Goal: Communication & Community: Answer question/provide support

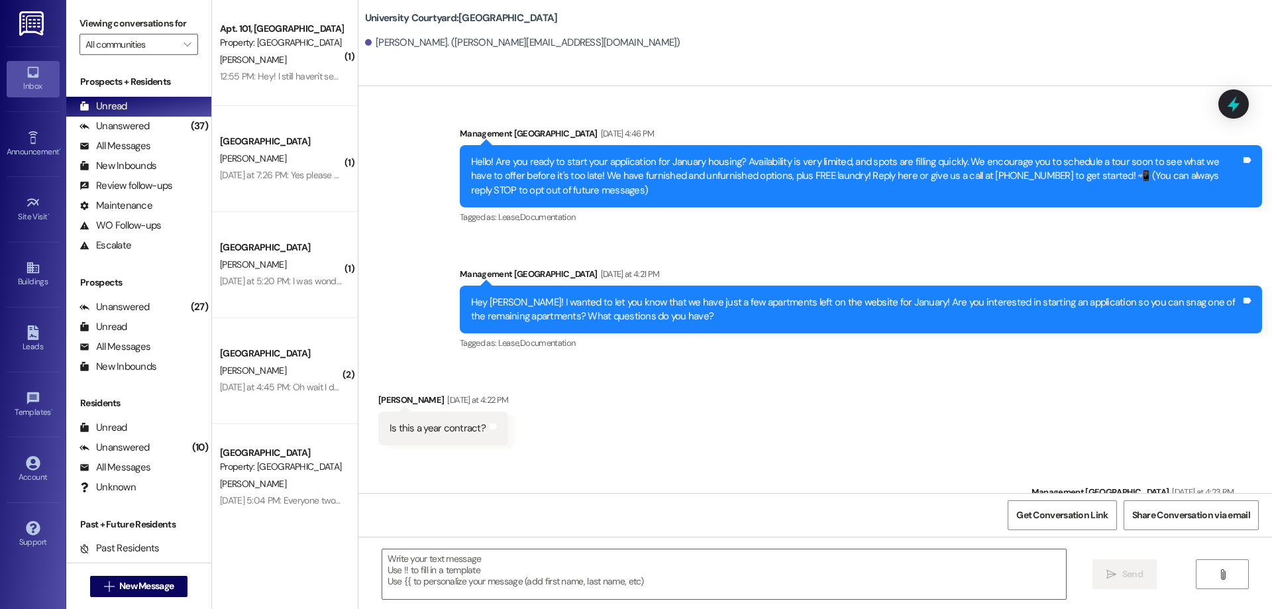
scroll to position [666, 0]
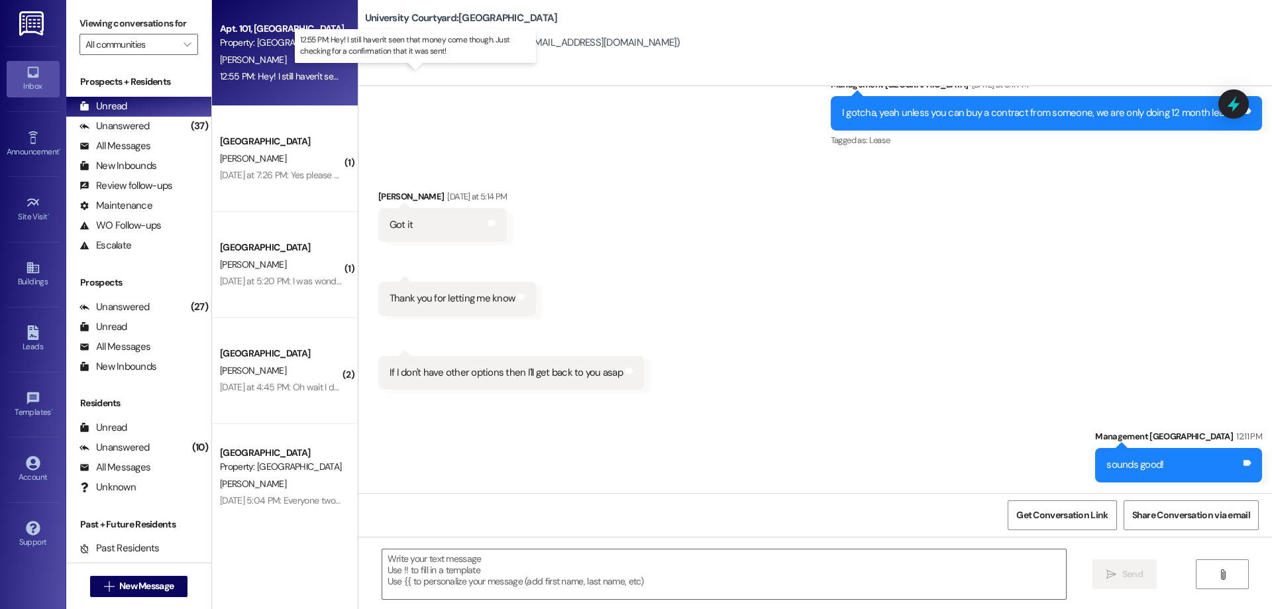
click at [305, 76] on div "12:55 PM: Hey! I still haven't seen that money come though. Just checking for a…" at bounding box center [426, 76] width 413 height 12
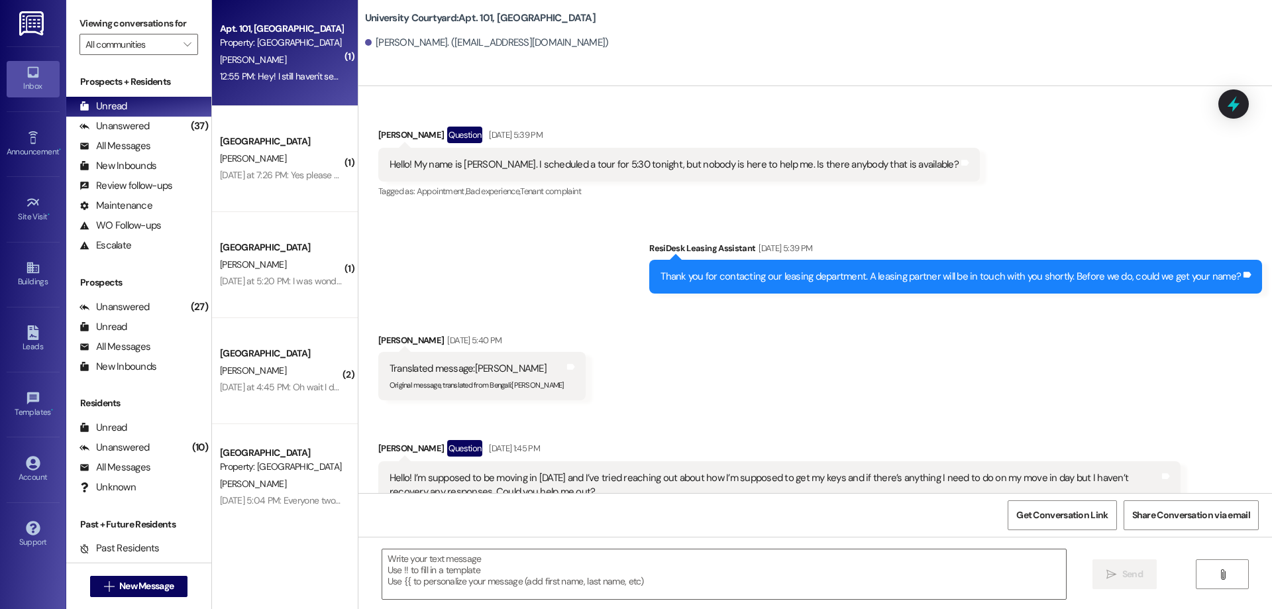
scroll to position [11462, 0]
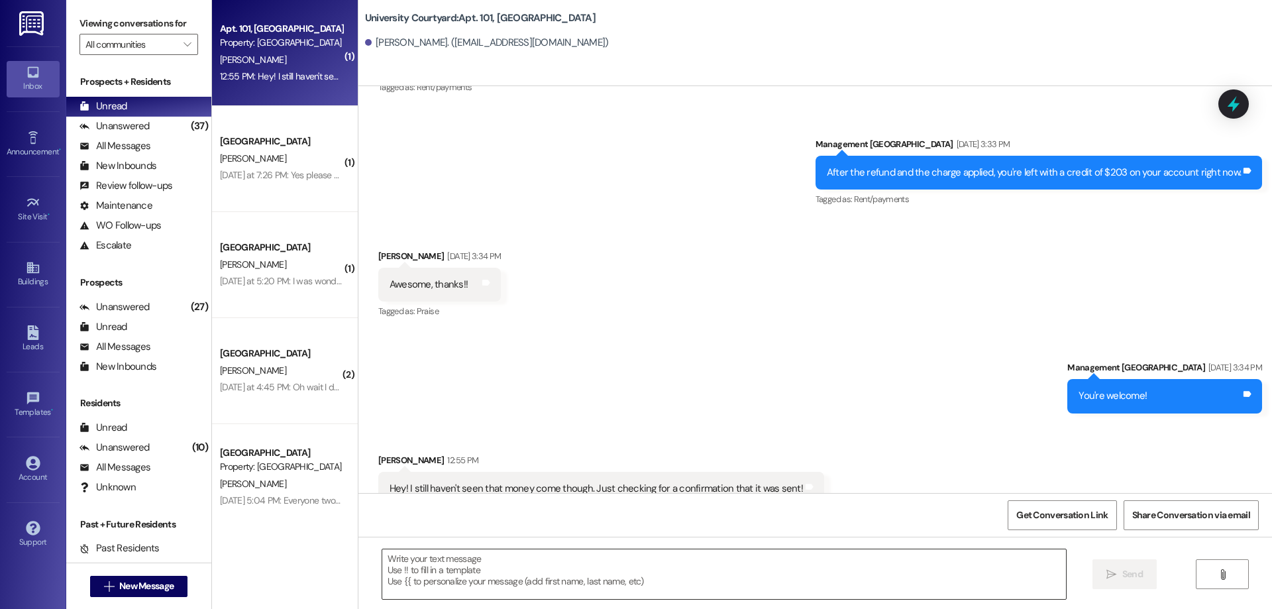
click at [528, 567] on textarea at bounding box center [724, 574] width 684 height 50
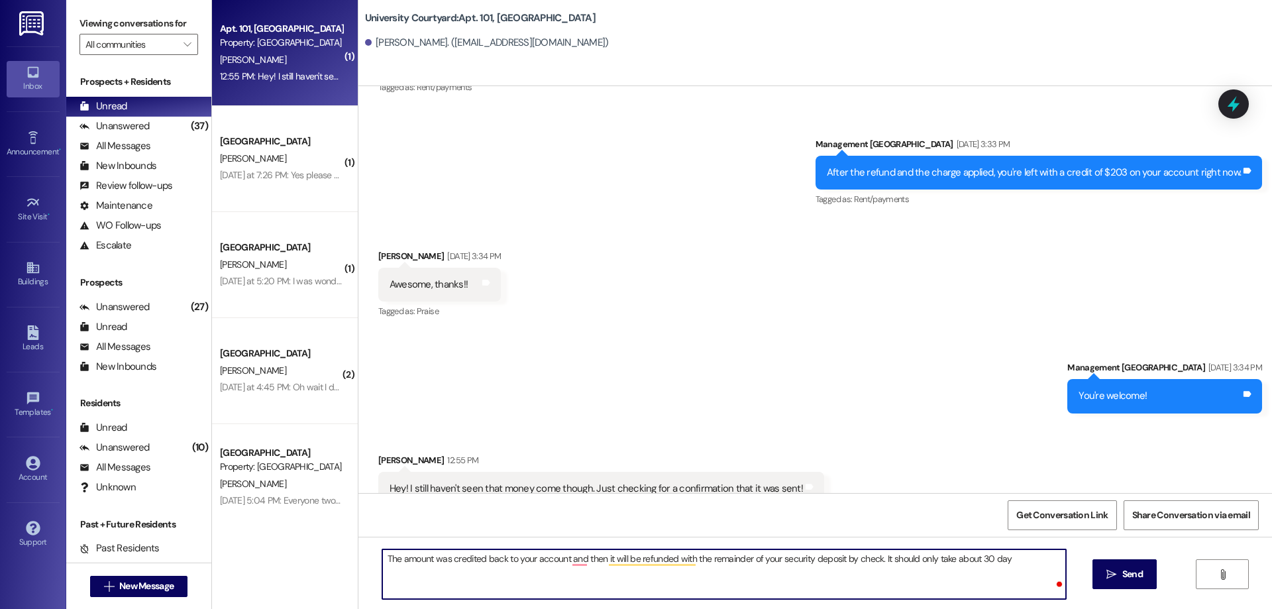
type textarea "The amount was credited back to your account and then it will be refunded with …"
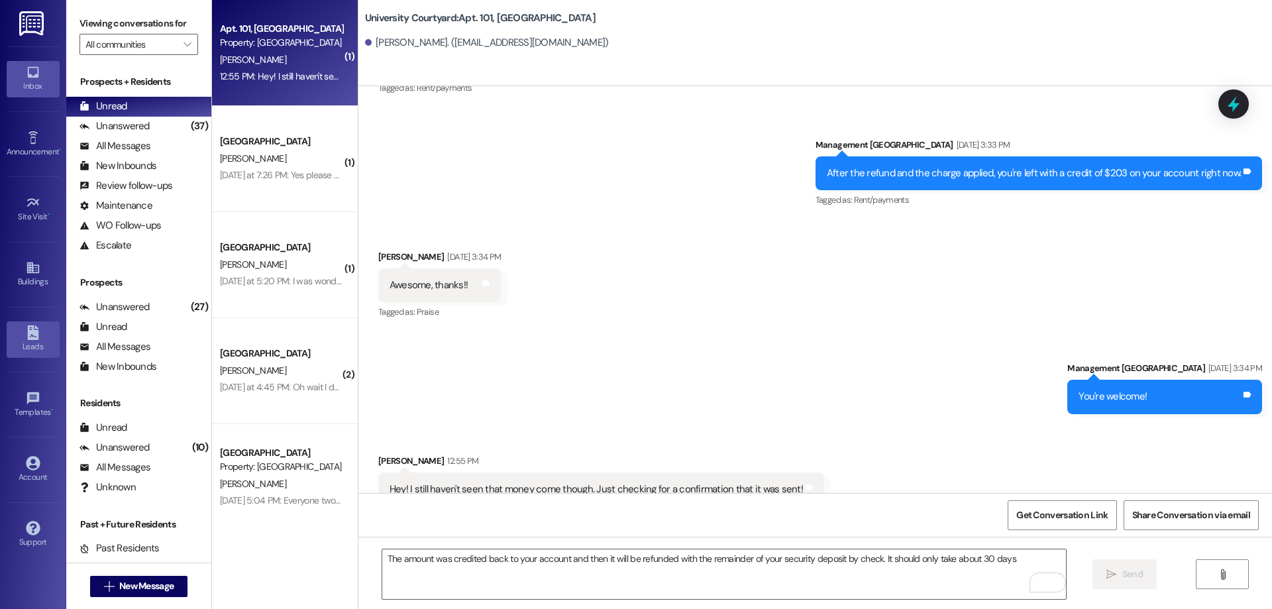
click at [30, 351] on div "Leads" at bounding box center [33, 346] width 66 height 13
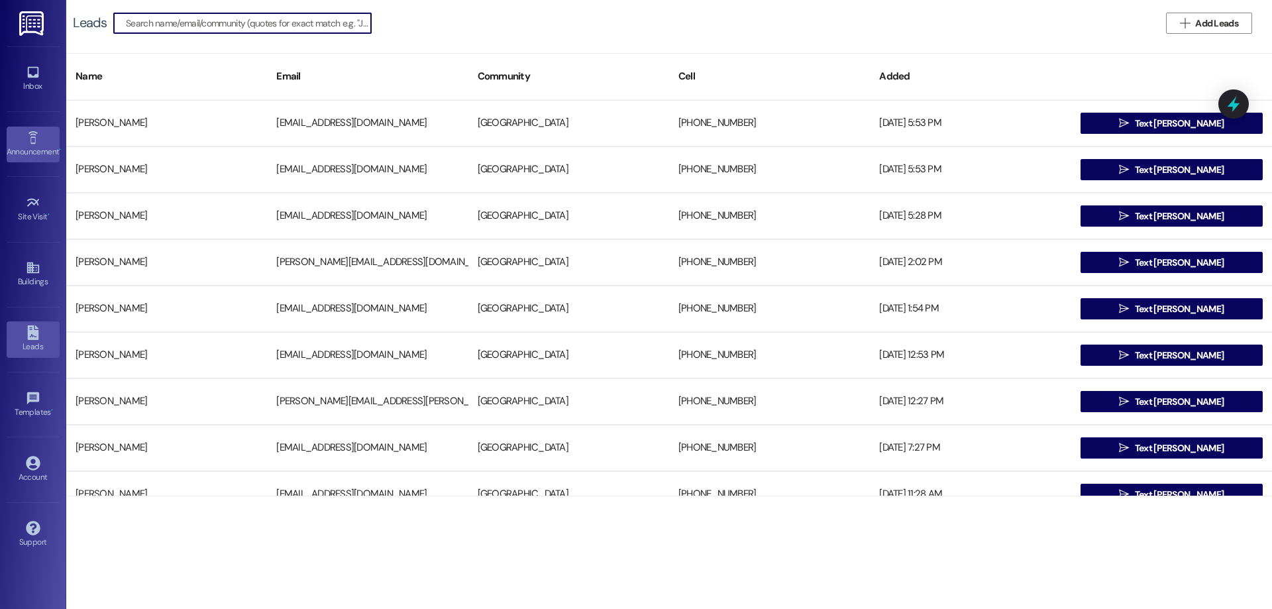
click at [42, 150] on div "Announcement •" at bounding box center [33, 151] width 66 height 13
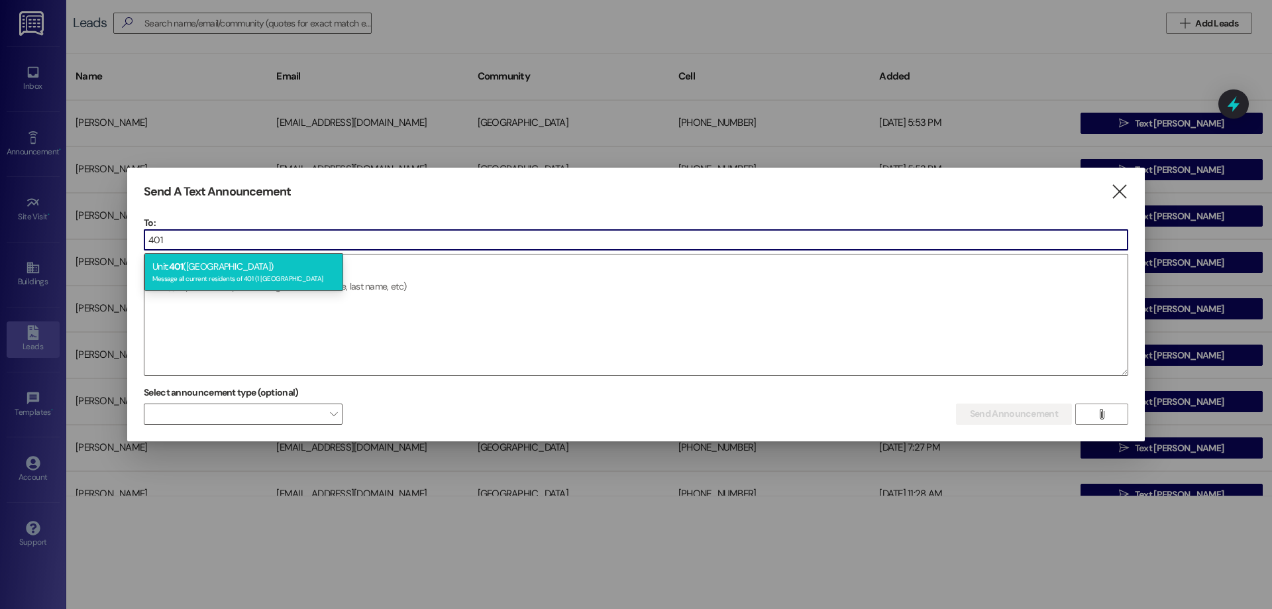
type input "401"
click at [268, 270] on div "Unit: 401 (1 University Courtyard) Message all current residents of 401 (1 Univ…" at bounding box center [243, 272] width 199 height 38
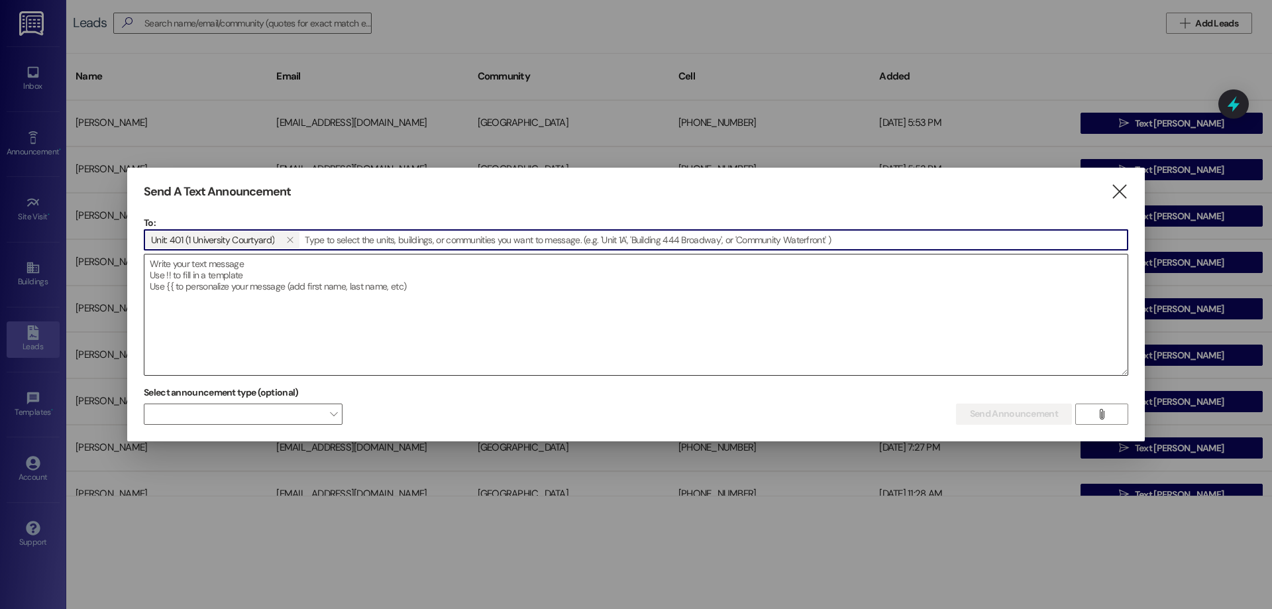
click at [277, 294] on textarea at bounding box center [635, 314] width 983 height 121
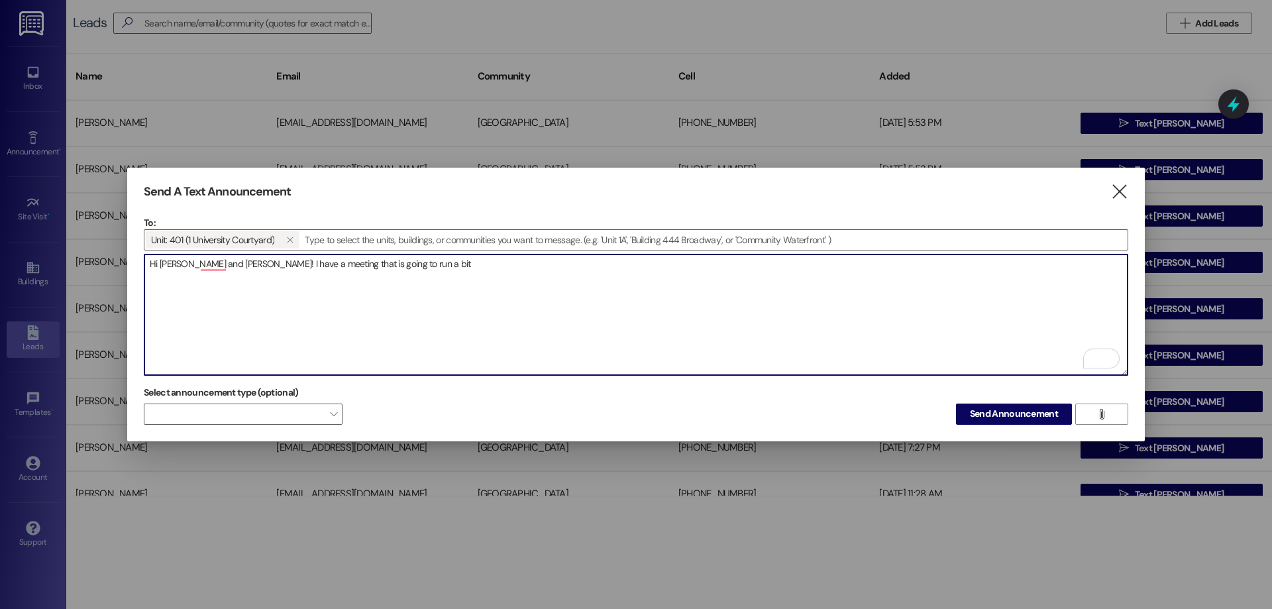
click at [425, 270] on textarea "Hi Tasha and Mckay! I have a meeting that is going to run a bit" at bounding box center [635, 314] width 983 height 121
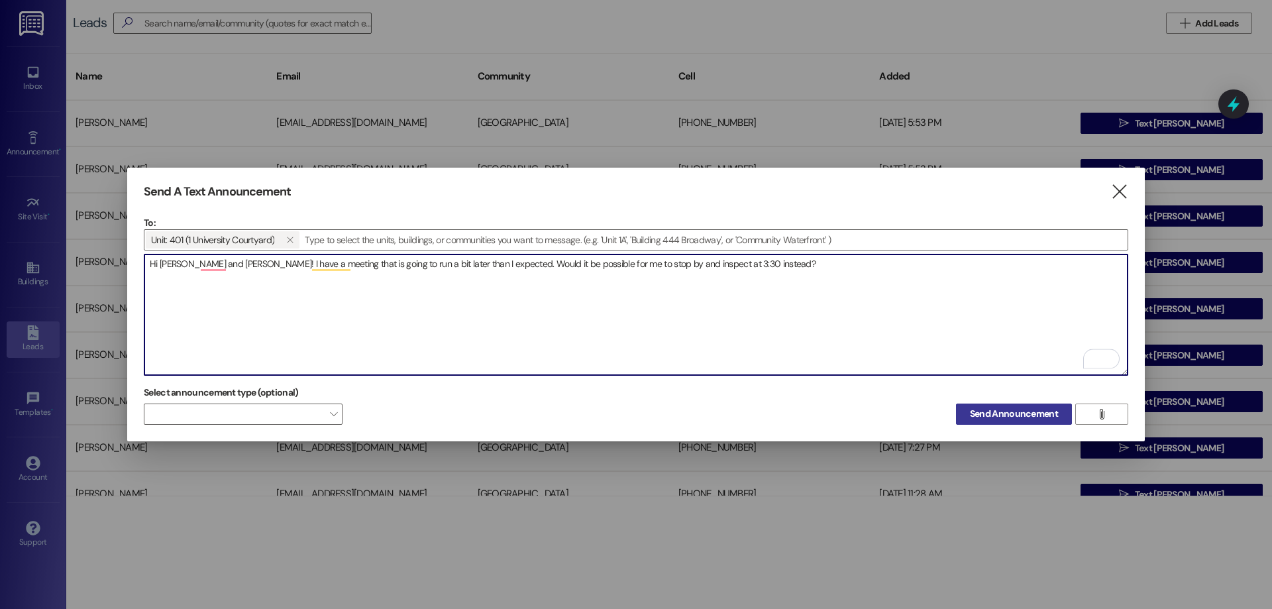
type textarea "Hi Tasha and Mckay! I have a meeting that is going to run a bit later than I ex…"
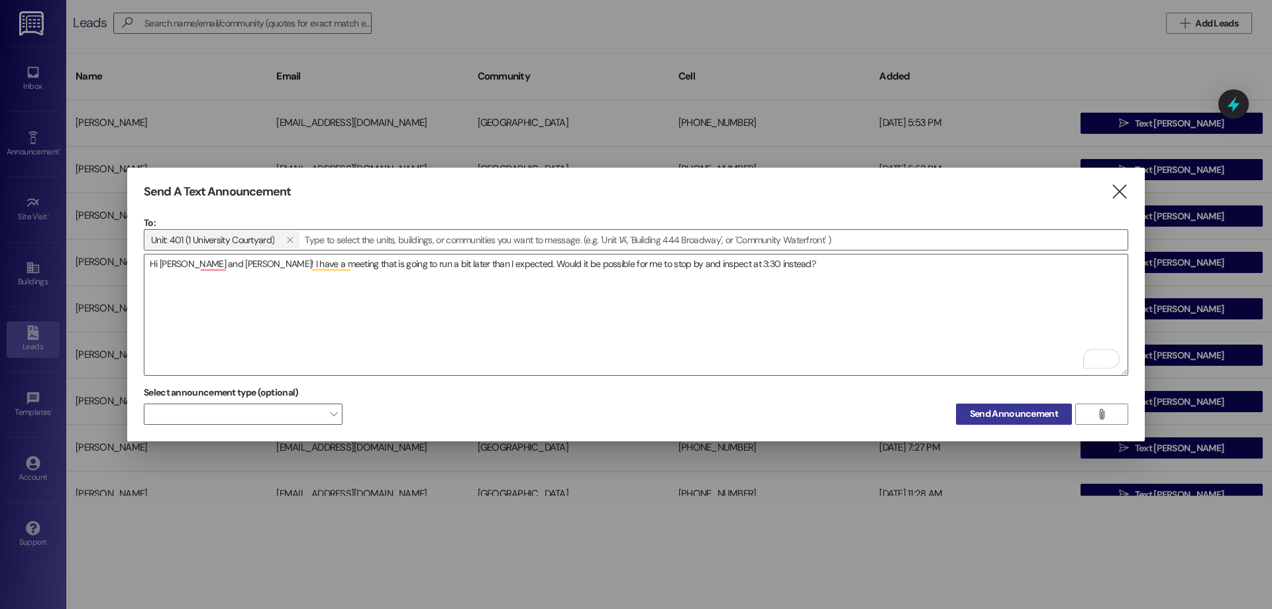
click at [1007, 407] on span "Send Announcement" at bounding box center [1014, 414] width 88 height 14
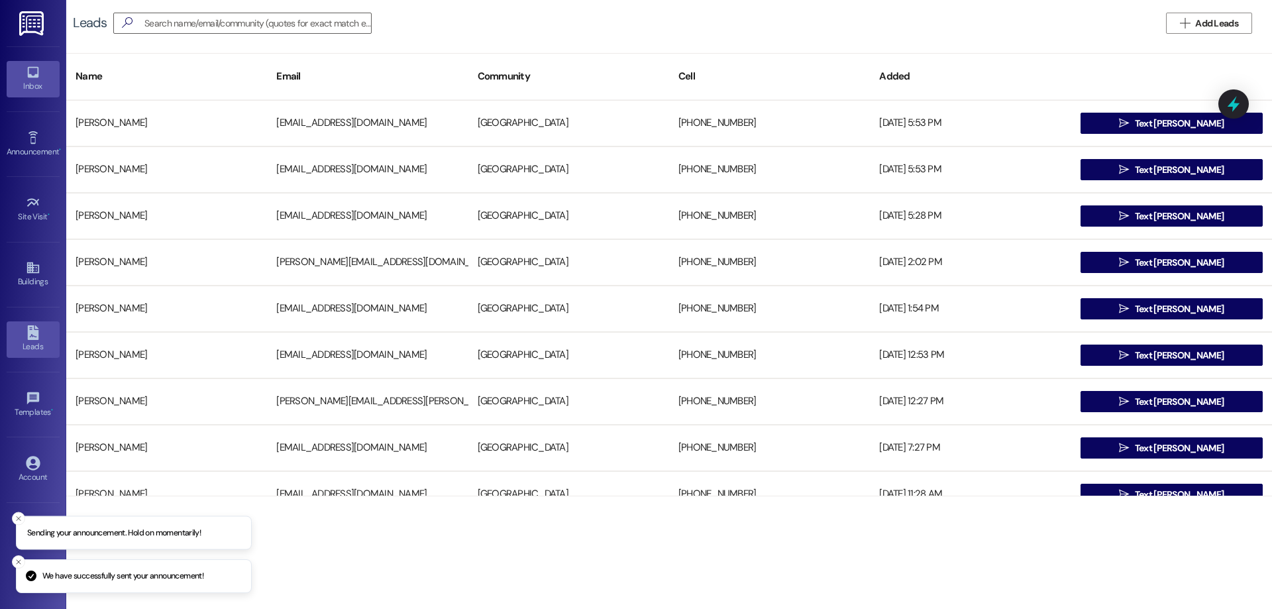
click at [35, 68] on icon at bounding box center [33, 72] width 15 height 15
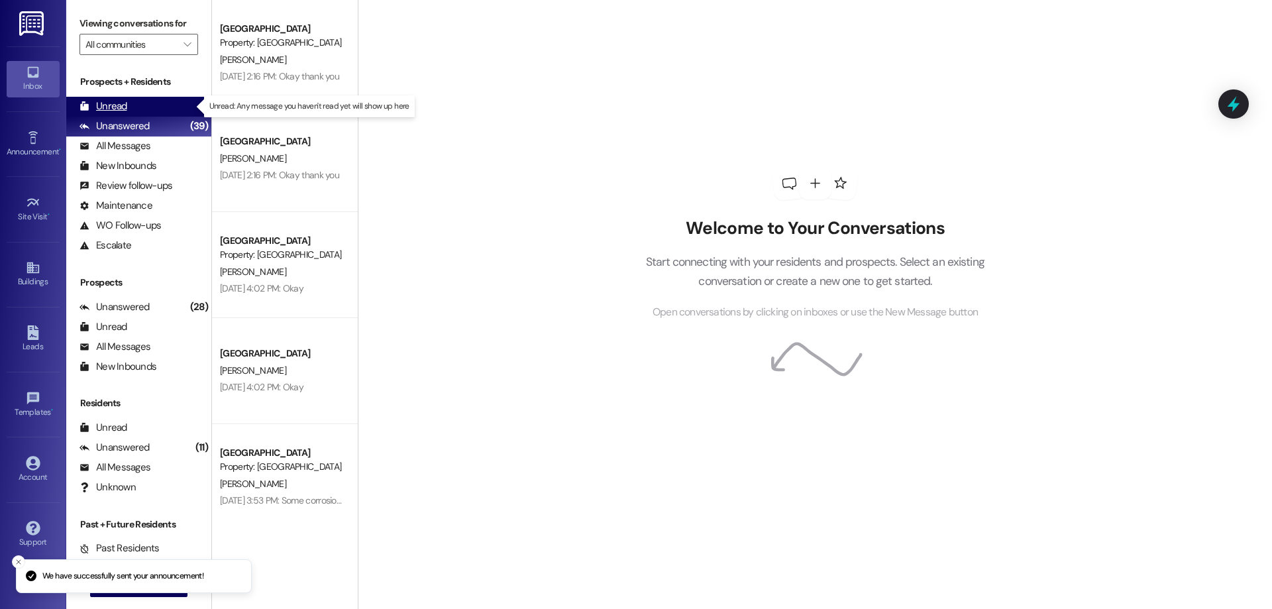
click at [171, 106] on div "Unread (0)" at bounding box center [138, 107] width 145 height 20
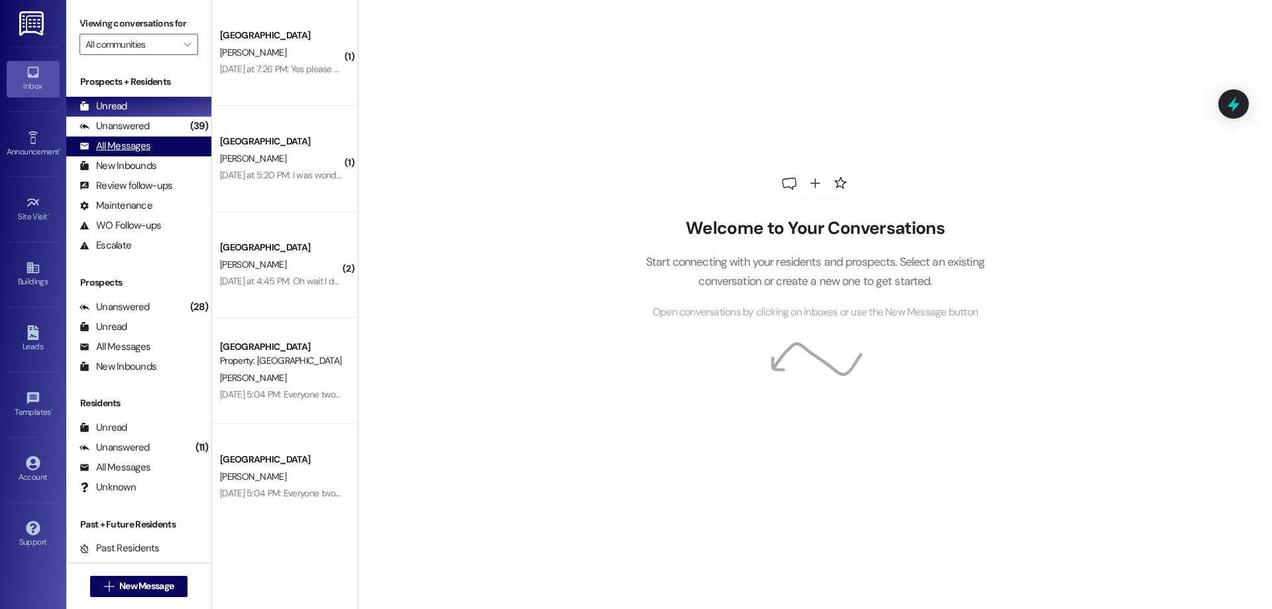
click at [164, 140] on div "All Messages (undefined)" at bounding box center [138, 147] width 145 height 20
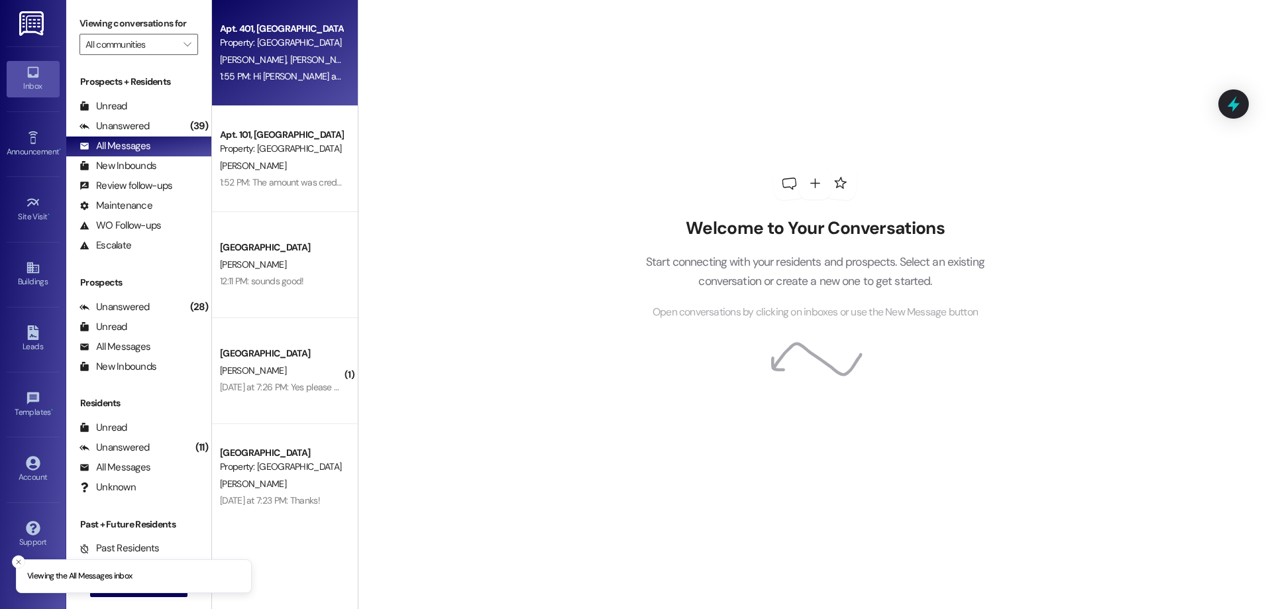
click at [317, 82] on div "1:55 PM: Hi Tasha and Mckay! I have a meeting that is going to run a bit later …" at bounding box center [281, 76] width 125 height 17
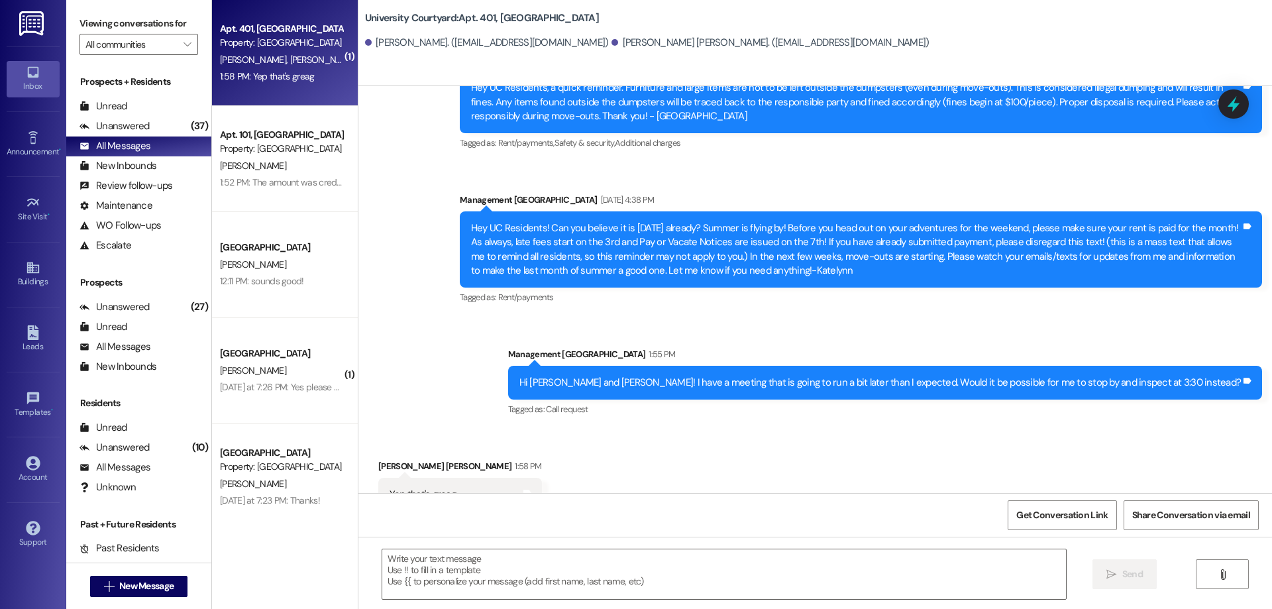
scroll to position [4290, 0]
click at [598, 565] on textarea at bounding box center [724, 574] width 684 height 50
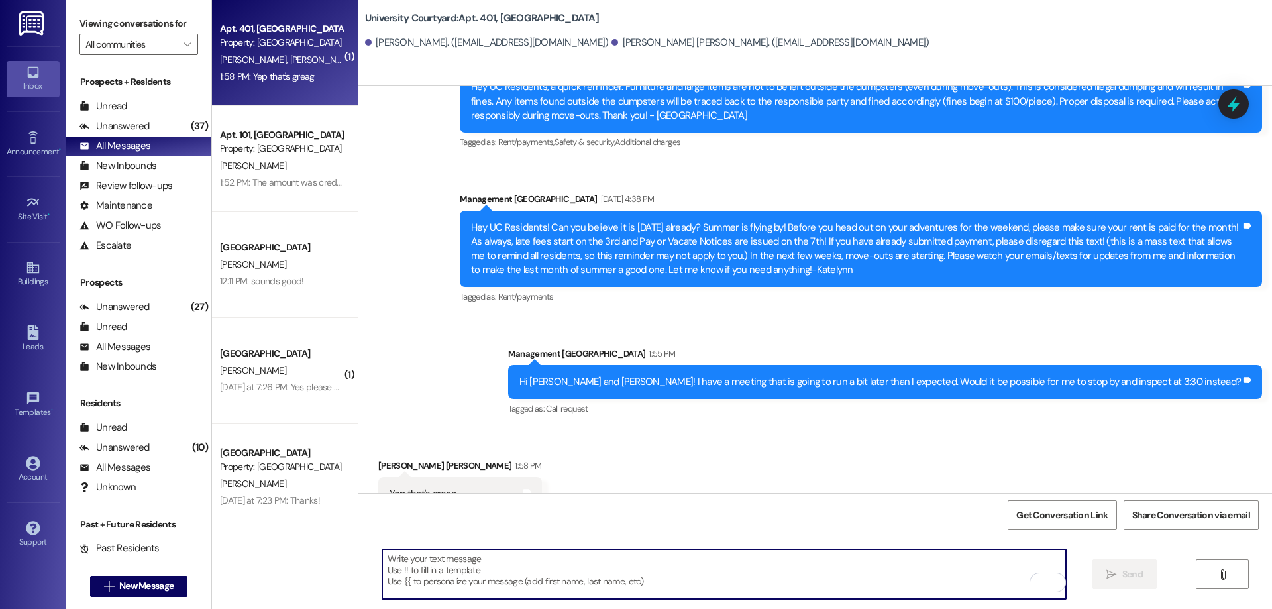
click at [516, 579] on textarea "To enrich screen reader interactions, please activate Accessibility in Grammarl…" at bounding box center [724, 574] width 684 height 50
click at [455, 573] on textarea "To enrich screen reader interactions, please activate Accessibility in Grammarl…" at bounding box center [724, 574] width 684 height 50
type textarea "Thank you so much"
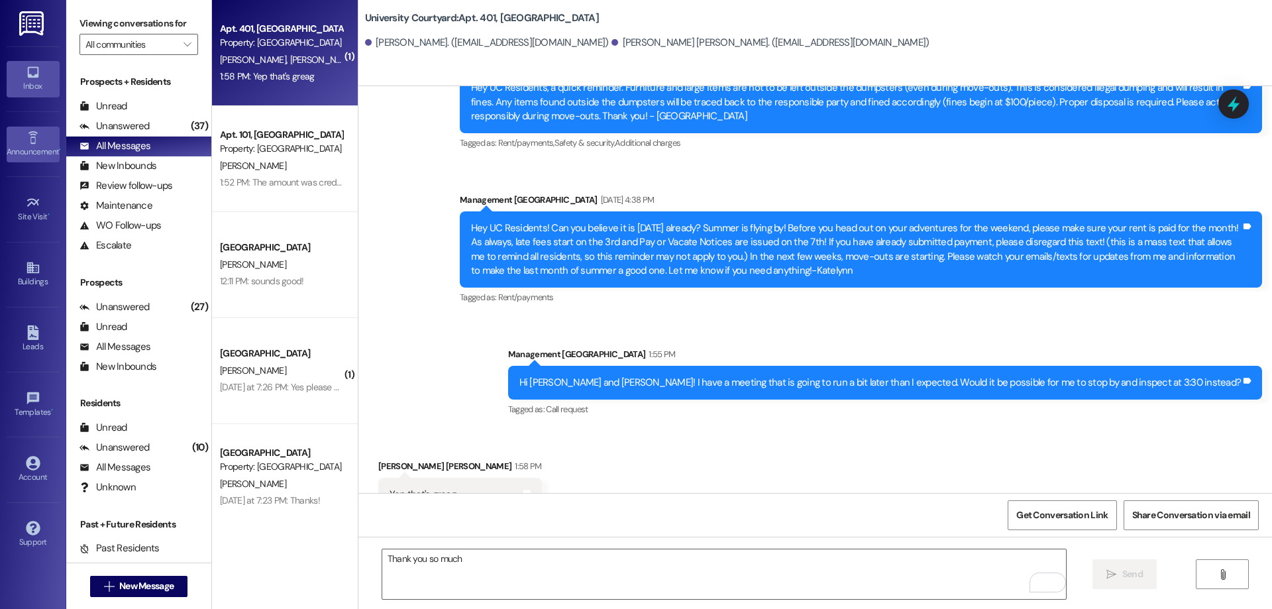
click at [32, 162] on link "Announcement •" at bounding box center [33, 145] width 53 height 36
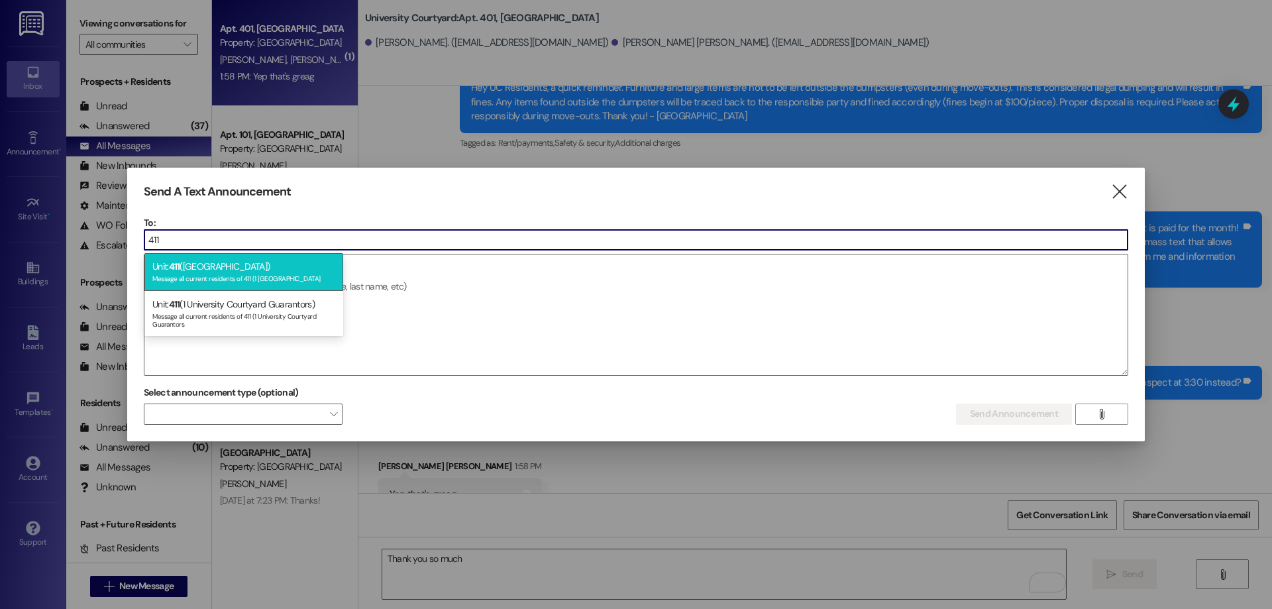
type input "411"
click at [276, 274] on div "Message all current residents of 411 (1 University Courtyard" at bounding box center [243, 277] width 183 height 11
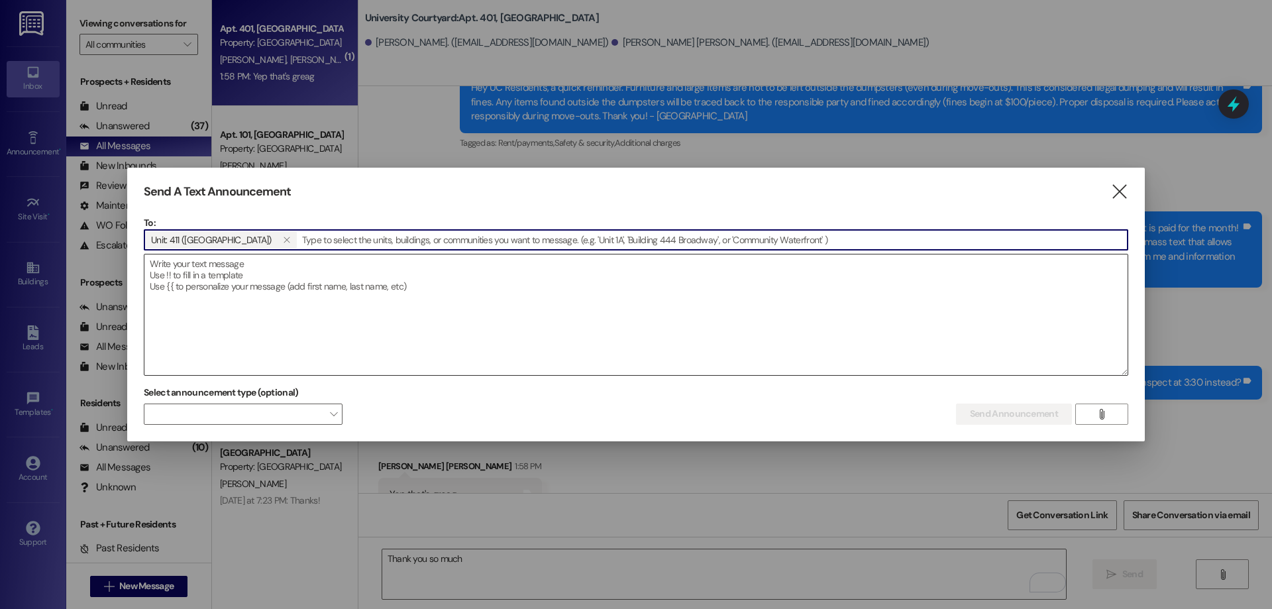
click at [264, 276] on textarea at bounding box center [635, 314] width 983 height 121
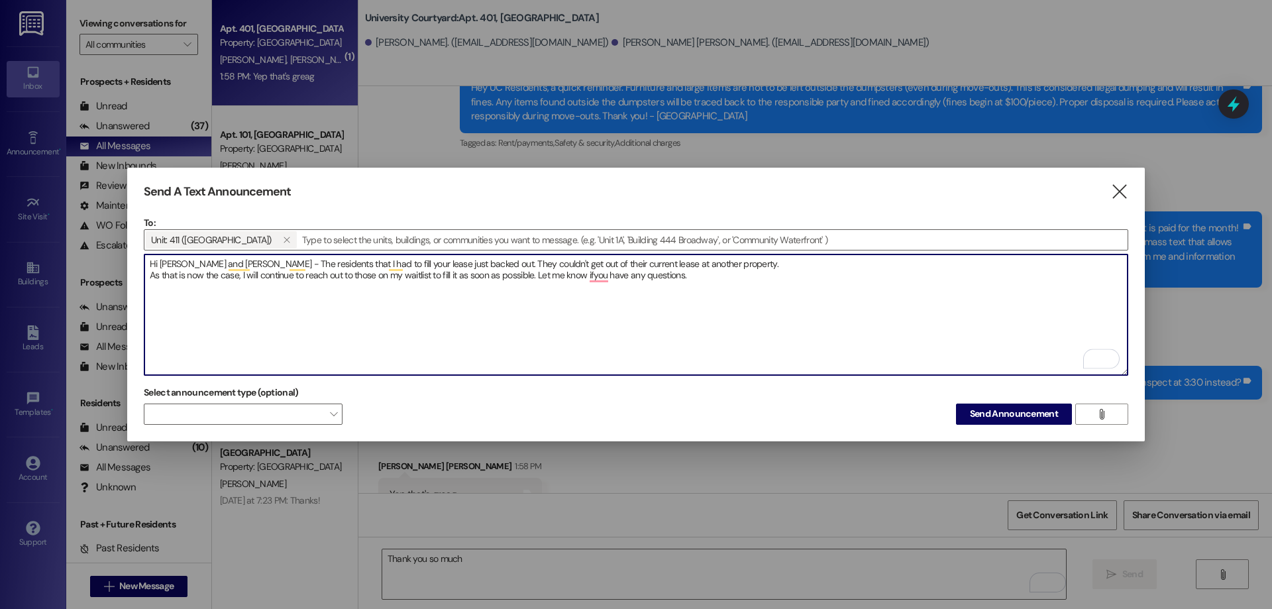
click at [450, 260] on textarea "Hi Ella and Cameron - The residents that I had to fill your lease just backed o…" at bounding box center [635, 314] width 983 height 121
type textarea "Hi Ella and Cameron - The residents that I had to fill your lease just backed o…"
click at [1027, 410] on span "Send Announcement" at bounding box center [1014, 414] width 88 height 14
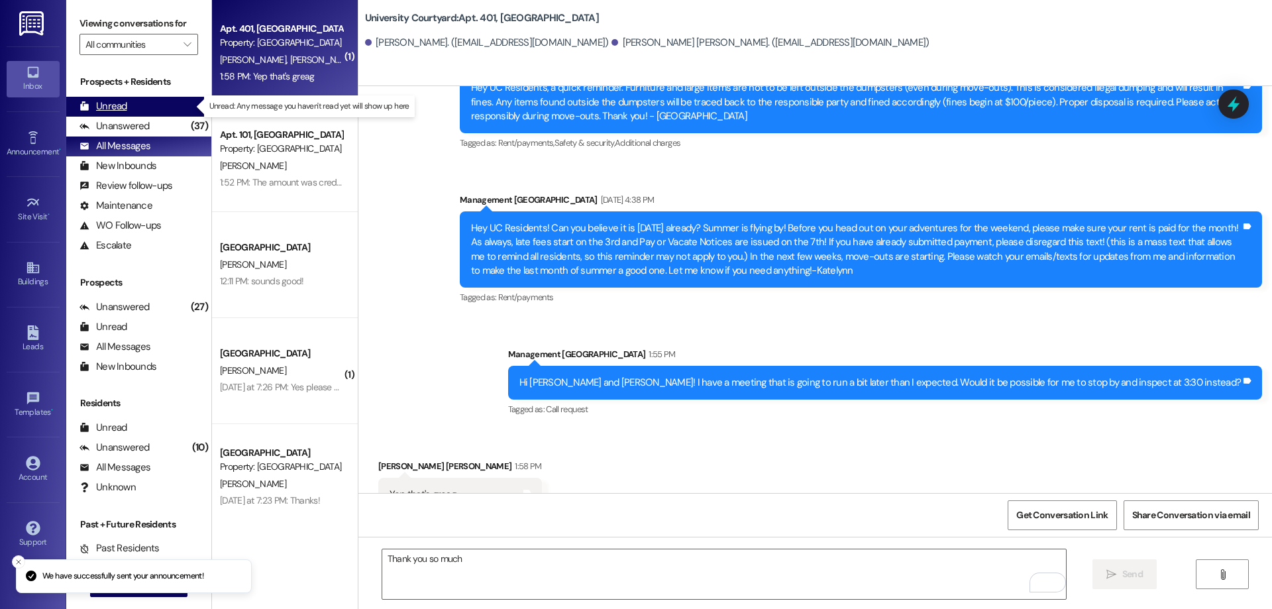
click at [148, 109] on div "Unread (0)" at bounding box center [138, 107] width 145 height 20
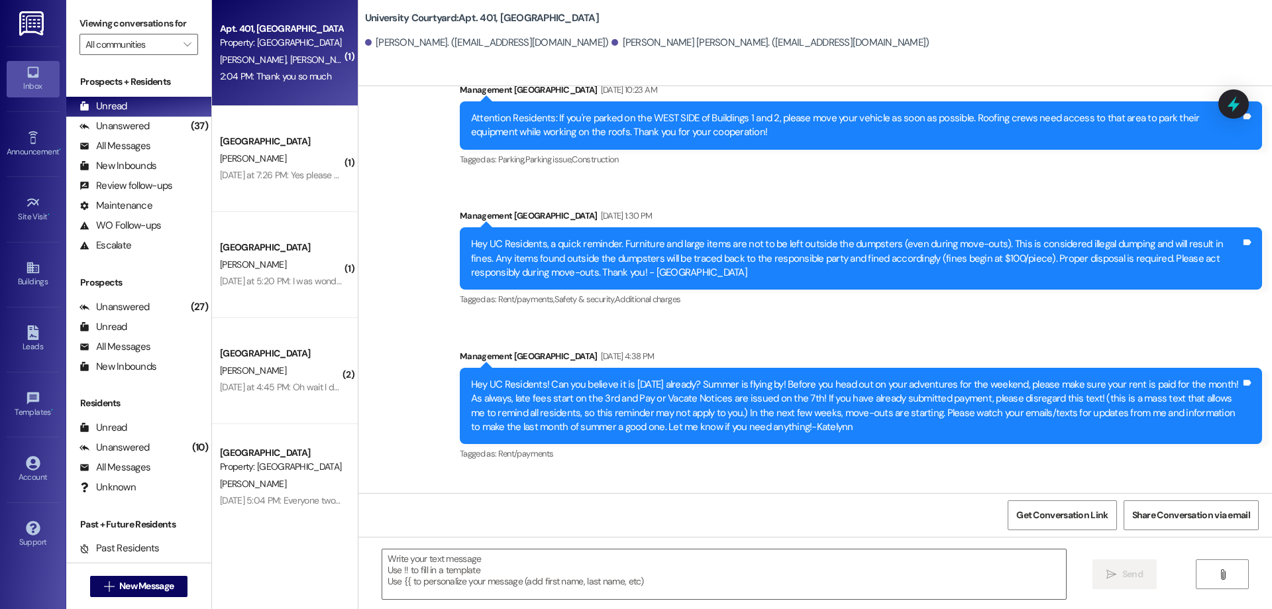
scroll to position [4310, 0]
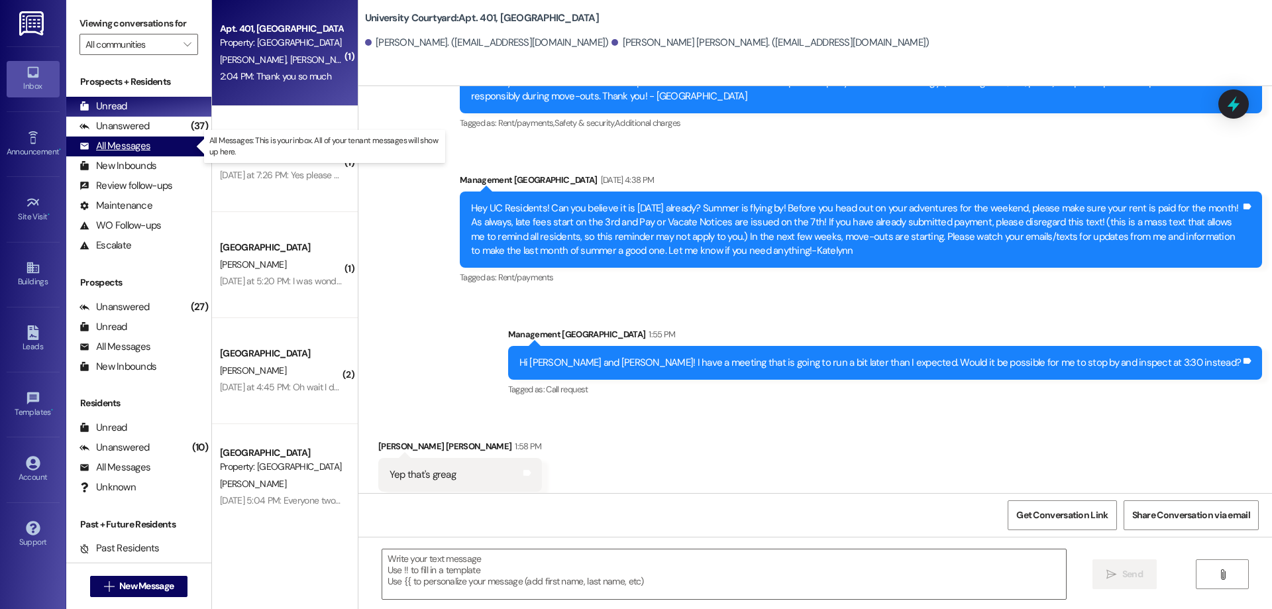
click at [135, 148] on div "All Messages" at bounding box center [115, 146] width 71 height 14
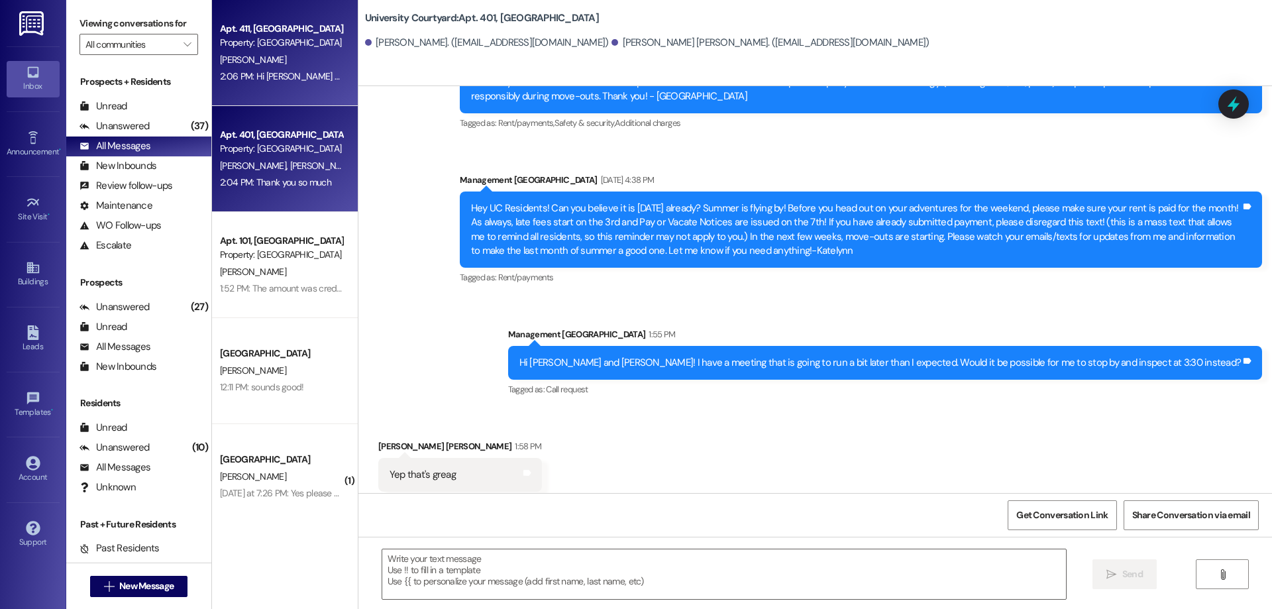
click at [260, 79] on div "2:06 PM: Hi Ella and Cameron - The residents that I had to fill your lease just…" at bounding box center [824, 76] width 1209 height 12
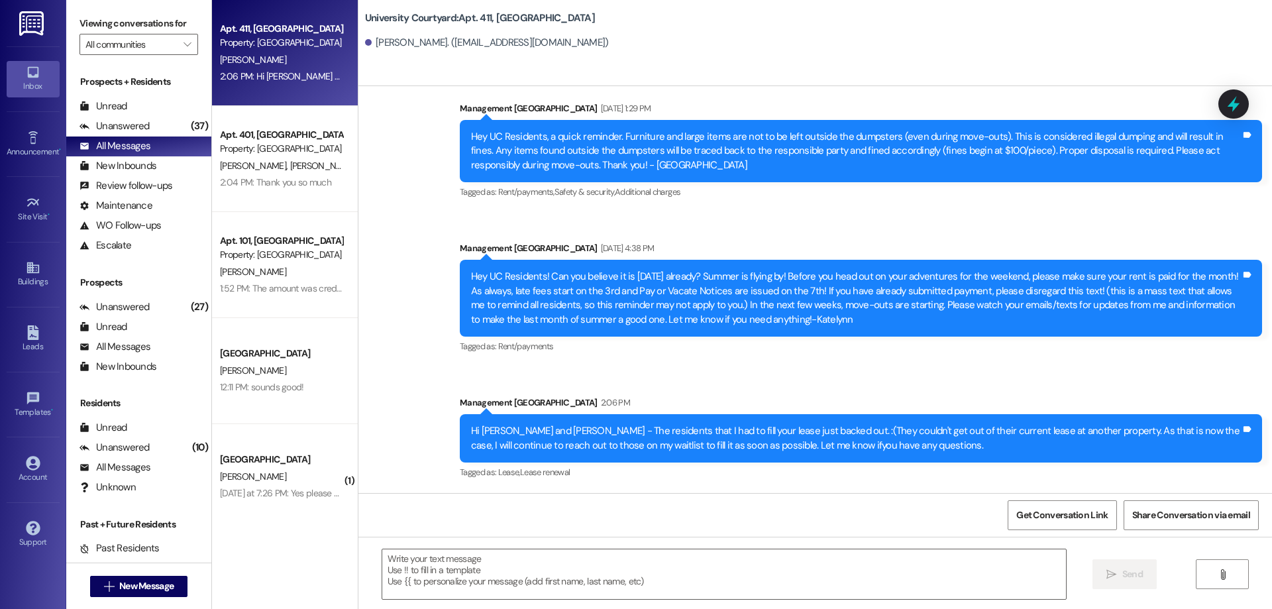
scroll to position [918, 0]
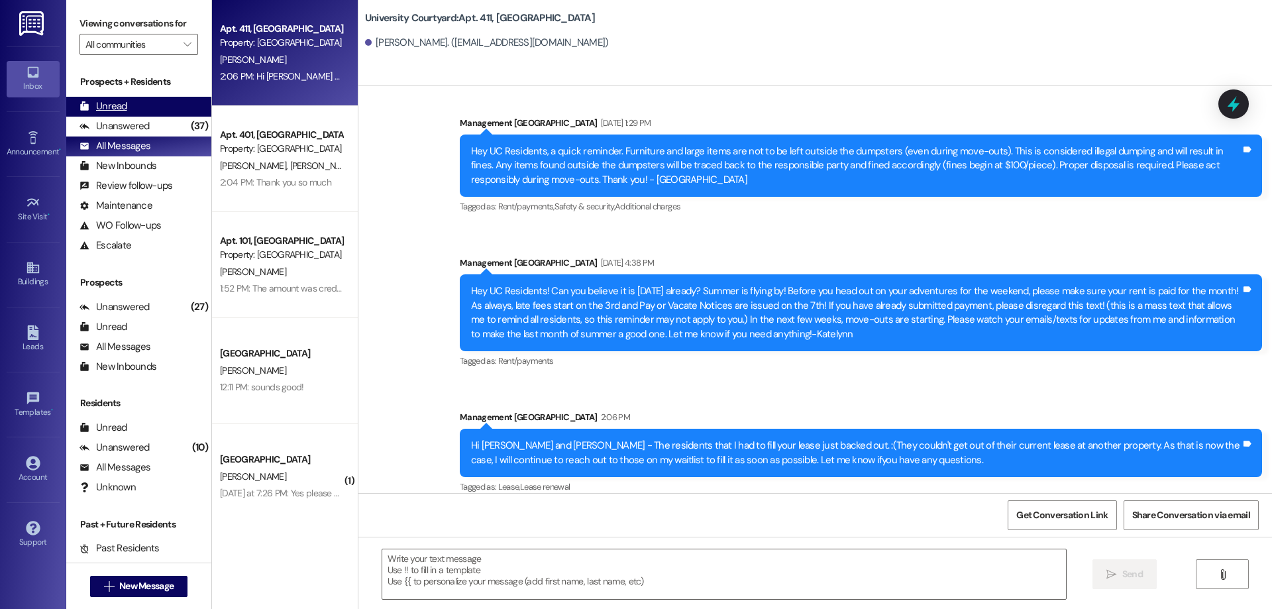
click at [117, 100] on div "Unread" at bounding box center [104, 106] width 48 height 14
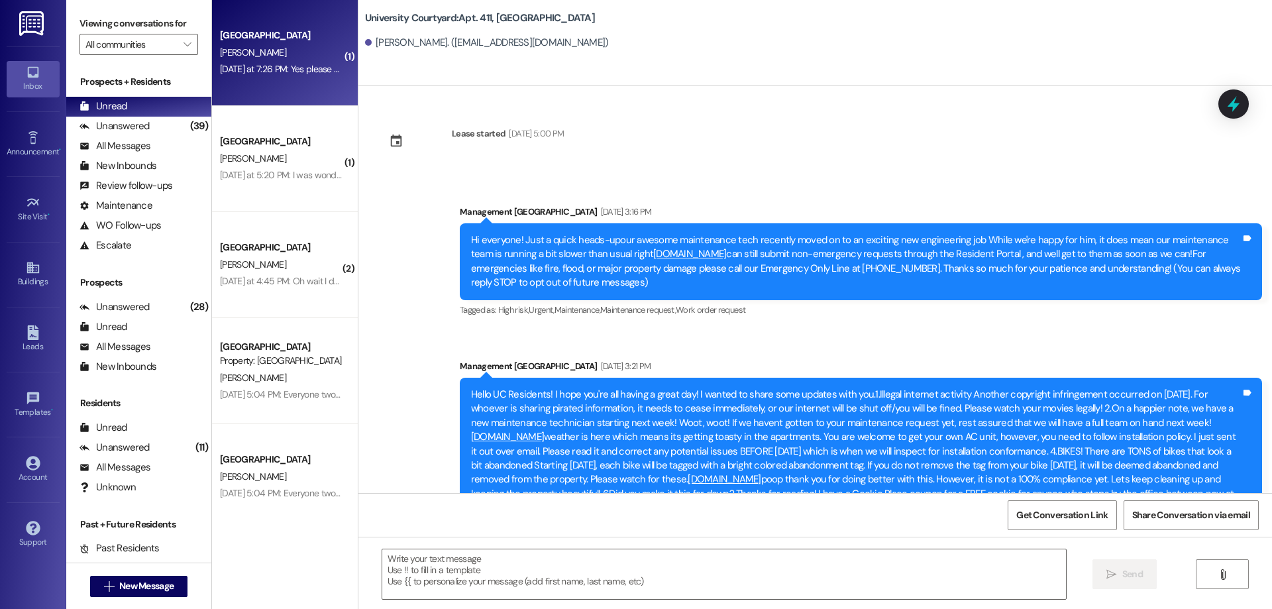
click at [291, 75] on div "Yesterday at 7:26 PM: Yes please give me more information. I am sincerely inter…" at bounding box center [390, 69] width 341 height 12
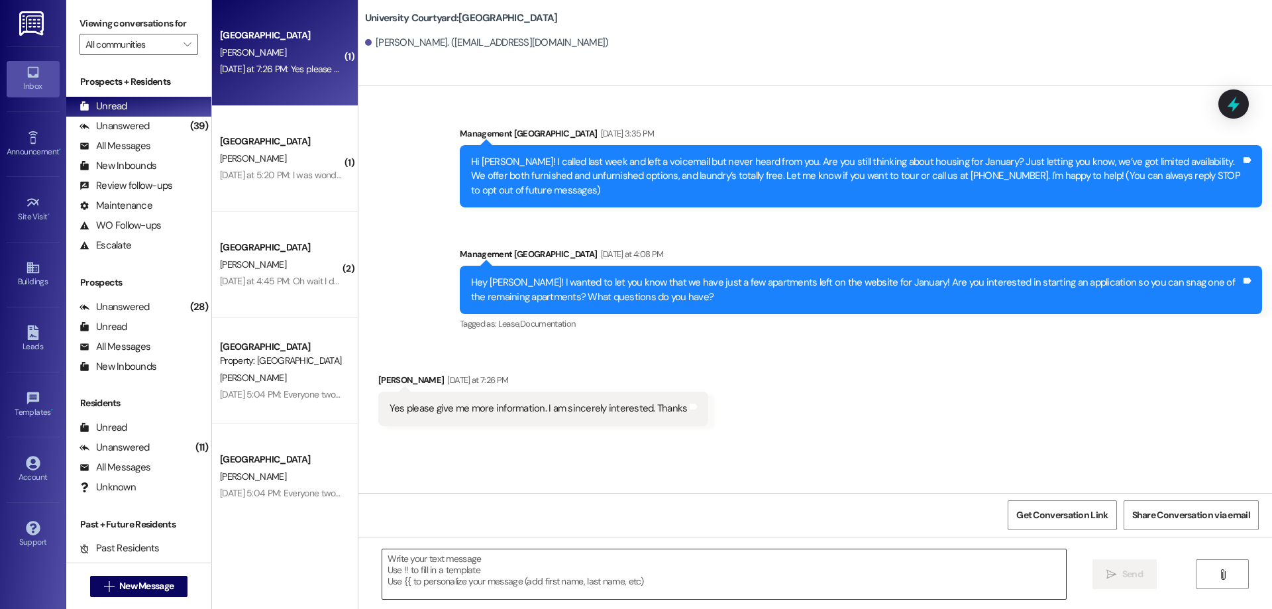
click at [693, 576] on textarea at bounding box center [724, 574] width 684 height 50
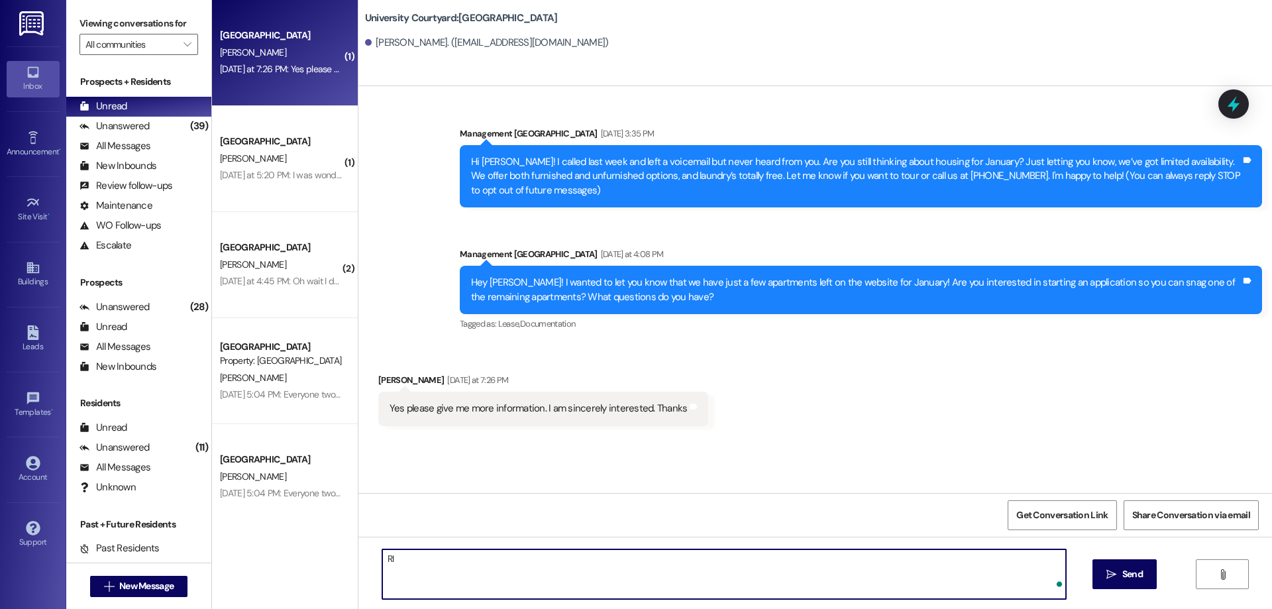
type textarea "R"
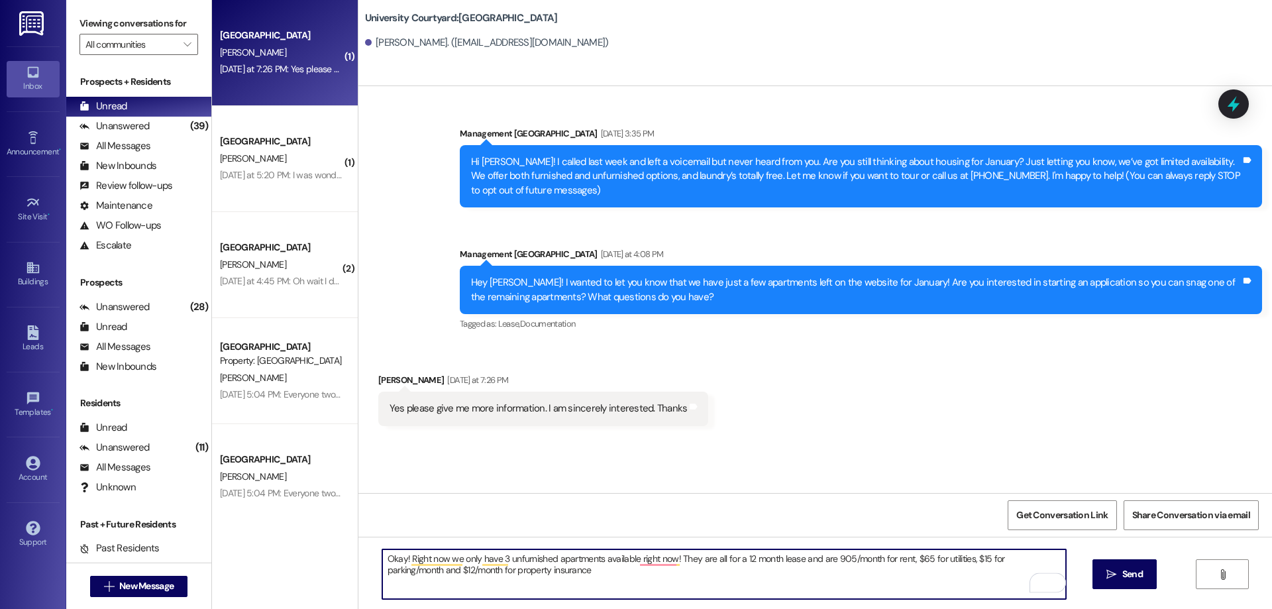
click at [825, 557] on textarea "Okay! Right now we only have 3 unfurnished apartments available right now! They…" at bounding box center [724, 574] width 684 height 50
click at [923, 560] on textarea "Okay! Right now we only have 3 unfurnished apartments available right now! They…" at bounding box center [724, 574] width 684 height 50
click at [622, 584] on textarea "Okay! Right now we only have 3 unfurnished apartments available right now! They…" at bounding box center [724, 574] width 684 height 50
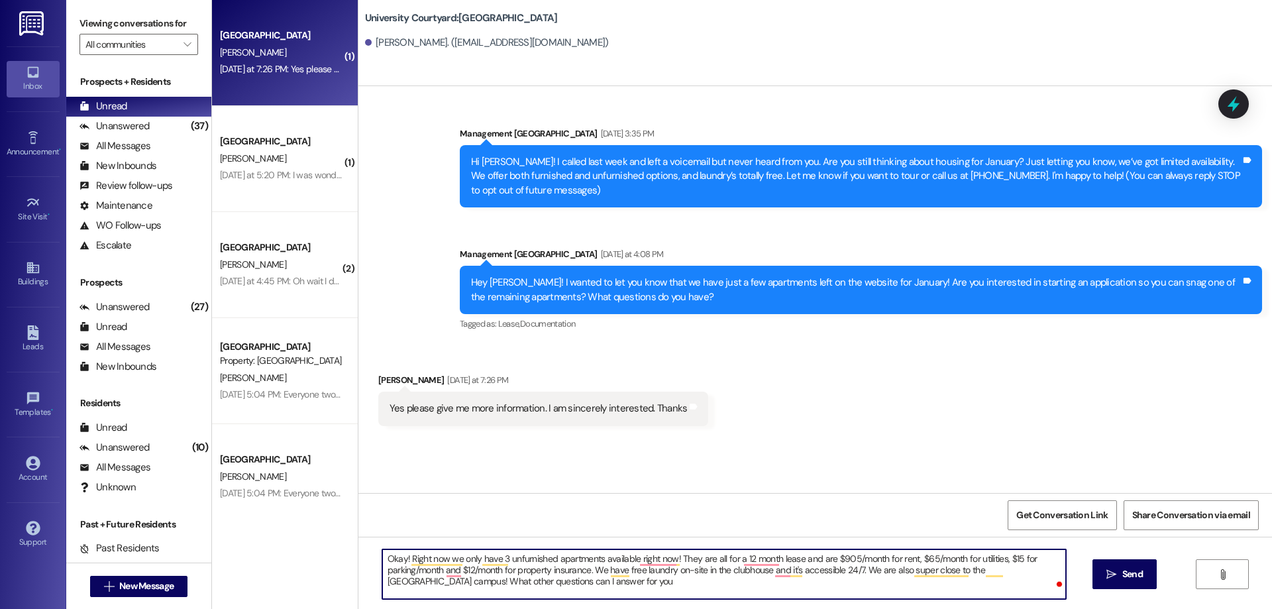
type textarea "Okay! Right now we only have 3 unfurnished apartments available right now! They…"
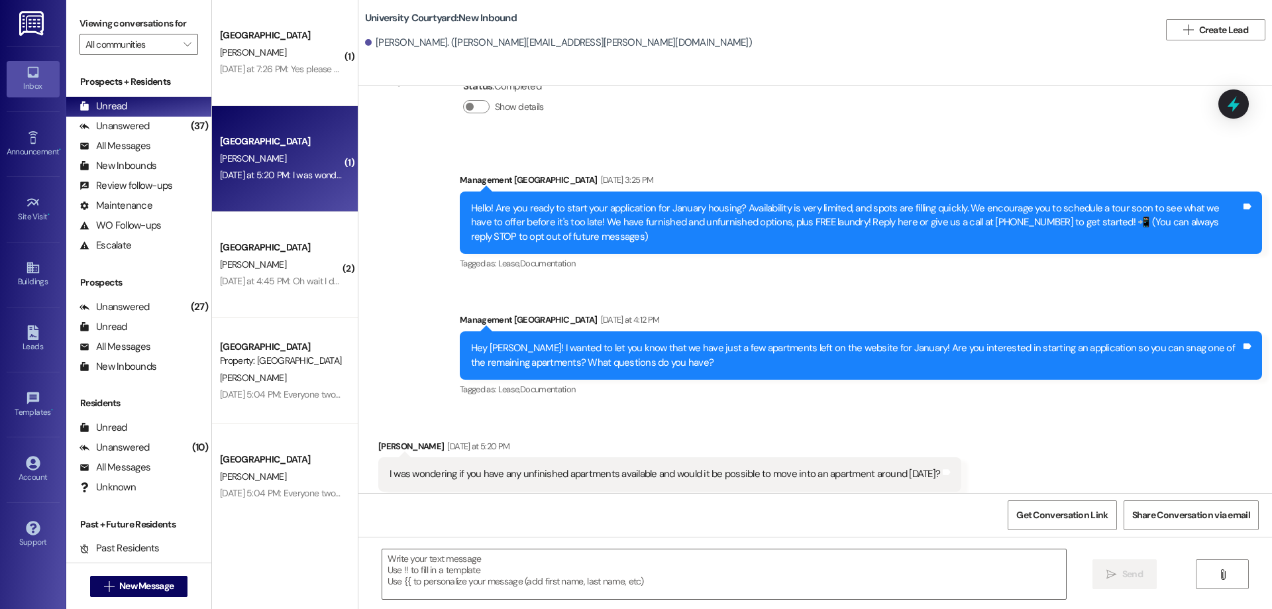
scroll to position [88, 0]
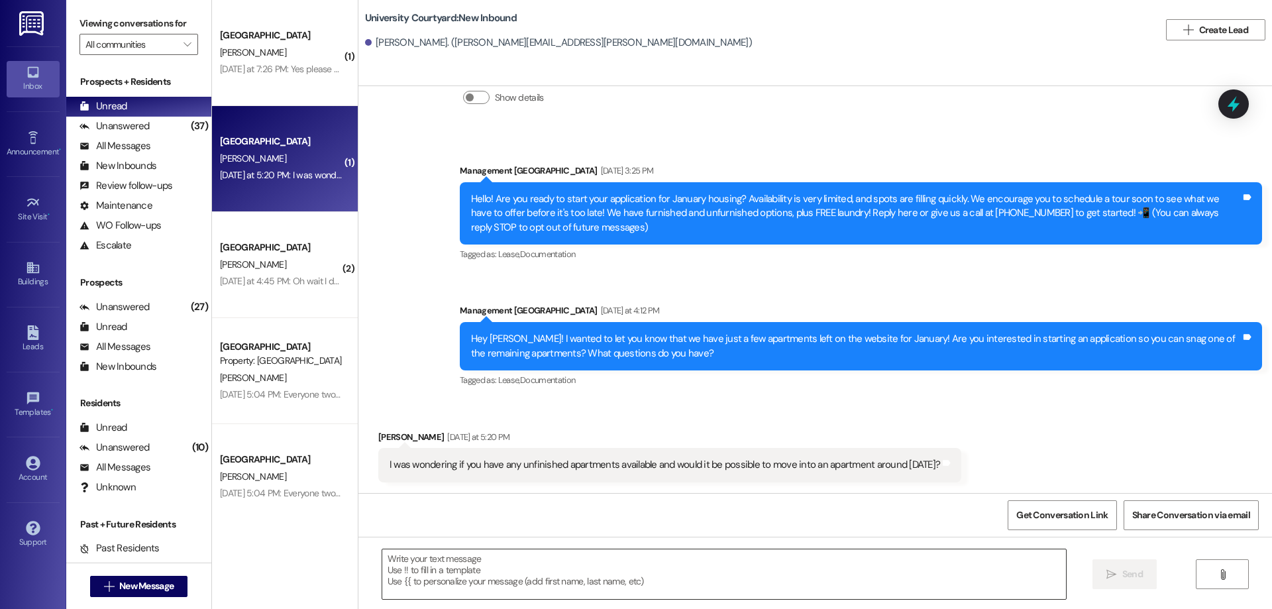
click at [699, 561] on textarea at bounding box center [724, 574] width 684 height 50
click at [520, 583] on textarea "To enrich screen reader interactions, please activate Accessibility in Grammarl…" at bounding box center [724, 574] width 684 height 50
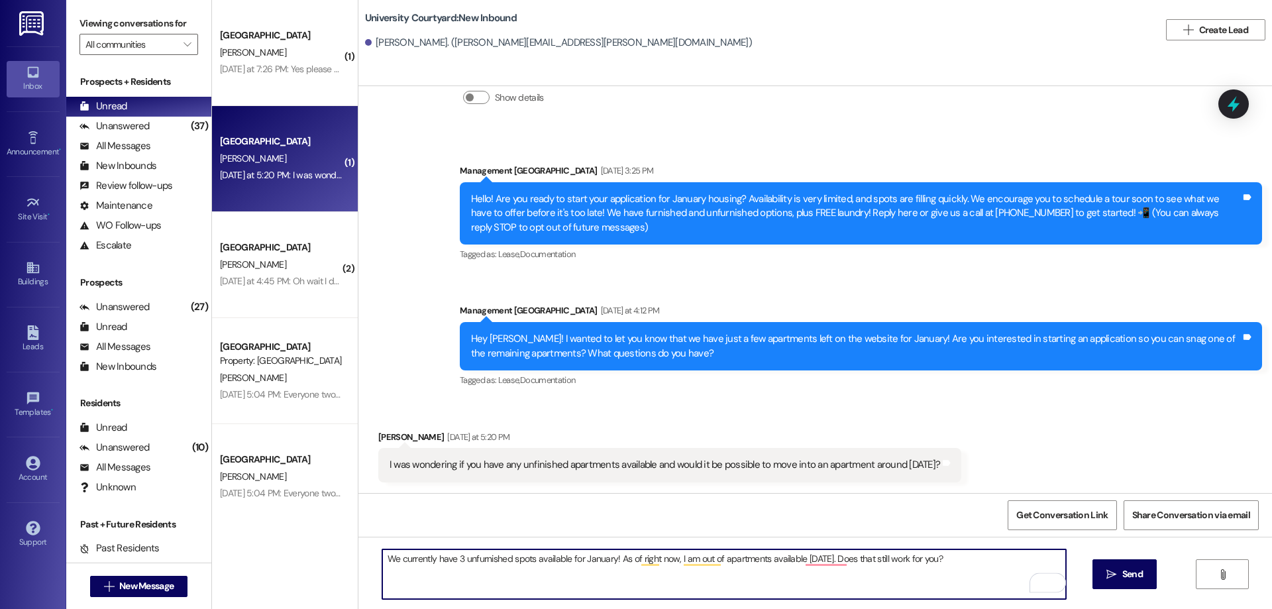
click at [607, 556] on textarea "We currently have 3 unfurnished spots available for January! As of right now, I…" at bounding box center [724, 574] width 684 height 50
click at [925, 569] on textarea "We currently have 3 unfurnished spots available for January around the 6th! As …" at bounding box center [724, 574] width 684 height 50
click at [930, 557] on textarea "We currently have 3 unfurnished spots available for January around the 6th! As …" at bounding box center [724, 574] width 684 height 50
type textarea "We currently have 3 unfurnished spots available for January around the 6th! As …"
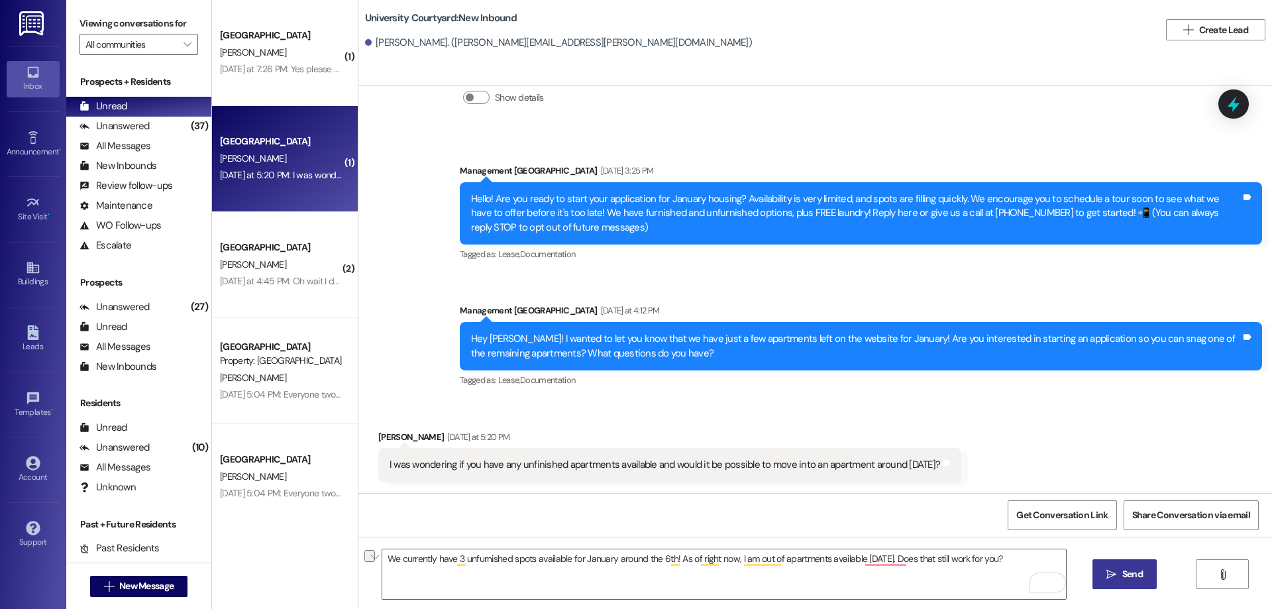
click at [1120, 587] on button " Send" at bounding box center [1125, 574] width 64 height 30
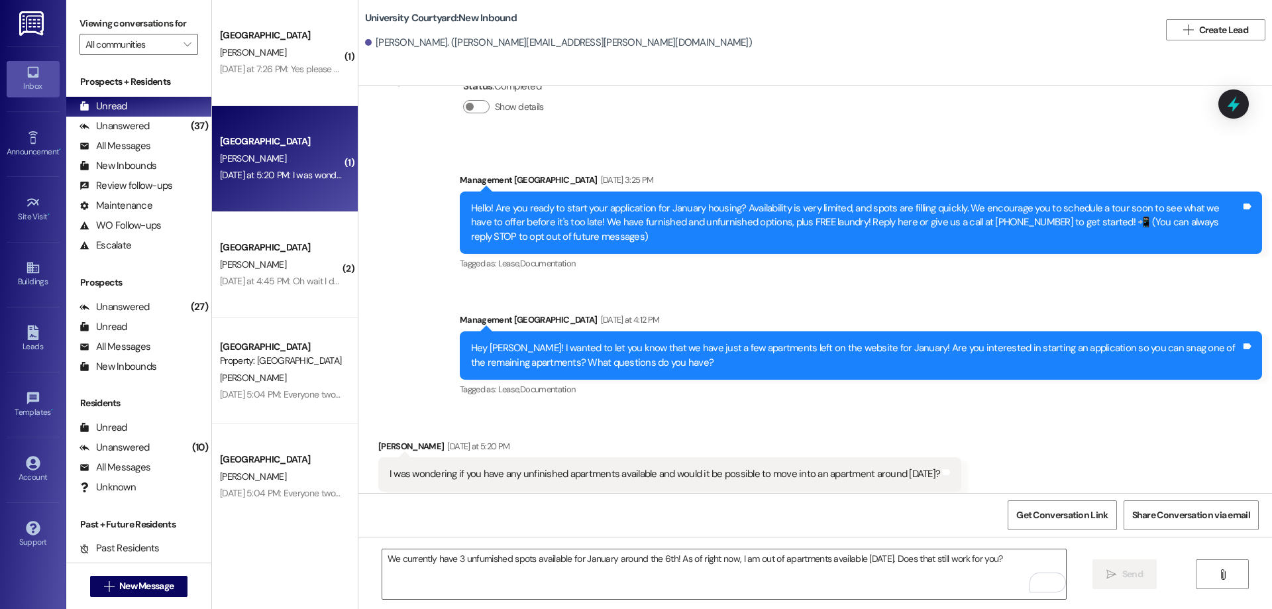
scroll to position [180, 0]
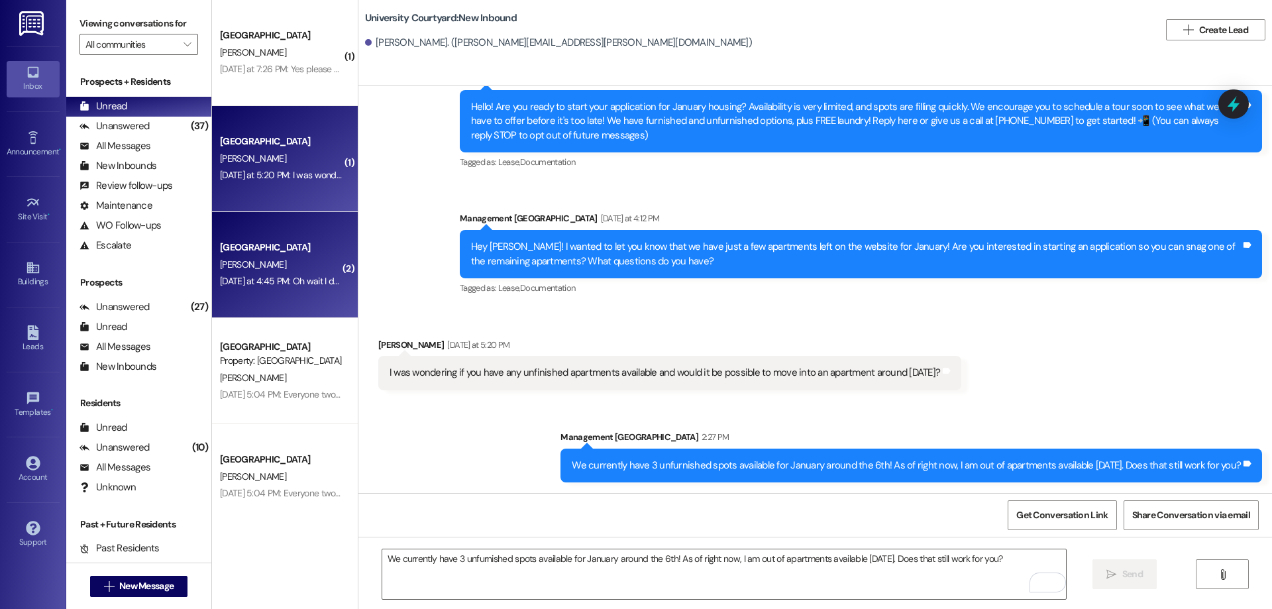
click at [269, 274] on div "Yesterday at 4:45 PM: Oh wait I don't know if there's any units available for f…" at bounding box center [281, 281] width 125 height 17
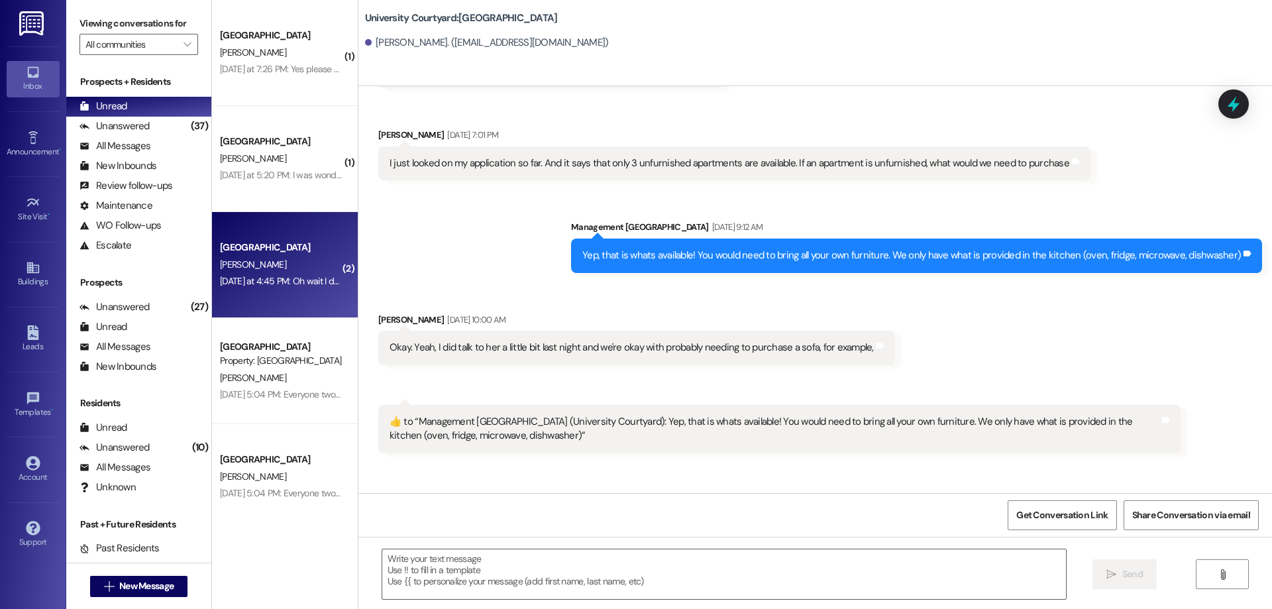
scroll to position [4976, 0]
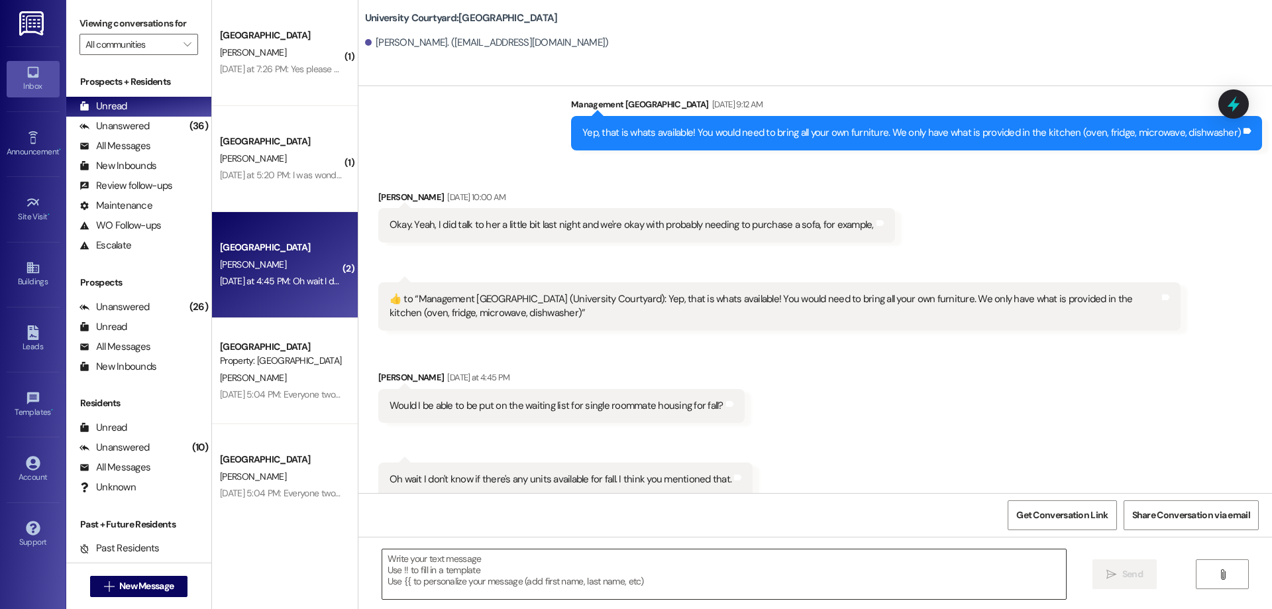
click at [531, 586] on textarea at bounding box center [724, 574] width 684 height 50
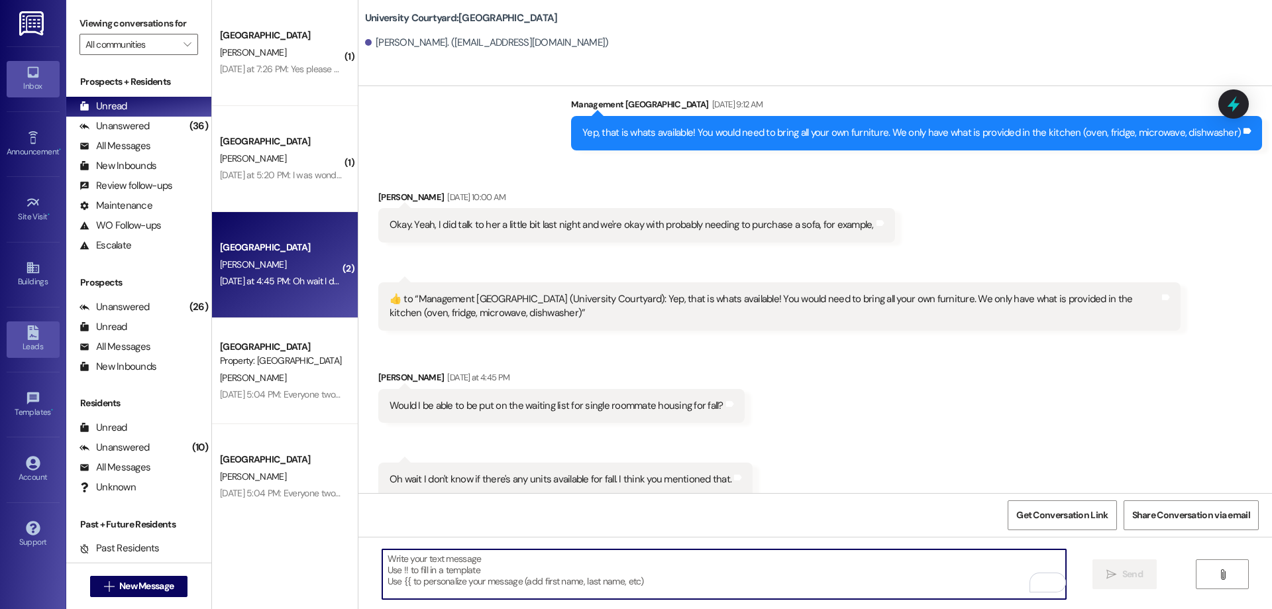
click at [23, 345] on div "Leads" at bounding box center [33, 346] width 66 height 13
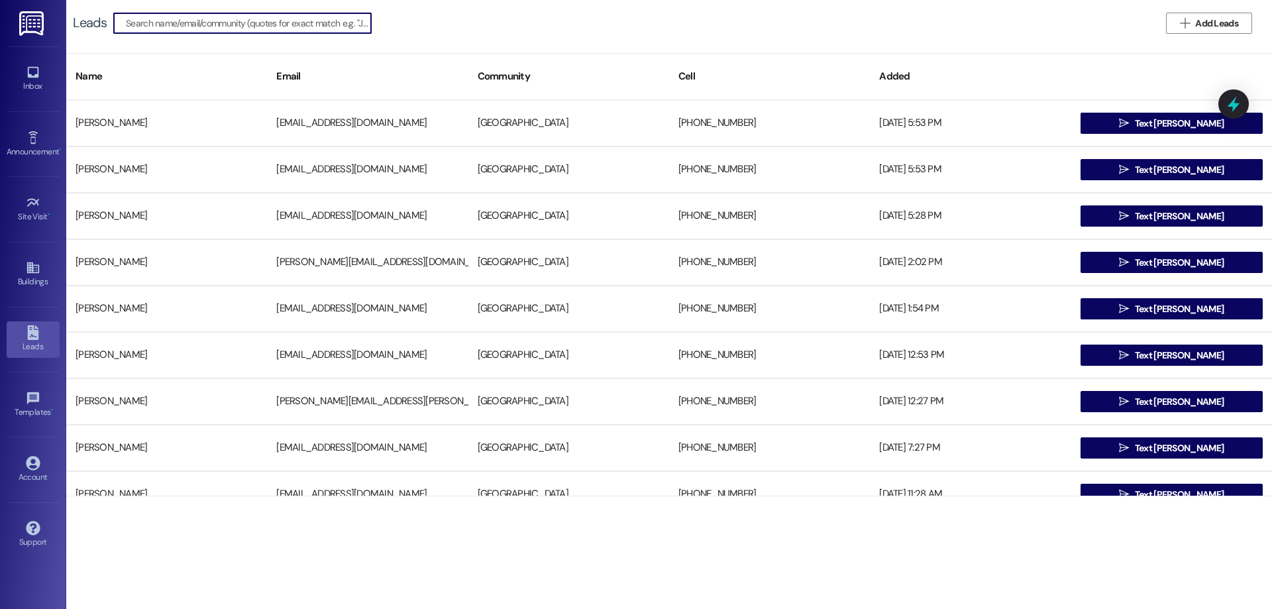
click at [187, 31] on input at bounding box center [248, 23] width 245 height 19
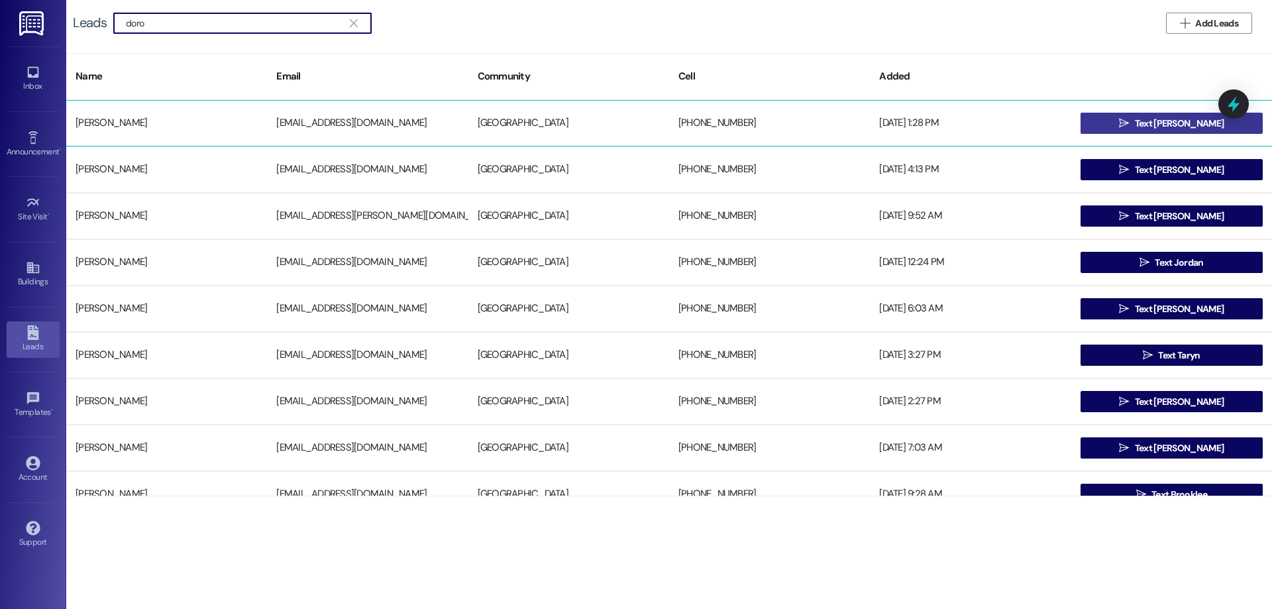
type input "doro"
click at [1109, 127] on button " Text Dorothy" at bounding box center [1172, 123] width 182 height 21
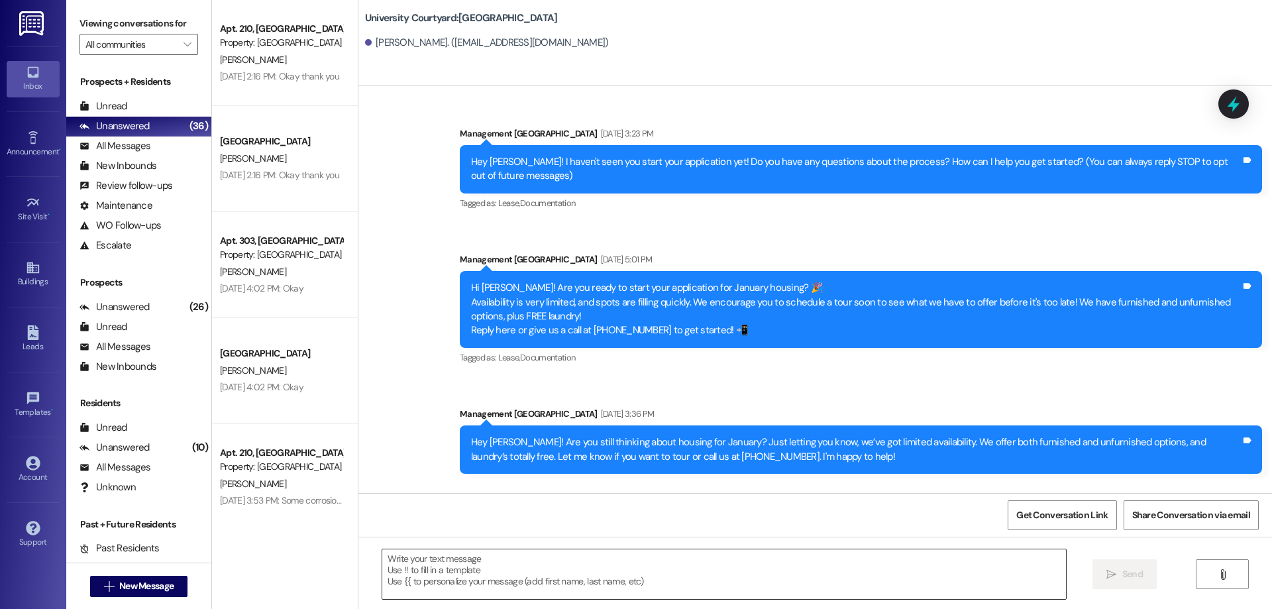
scroll to position [117, 0]
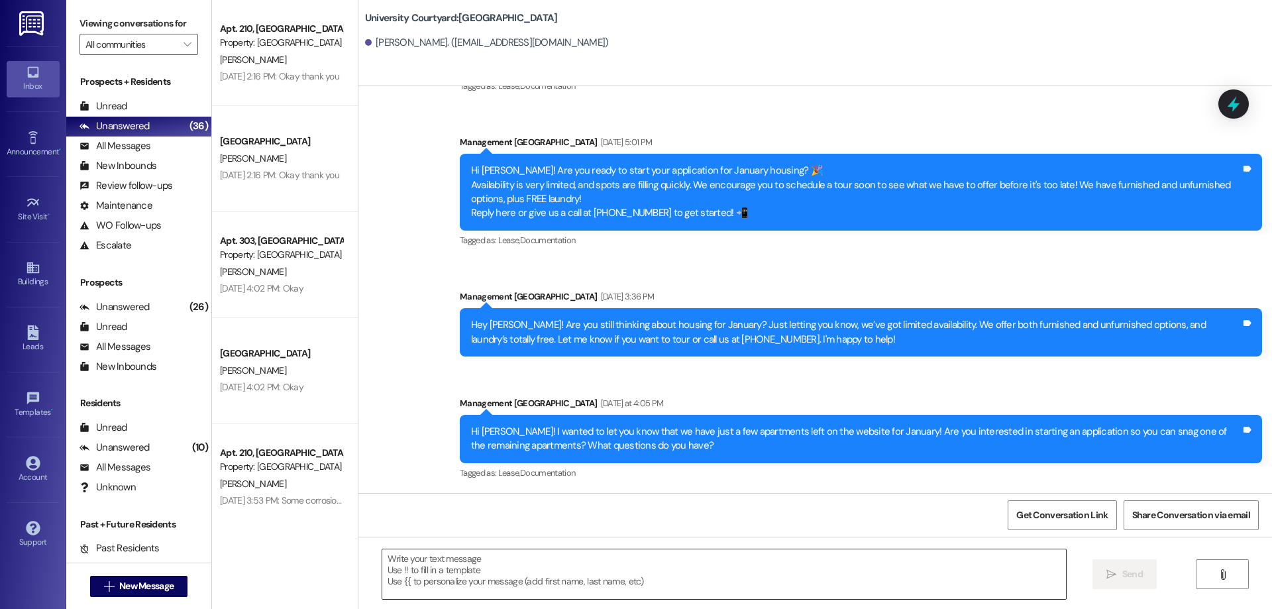
click at [526, 589] on textarea at bounding box center [724, 574] width 684 height 50
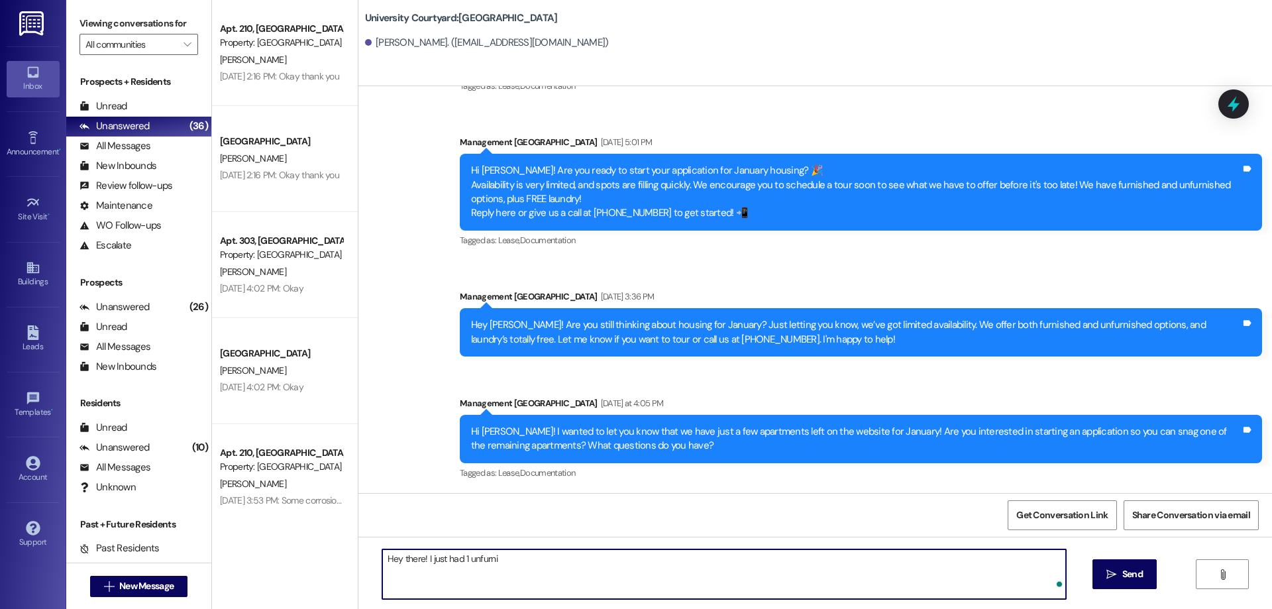
type textarea "Hey there! I just had 1 unfurnis"
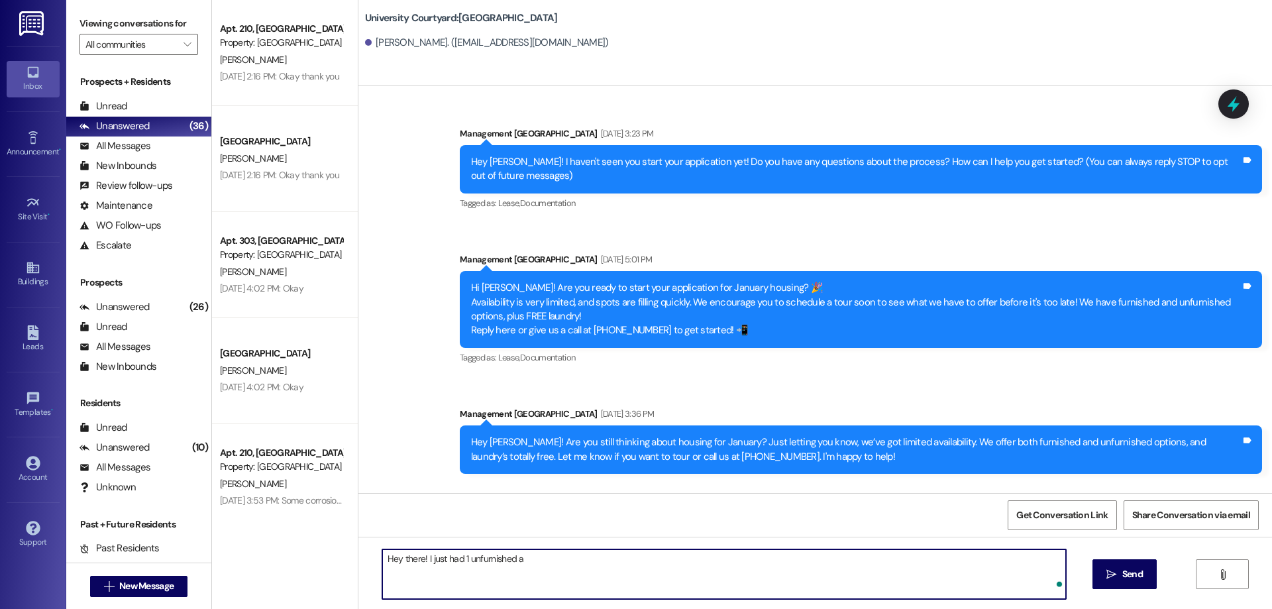
scroll to position [117, 0]
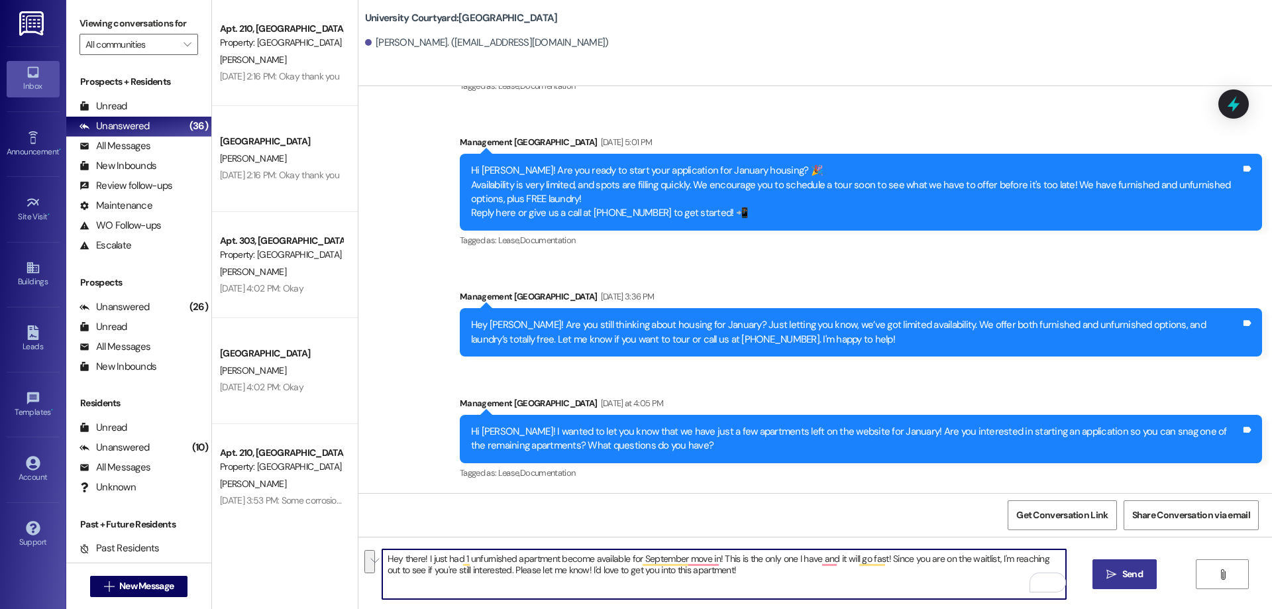
type textarea "Hey there! I just had 1 unfurnished apartment become available for September mo…"
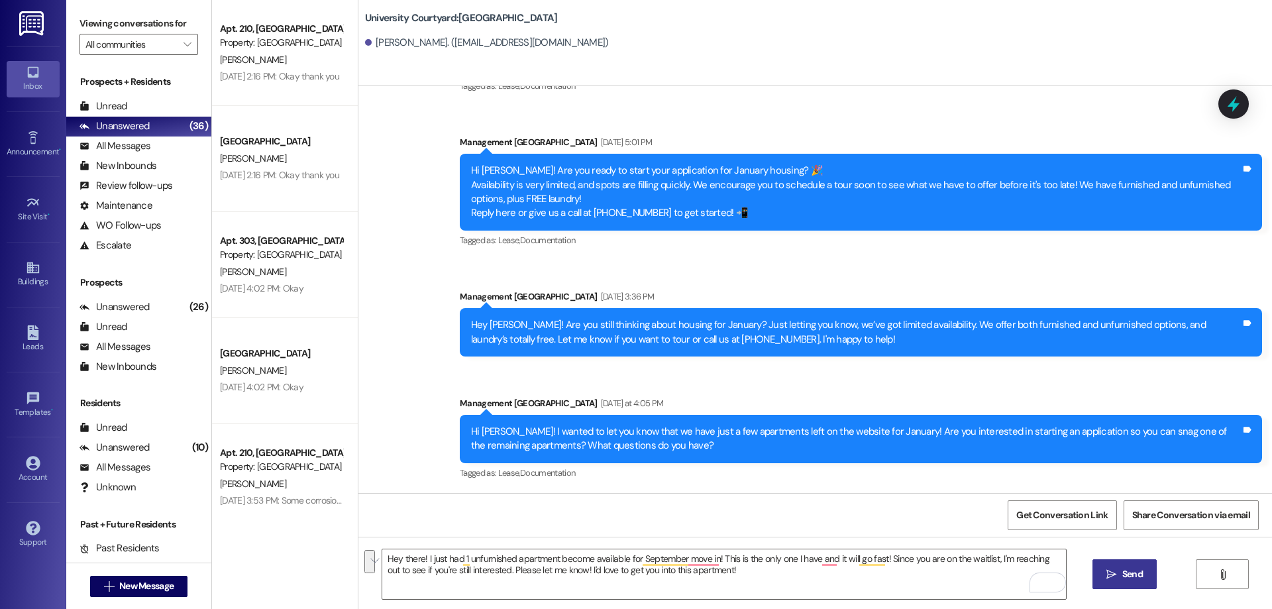
click at [1109, 569] on icon "" at bounding box center [1112, 574] width 10 height 11
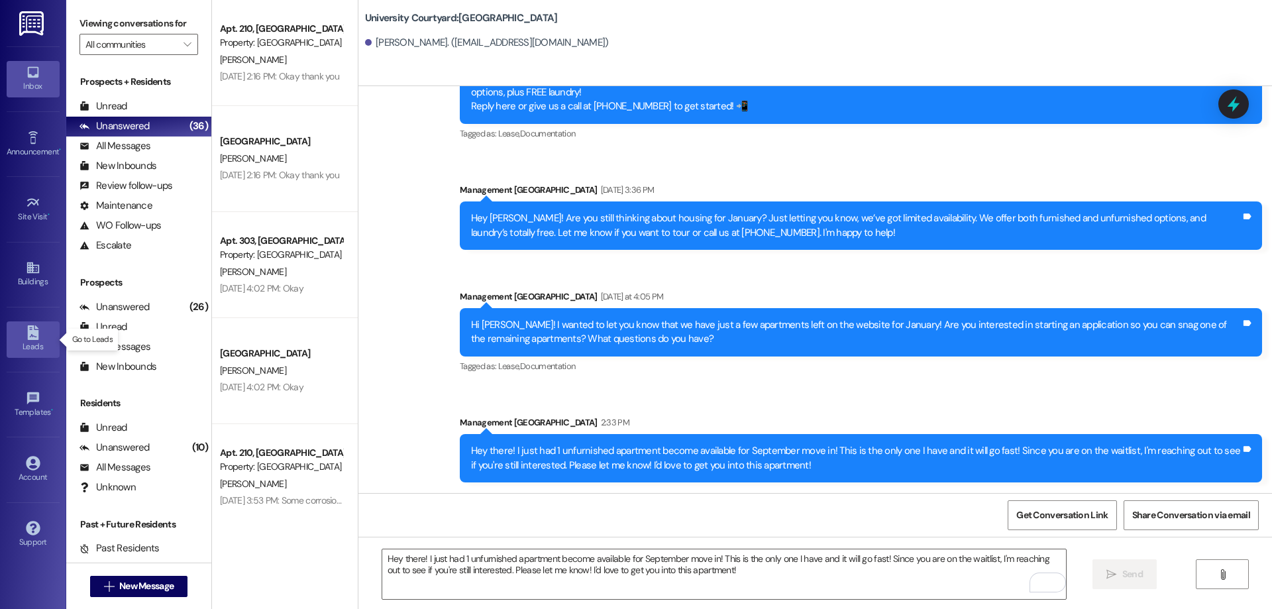
click at [31, 337] on icon at bounding box center [32, 332] width 11 height 15
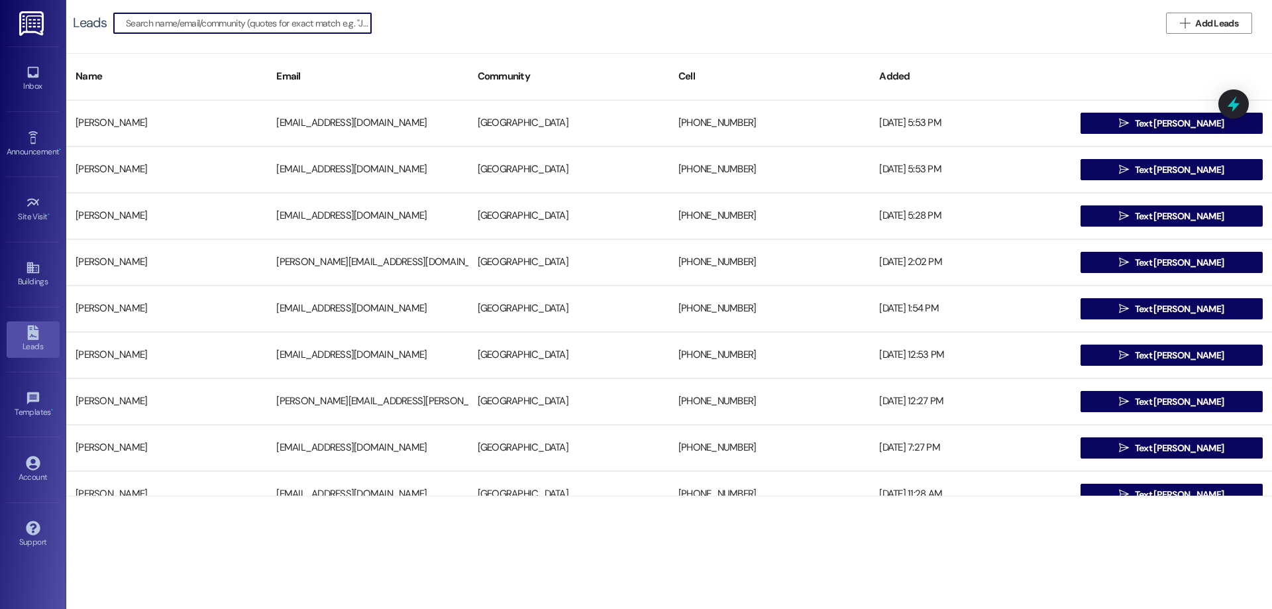
click at [146, 19] on input at bounding box center [248, 23] width 245 height 19
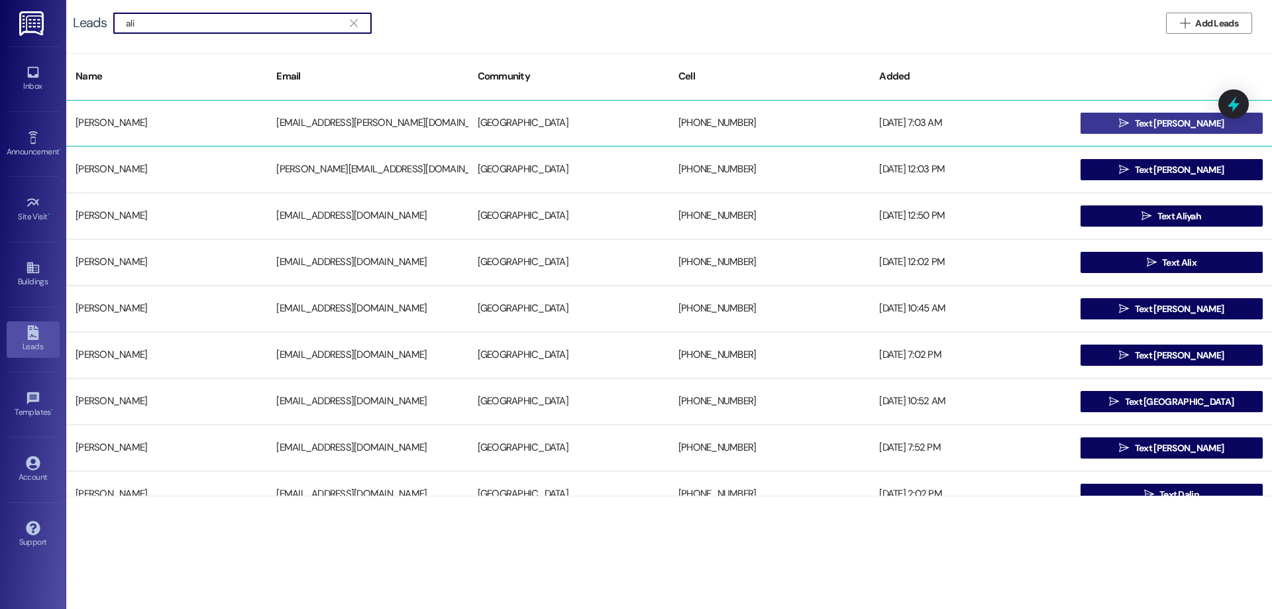
type input "ali"
click at [1105, 125] on button " Text Ali" at bounding box center [1172, 123] width 182 height 21
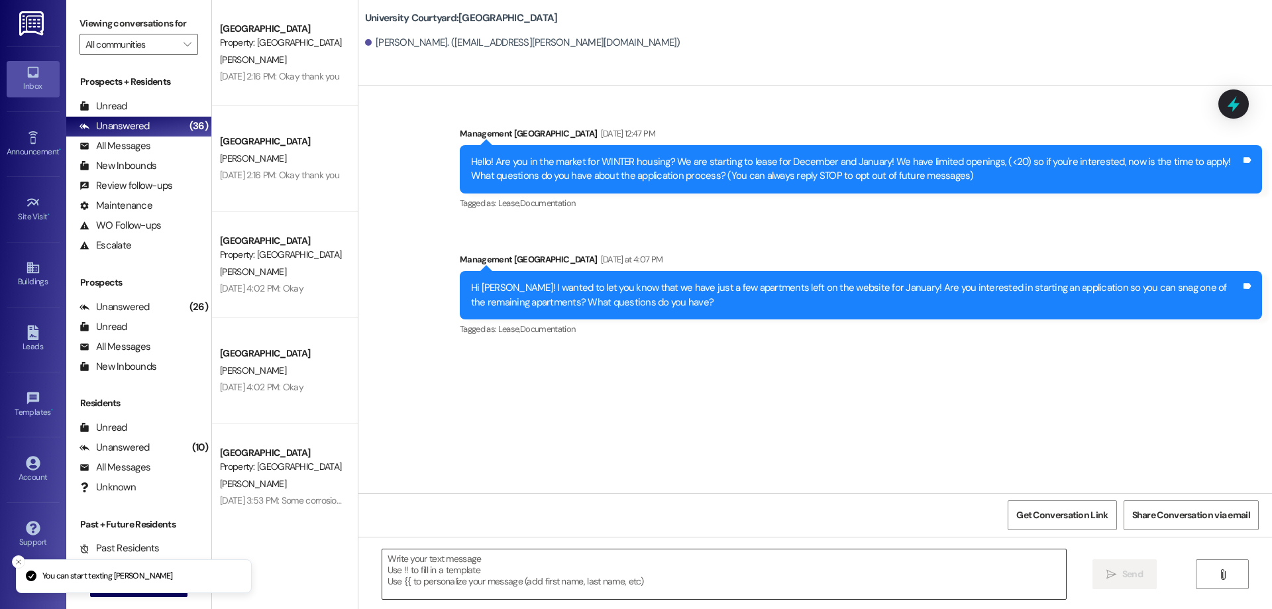
click at [453, 555] on textarea at bounding box center [724, 574] width 684 height 50
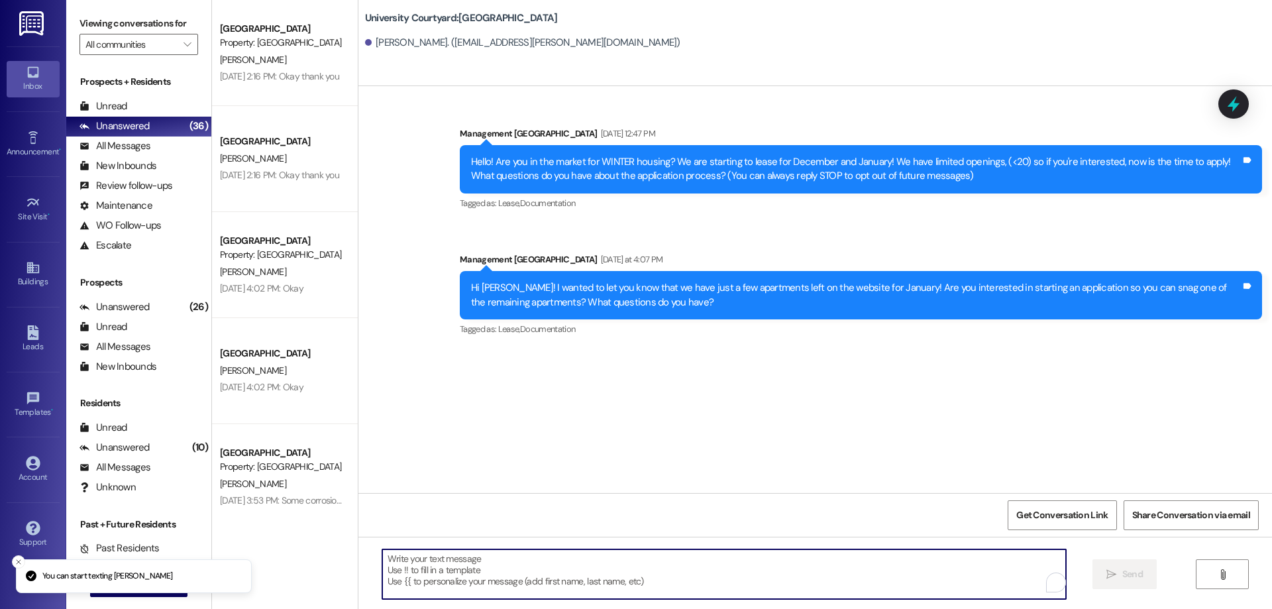
paste textarea "Hey there! I just had 1 unfurnished apartment become available for September mo…"
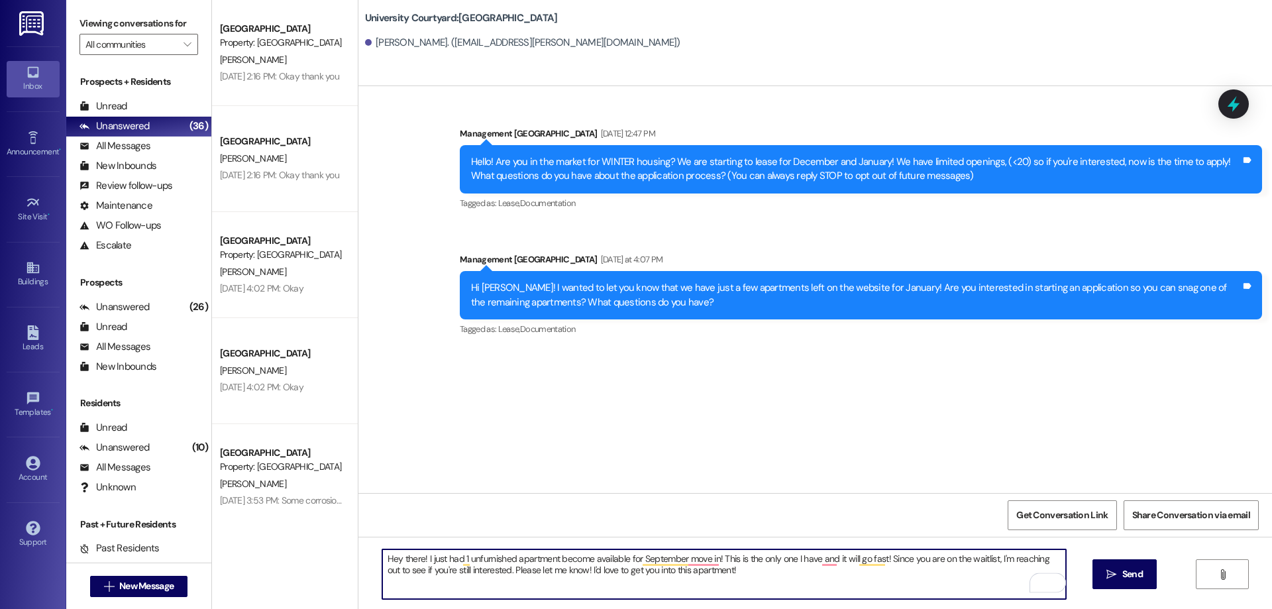
click at [418, 556] on textarea "Hey there! I just had 1 unfurnished apartment become available for September mo…" at bounding box center [724, 574] width 684 height 50
click at [771, 570] on textarea "Hey there! I just had 1 unfurnished apartment become available for September mo…" at bounding box center [724, 574] width 684 height 50
type textarea "Hey there! I just had 1 unfurnished apartment become available for September mo…"
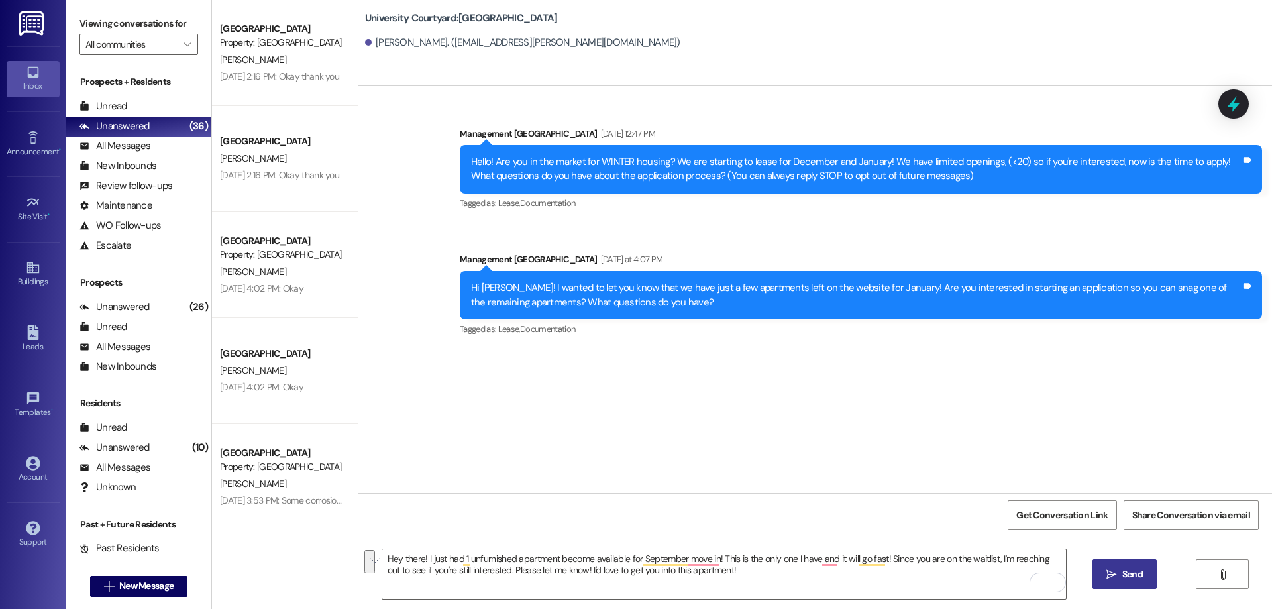
click at [1127, 569] on span "Send" at bounding box center [1133, 574] width 21 height 14
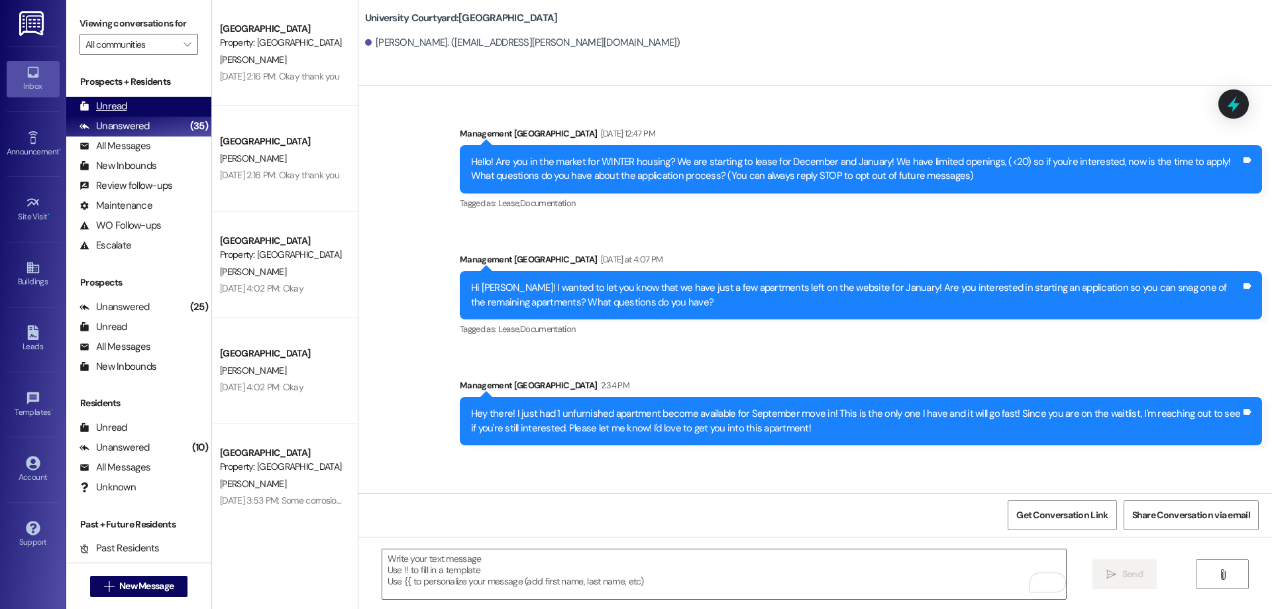
click at [100, 105] on div "Unread" at bounding box center [104, 106] width 48 height 14
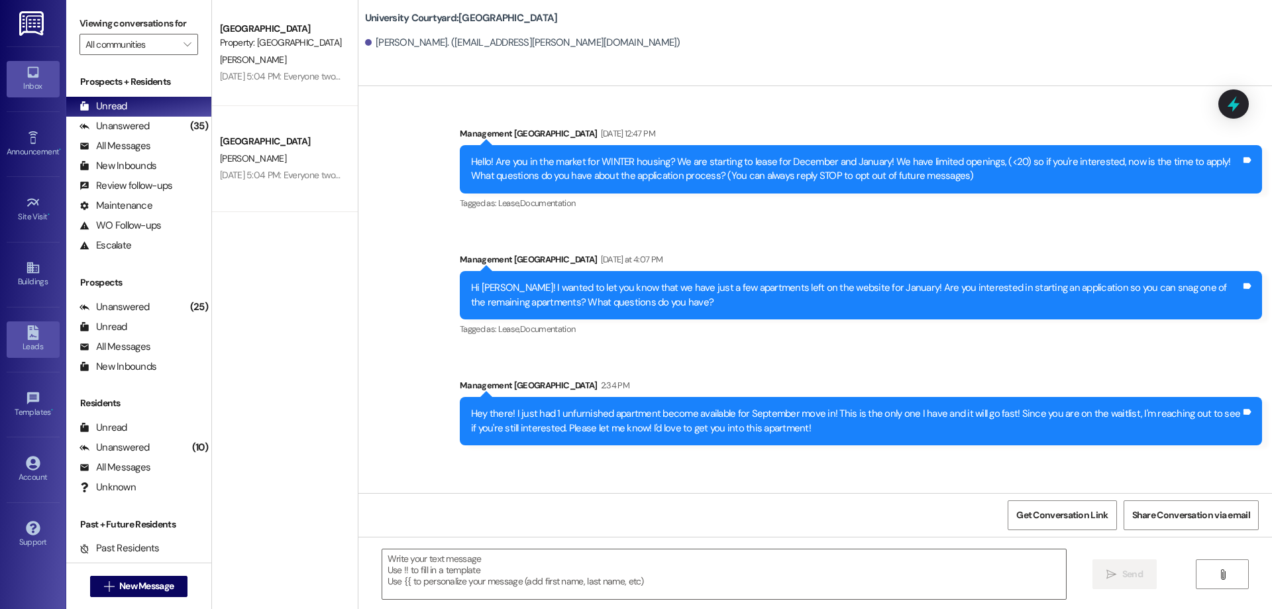
click at [30, 355] on link "Leads" at bounding box center [33, 339] width 53 height 36
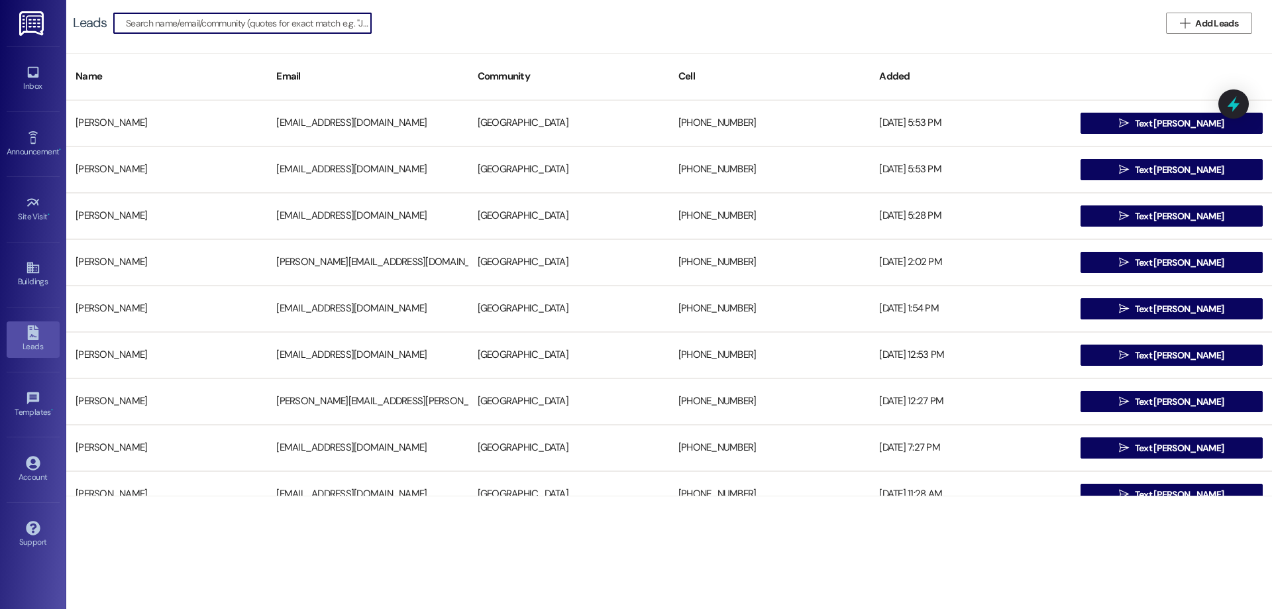
click at [184, 17] on input at bounding box center [248, 23] width 245 height 19
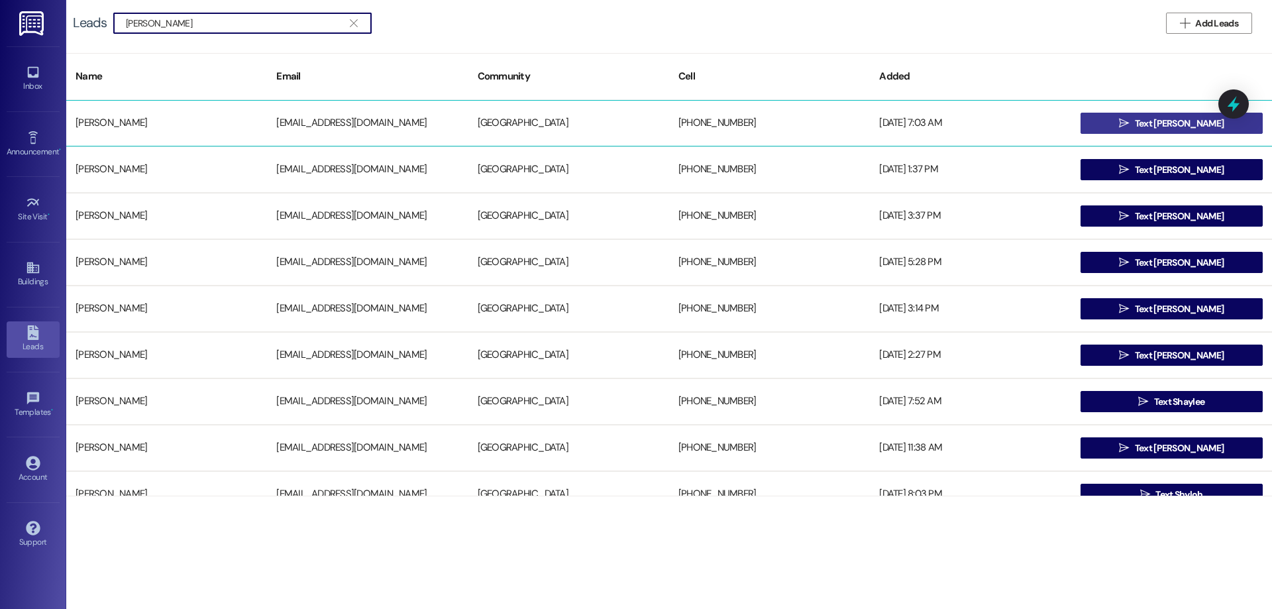
type input "sheryl"
click at [1191, 117] on span "Text Sheryl" at bounding box center [1179, 124] width 89 height 14
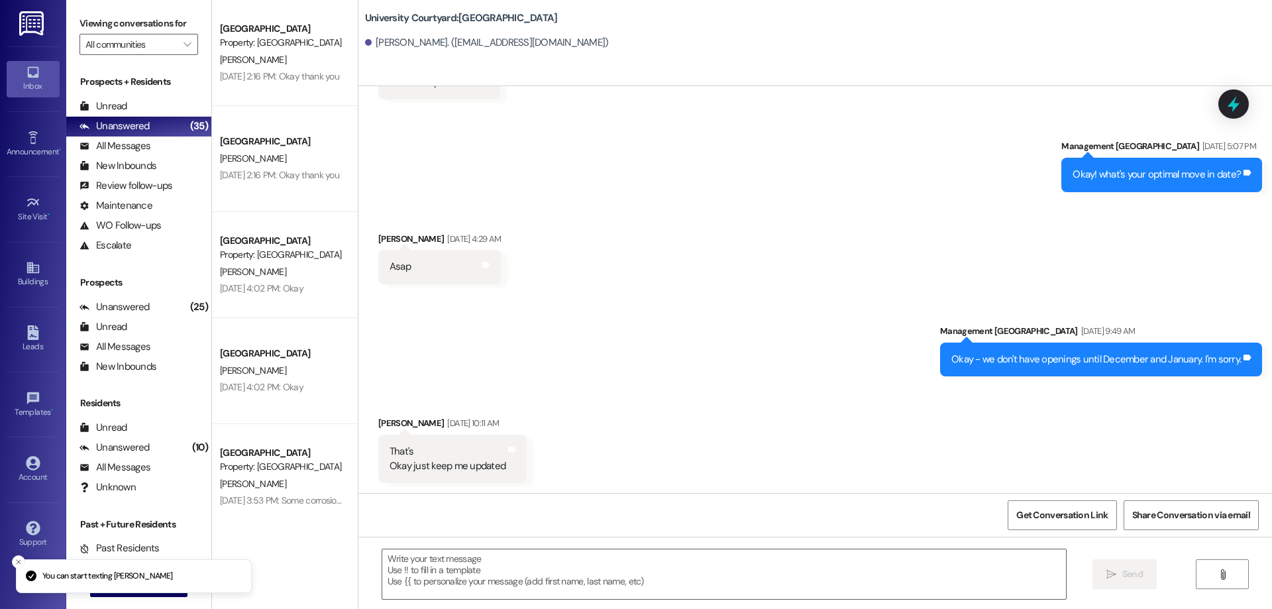
scroll to position [391, 0]
click at [536, 560] on textarea at bounding box center [724, 574] width 684 height 50
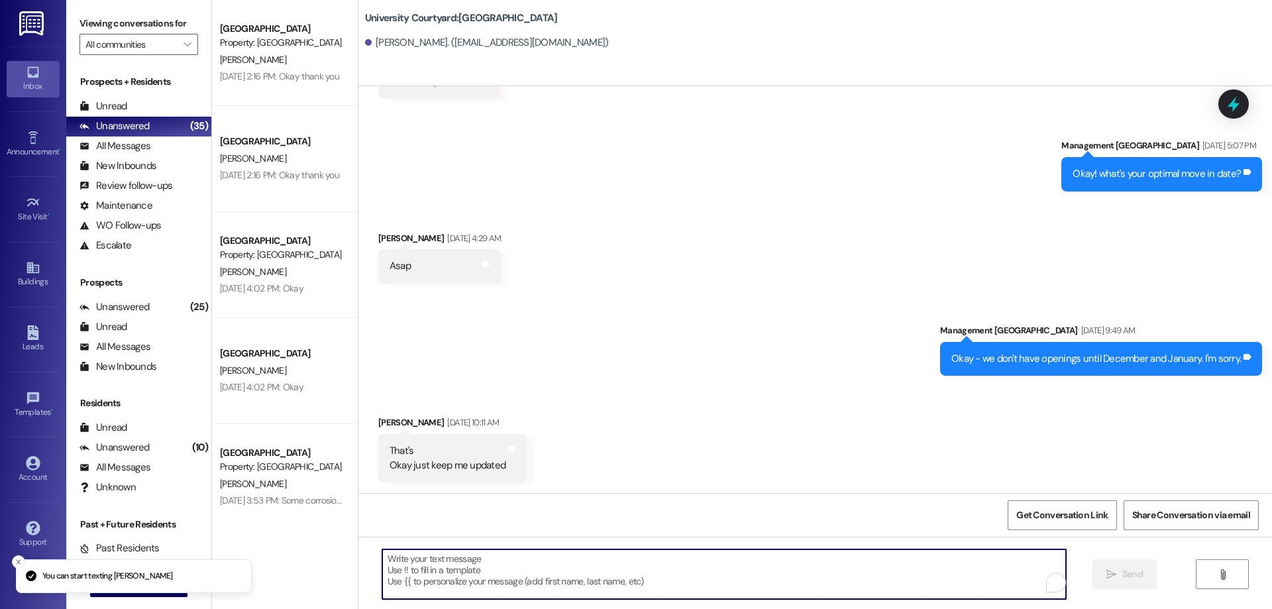
paste textarea "Hey there! I just had 1 unfurnished apartment become available for September mo…"
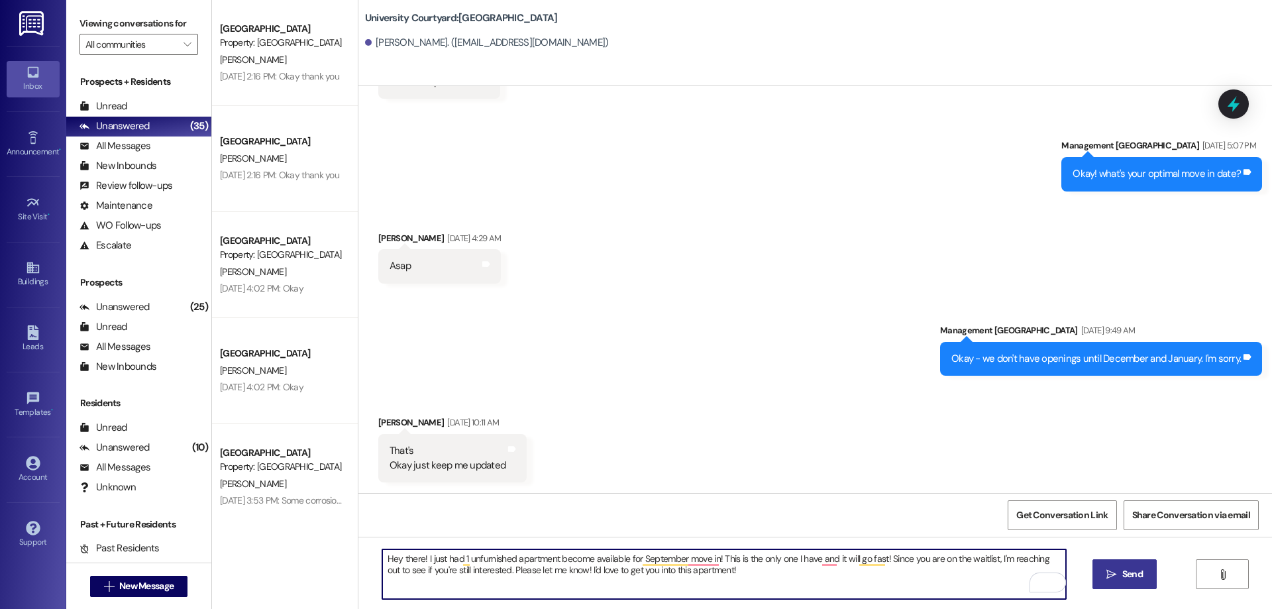
type textarea "Hey there! I just had 1 unfurnished apartment become available for September mo…"
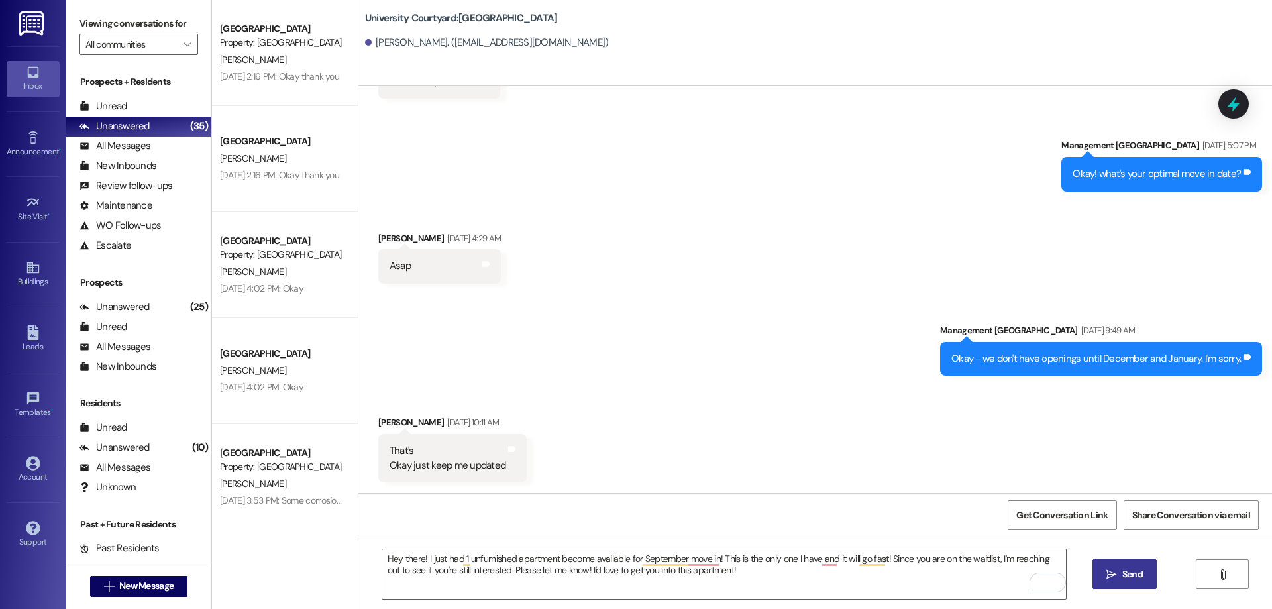
click at [1117, 569] on span " Send" at bounding box center [1125, 574] width 42 height 14
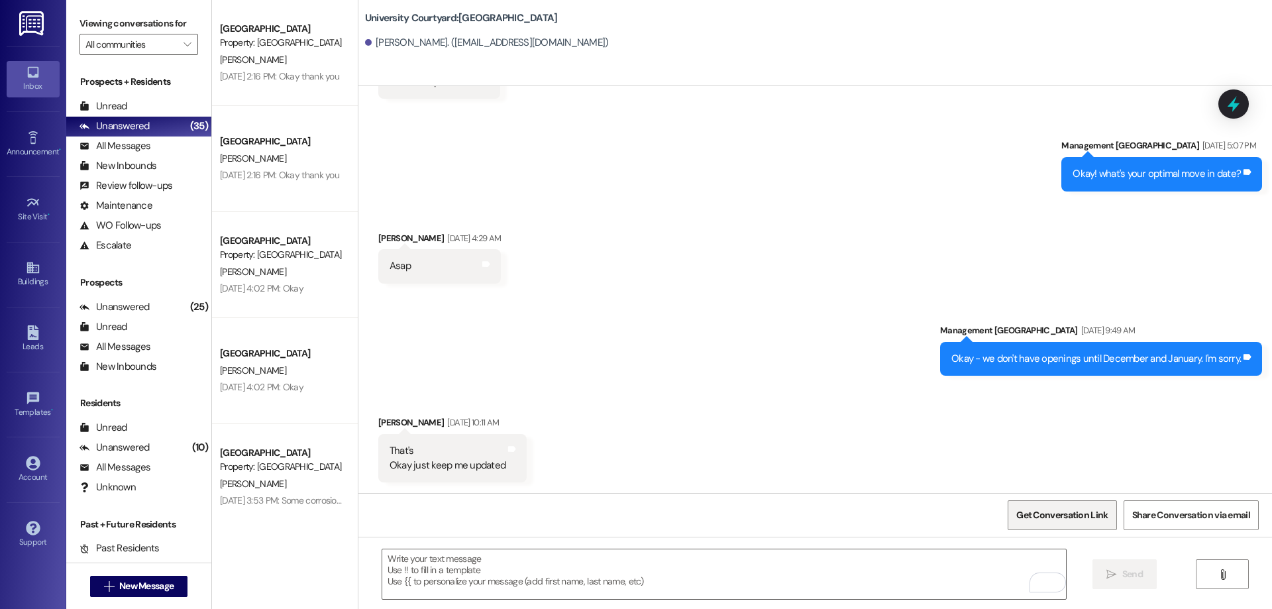
scroll to position [390, 0]
drag, startPoint x: 30, startPoint y: 341, endPoint x: 60, endPoint y: 135, distance: 208.3
click at [30, 341] on div "Leads" at bounding box center [33, 346] width 66 height 13
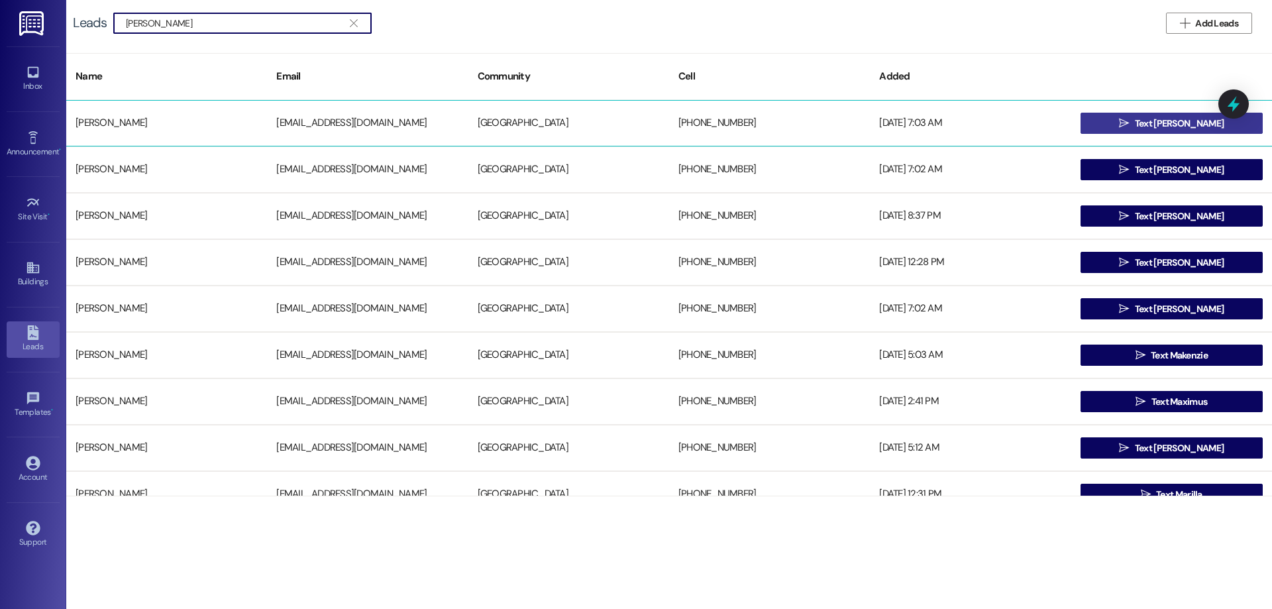
type input "mazie"
click at [1154, 115] on span " Text Mazie" at bounding box center [1172, 123] width 110 height 20
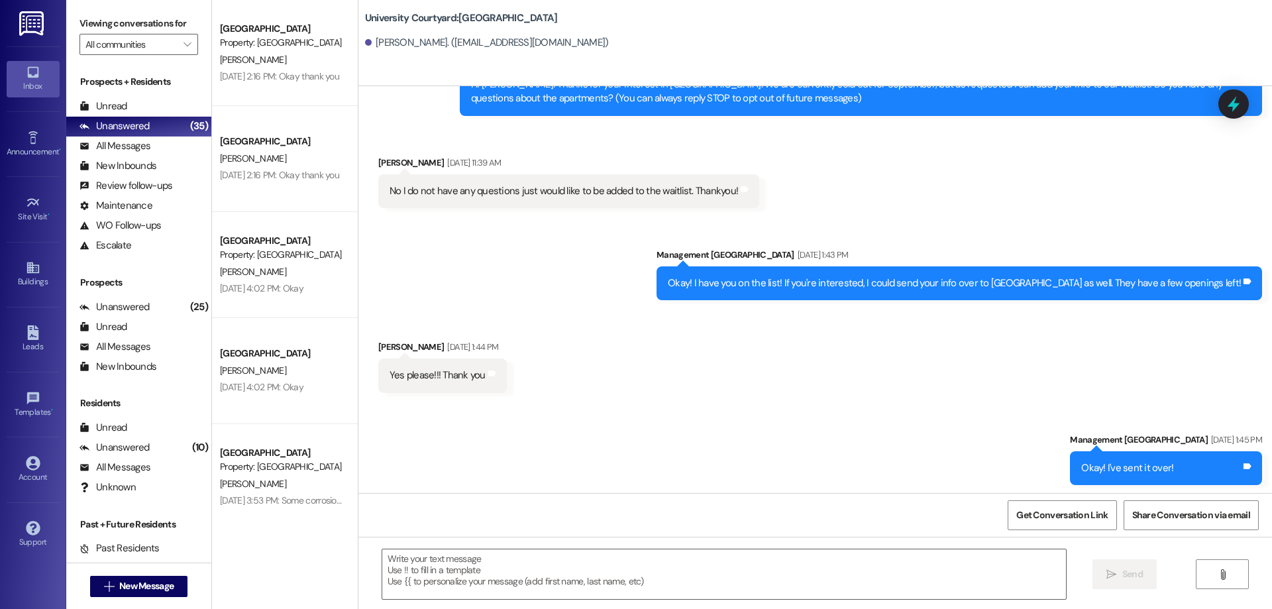
scroll to position [80, 0]
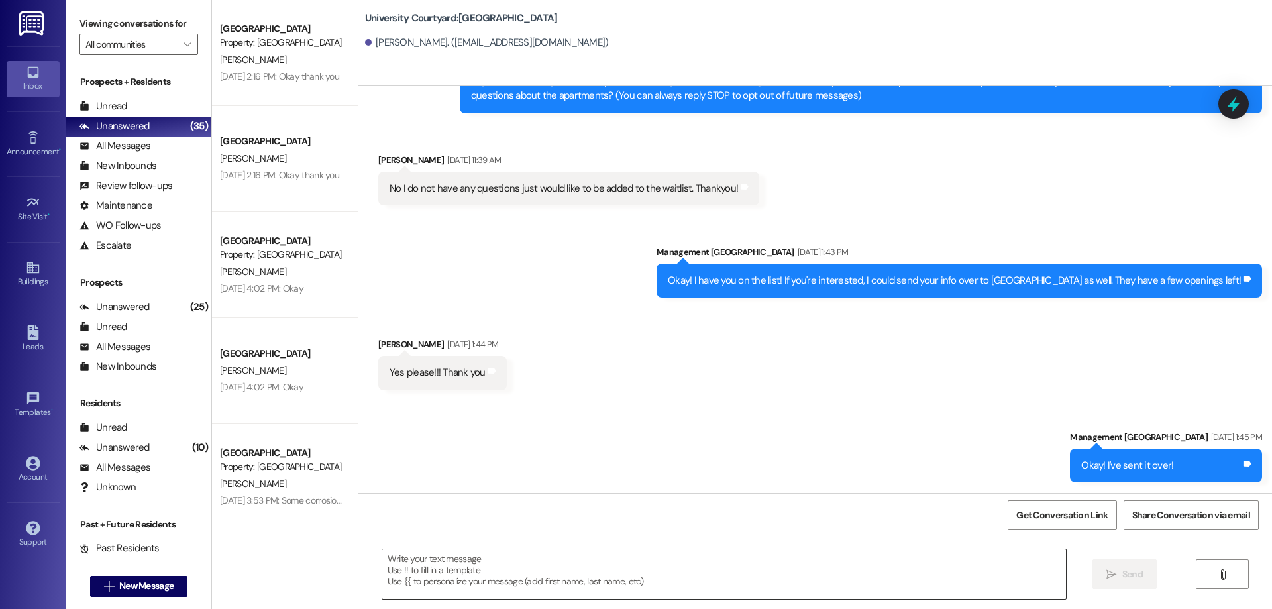
click at [539, 565] on textarea at bounding box center [724, 574] width 684 height 50
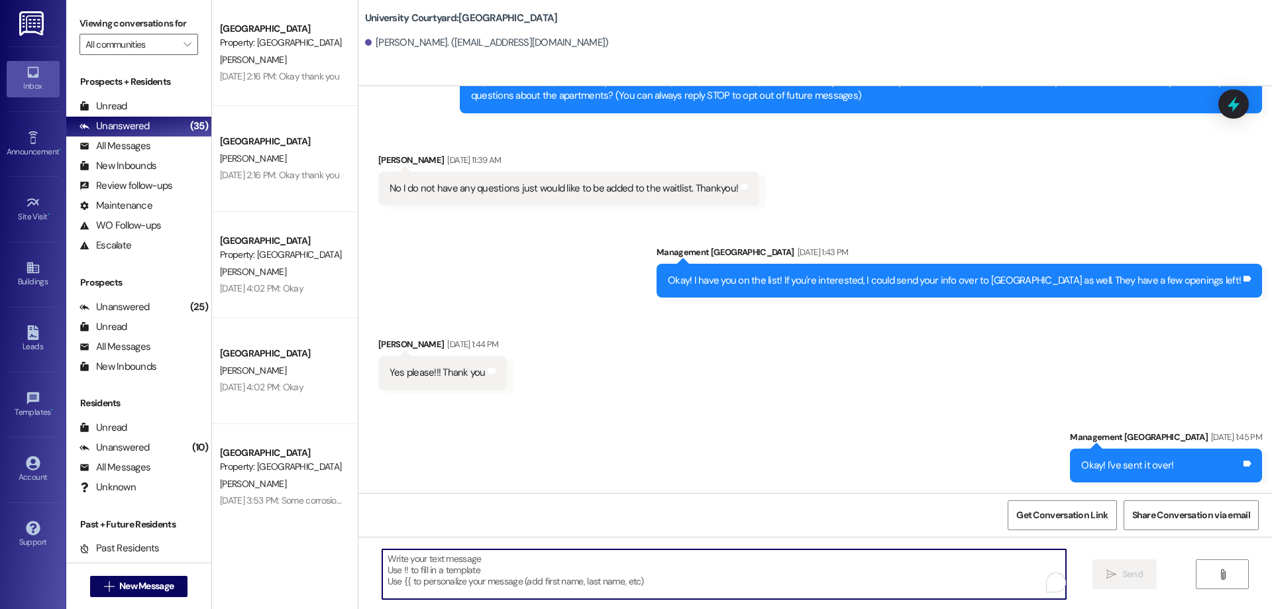
paste textarea "Hey there! I just had 1 unfurnished apartment become available for September mo…"
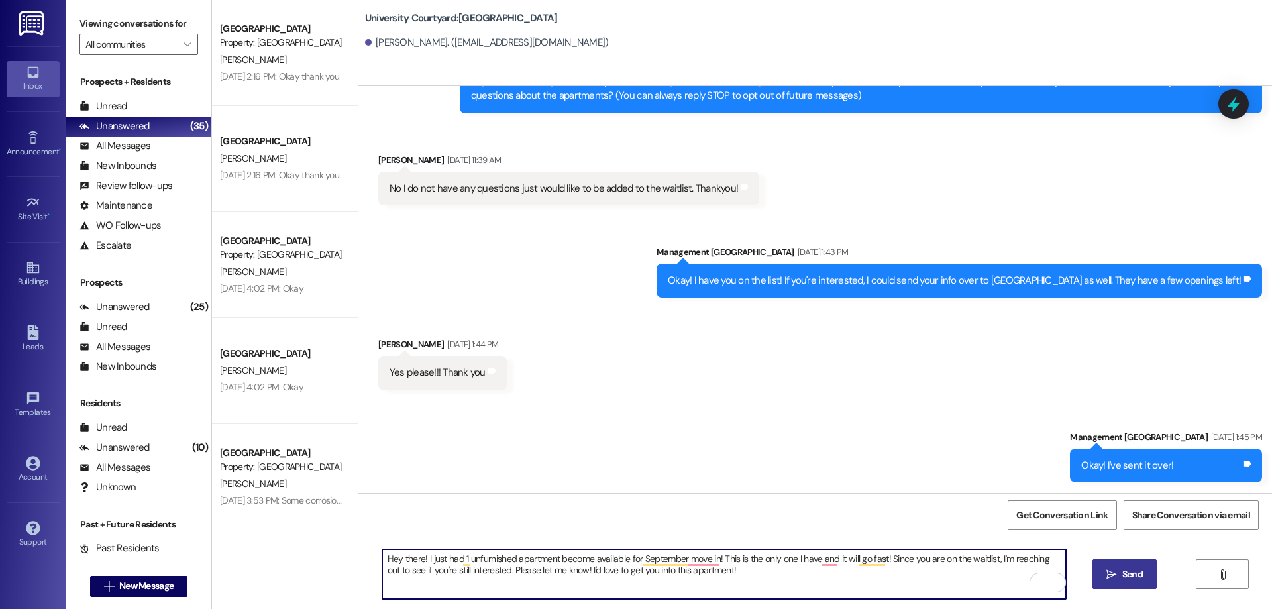
type textarea "Hey there! I just had 1 unfurnished apartment become available for September mo…"
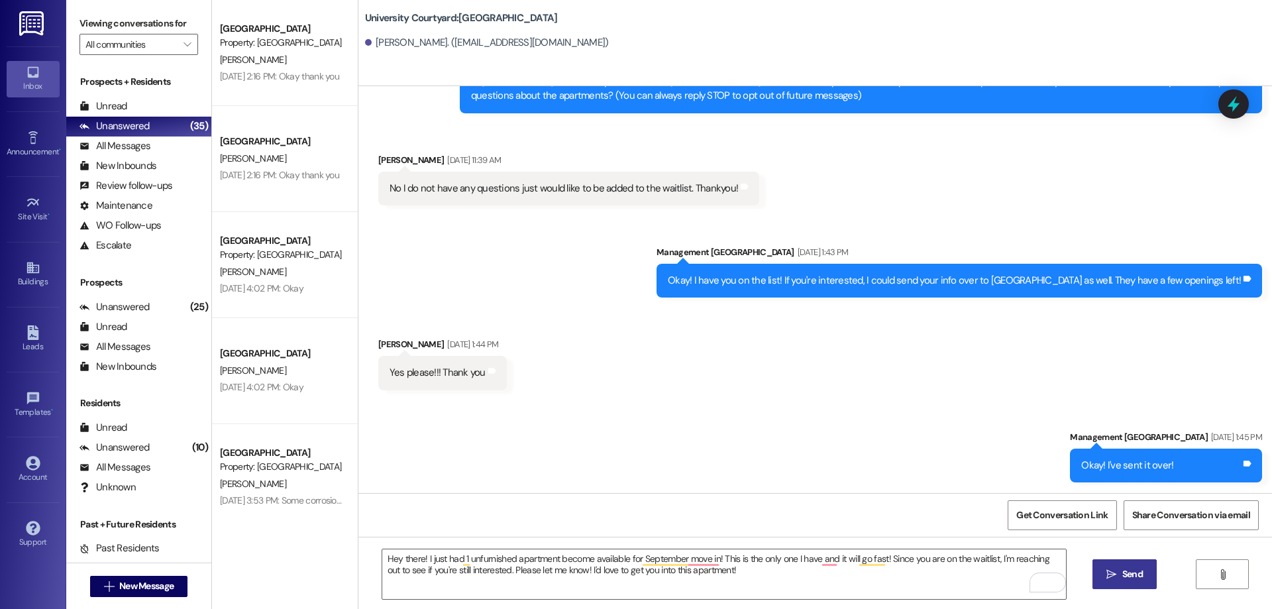
click at [1117, 577] on span " Send" at bounding box center [1125, 574] width 42 height 14
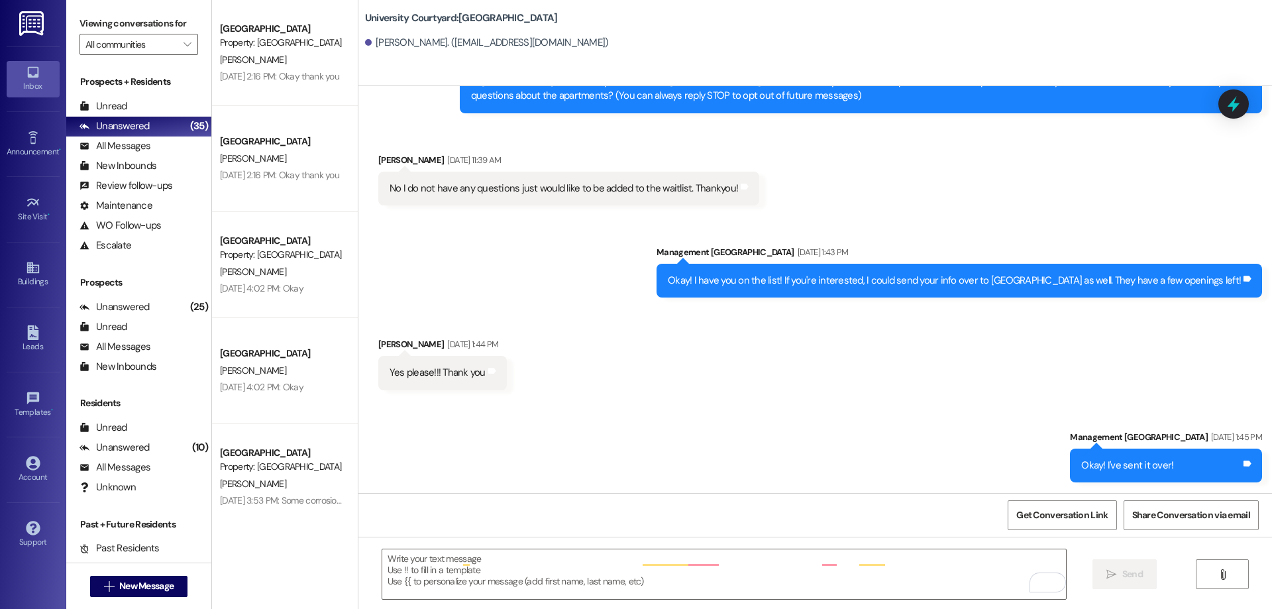
scroll to position [0, 0]
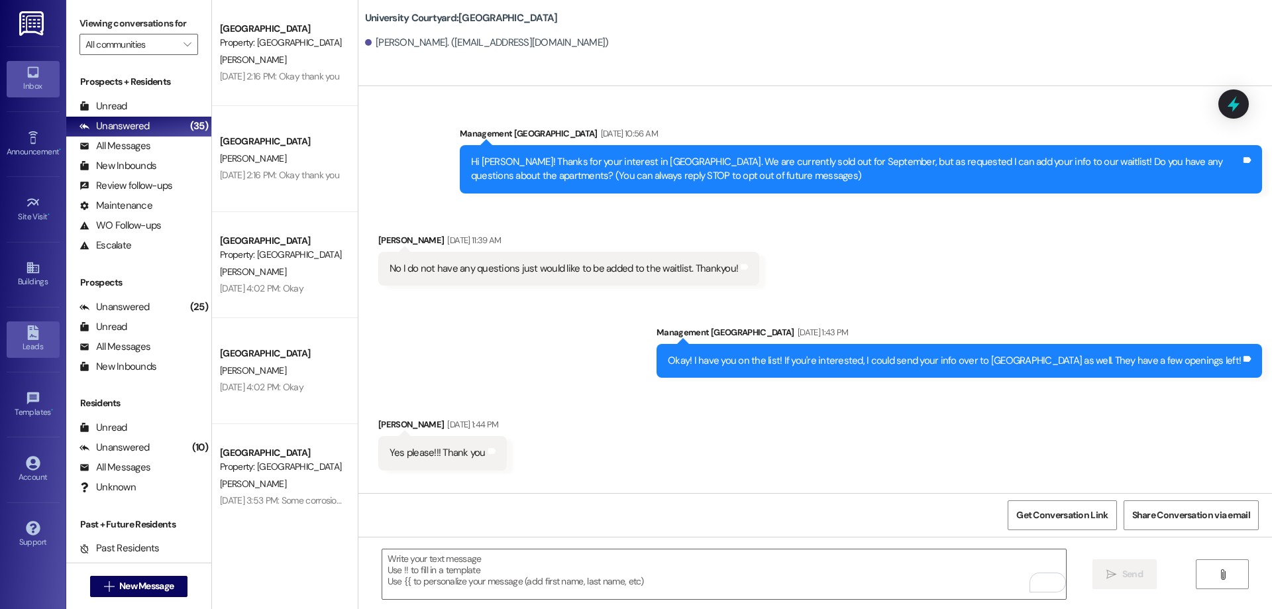
click at [34, 327] on icon at bounding box center [33, 332] width 15 height 15
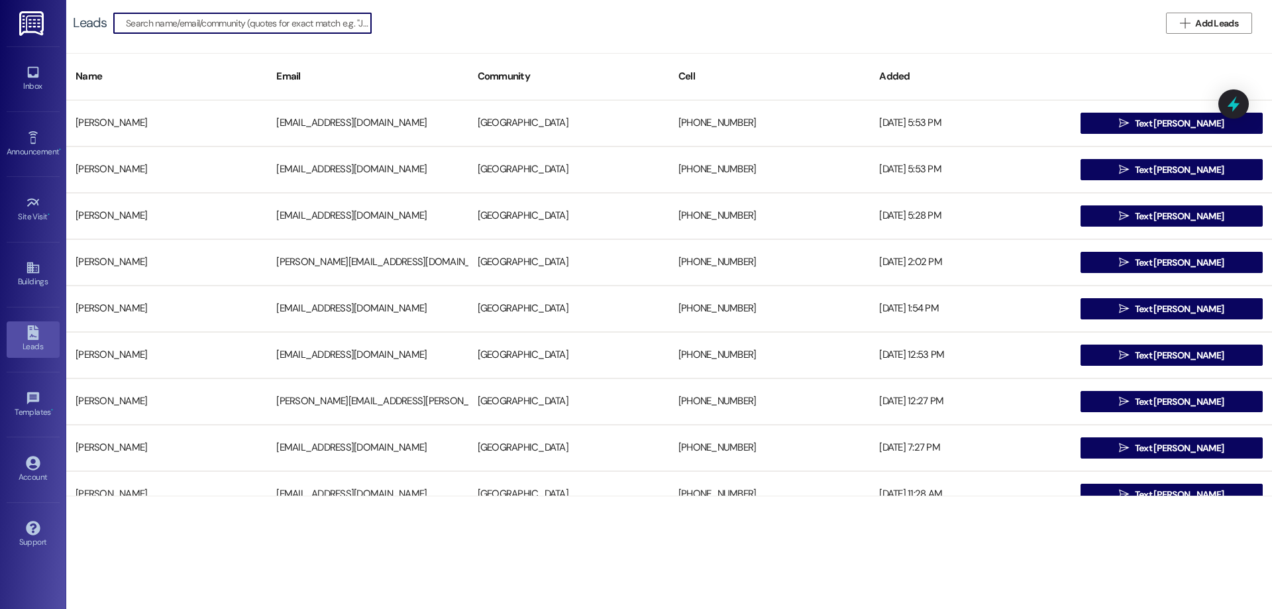
click at [135, 22] on input at bounding box center [248, 23] width 245 height 19
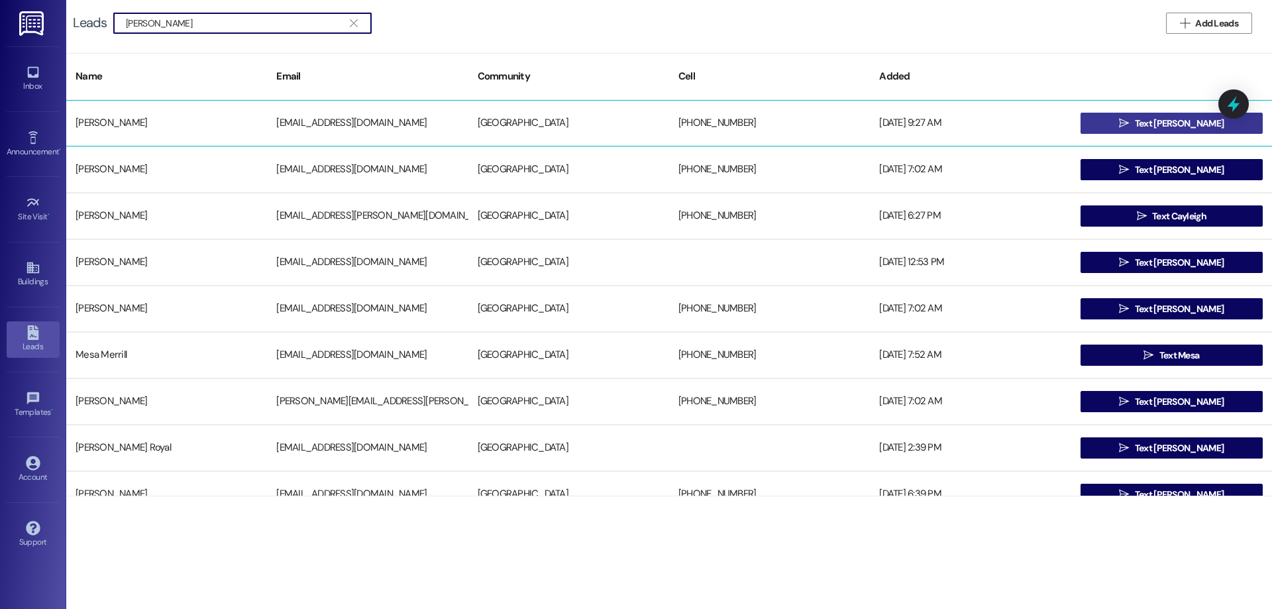
type input "meisha"
click at [1127, 125] on button " Text Meisha" at bounding box center [1172, 123] width 182 height 21
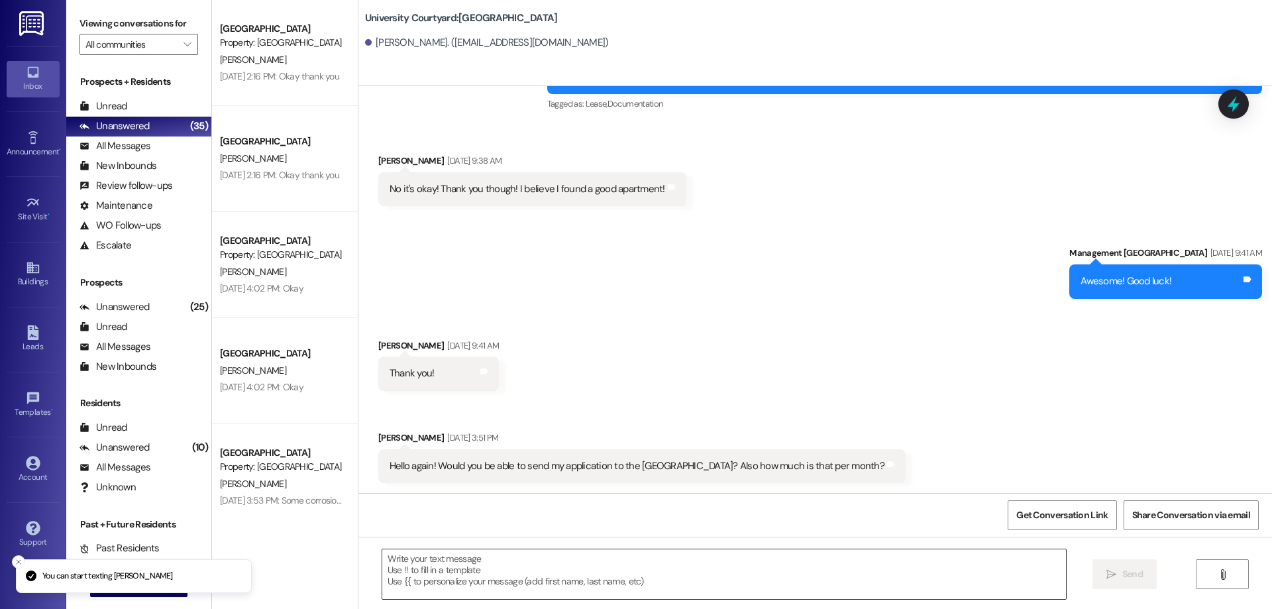
scroll to position [396, 0]
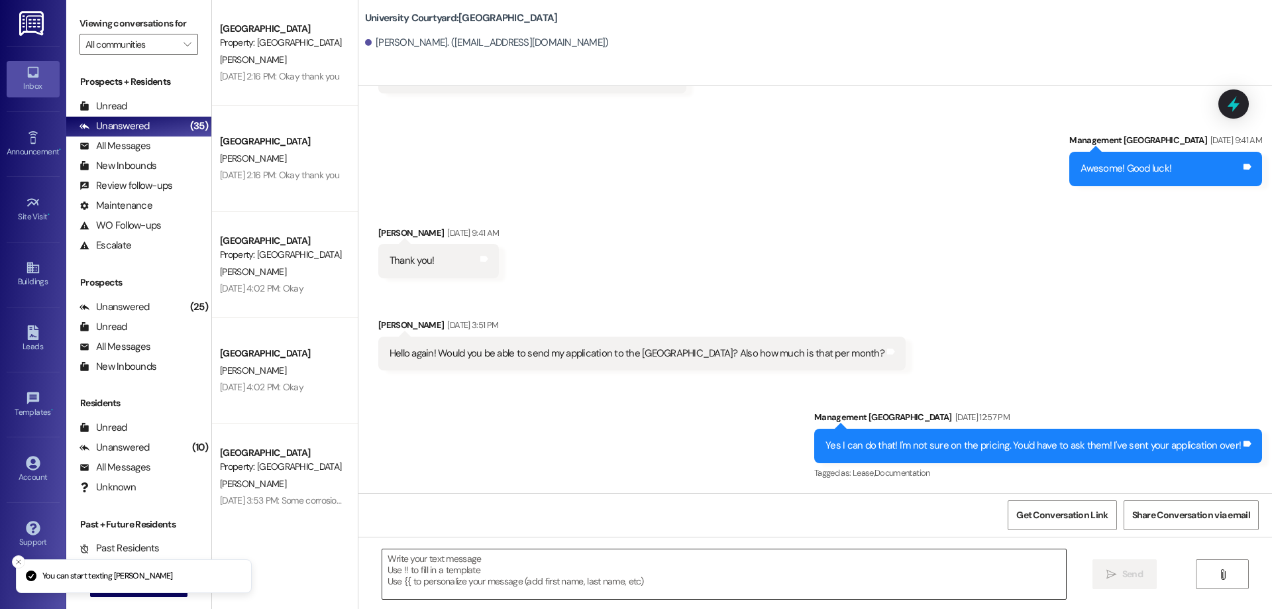
click at [562, 579] on textarea at bounding box center [724, 574] width 684 height 50
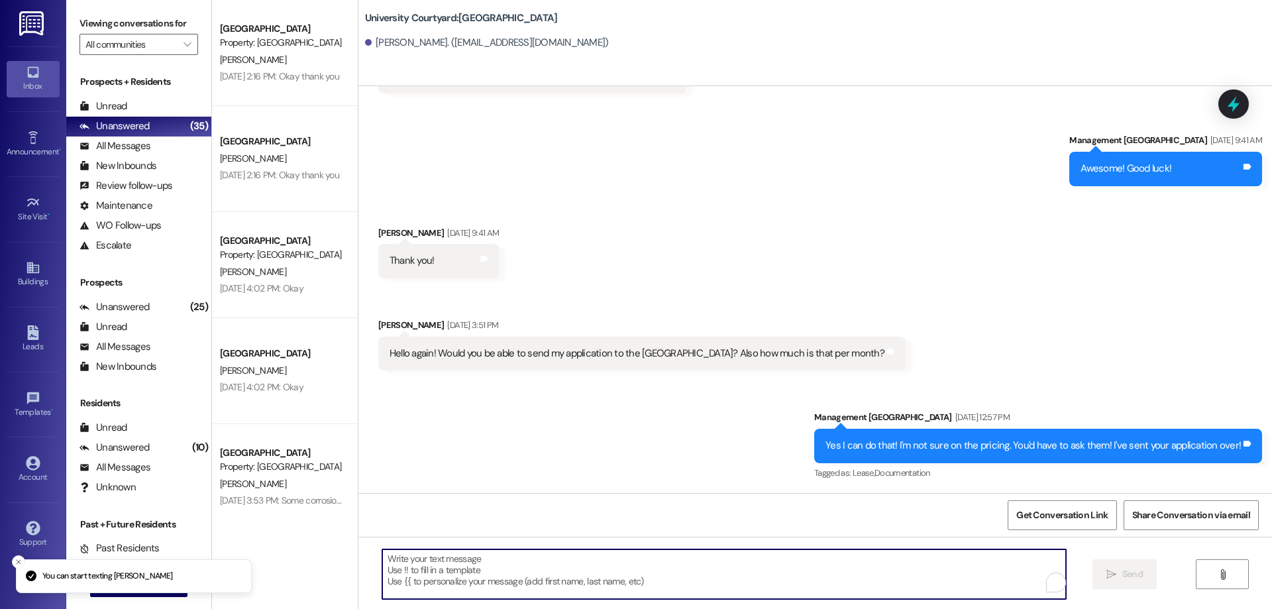
paste textarea "Hey there! I just had 1 unfurnished apartment become available for September mo…"
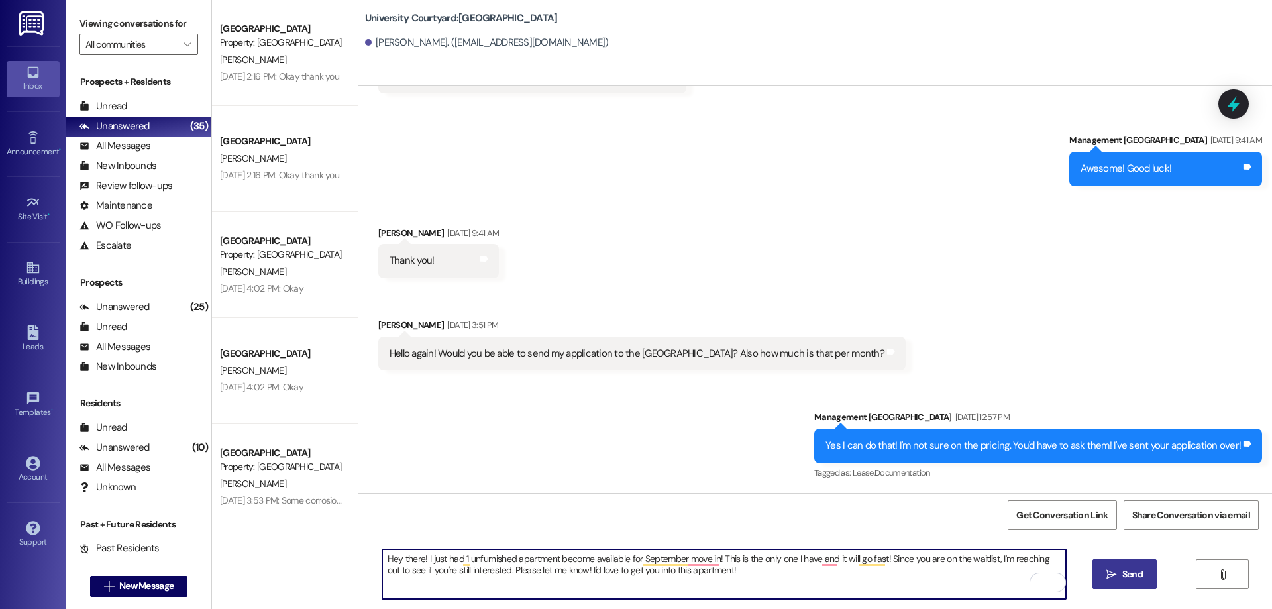
type textarea "Hey there! I just had 1 unfurnished apartment become available for September mo…"
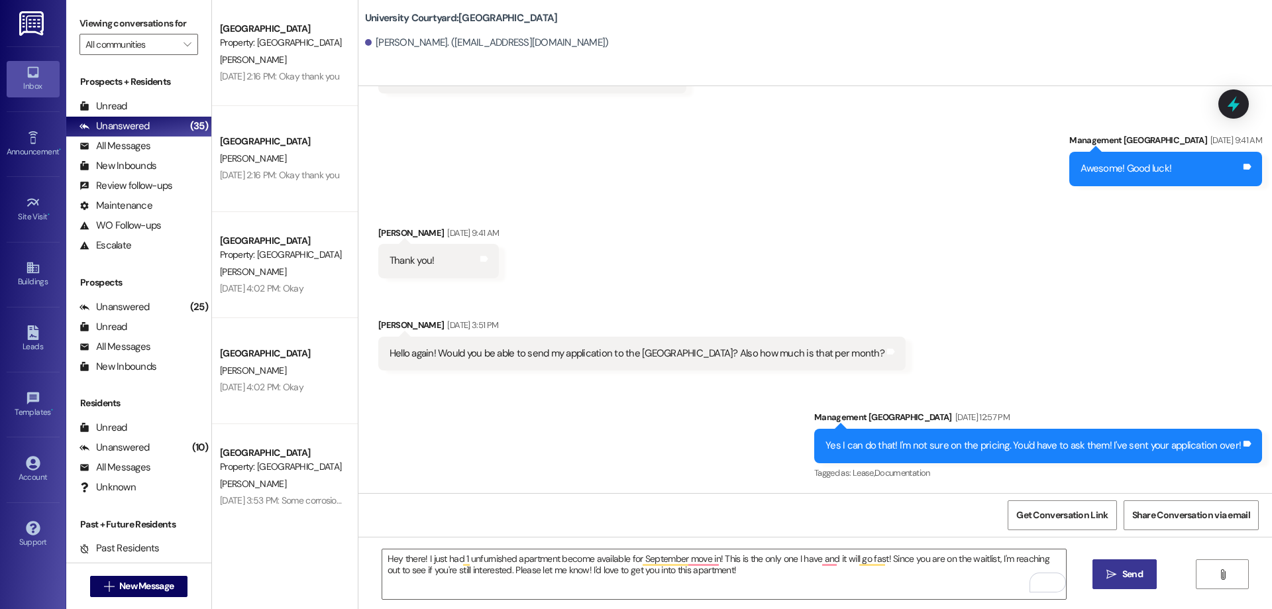
click at [1107, 571] on icon "" at bounding box center [1112, 574] width 10 height 11
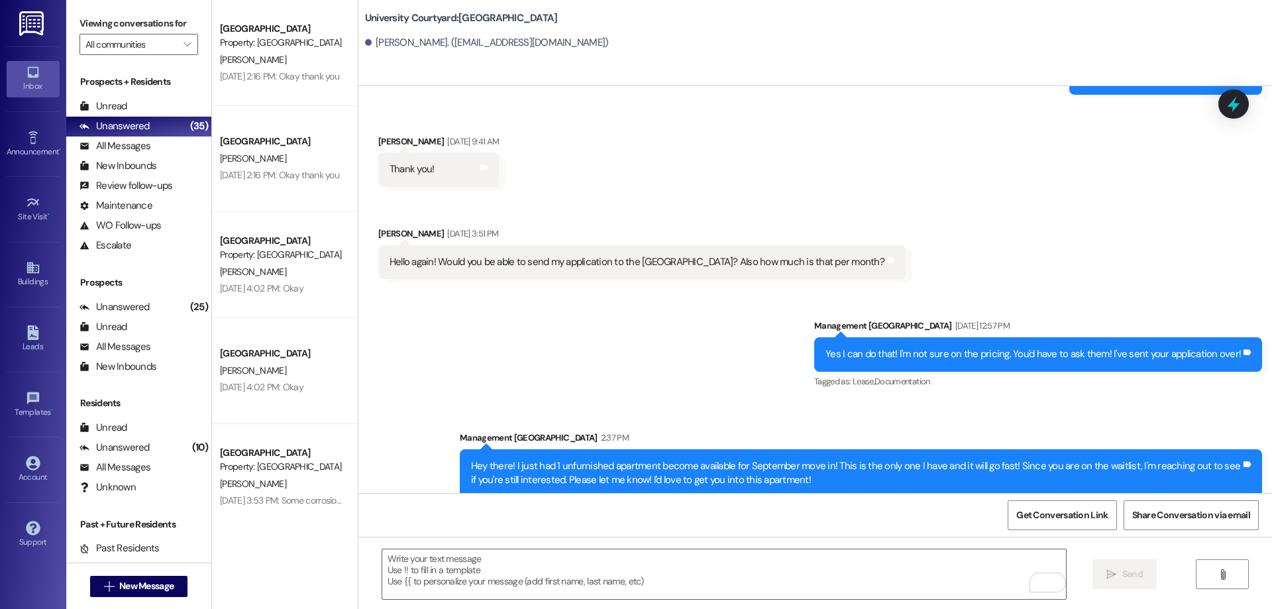
scroll to position [503, 0]
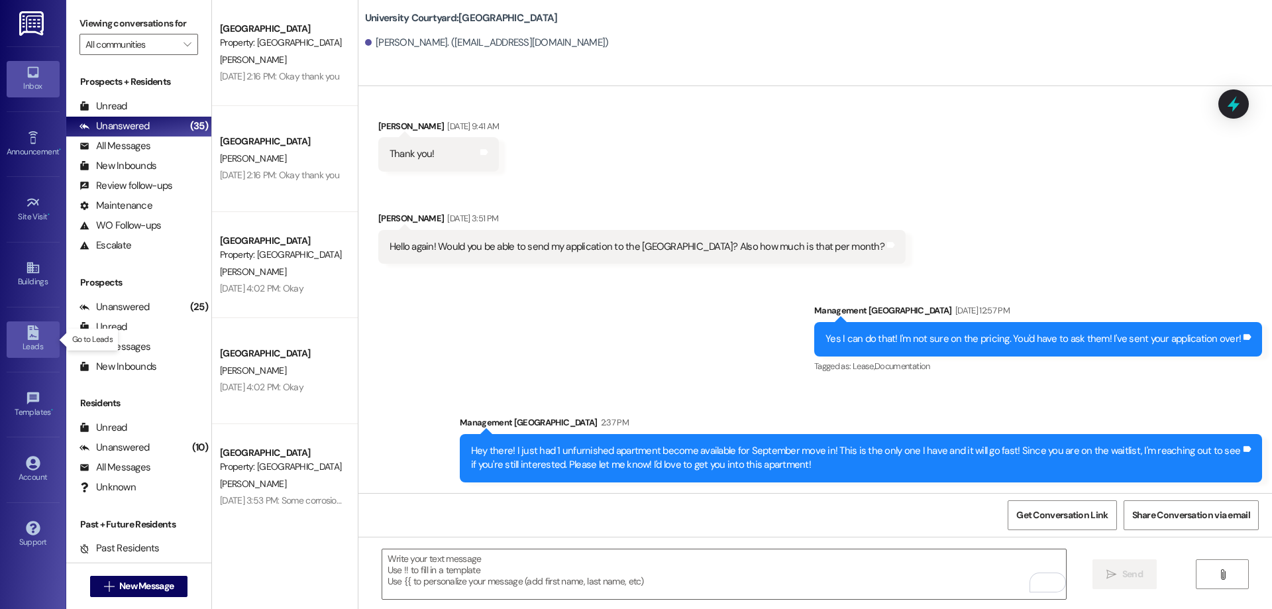
click at [42, 335] on link "Leads" at bounding box center [33, 339] width 53 height 36
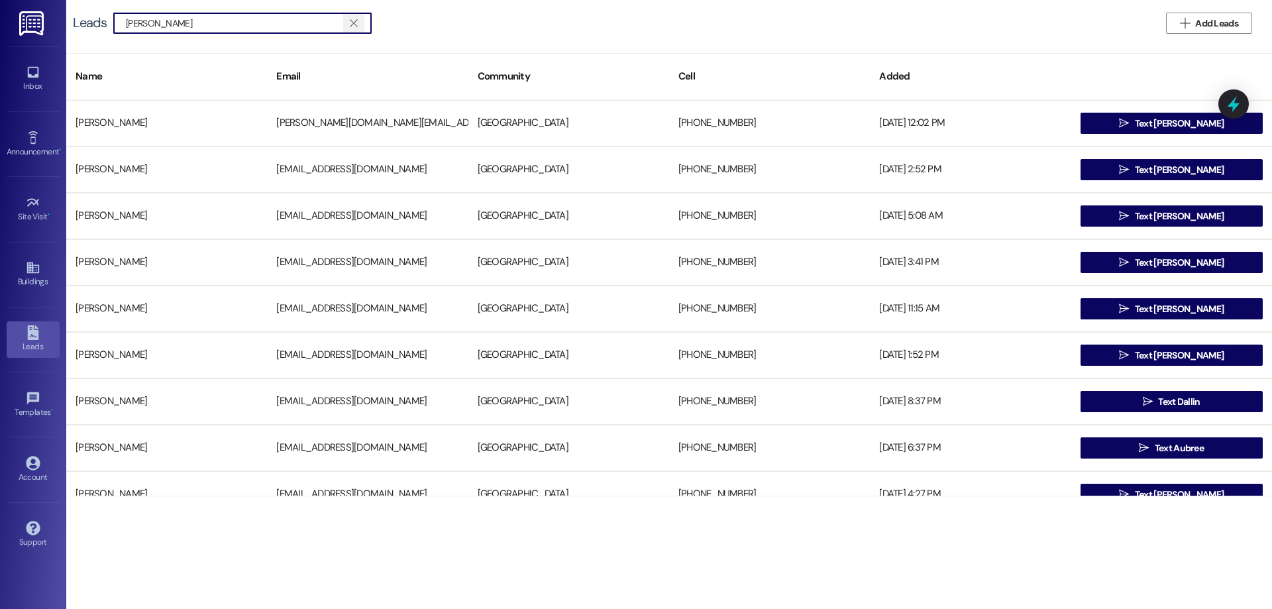
type input "garrett"
click at [355, 20] on icon "" at bounding box center [353, 23] width 7 height 11
click at [1202, 32] on button " Add Leads" at bounding box center [1209, 23] width 86 height 21
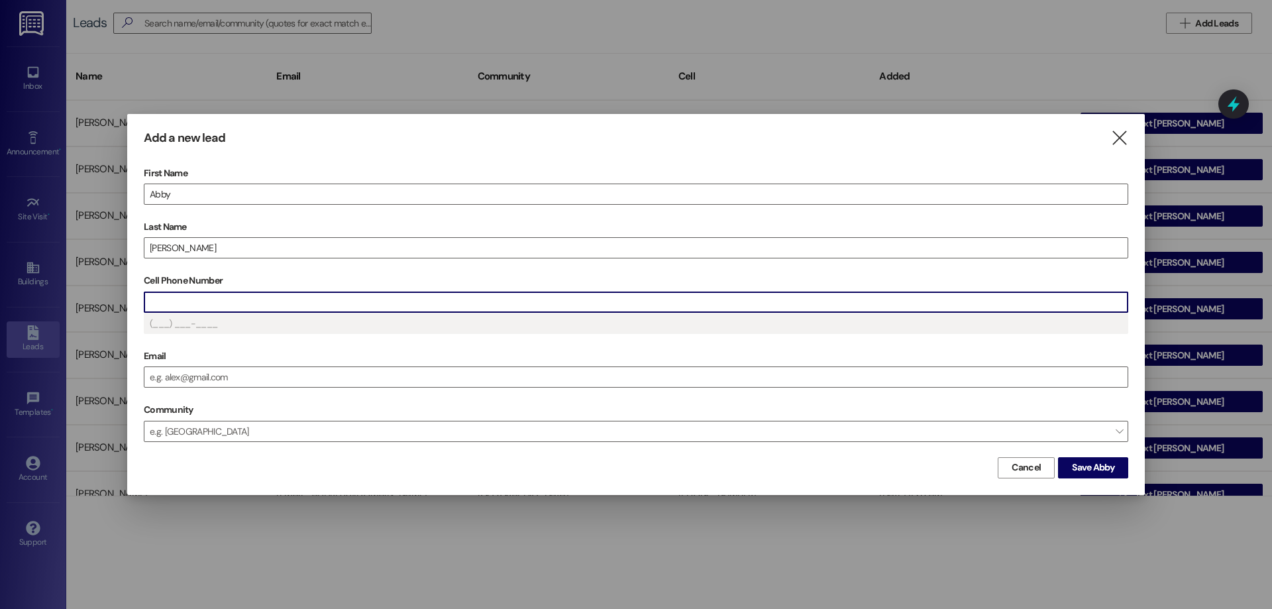
click at [256, 294] on input "Cell Phone Number" at bounding box center [635, 302] width 983 height 20
click at [270, 303] on input "Cell Phone Number" at bounding box center [635, 302] width 983 height 20
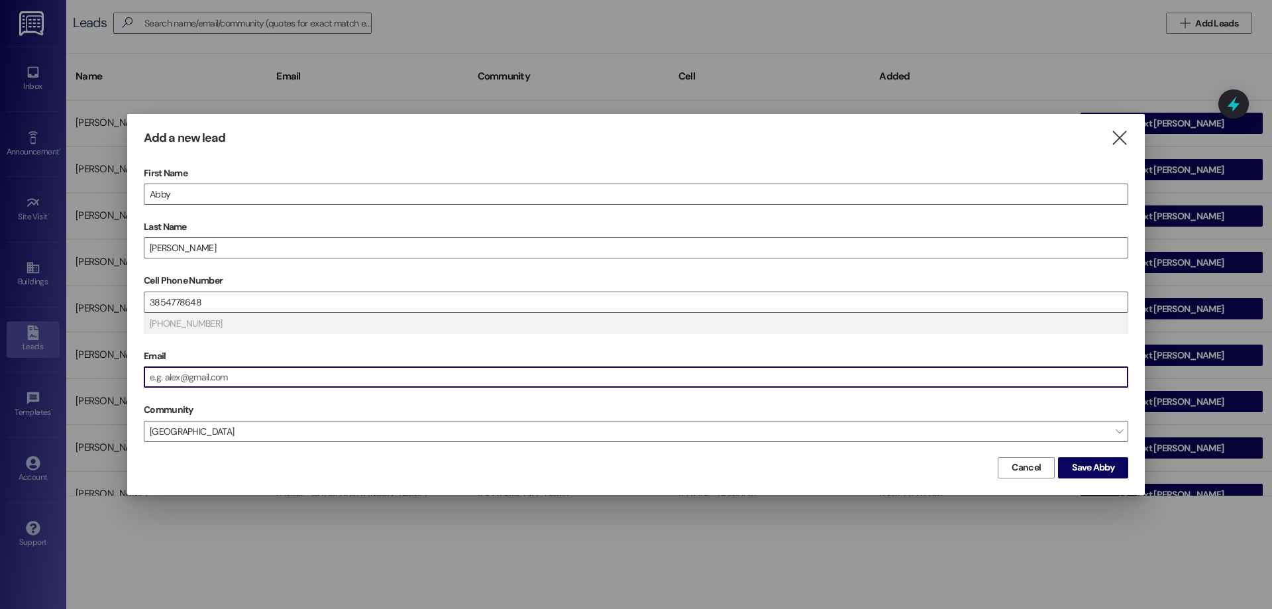
click at [284, 380] on input "Email" at bounding box center [635, 377] width 983 height 20
click at [1113, 469] on span "Save Abby" at bounding box center [1093, 468] width 42 height 14
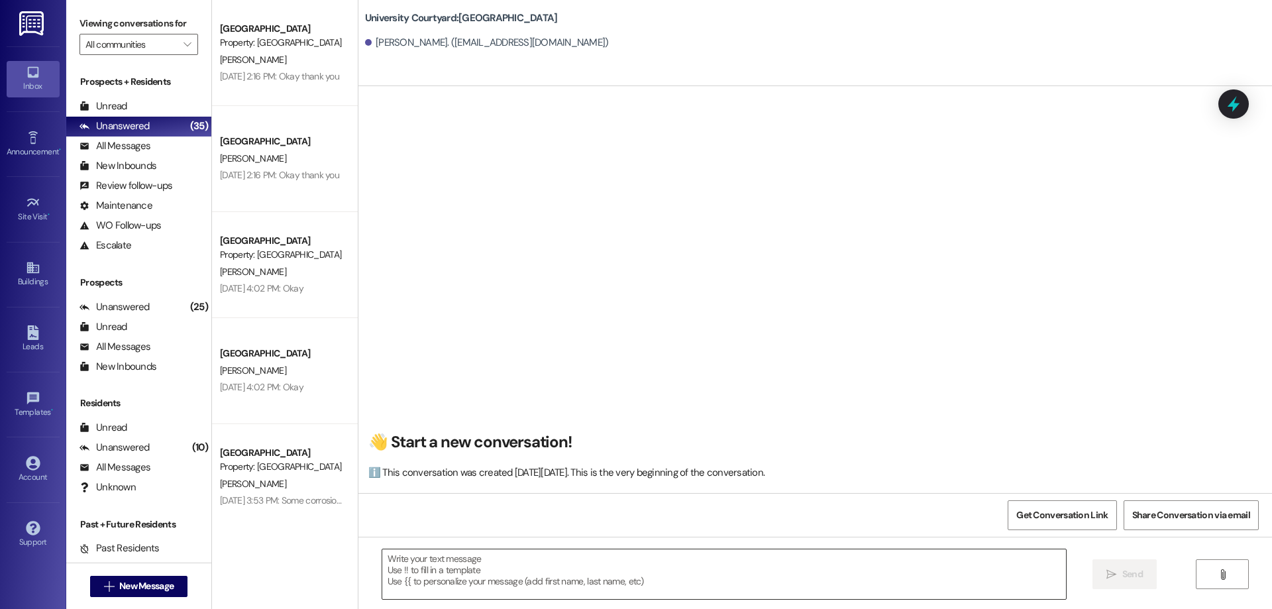
click at [495, 562] on textarea at bounding box center [724, 574] width 684 height 50
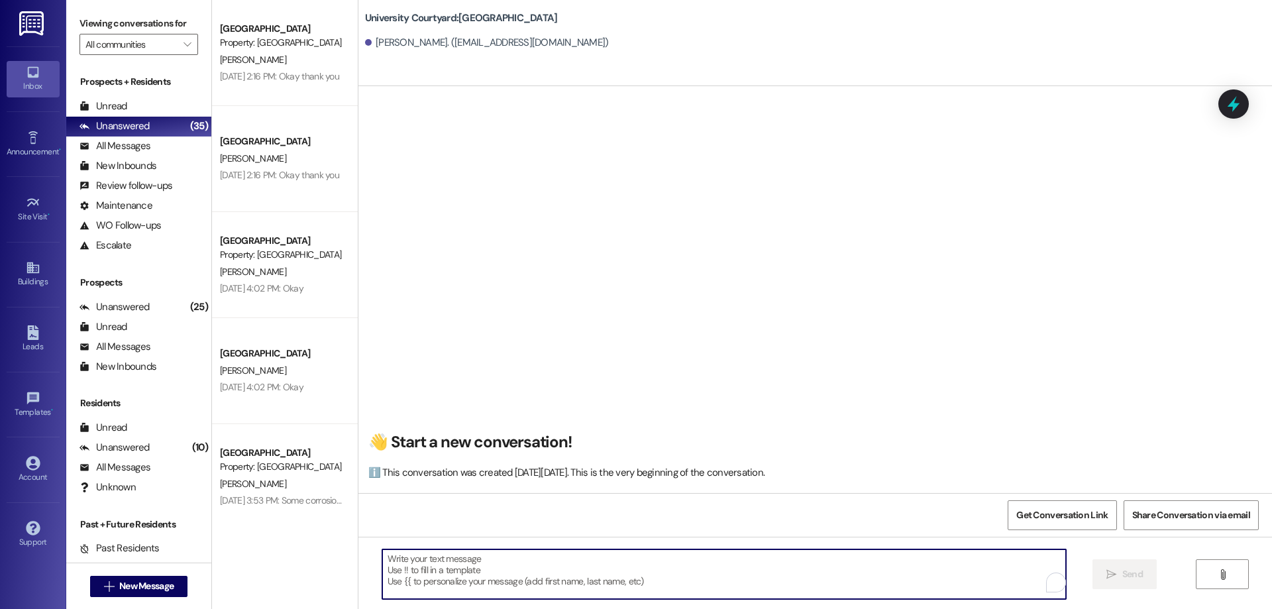
paste textarea "Hey there! I just had 1 unfurnished apartment become available for September mo…"
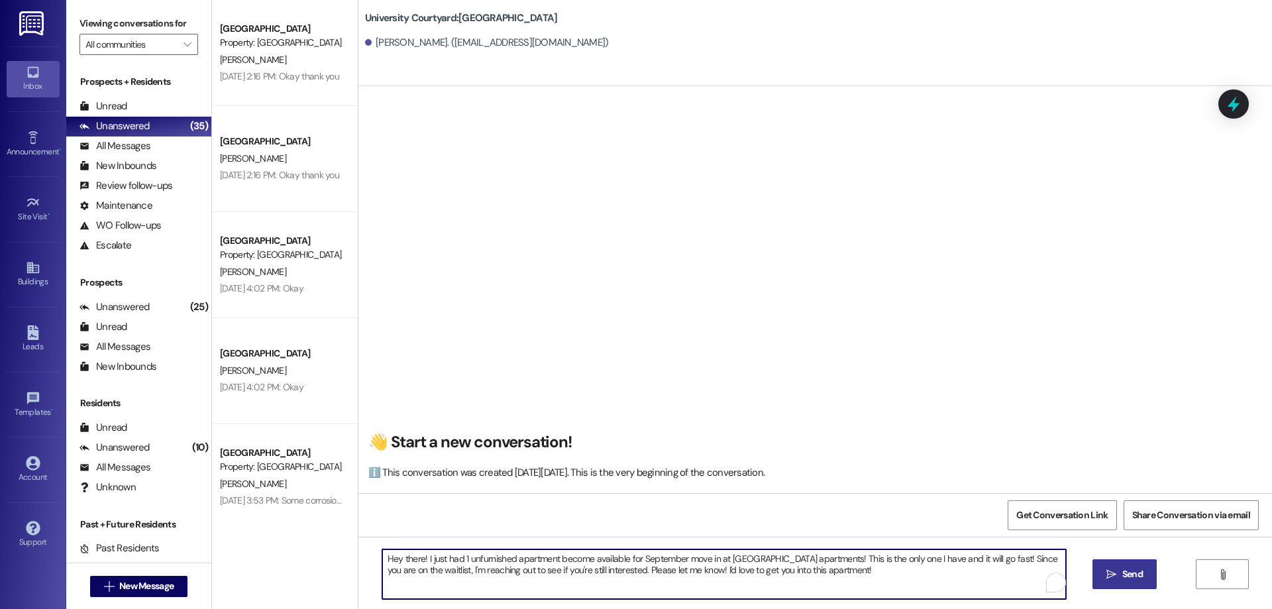
type textarea "Hey there! I just had 1 unfurnished apartment become available for September mo…"
click at [1135, 571] on span "Send" at bounding box center [1133, 574] width 21 height 14
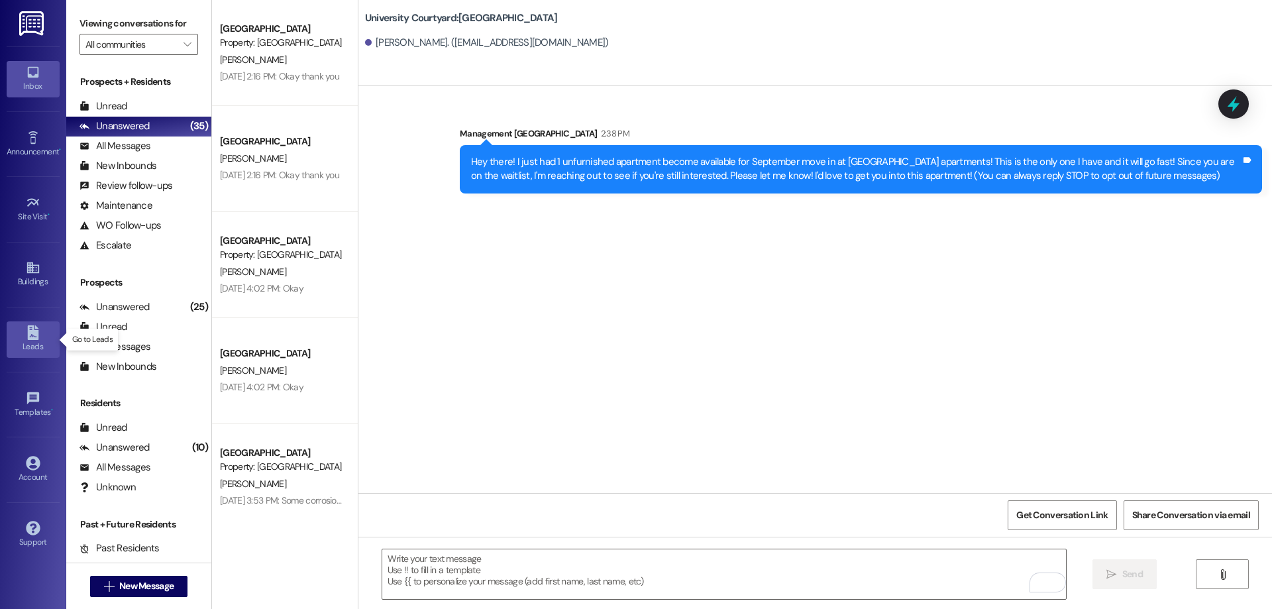
click at [35, 333] on icon at bounding box center [32, 332] width 11 height 15
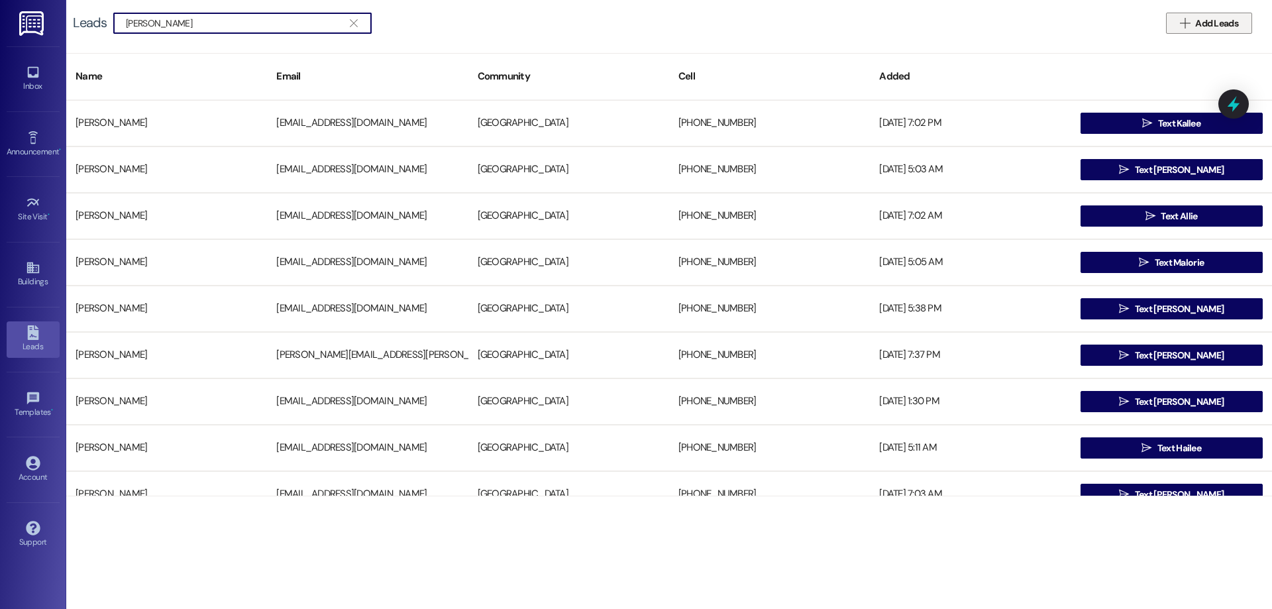
type input "halle forte"
click at [1192, 17] on span " Add Leads" at bounding box center [1210, 24] width 64 height 14
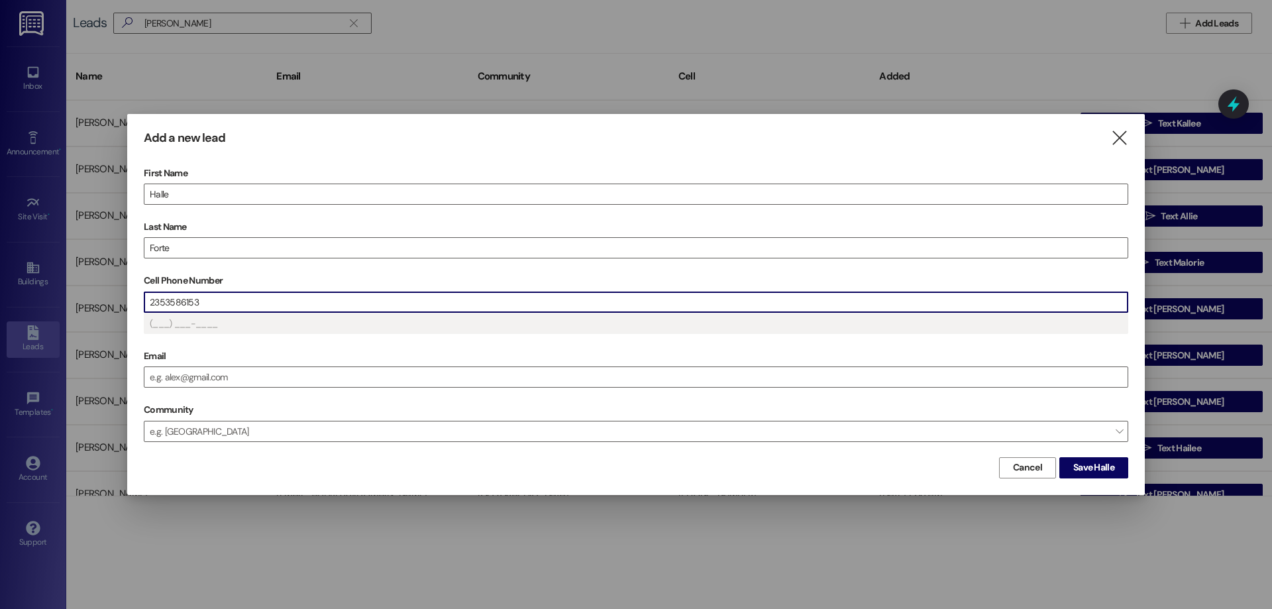
type input "(235) 358-6153"
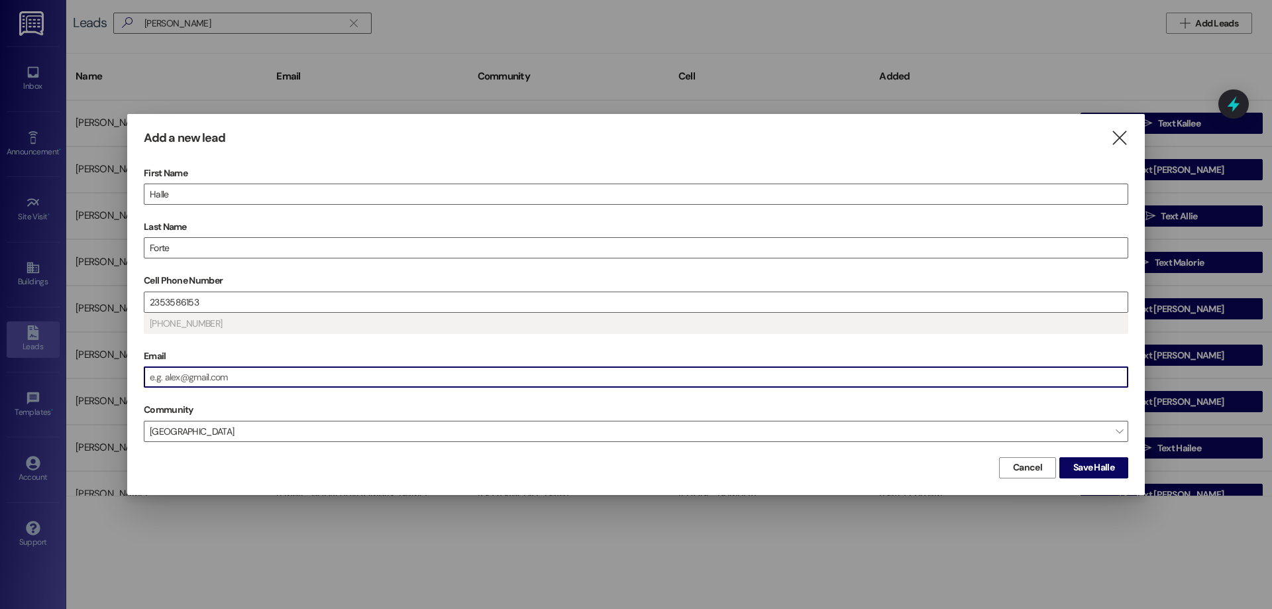
click at [278, 378] on input "Email" at bounding box center [635, 377] width 983 height 20
type input "(235) 358-6153"
click at [1082, 466] on span "Save Halle" at bounding box center [1094, 468] width 41 height 14
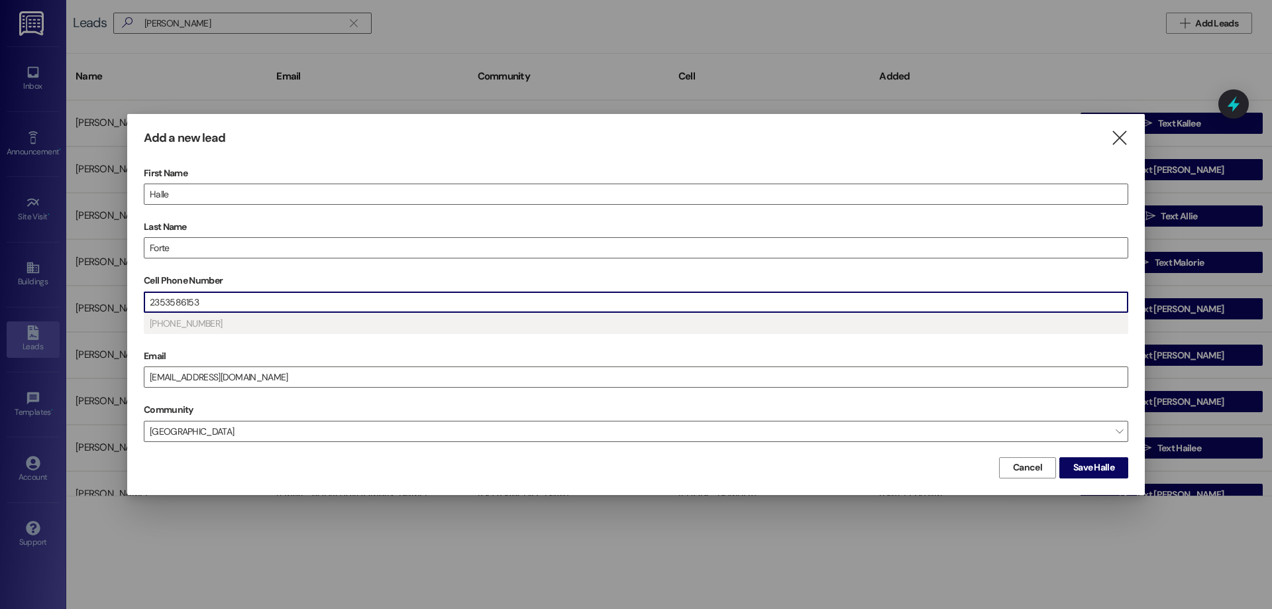
click at [166, 299] on input "2353586153" at bounding box center [635, 302] width 983 height 20
click at [187, 300] on input "2353586153" at bounding box center [635, 302] width 983 height 20
click at [179, 300] on input "2353586153" at bounding box center [635, 302] width 983 height 20
click at [163, 300] on input "235358-6153" at bounding box center [635, 302] width 983 height 20
click at [249, 344] on div "First Name Halle Last Name Forte Cell Phone Number 235-358-6153 (235) 358-6153 …" at bounding box center [636, 308] width 985 height 291
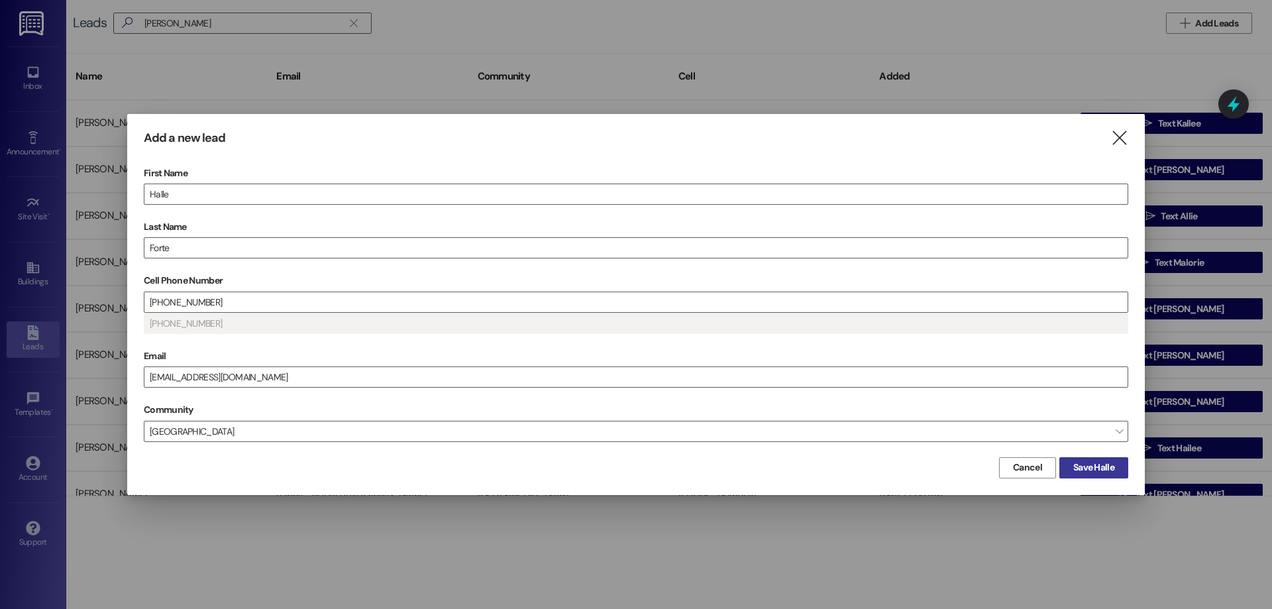
click at [1100, 464] on span "Save Halle" at bounding box center [1094, 468] width 41 height 14
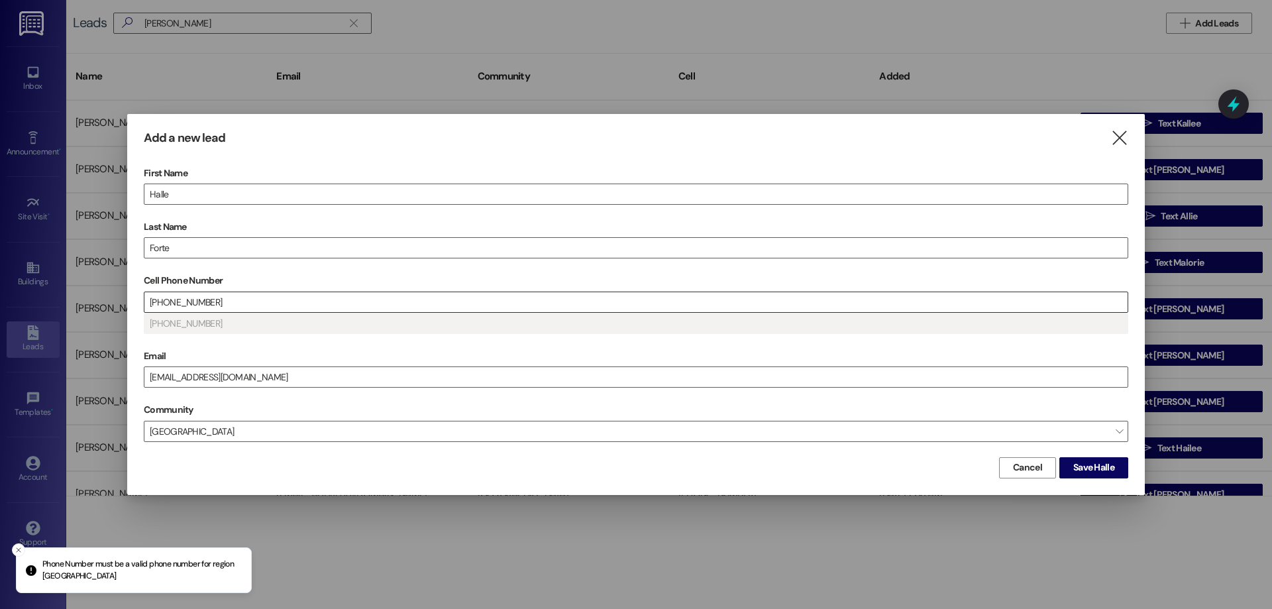
click at [167, 298] on input "235-358-6153" at bounding box center [635, 302] width 983 height 20
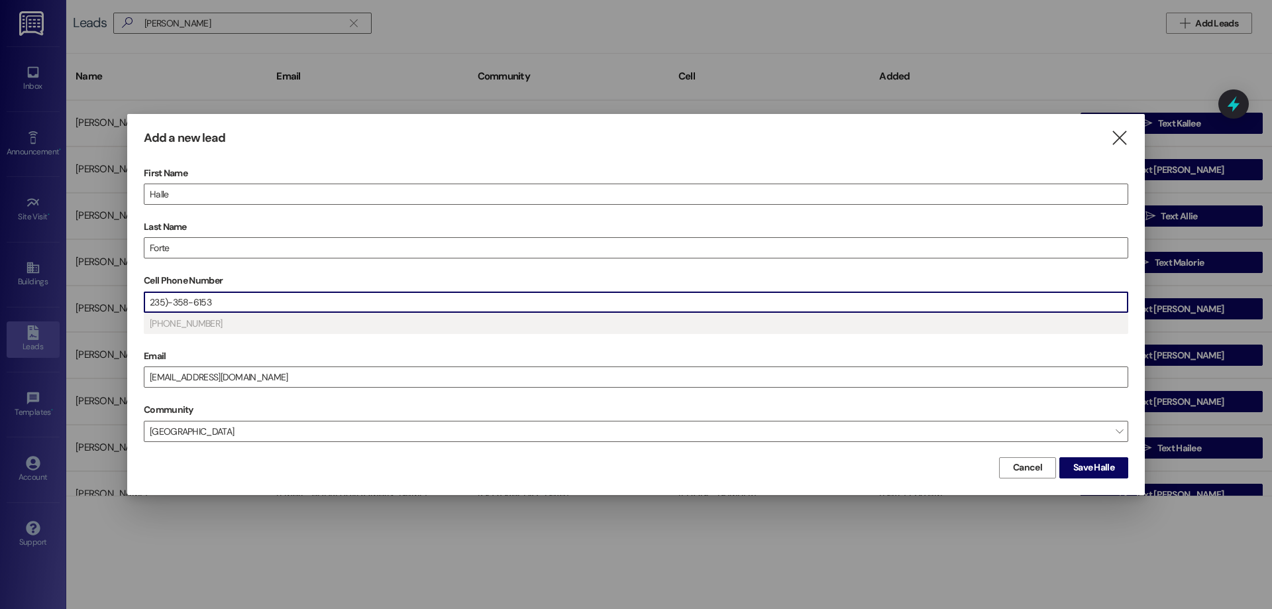
click at [148, 308] on input "235)-358-6153" at bounding box center [635, 302] width 983 height 20
click at [338, 343] on div "First Name Halle Last Name Forte Cell Phone Number (235)-358-6153 (235) 358-615…" at bounding box center [636, 308] width 985 height 291
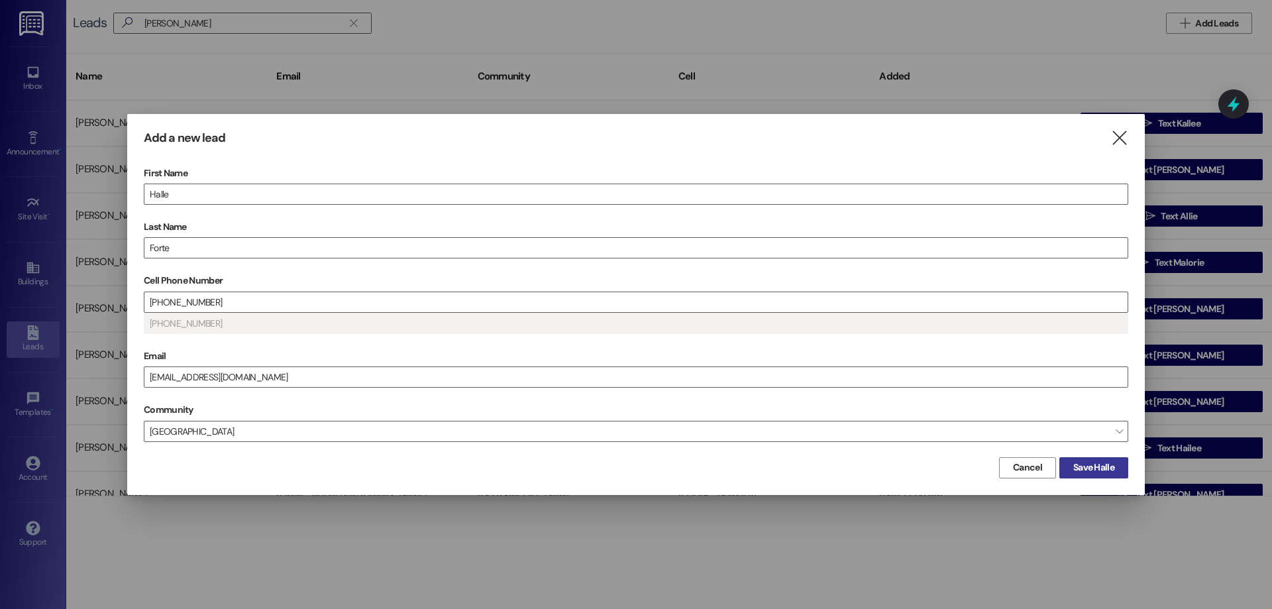
click at [1091, 464] on span "Save Halle" at bounding box center [1094, 468] width 41 height 14
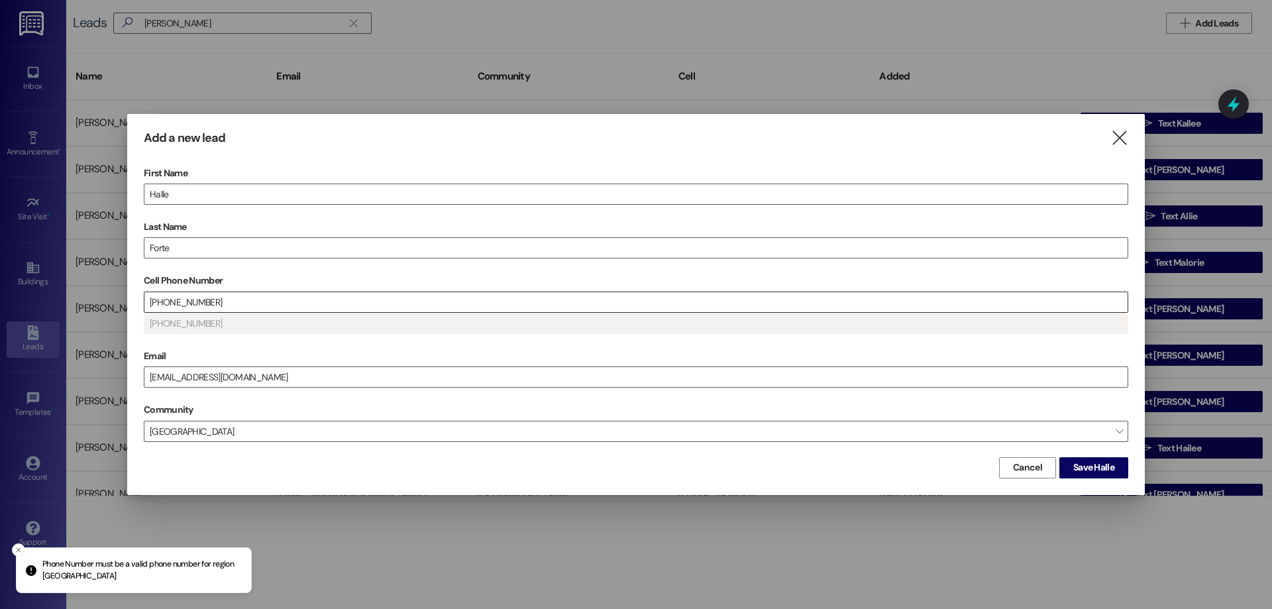
click at [245, 302] on input "(235)-358-6153" at bounding box center [635, 302] width 983 height 20
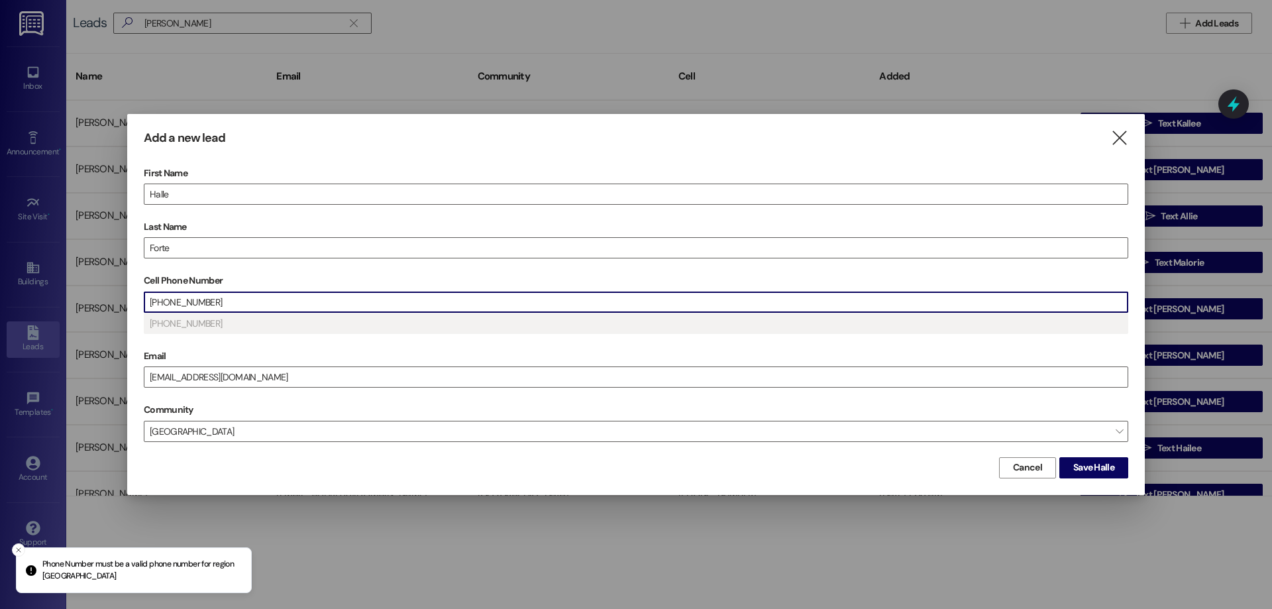
click at [245, 302] on input "(235)-358-6153" at bounding box center [635, 302] width 983 height 20
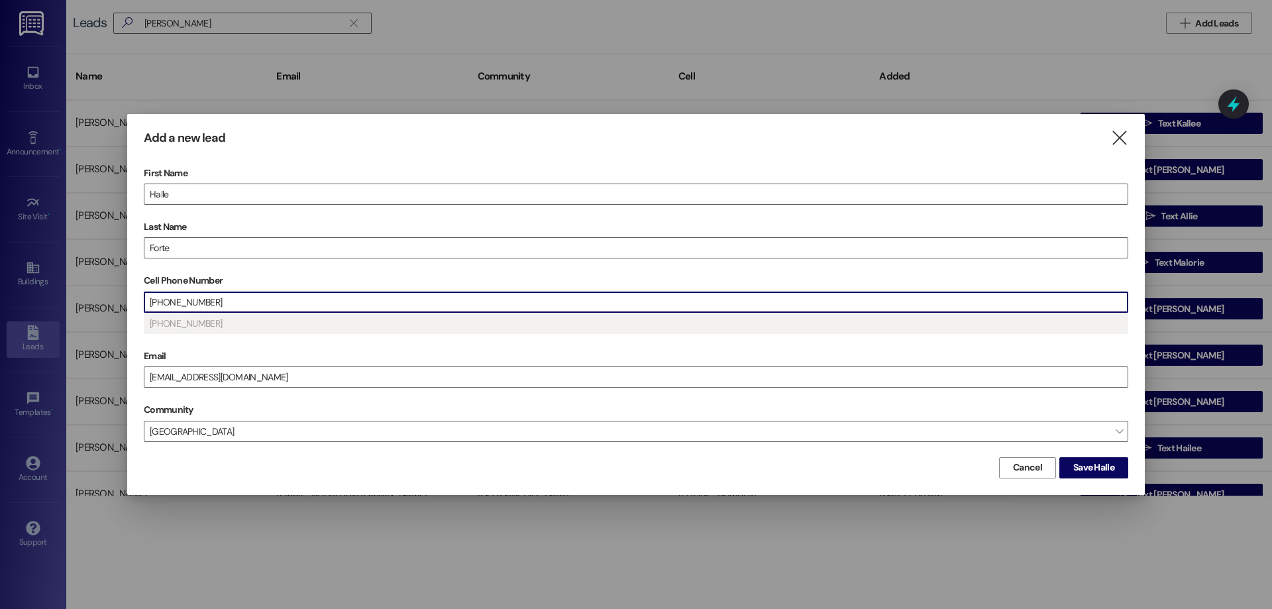
type input "halle for"
click at [233, 302] on input "(235)-358-6153" at bounding box center [635, 302] width 983 height 20
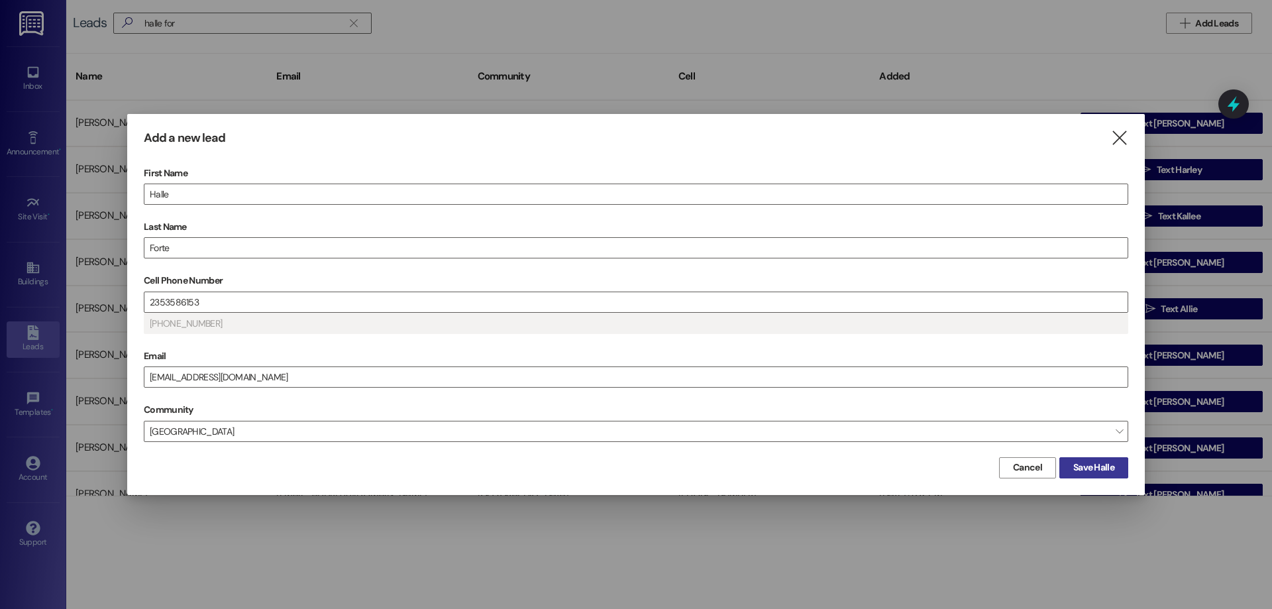
click at [1111, 468] on span "Save Halle" at bounding box center [1094, 468] width 41 height 14
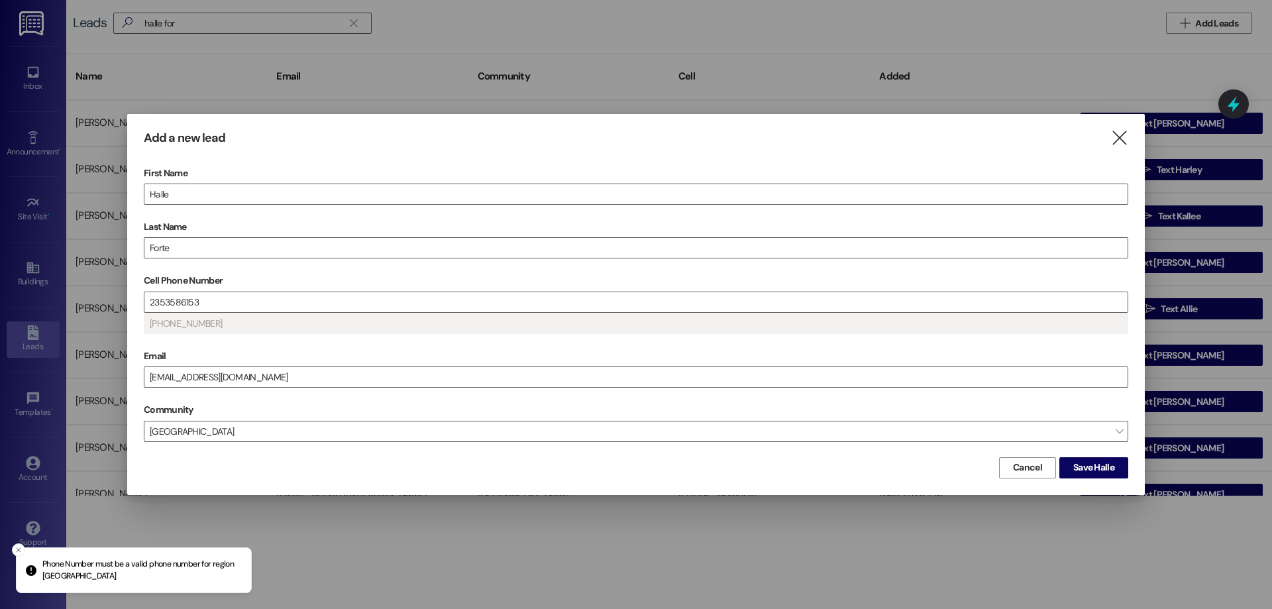
click at [1129, 141] on div "Add a new lead  First Name Halle Last Name Forte Cell Phone Number 2353586153 …" at bounding box center [636, 304] width 1018 height 380
click at [1119, 135] on icon "" at bounding box center [1120, 138] width 18 height 14
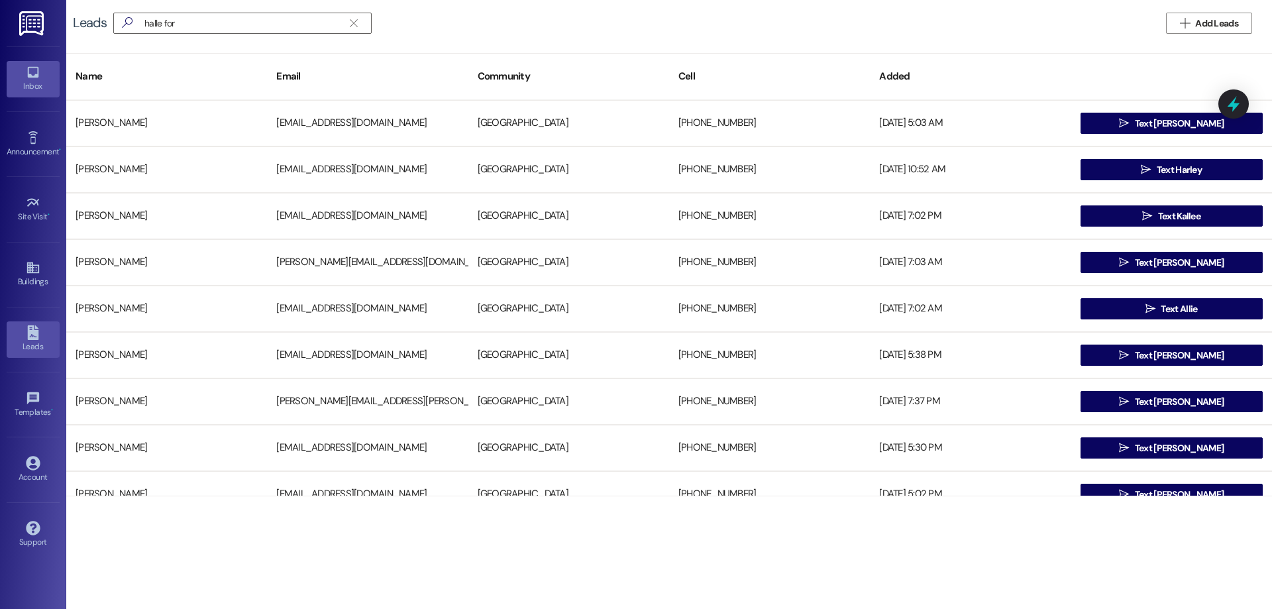
click at [37, 86] on div "Inbox" at bounding box center [33, 86] width 66 height 13
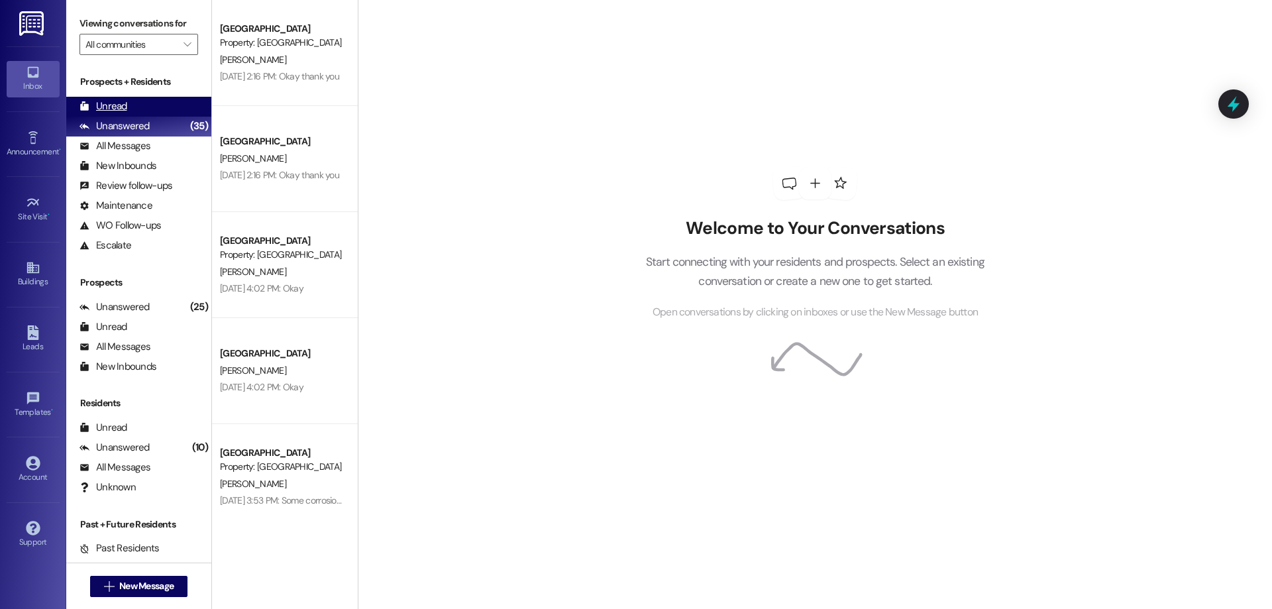
click at [129, 105] on div "Unread (0)" at bounding box center [138, 107] width 145 height 20
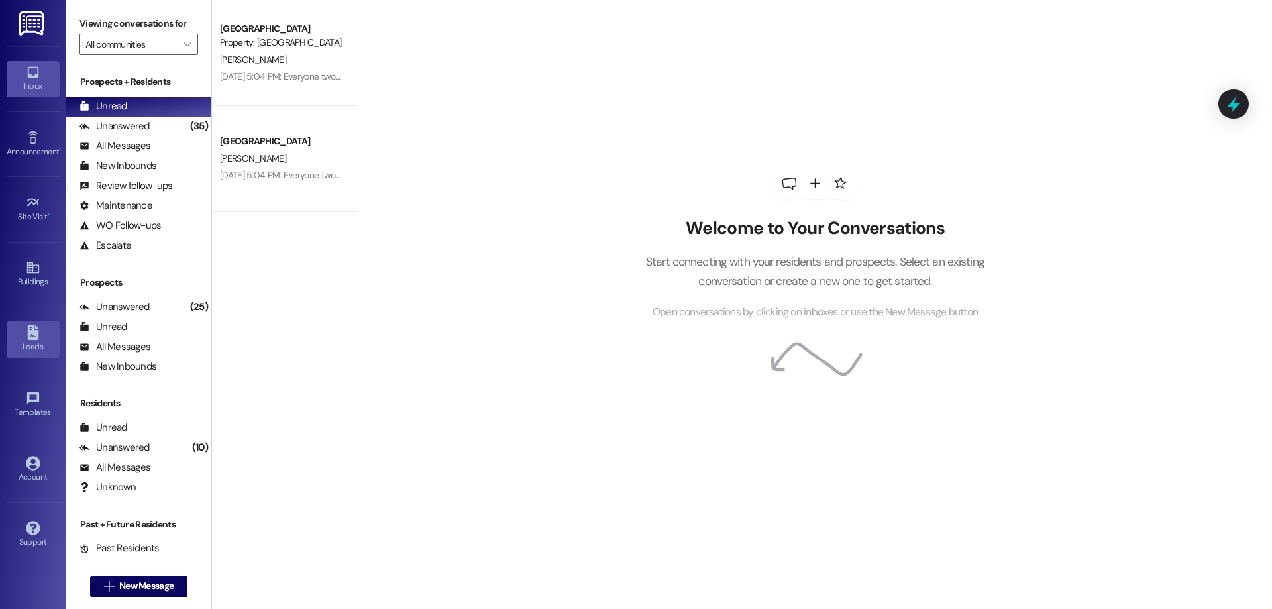
click at [39, 338] on icon at bounding box center [33, 332] width 15 height 15
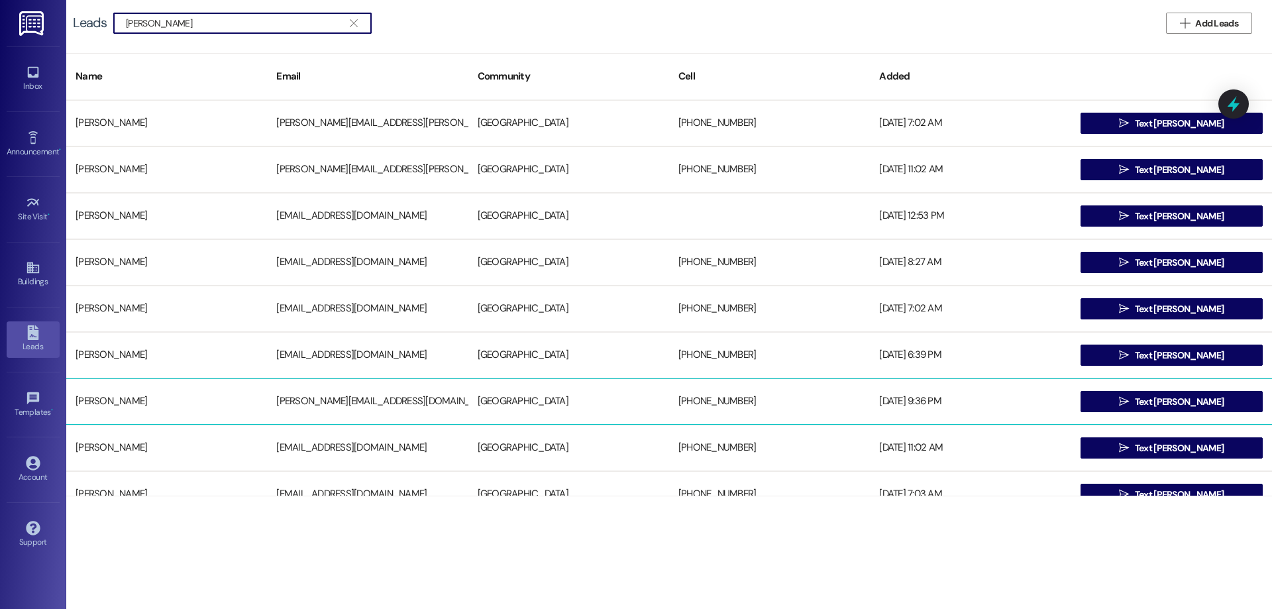
scroll to position [66, 0]
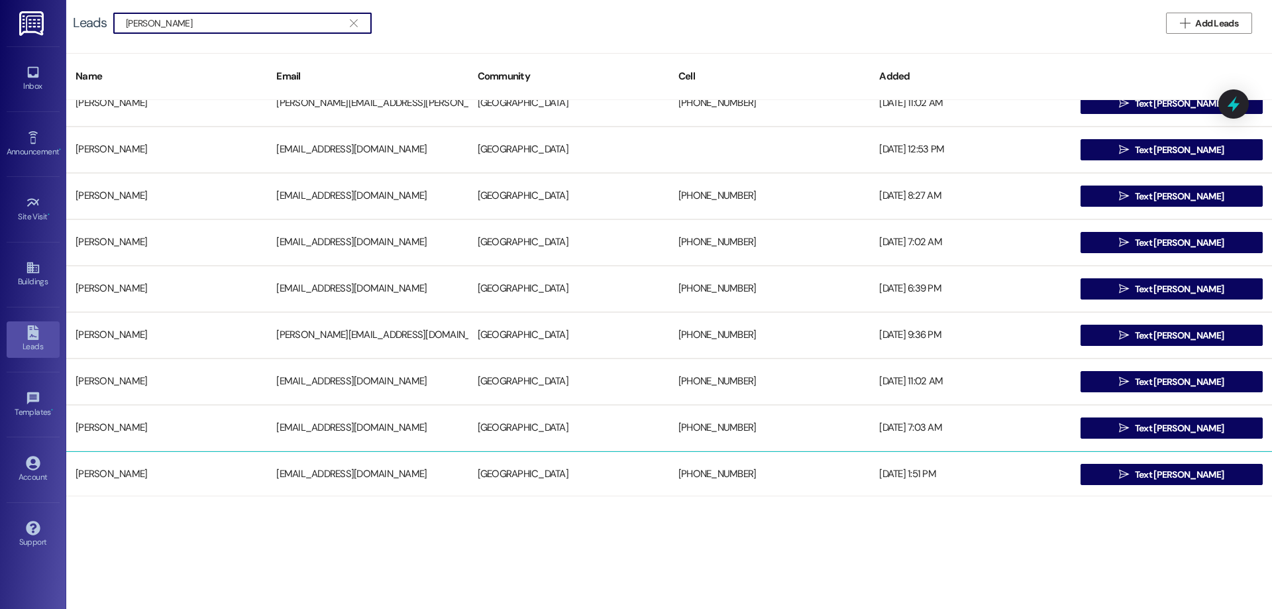
type input "michael brad"
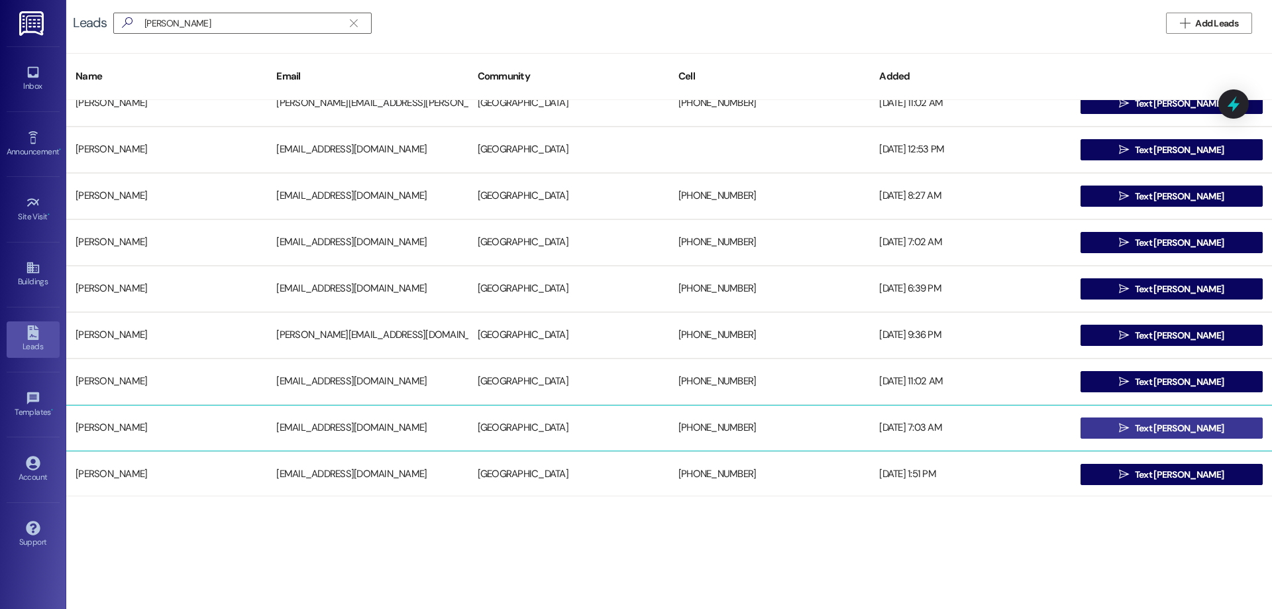
click at [1162, 431] on span "Text Michael" at bounding box center [1179, 428] width 89 height 14
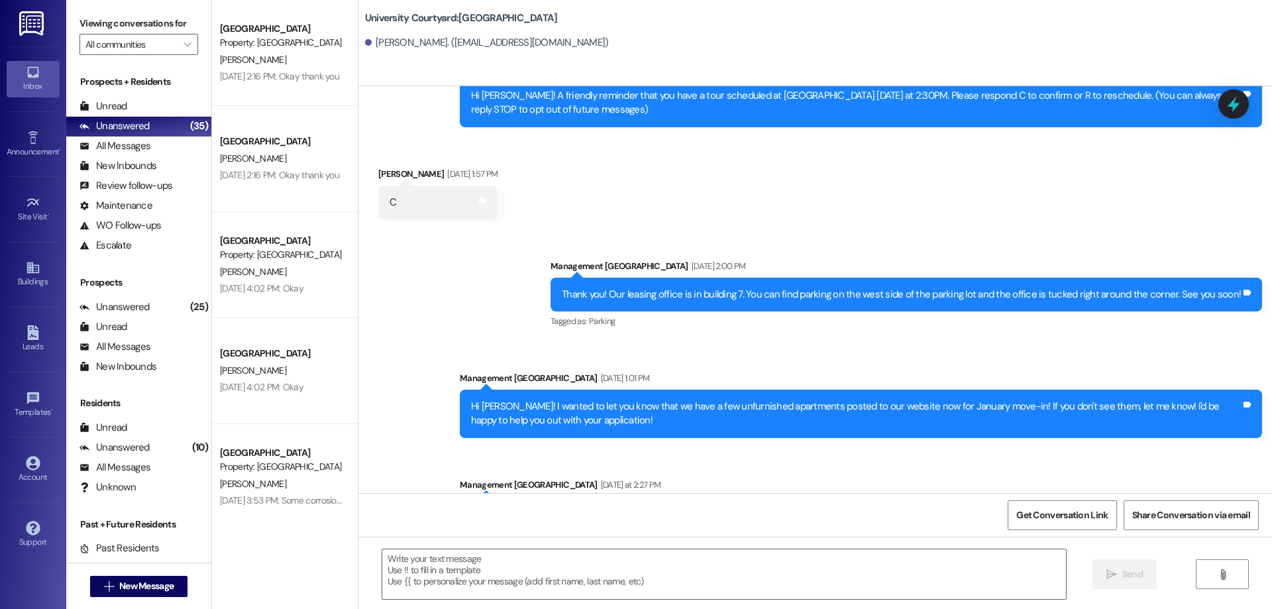
scroll to position [162, 0]
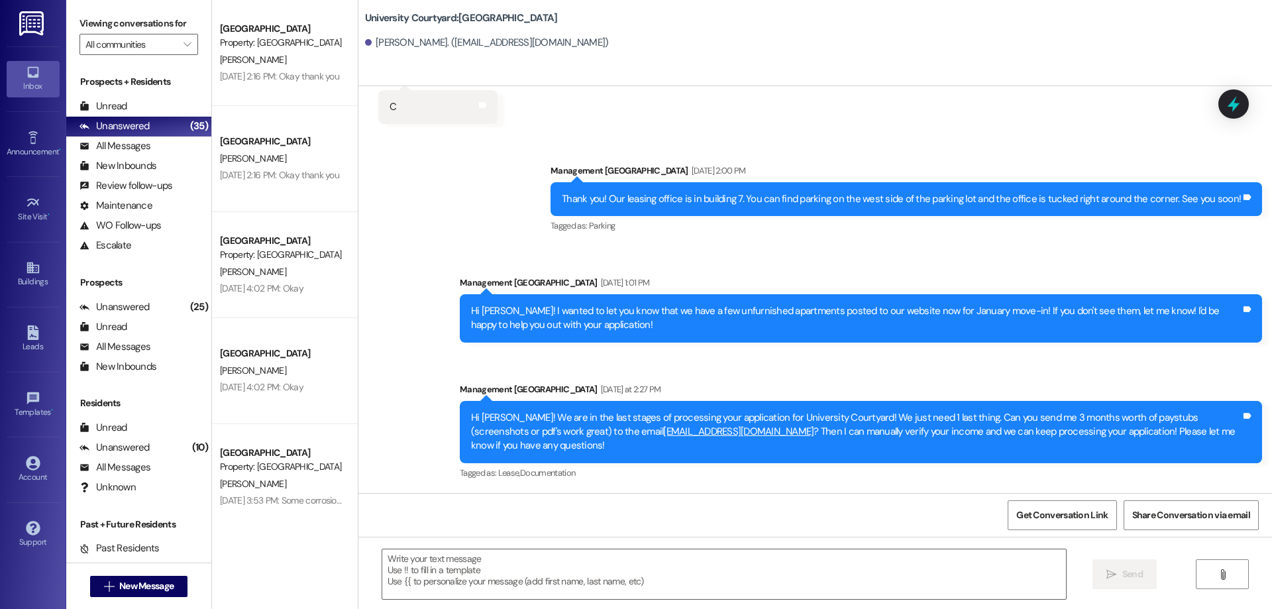
drag, startPoint x: 531, startPoint y: 445, endPoint x: 450, endPoint y: 405, distance: 90.1
click at [460, 405] on div "Hi Michael! We are in the last stages of processing your application for Univer…" at bounding box center [861, 432] width 803 height 62
copy div "Hi Michael! We are in the last stages of processing your application for Univer…"
click at [566, 584] on textarea at bounding box center [724, 574] width 684 height 50
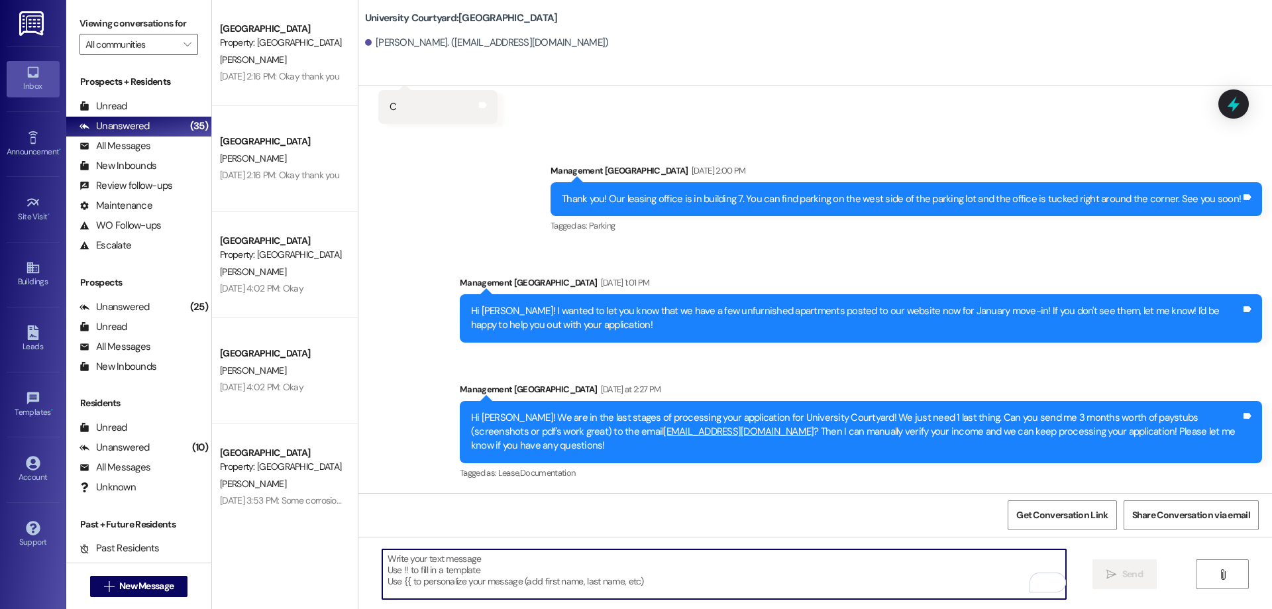
click at [462, 581] on textarea "To enrich screen reader interactions, please activate Accessibility in Grammarl…" at bounding box center [724, 574] width 684 height 50
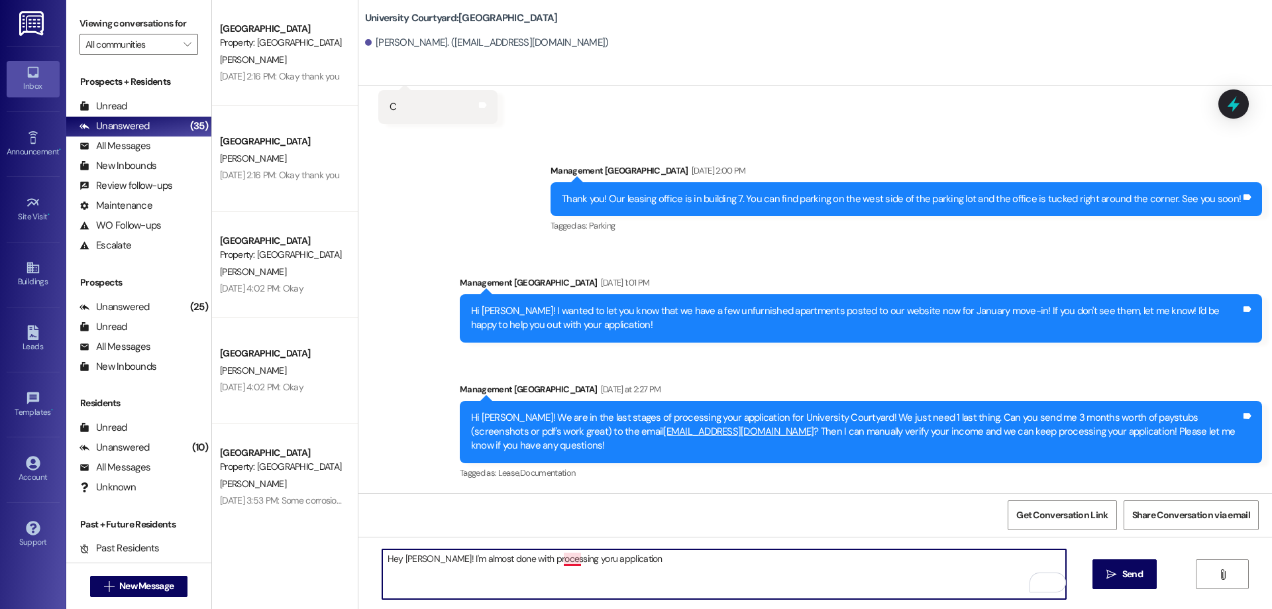
click at [567, 561] on textarea "Hey Michael! I'm almost done with processing yoru application" at bounding box center [724, 574] width 684 height 50
click at [643, 567] on textarea "Hey Michael! I'm almost done with processing your application" at bounding box center [724, 574] width 684 height 50
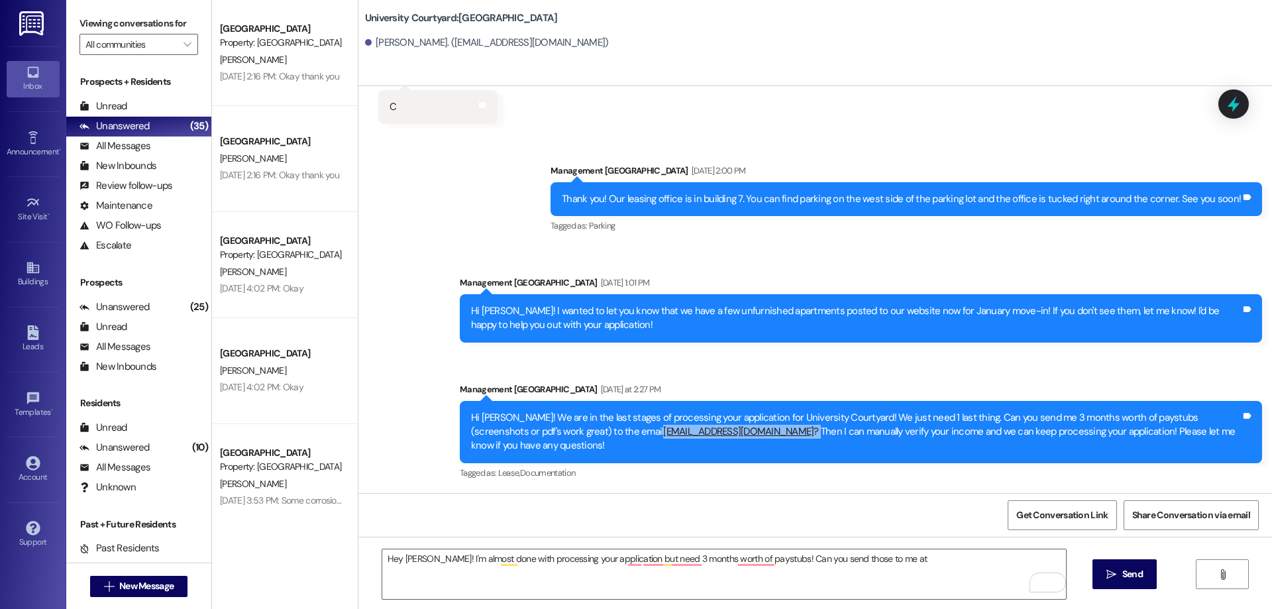
drag, startPoint x: 724, startPoint y: 429, endPoint x: 561, endPoint y: 429, distance: 163.7
click at [561, 429] on div "Hi Michael! We are in the last stages of processing your application for Univer…" at bounding box center [856, 432] width 770 height 42
copy div "ucourtyard@redstoneresidential.com ?"
click at [917, 562] on textarea "Hey Michael! I'm almost done with processing your application but need 3 months…" at bounding box center [724, 574] width 684 height 50
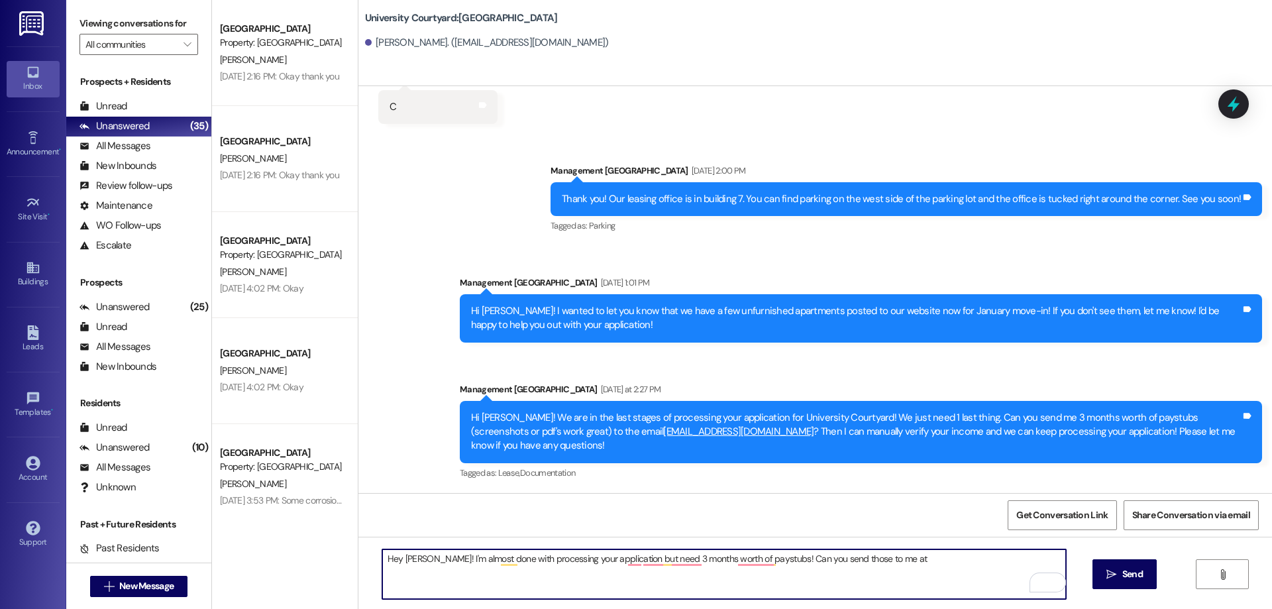
paste textarea "ucourtyard@redstoneresidential.com ?"
type textarea "Hey Michael! I'm almost done with processing your application but need 3 months…"
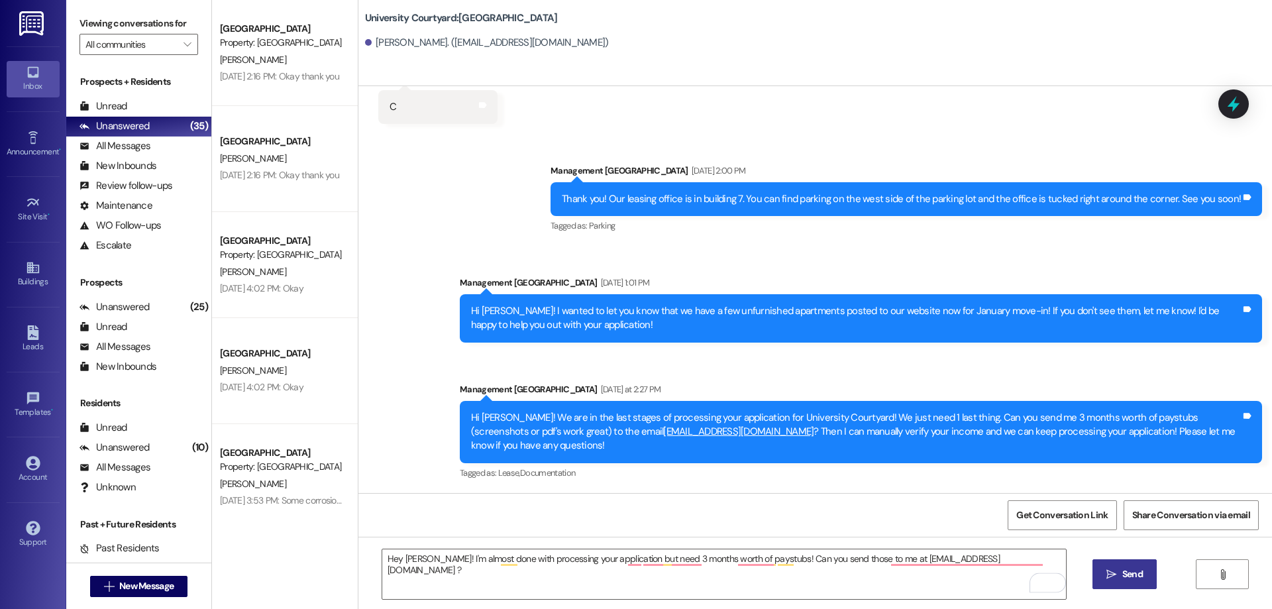
click at [1127, 570] on span "Send" at bounding box center [1133, 574] width 21 height 14
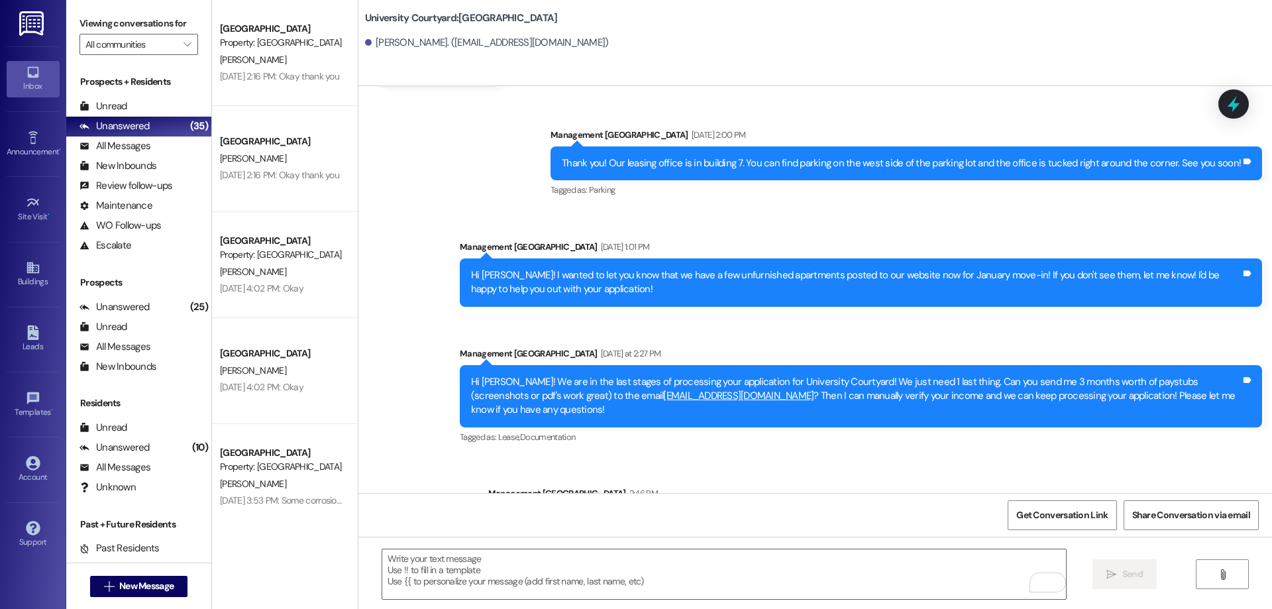
scroll to position [254, 0]
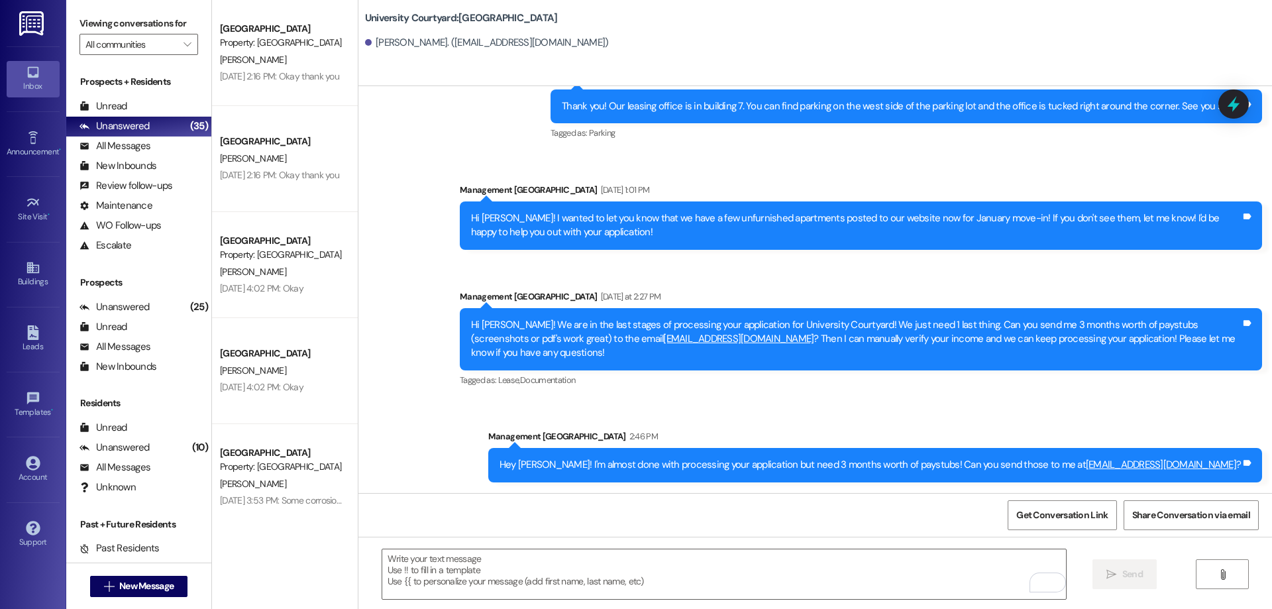
drag, startPoint x: 529, startPoint y: 463, endPoint x: 1237, endPoint y: 456, distance: 707.8
click at [1237, 456] on div "Hey Michael! I'm almost done with processing your application but need 3 months…" at bounding box center [875, 465] width 774 height 34
copy div "Hey Michael! I'm almost done with processing your application but need 3 months…"
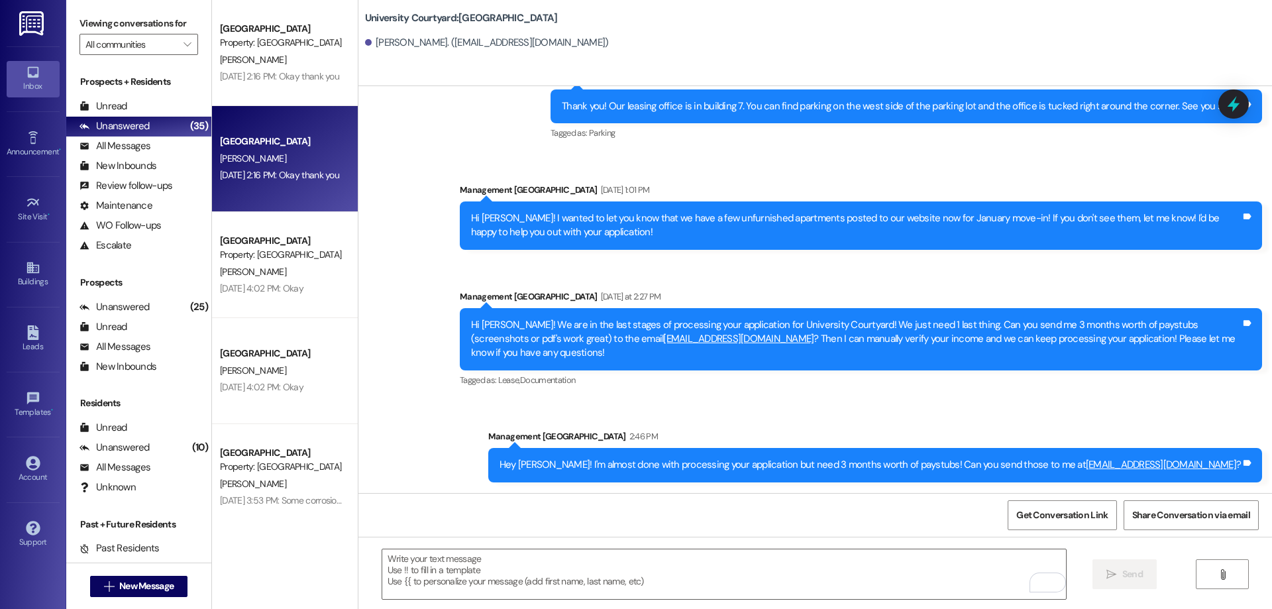
drag, startPoint x: 406, startPoint y: 286, endPoint x: 300, endPoint y: 190, distance: 142.6
click at [406, 286] on div "Sent via SMS Management University Courtyard Jul 31, 2025 at 2:00 PM Thank you!…" at bounding box center [816, 266] width 914 height 451
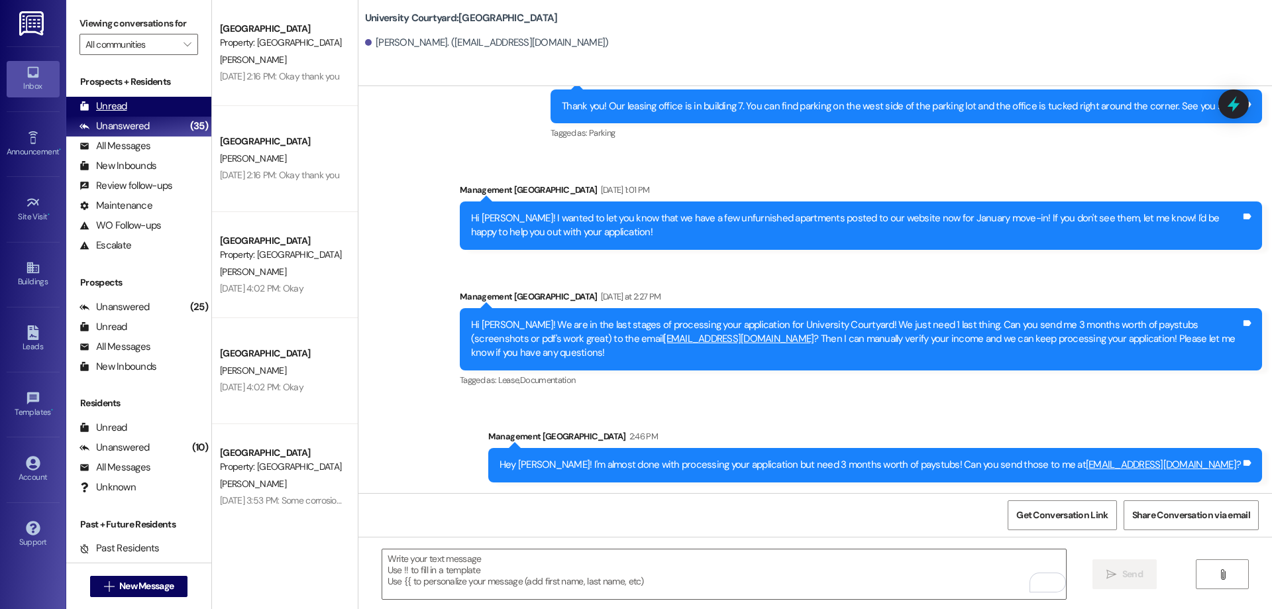
click at [158, 101] on div "Unread (0)" at bounding box center [138, 107] width 145 height 20
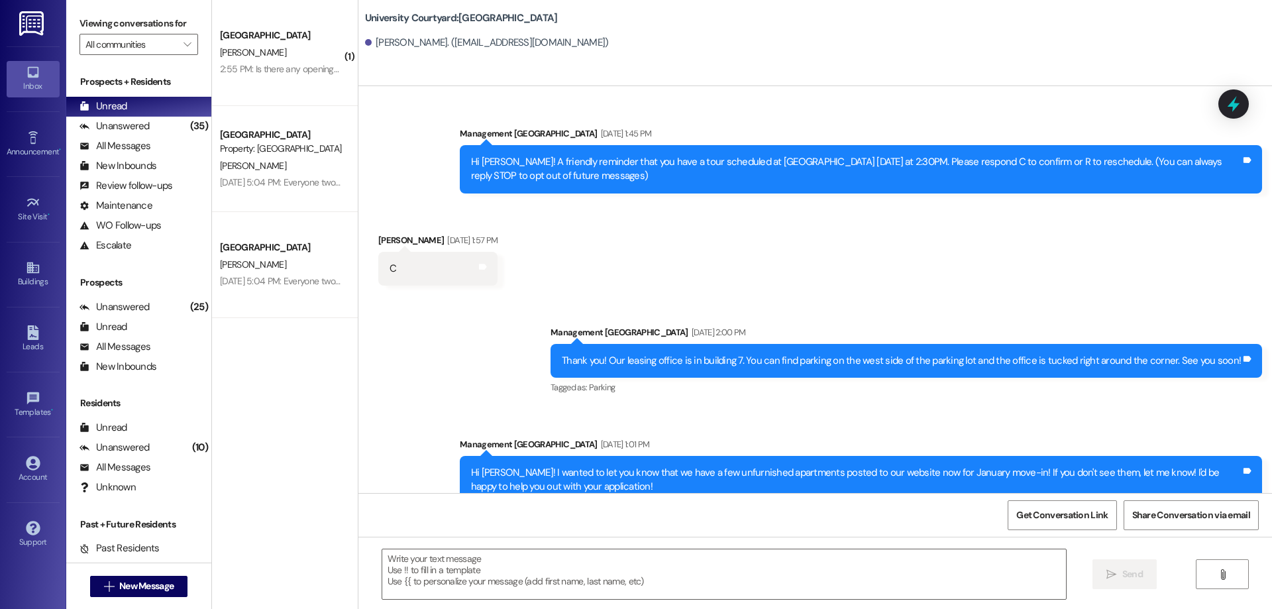
scroll to position [274, 0]
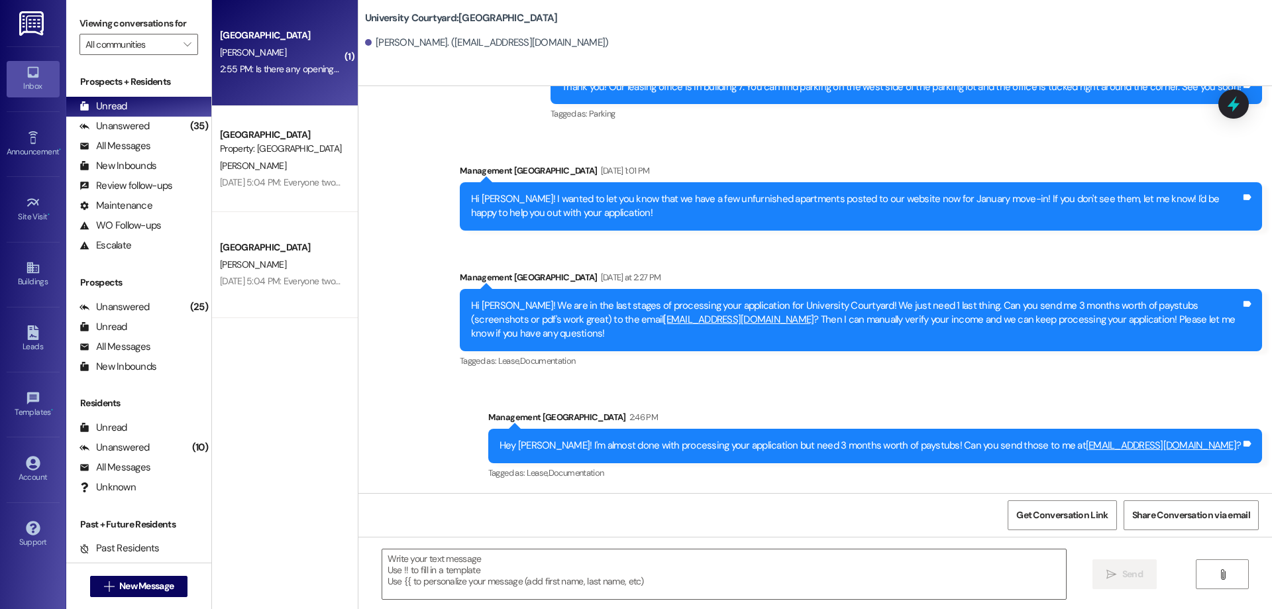
click at [254, 61] on div "2:55 PM: Is there any openings earlier than January? 2:55 PM: Is there any open…" at bounding box center [281, 69] width 125 height 17
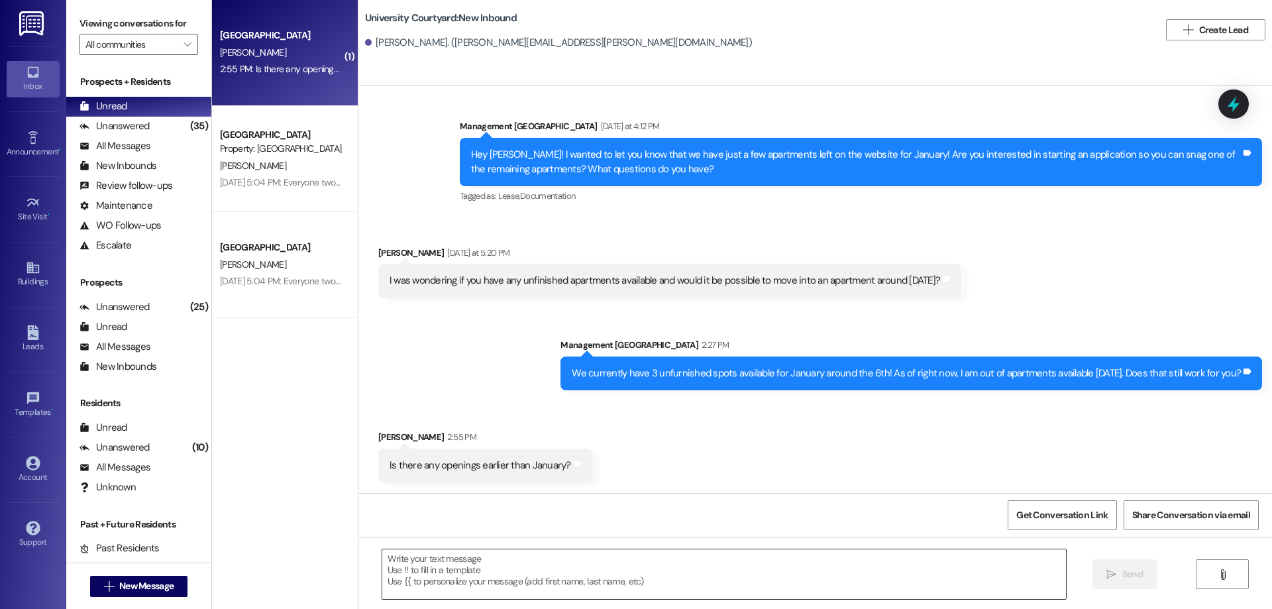
click at [553, 583] on textarea at bounding box center [724, 574] width 684 height 50
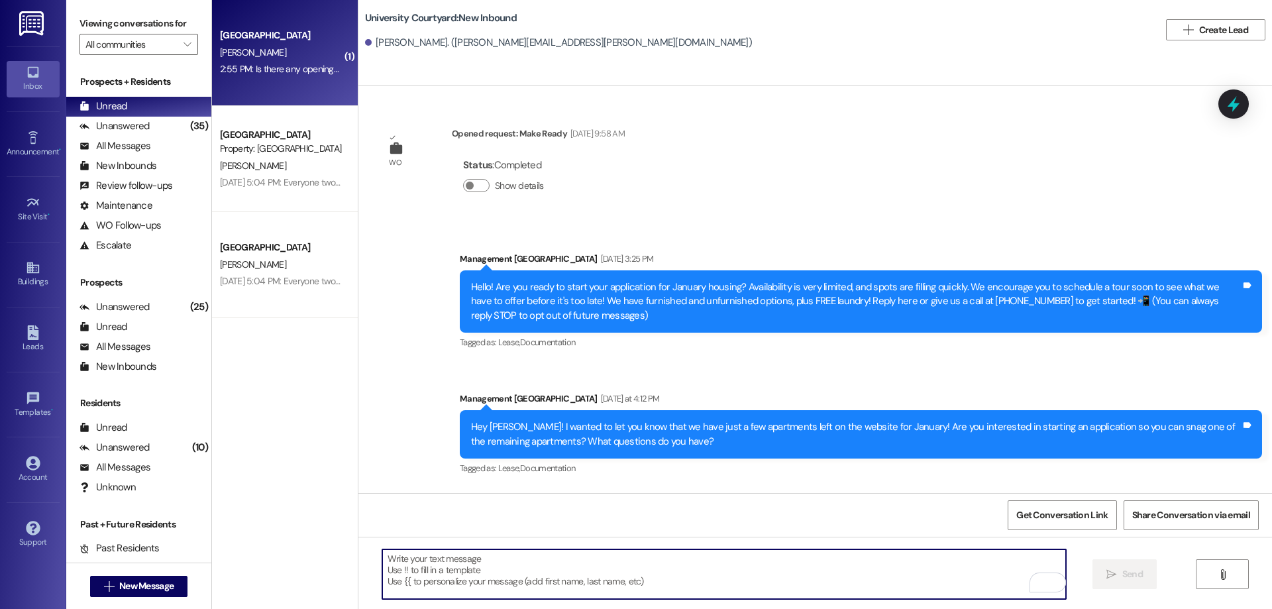
scroll to position [272, 0]
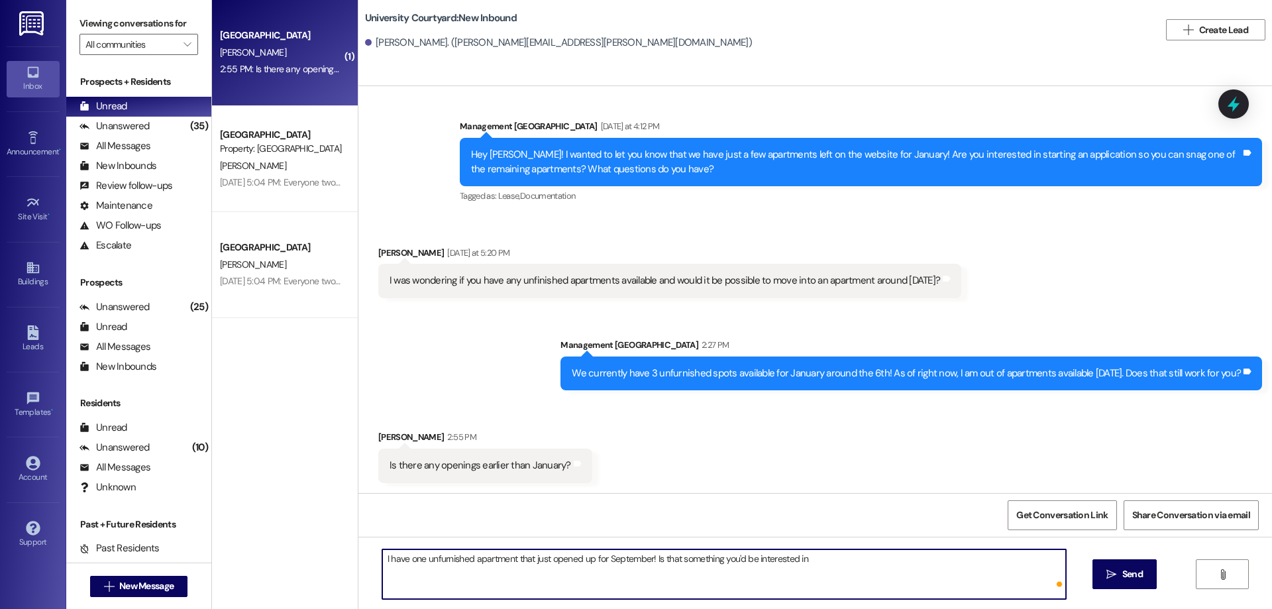
type textarea "I have one unfurnished apartment that just opened up for September! Is that som…"
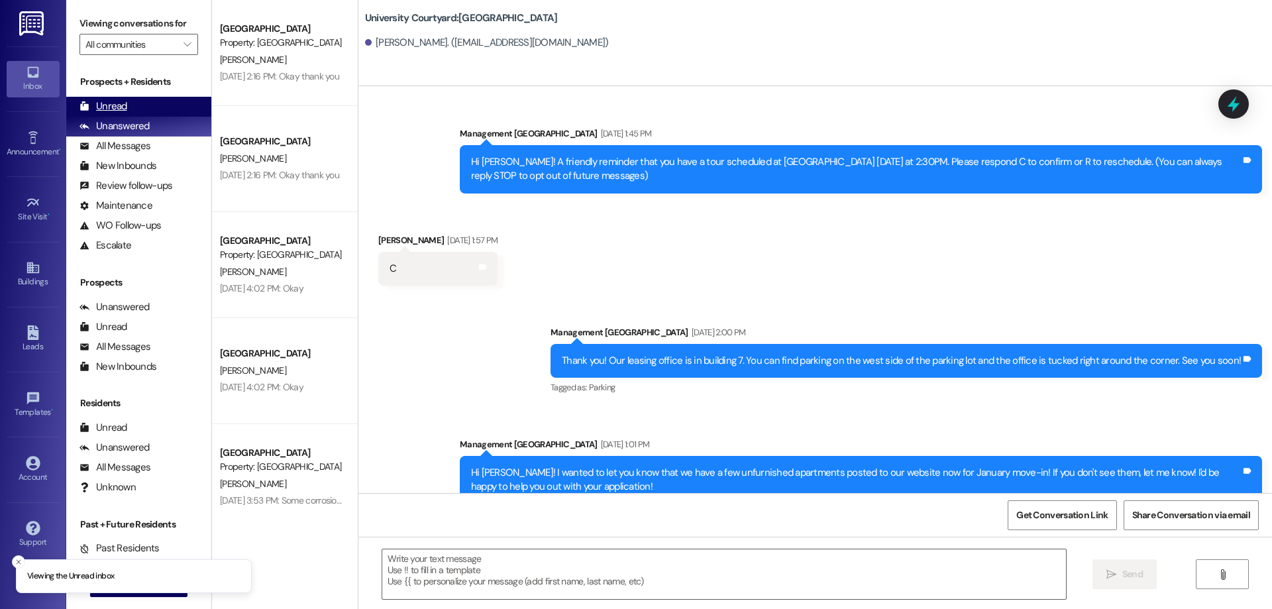
click at [162, 103] on div "Unread (0)" at bounding box center [138, 107] width 145 height 20
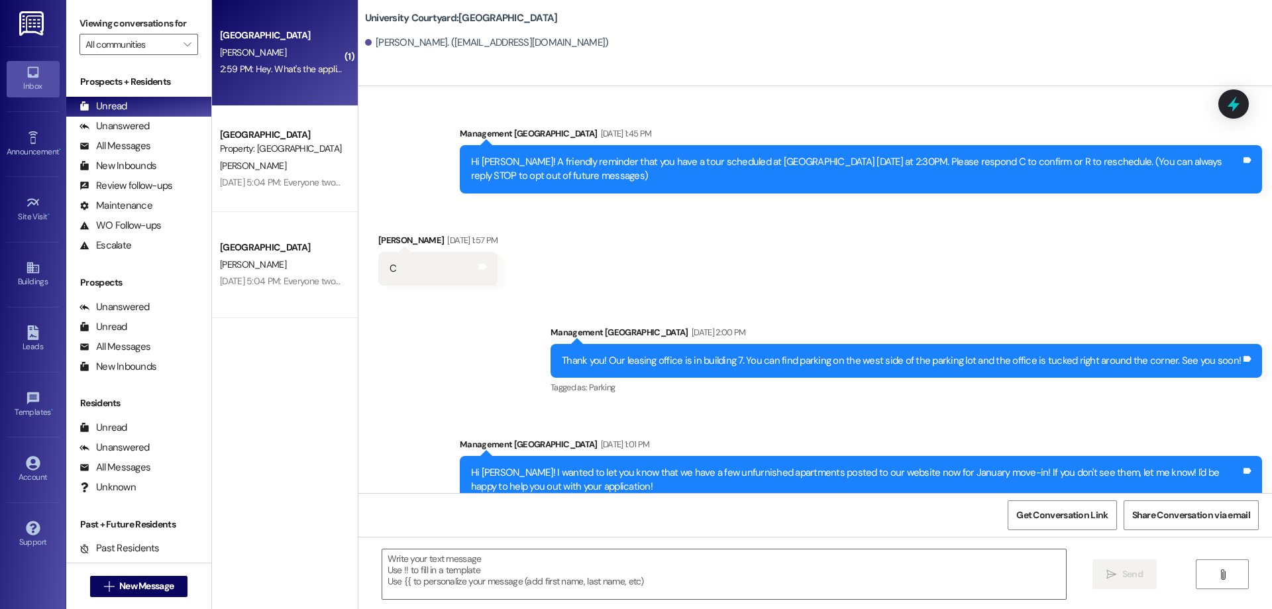
click at [282, 62] on div "2:59 PM: Hey. What's the application fee? 2:59 PM: Hey. What's the application …" at bounding box center [281, 69] width 125 height 17
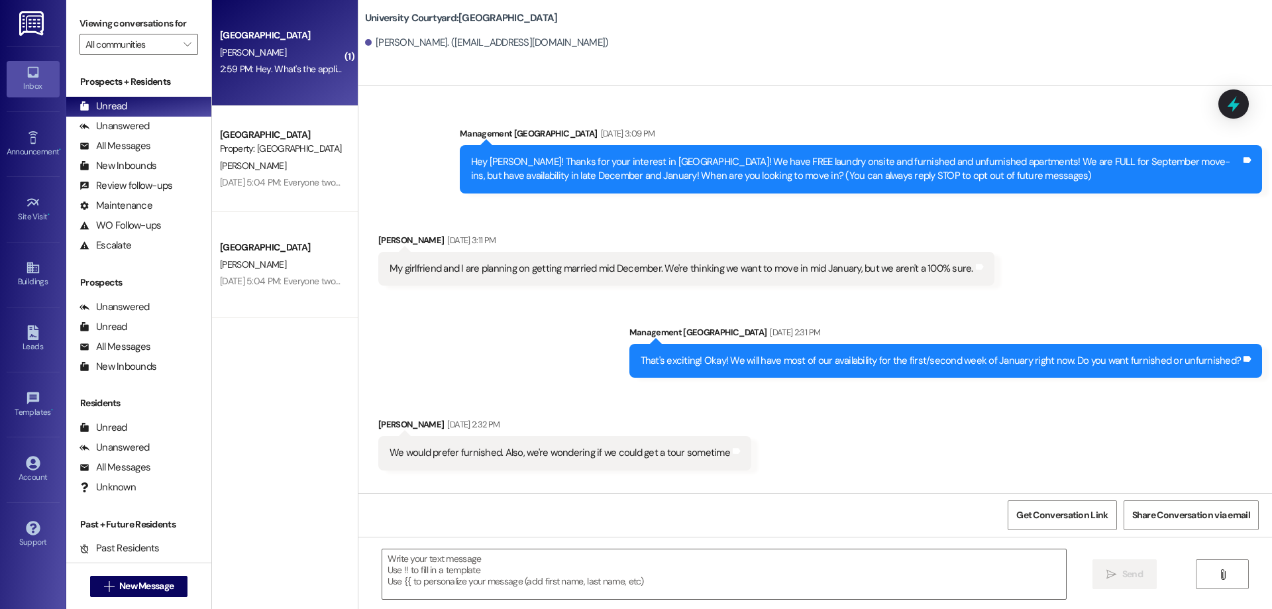
scroll to position [5068, 0]
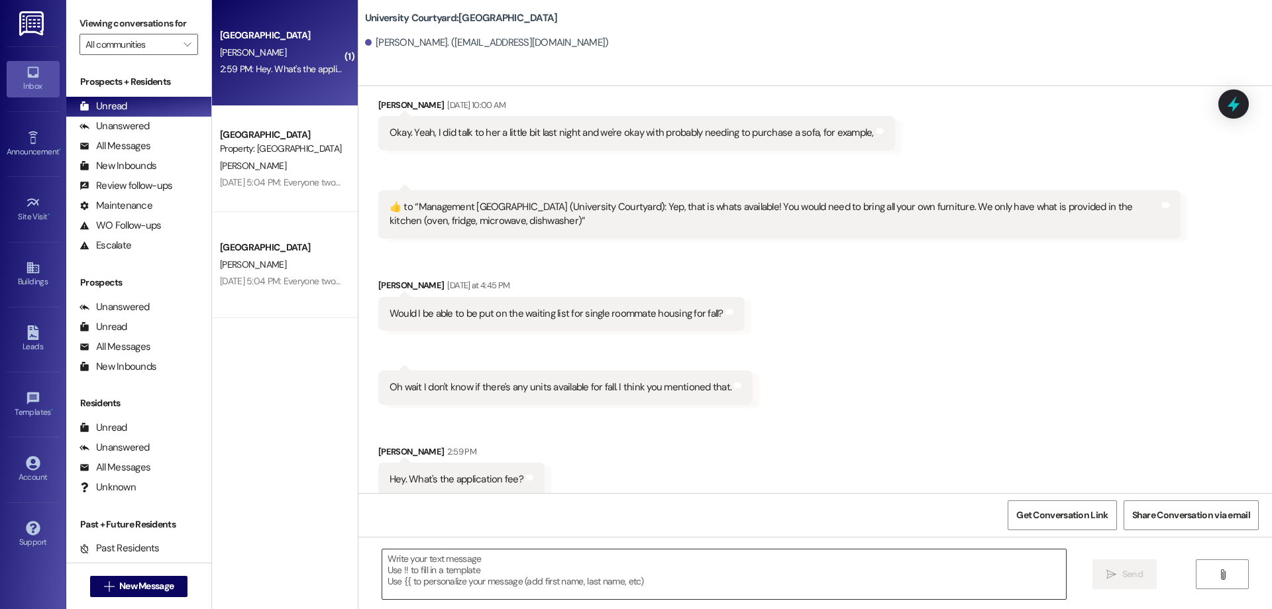
click at [502, 575] on textarea at bounding box center [724, 574] width 684 height 50
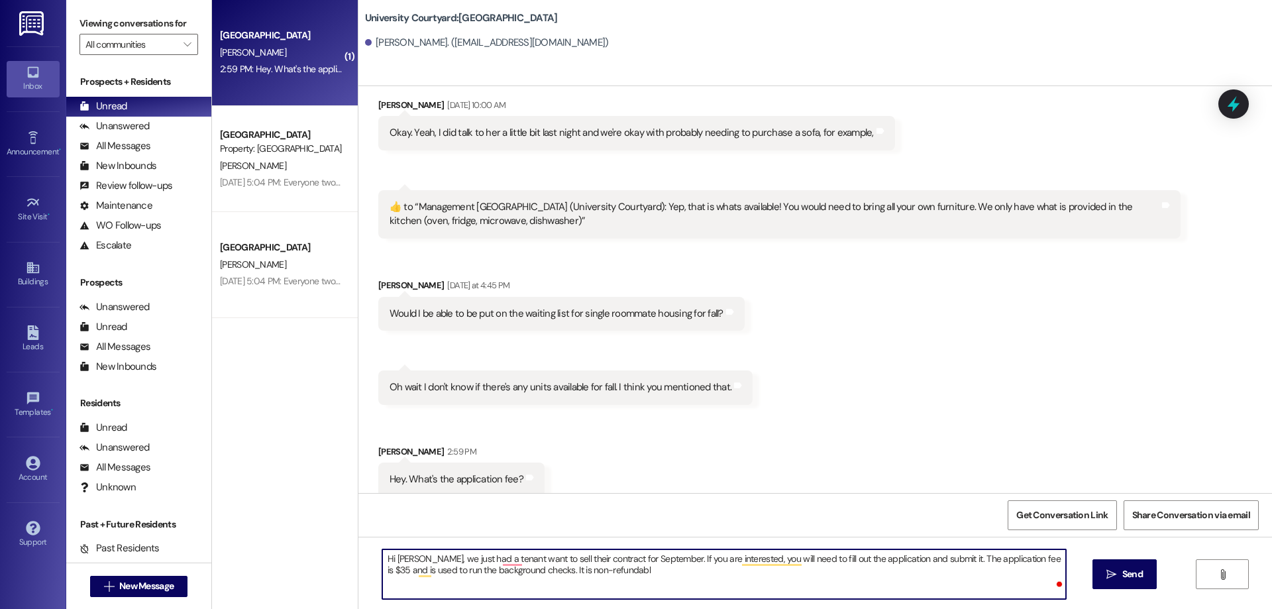
type textarea "Hi [PERSON_NAME], we just had a tenant want to sell their contract for Septembe…"
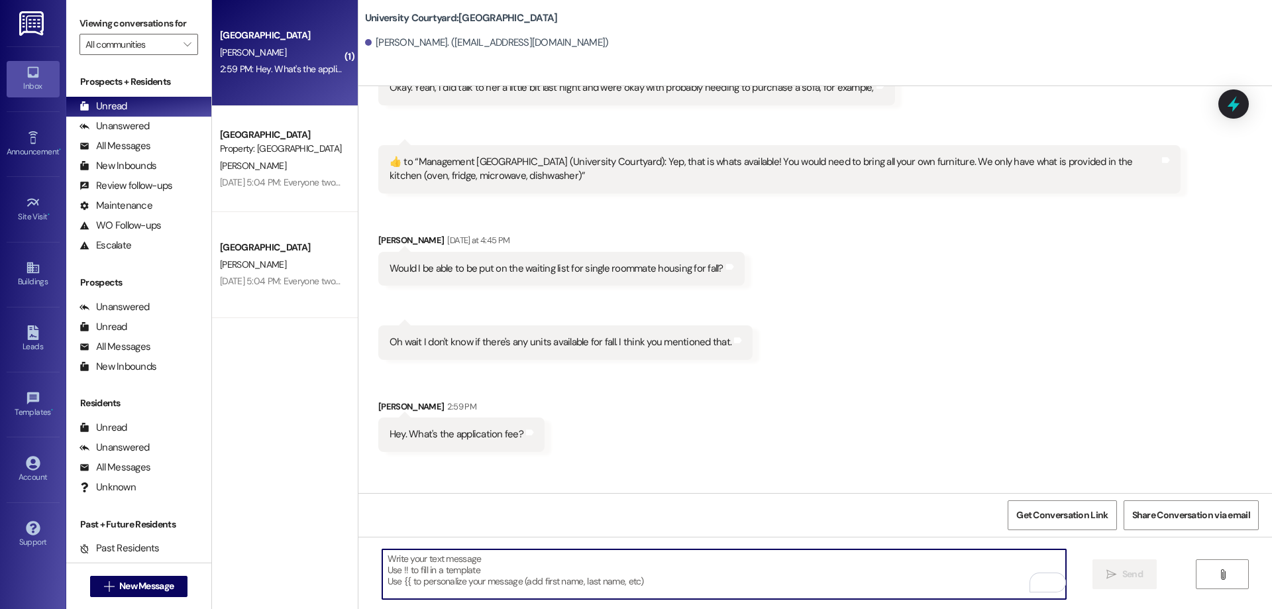
scroll to position [5174, 0]
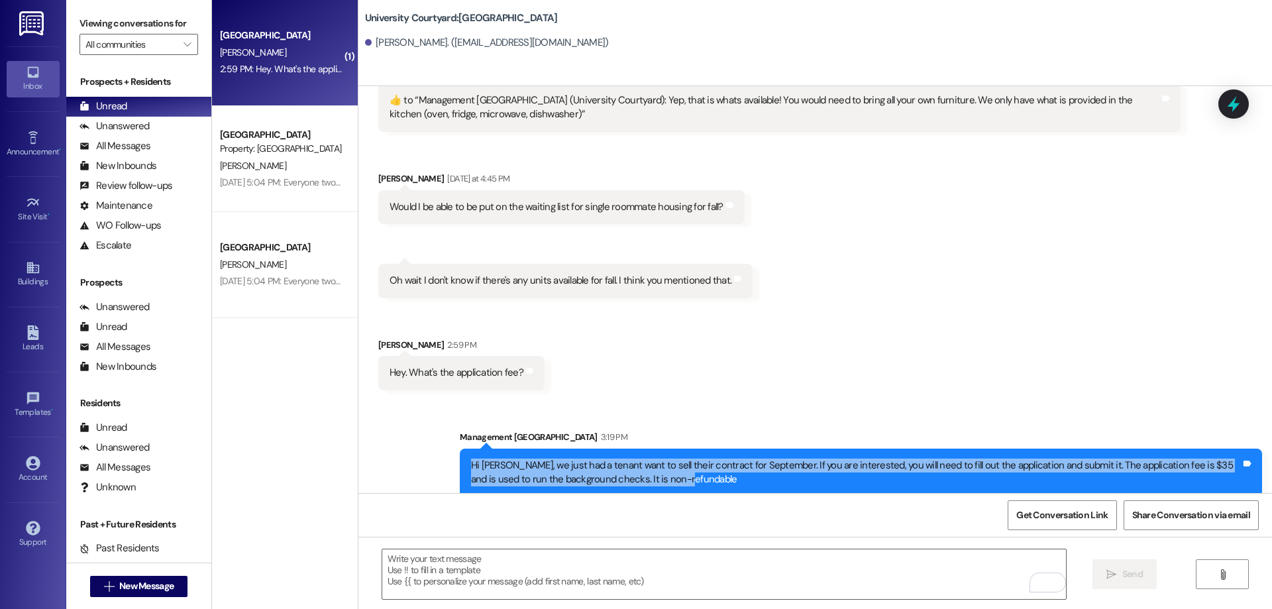
drag, startPoint x: 714, startPoint y: 467, endPoint x: 456, endPoint y: 445, distance: 258.7
click at [460, 449] on div "Hi [PERSON_NAME], we just had a tenant want to sell their contract for Septembe…" at bounding box center [861, 473] width 803 height 48
copy div "Hi [PERSON_NAME], we just had a tenant want to sell their contract for Septembe…"
click at [30, 347] on div "Leads" at bounding box center [33, 346] width 66 height 13
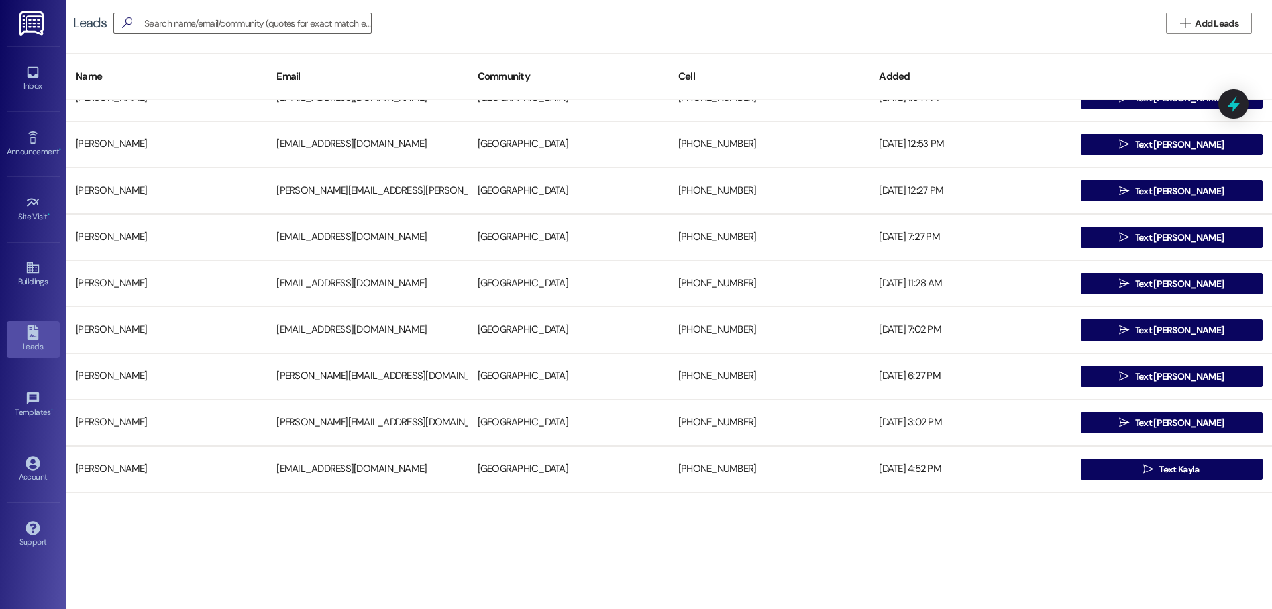
scroll to position [265, 0]
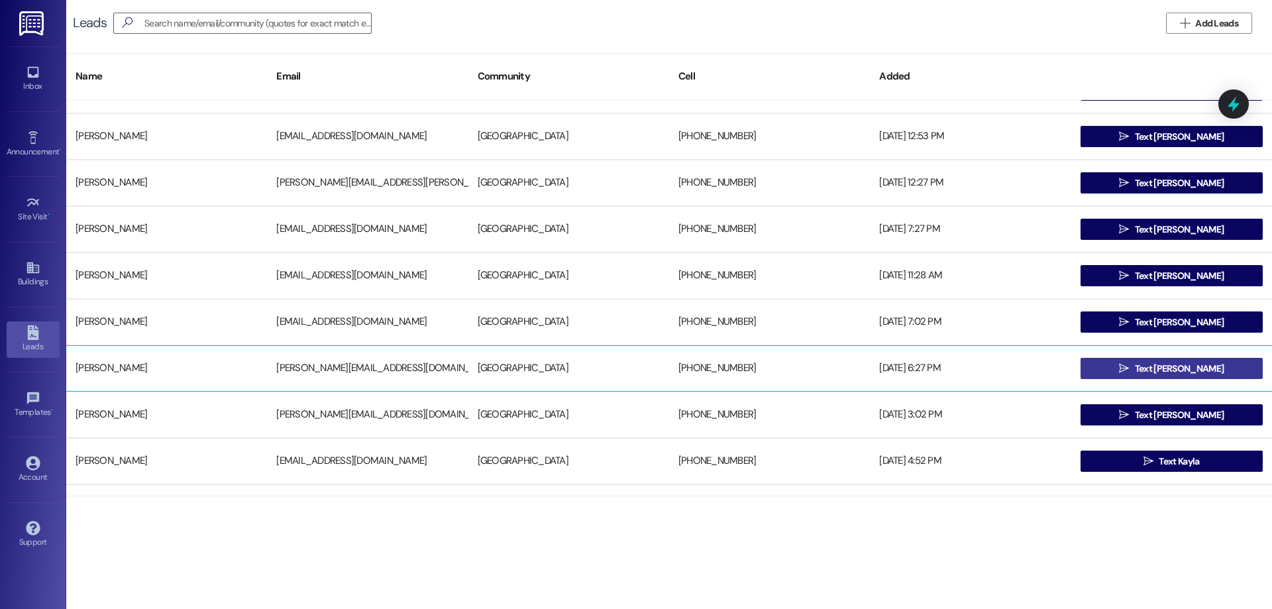
click at [1196, 370] on span "Text Rachel" at bounding box center [1179, 369] width 89 height 14
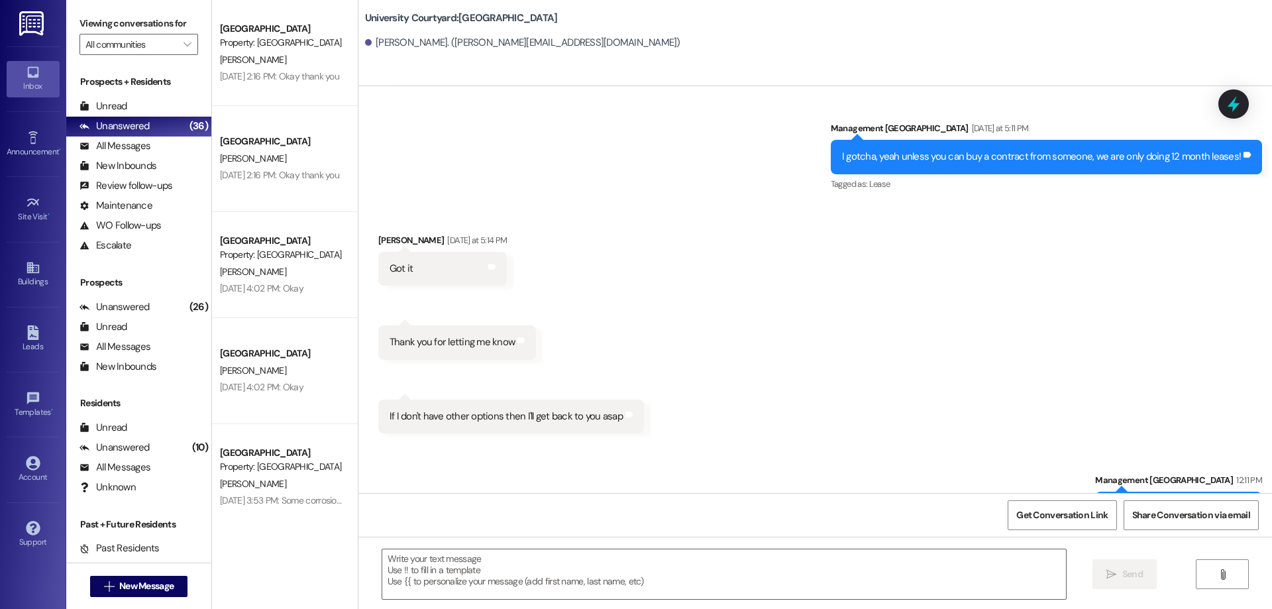
scroll to position [666, 0]
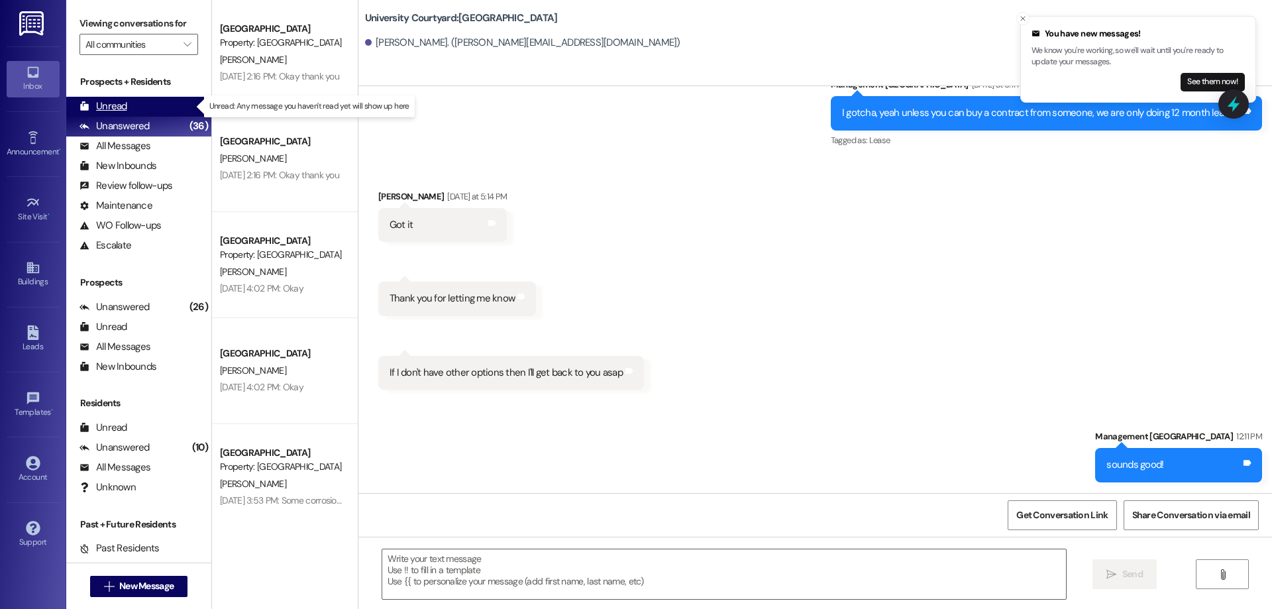
click at [123, 98] on div "Unread (0)" at bounding box center [138, 107] width 145 height 20
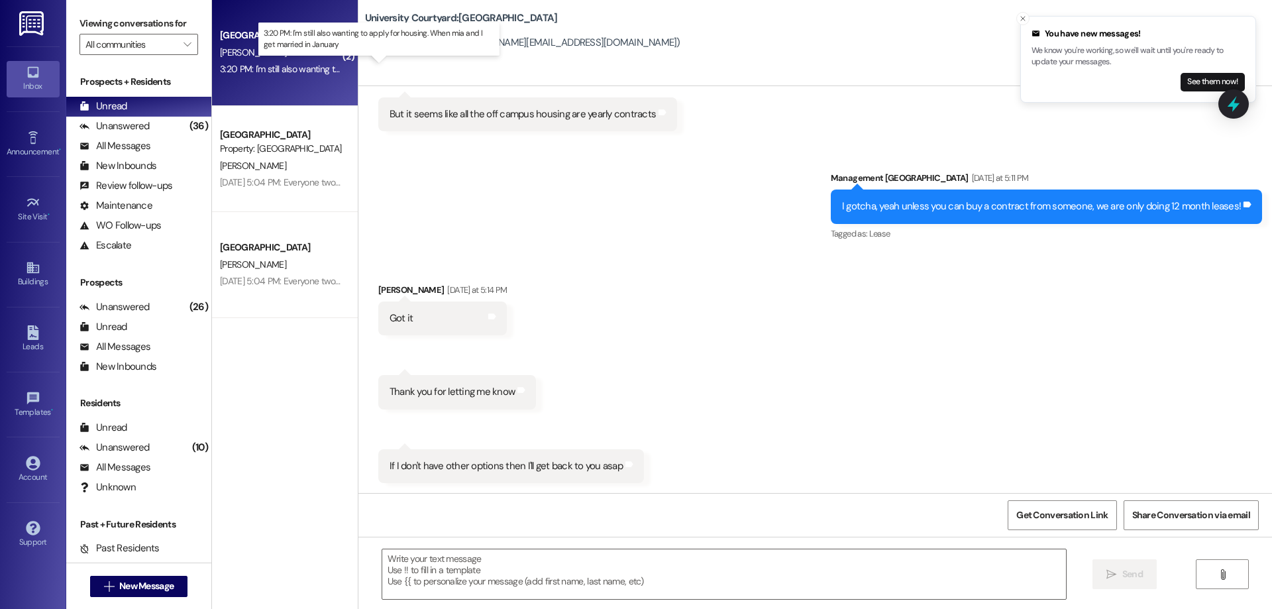
click at [288, 72] on div "3:20 PM: I'm still also wanting to apply for housing. When mia and I get marrie…" at bounding box center [390, 69] width 341 height 12
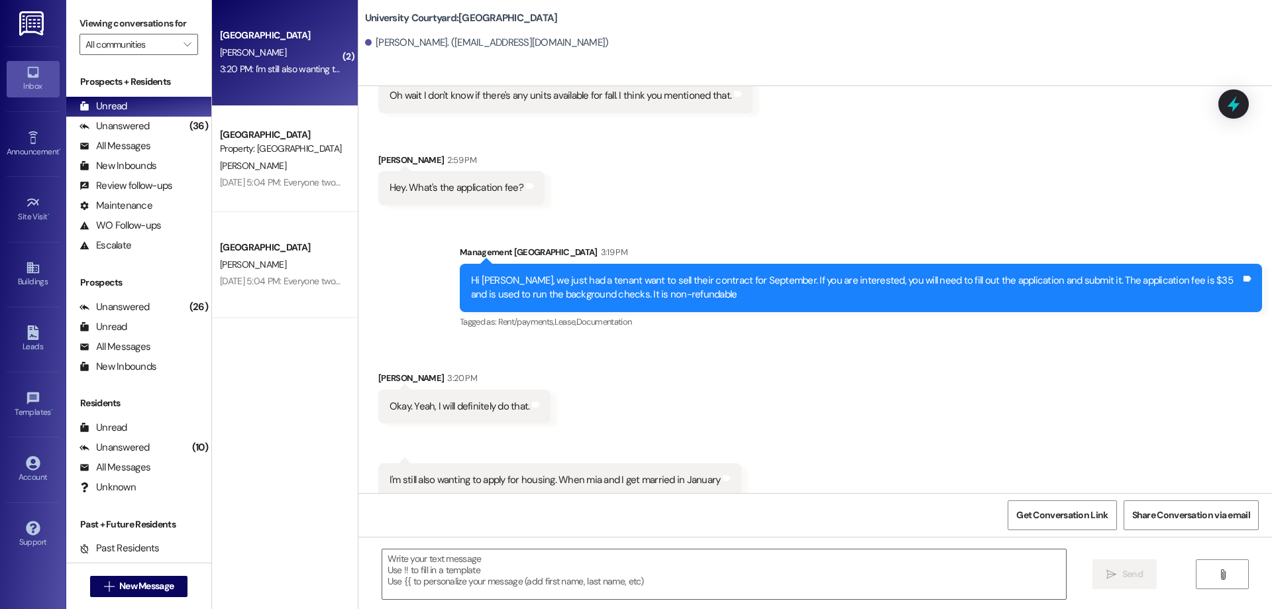
scroll to position [5452, 0]
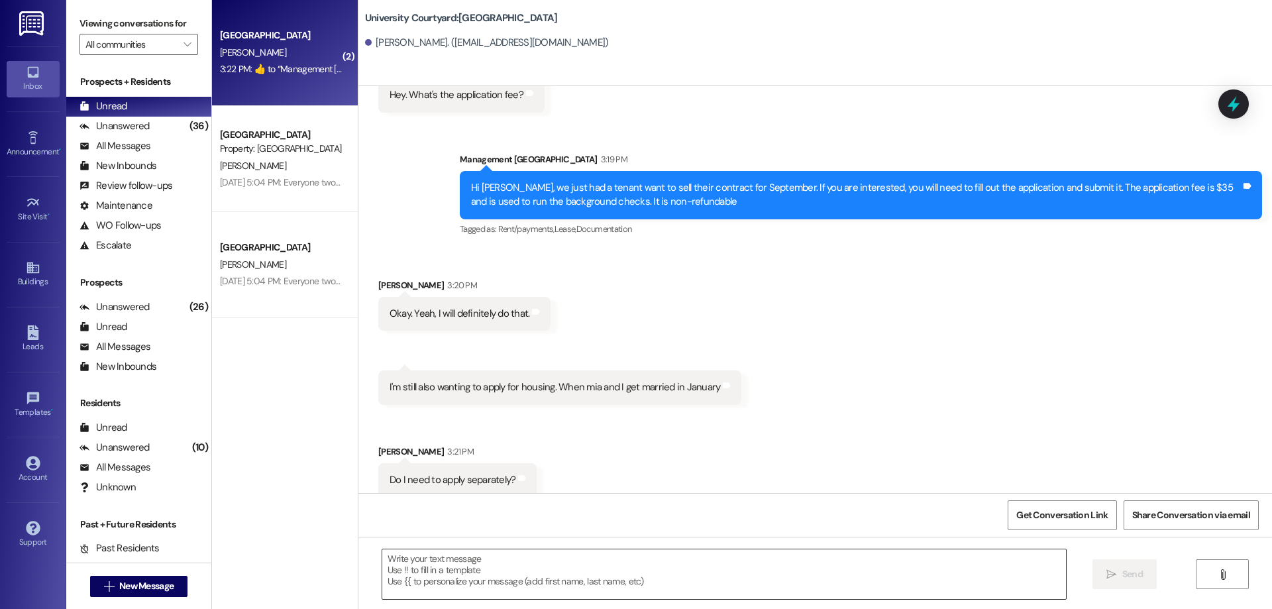
click at [478, 587] on textarea at bounding box center [724, 574] width 684 height 50
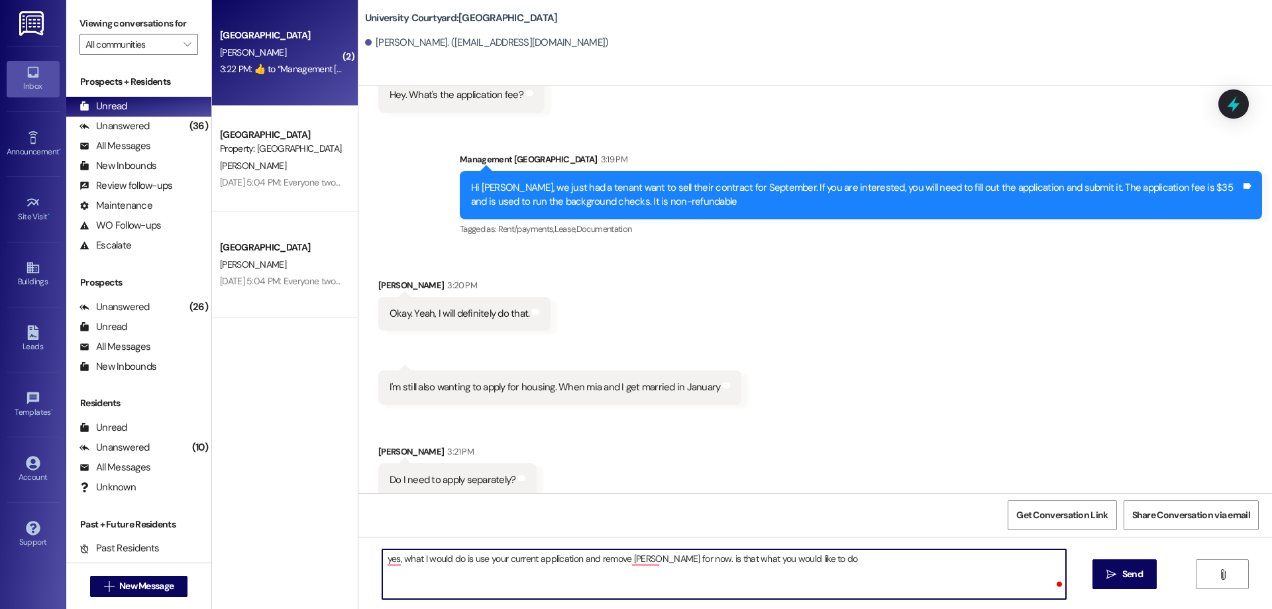
type textarea "yes, what I would do is use your current application and remove camilla for now…"
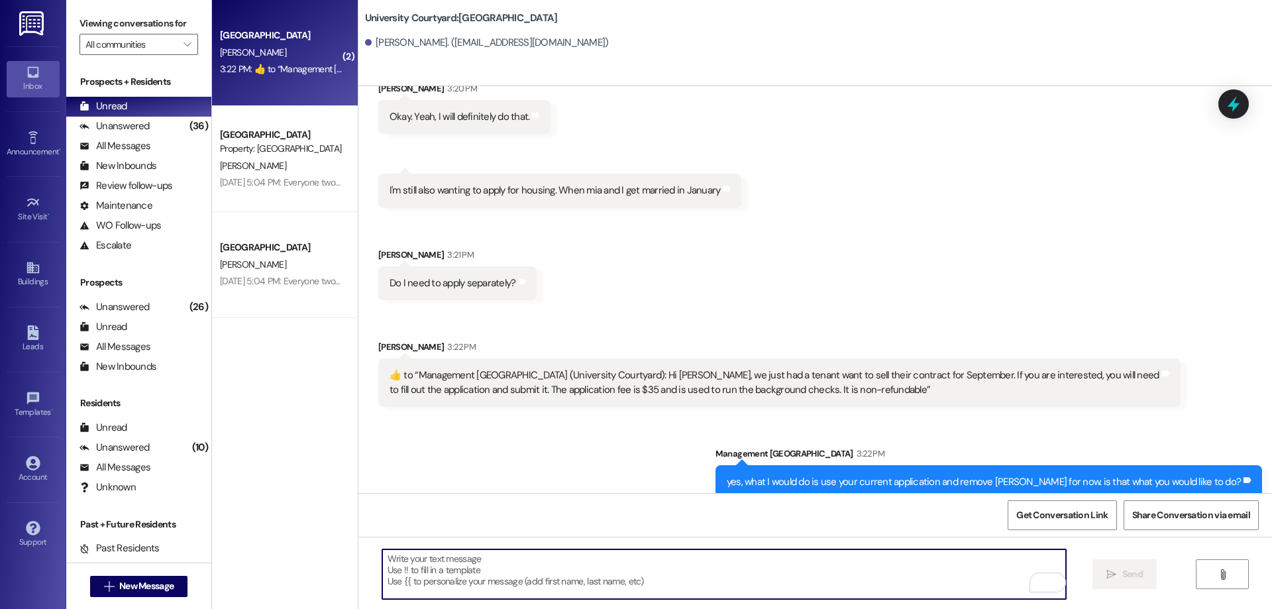
scroll to position [5652, 0]
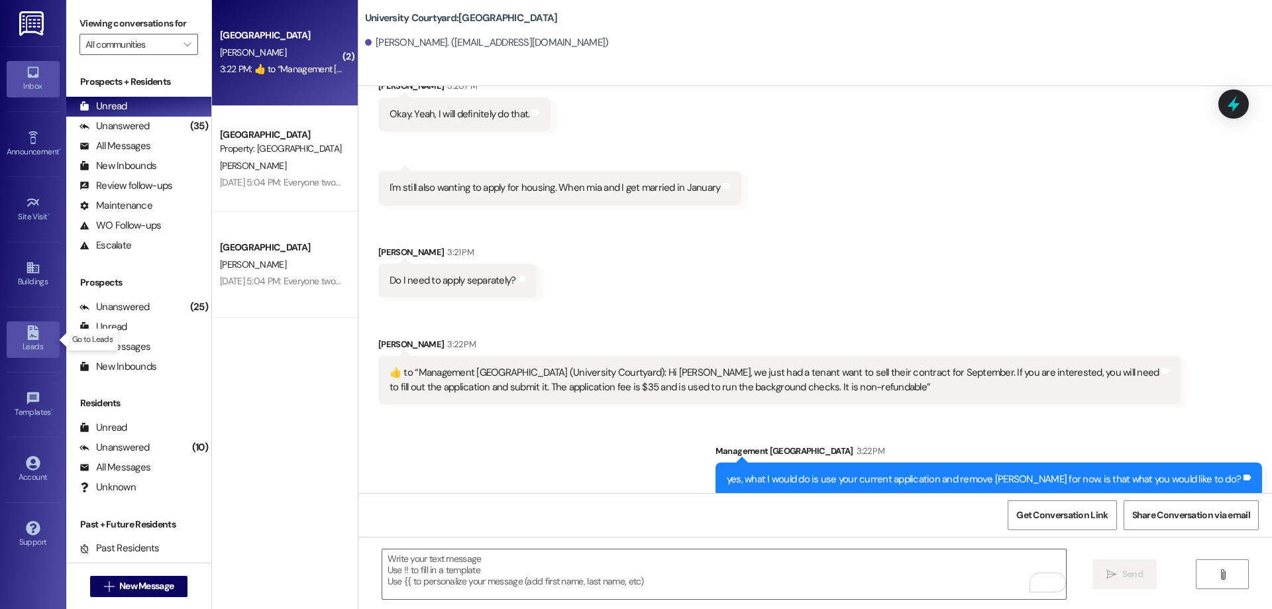
click at [34, 349] on div "Leads" at bounding box center [33, 346] width 66 height 13
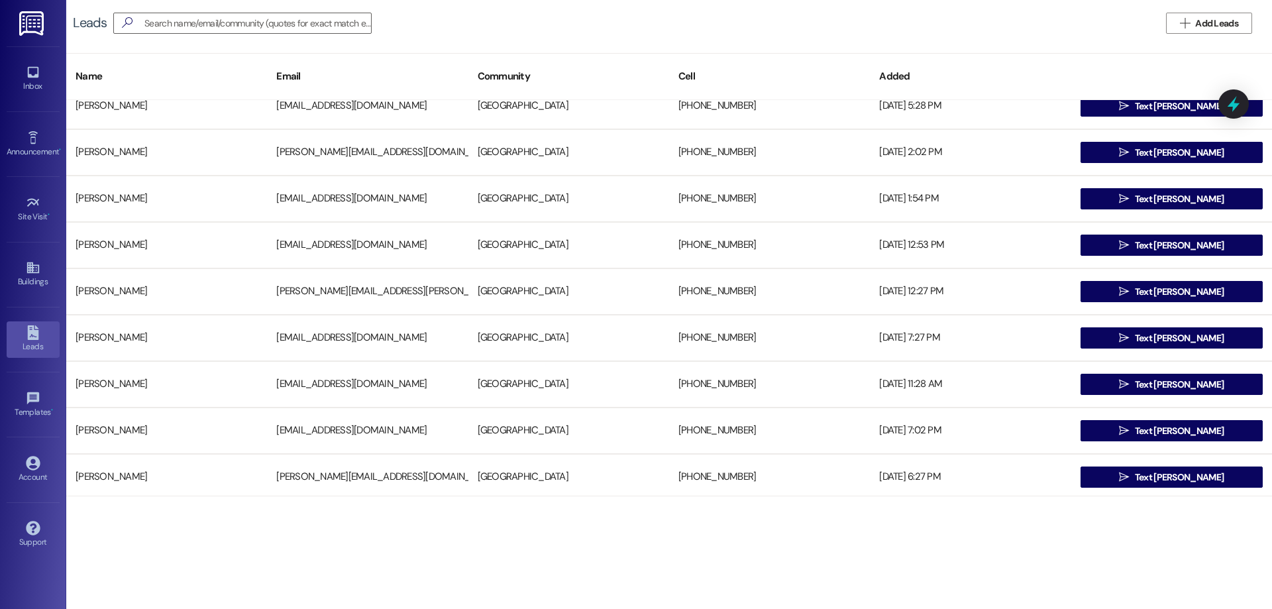
scroll to position [133, 0]
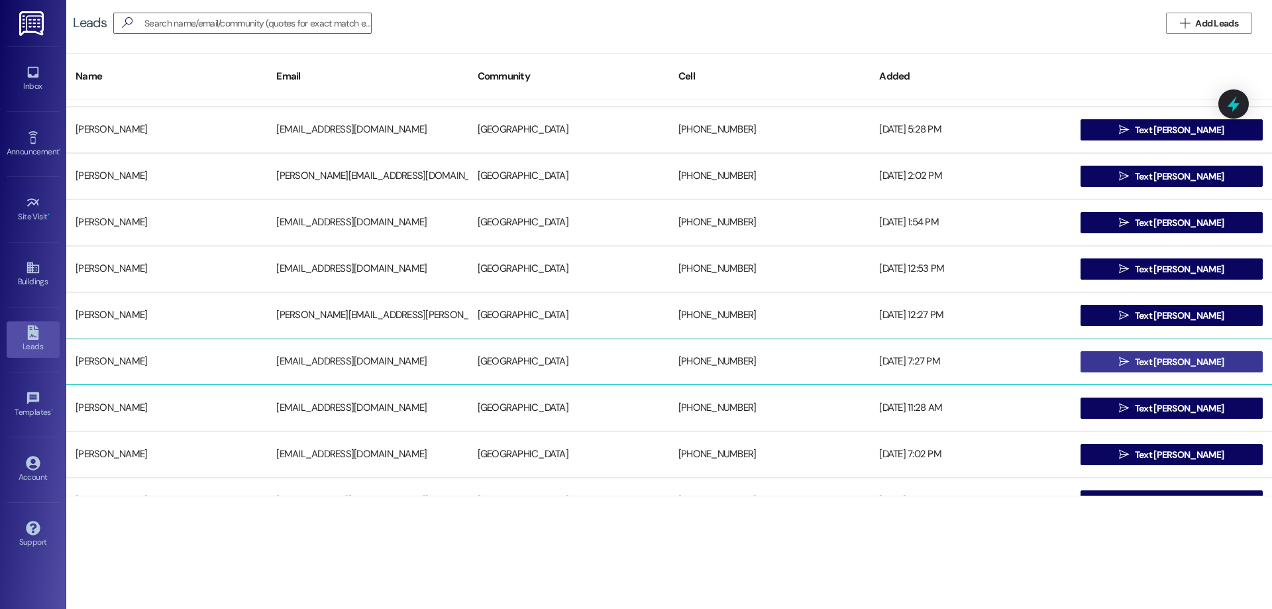
drag, startPoint x: 1191, startPoint y: 359, endPoint x: 1227, endPoint y: 361, distance: 35.8
click at [1191, 359] on span "Text RIGBY" at bounding box center [1179, 362] width 89 height 14
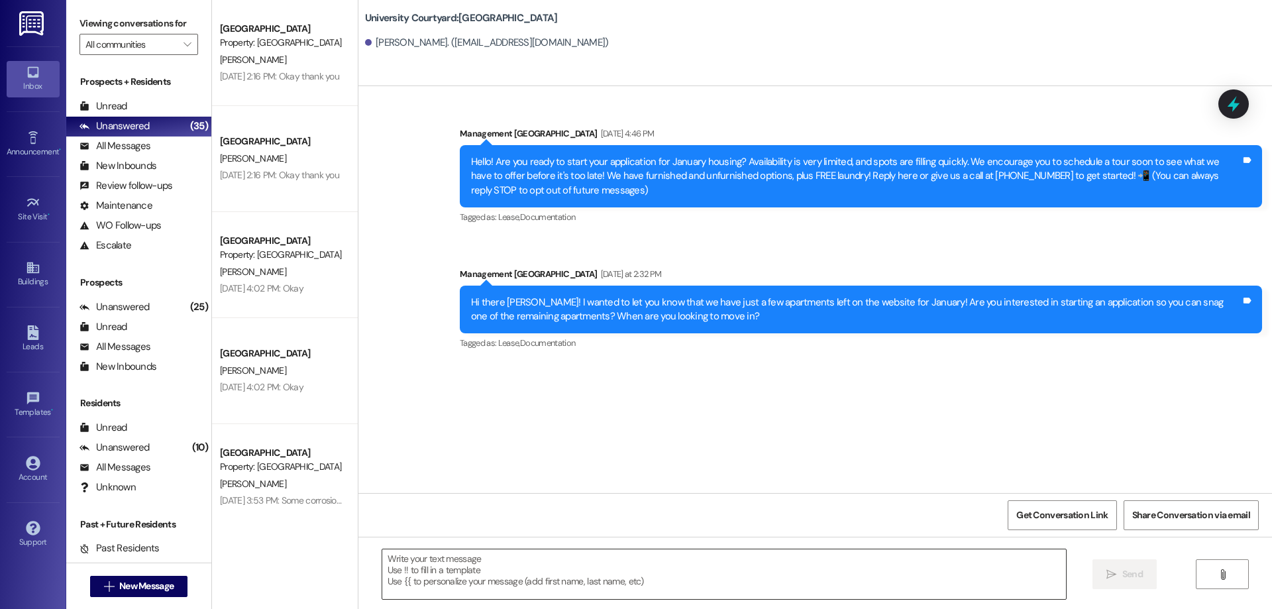
click at [528, 552] on textarea at bounding box center [724, 574] width 684 height 50
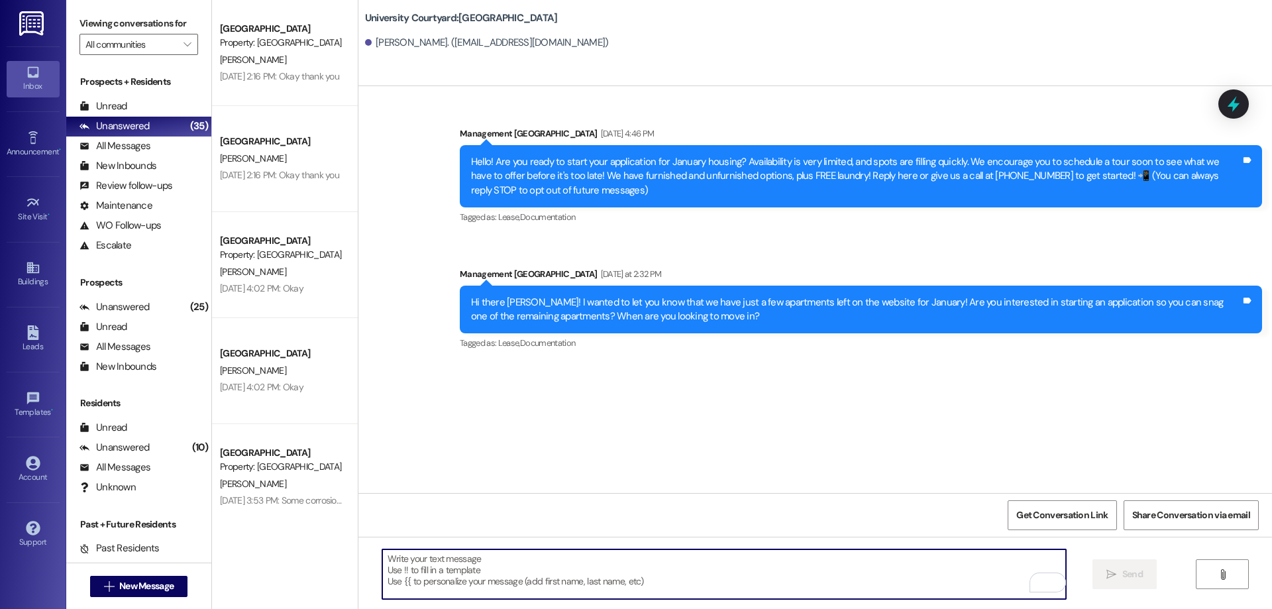
click at [509, 569] on textarea "To enrich screen reader interactions, please activate Accessibility in Grammarl…" at bounding box center [724, 574] width 684 height 50
paste textarea "Hey there! I just had 1 unfurnished apartment become available for September mo…"
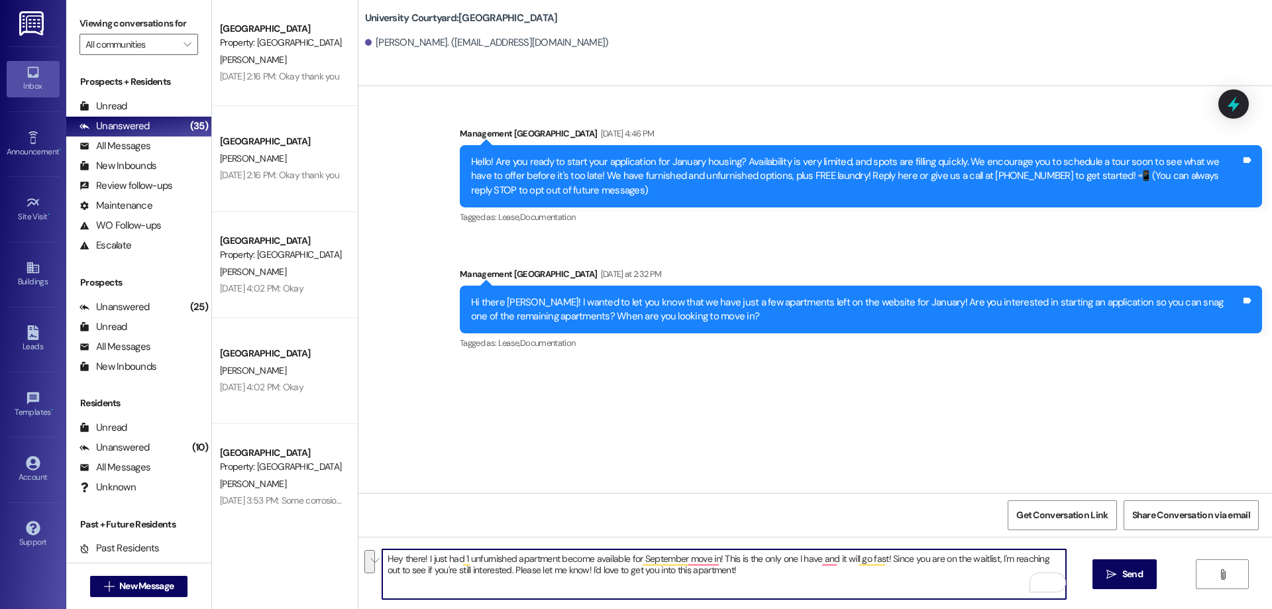
drag, startPoint x: 883, startPoint y: 555, endPoint x: 492, endPoint y: 569, distance: 390.6
click at [492, 569] on textarea "Hey there! I just had 1 unfurnished apartment become available for September mo…" at bounding box center [724, 574] width 684 height 50
type textarea "Hey there! I just had 1 unfurnished apartment become available for September mo…"
click at [1113, 570] on icon "" at bounding box center [1112, 574] width 10 height 11
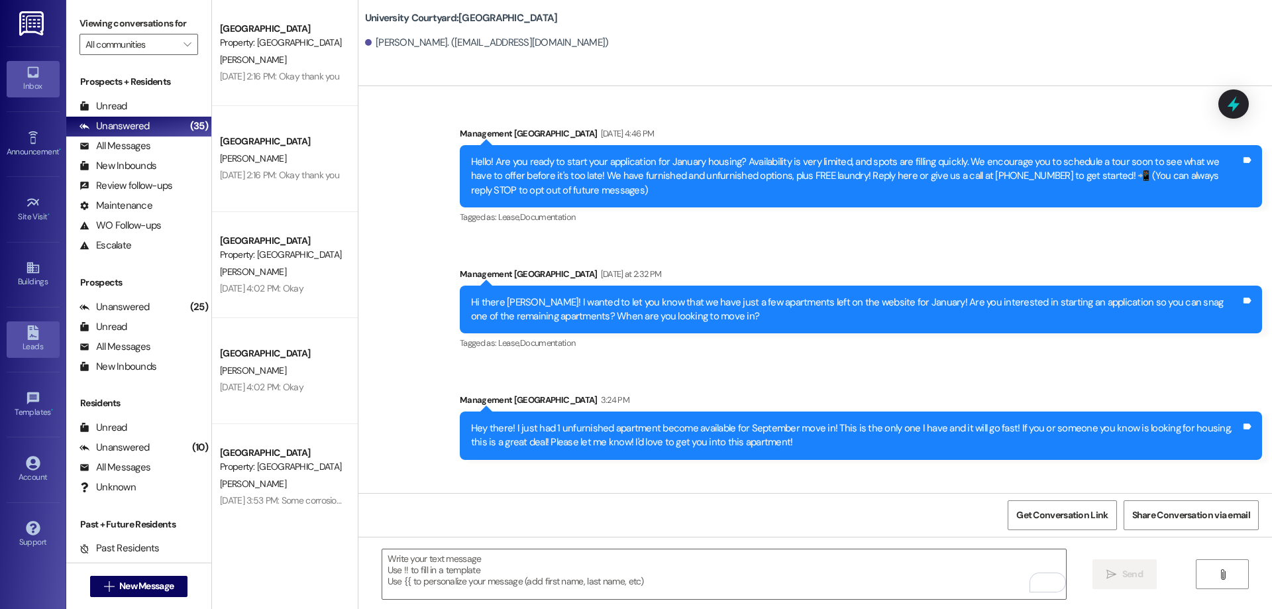
click at [43, 346] on div "Leads" at bounding box center [33, 346] width 66 height 13
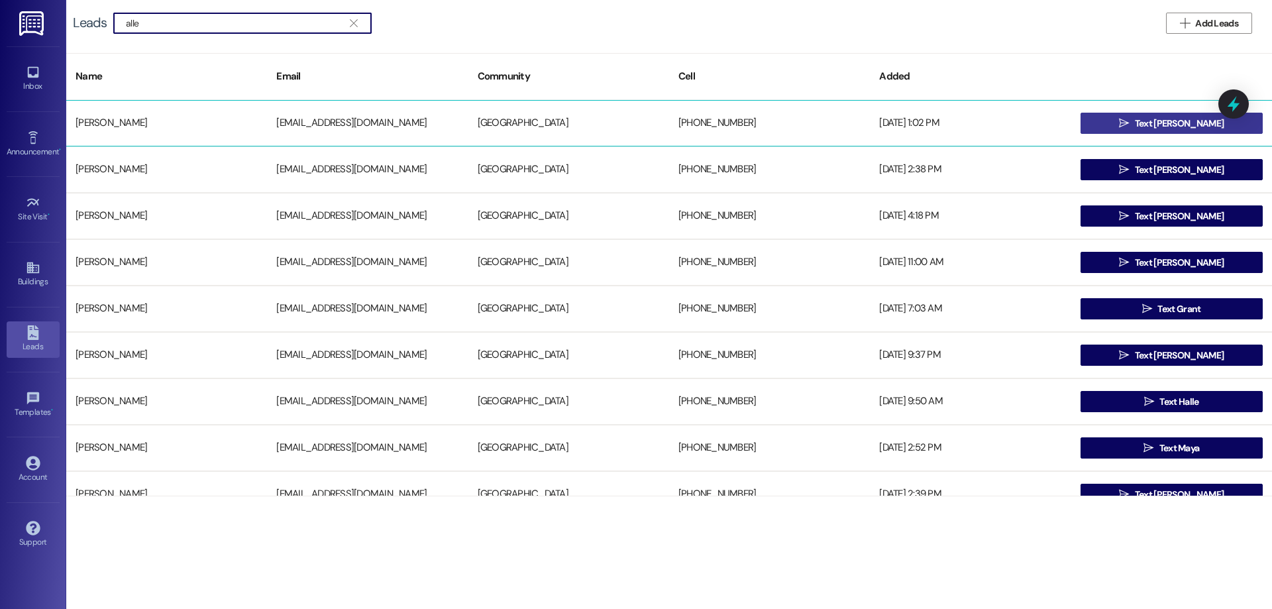
type input "alle"
click at [1149, 115] on span " Text Anna" at bounding box center [1172, 123] width 110 height 20
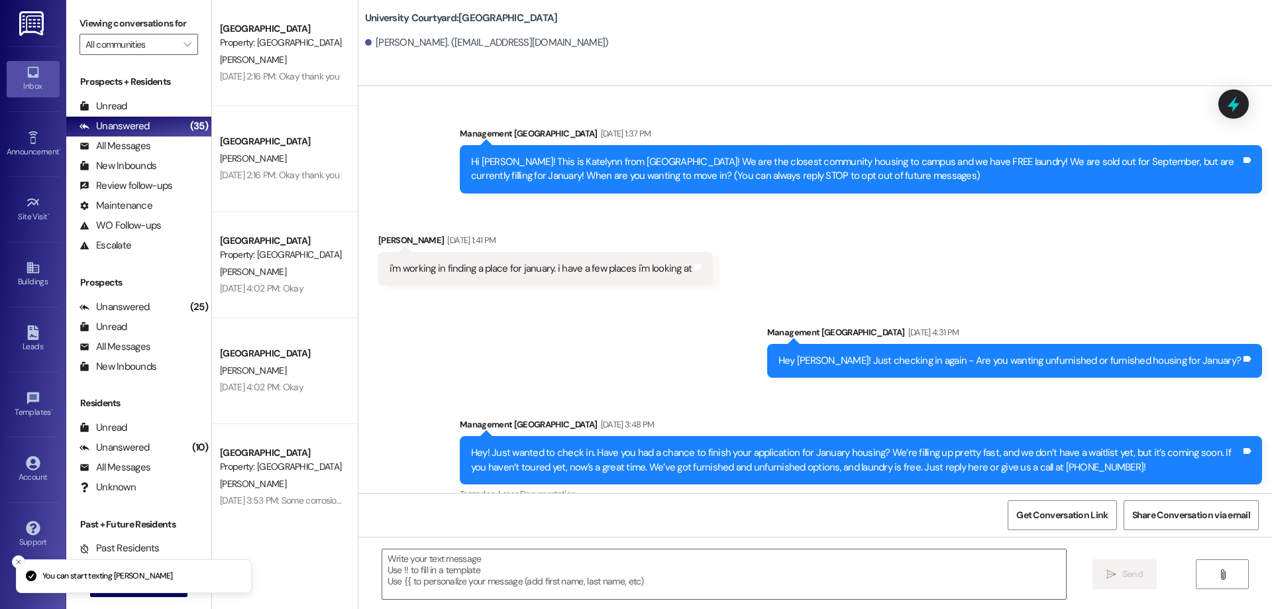
scroll to position [148, 0]
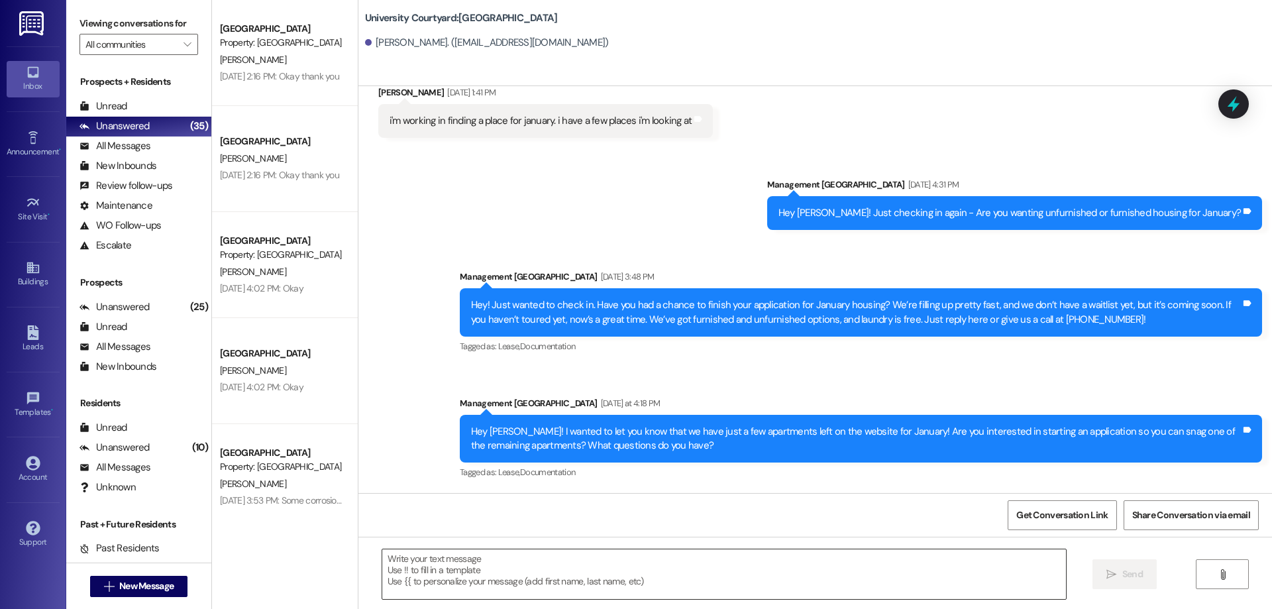
click at [618, 569] on textarea at bounding box center [724, 574] width 684 height 50
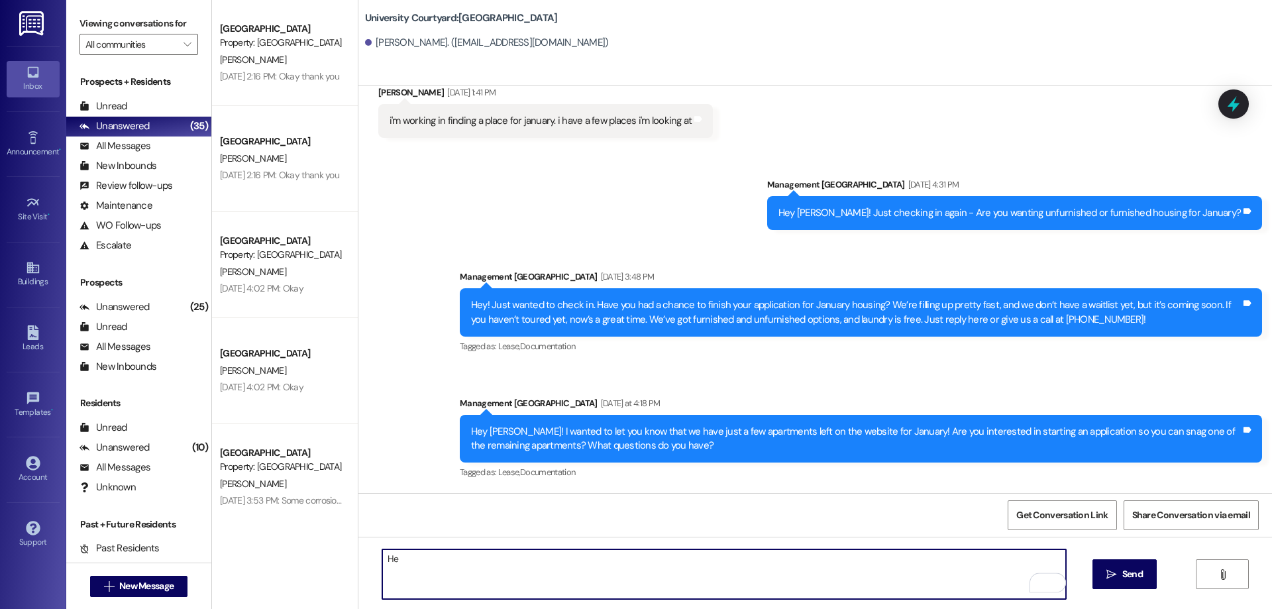
type textarea "H"
type textarea "Hi Anna! Are you still looking for a new home for January? I'd love to help you…"
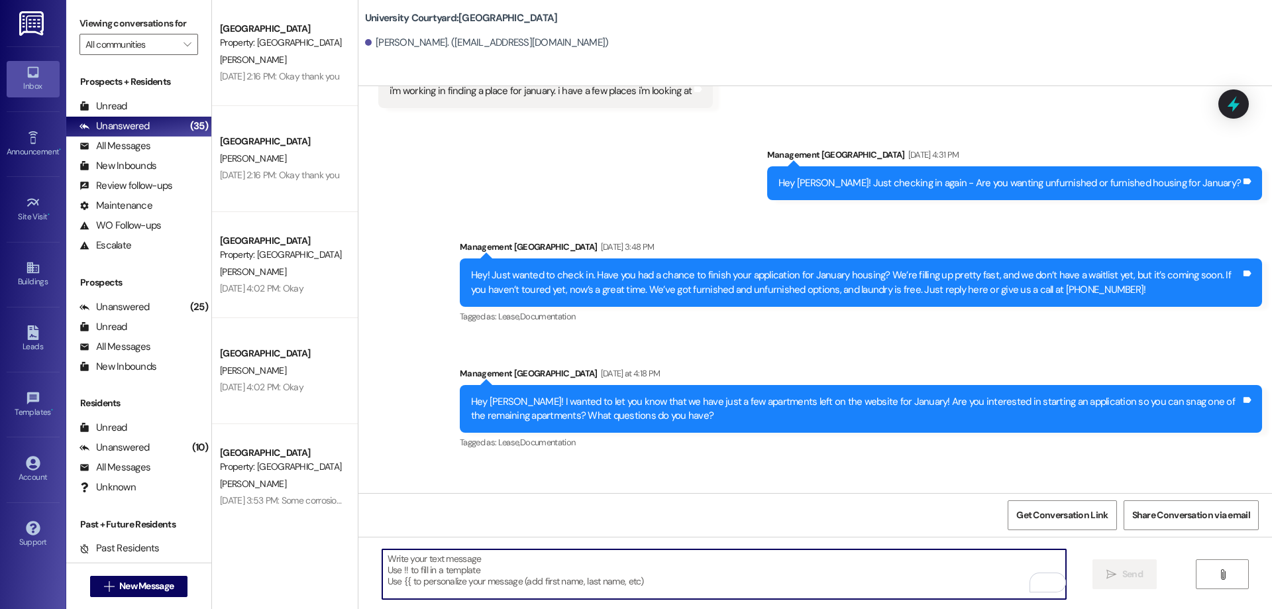
scroll to position [240, 0]
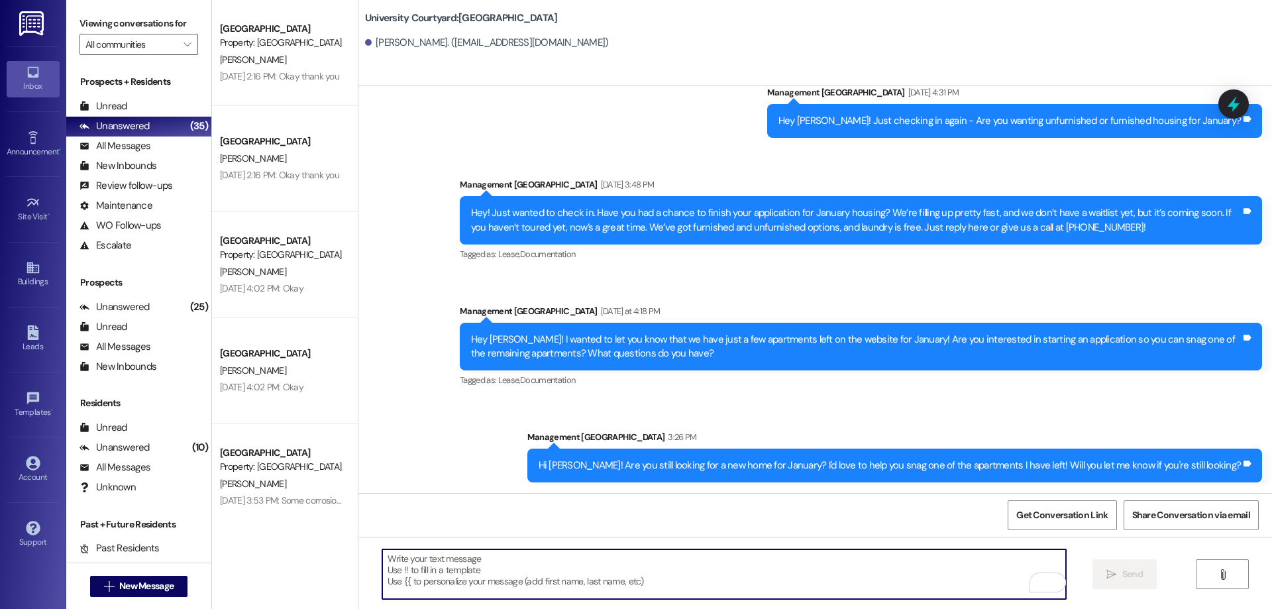
click at [598, 553] on textarea "To enrich screen reader interactions, please activate Accessibility in Grammarl…" at bounding box center [724, 574] width 684 height 50
paste textarea "Hey there! I just had 1 unfurnished apartment become available for September mo…"
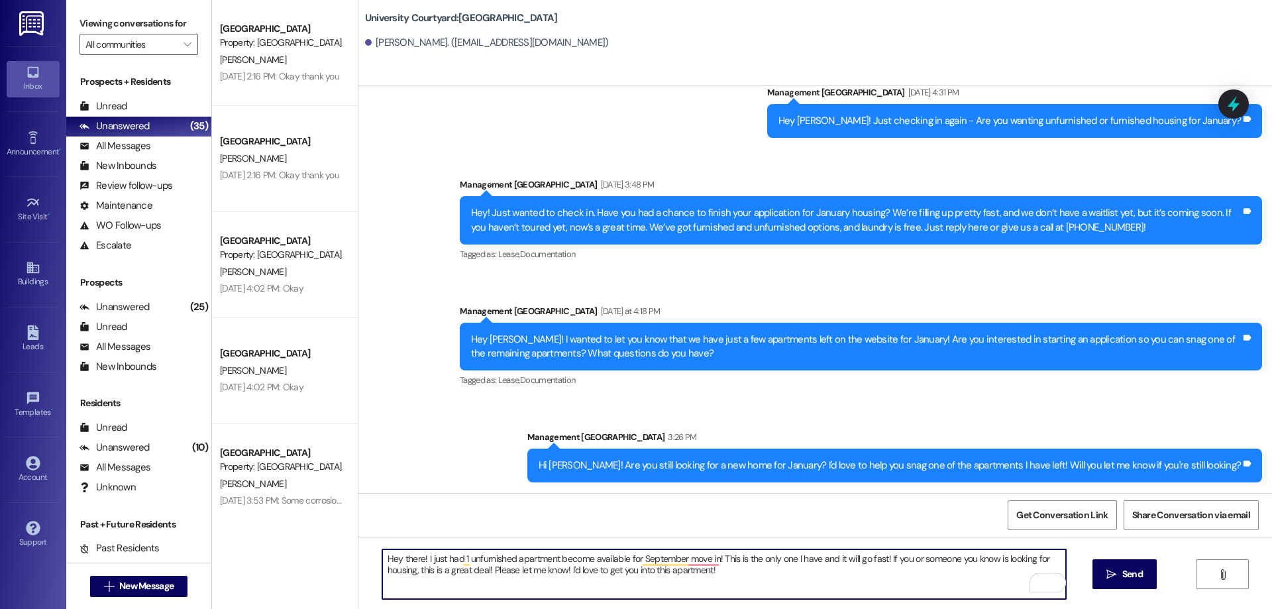
type textarea "Hey there! I just had 1 unfurnished apartment become available for September mo…"
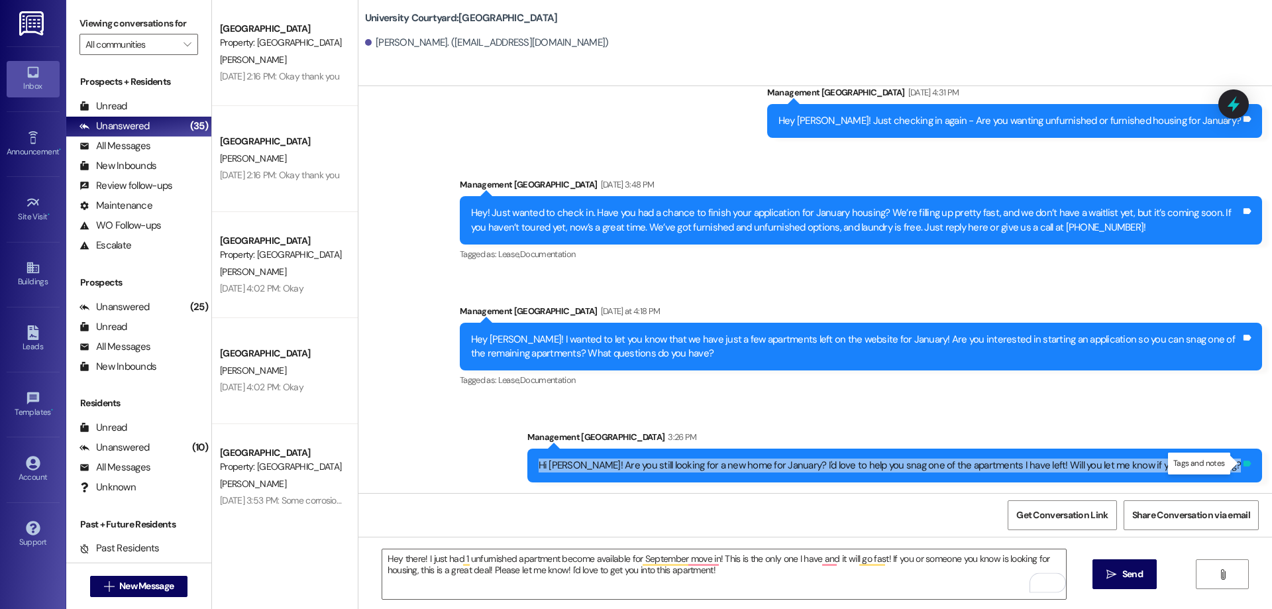
drag, startPoint x: 592, startPoint y: 462, endPoint x: 1244, endPoint y: 462, distance: 652.1
click at [1244, 462] on div "Hi Anna! Are you still looking for a new home for January? I'd love to help you…" at bounding box center [896, 466] width 736 height 34
copy div "Hi Anna! Are you still looking for a new home for January? I'd love to help you…"
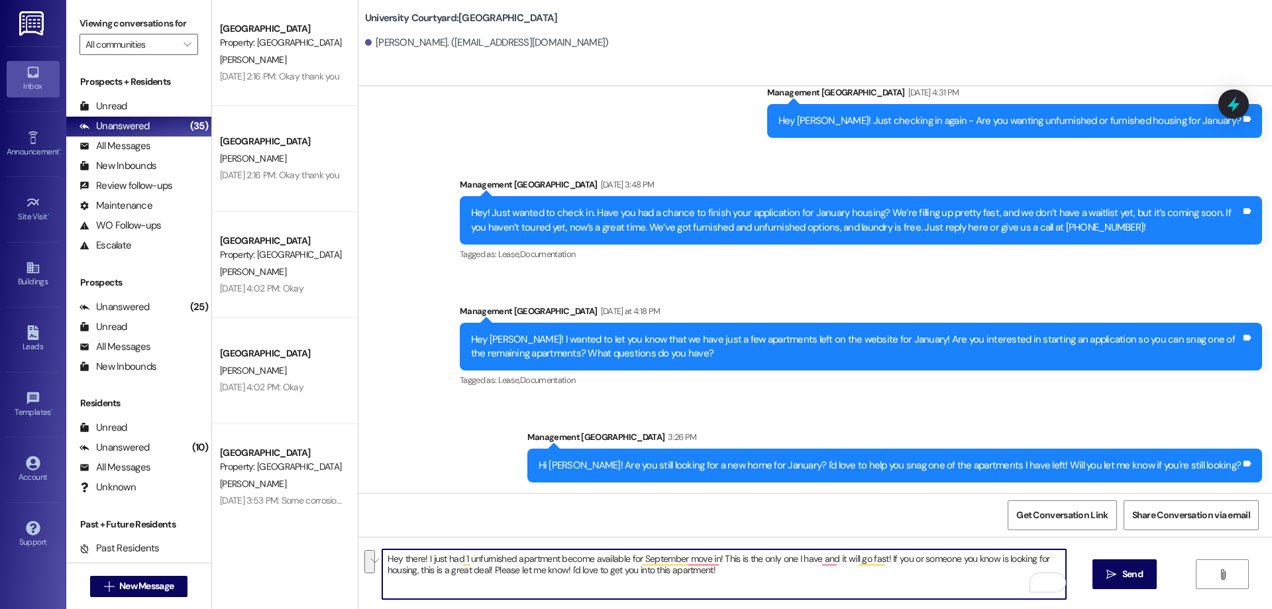
drag, startPoint x: 731, startPoint y: 575, endPoint x: 366, endPoint y: 565, distance: 365.3
click at [375, 565] on div "Hey there! I just had 1 unfurnished apartment become available for September mo…" at bounding box center [717, 574] width 685 height 51
click at [733, 579] on textarea "Hey there! I just had 1 unfurnished apartment become available for September mo…" at bounding box center [724, 574] width 684 height 50
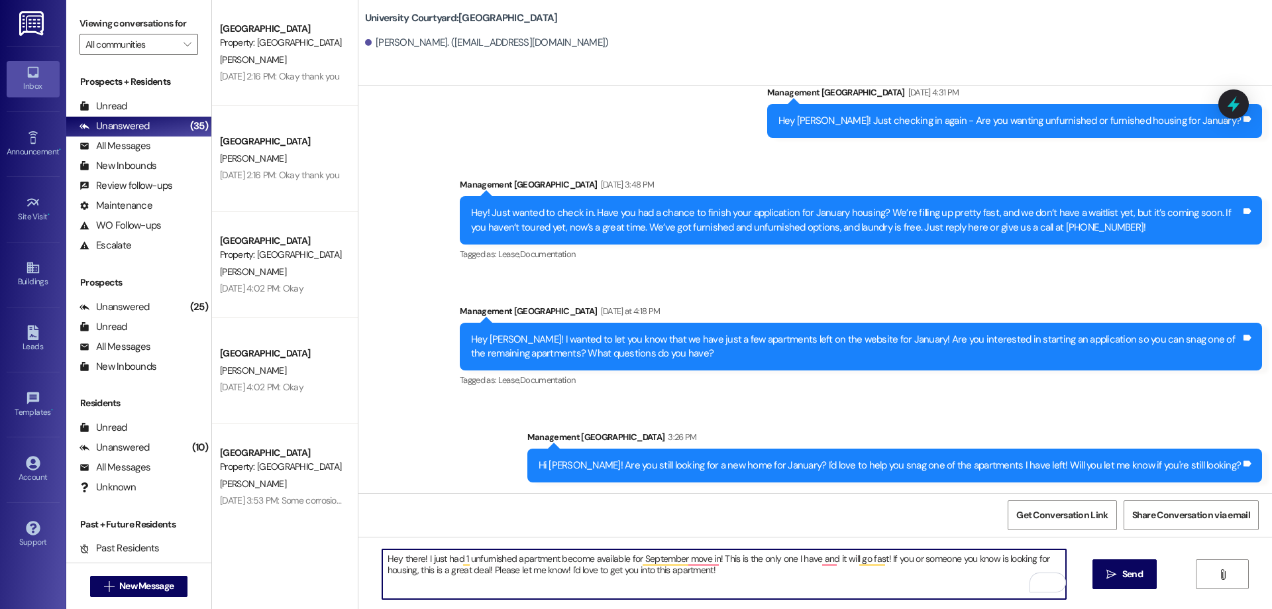
click at [733, 579] on textarea "Hey there! I just had 1 unfurnished apartment become available for September mo…" at bounding box center [724, 574] width 684 height 50
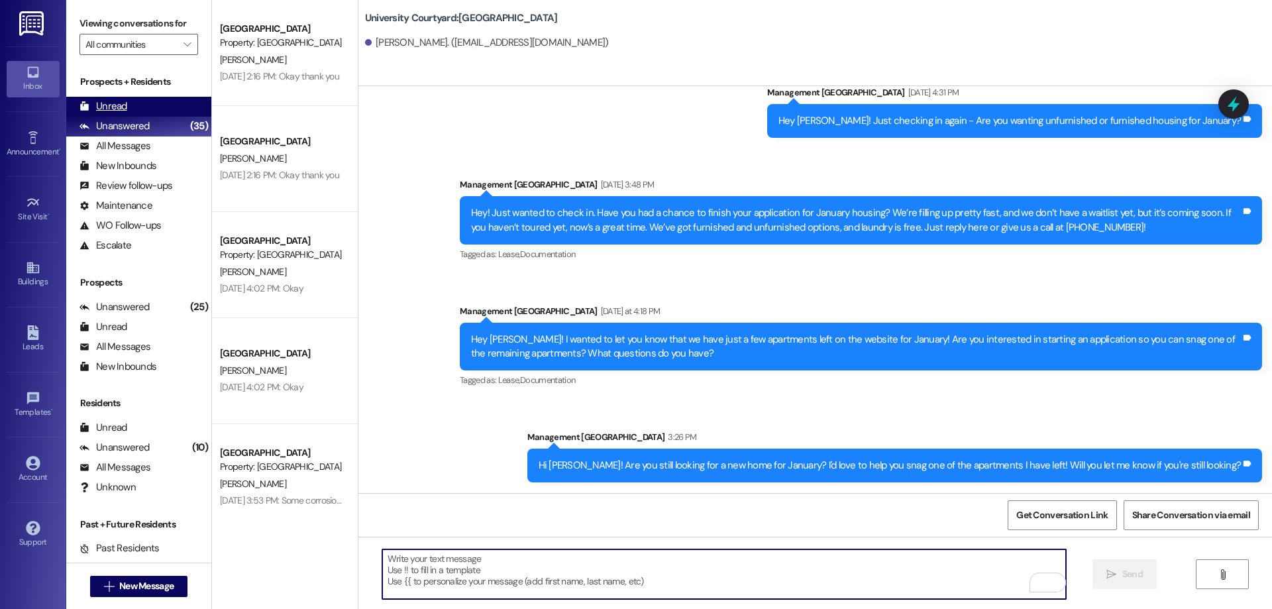
click at [109, 99] on div "Unread" at bounding box center [104, 106] width 48 height 14
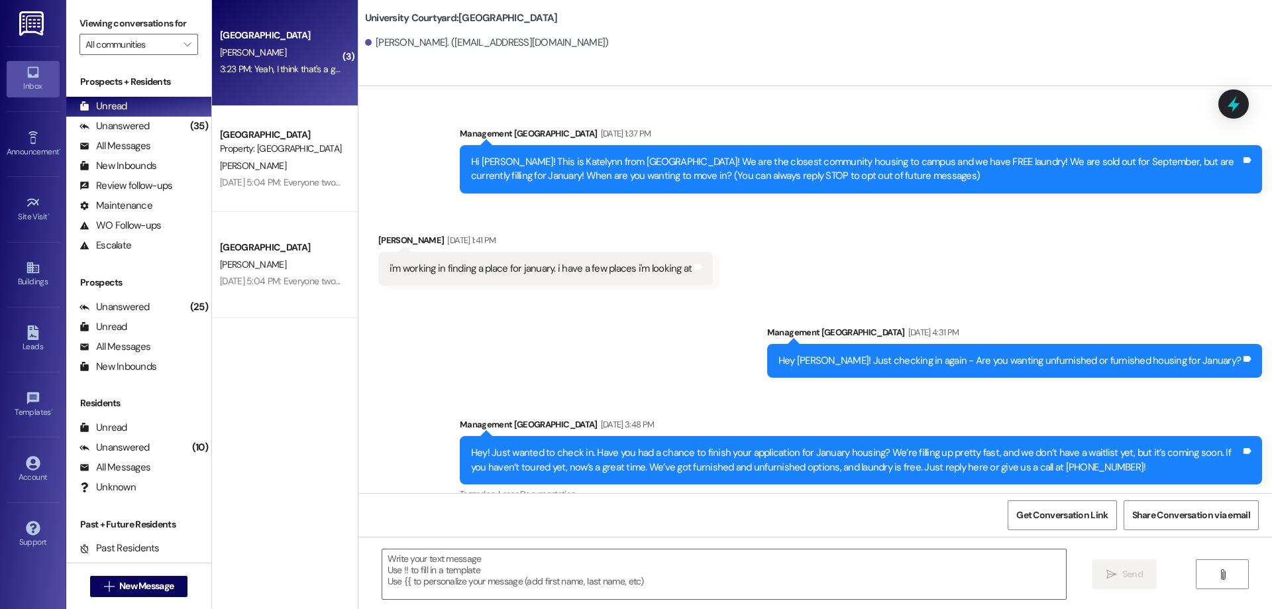
click at [251, 59] on div "[PERSON_NAME]" at bounding box center [281, 52] width 125 height 17
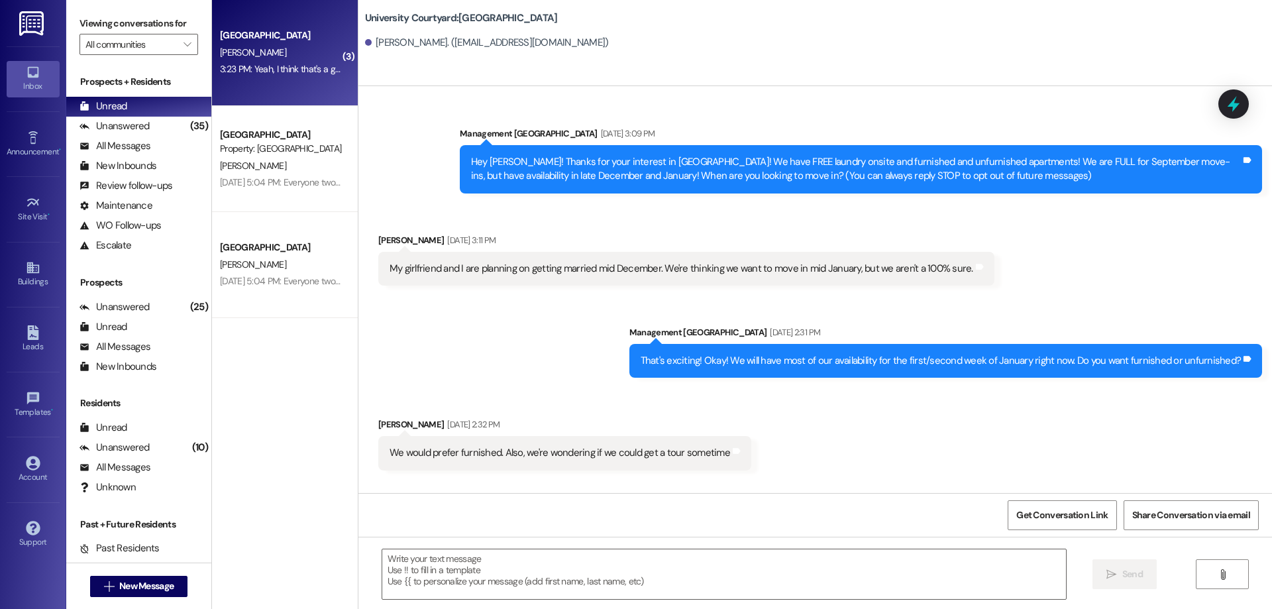
scroll to position [5726, 0]
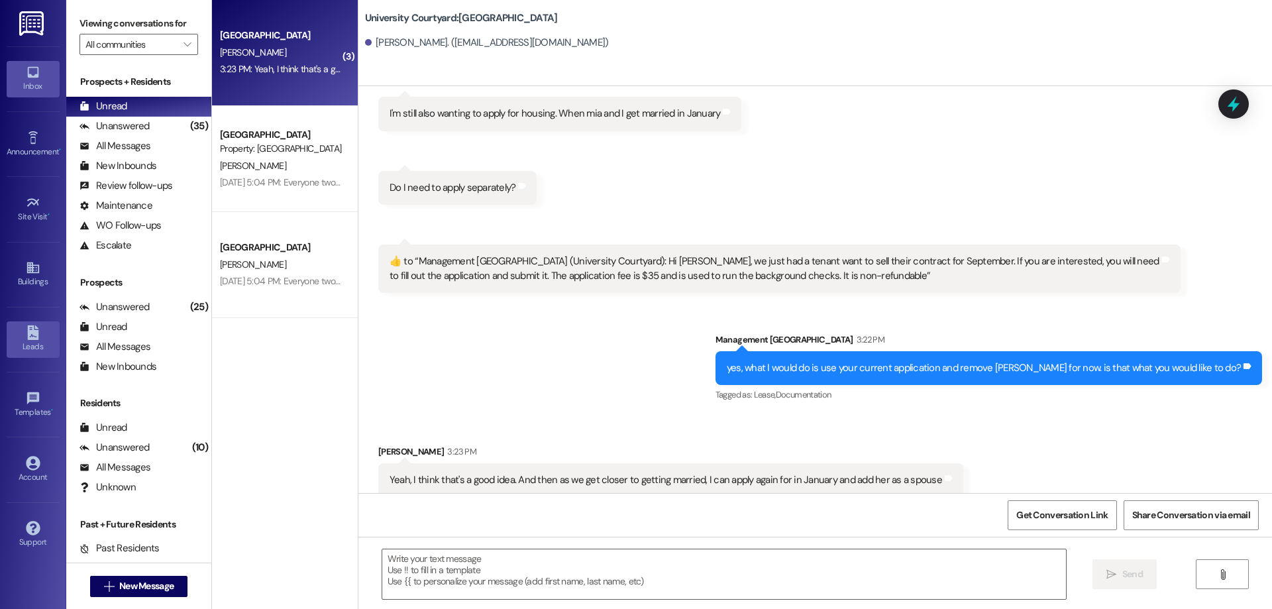
click at [25, 343] on div "Leads" at bounding box center [33, 346] width 66 height 13
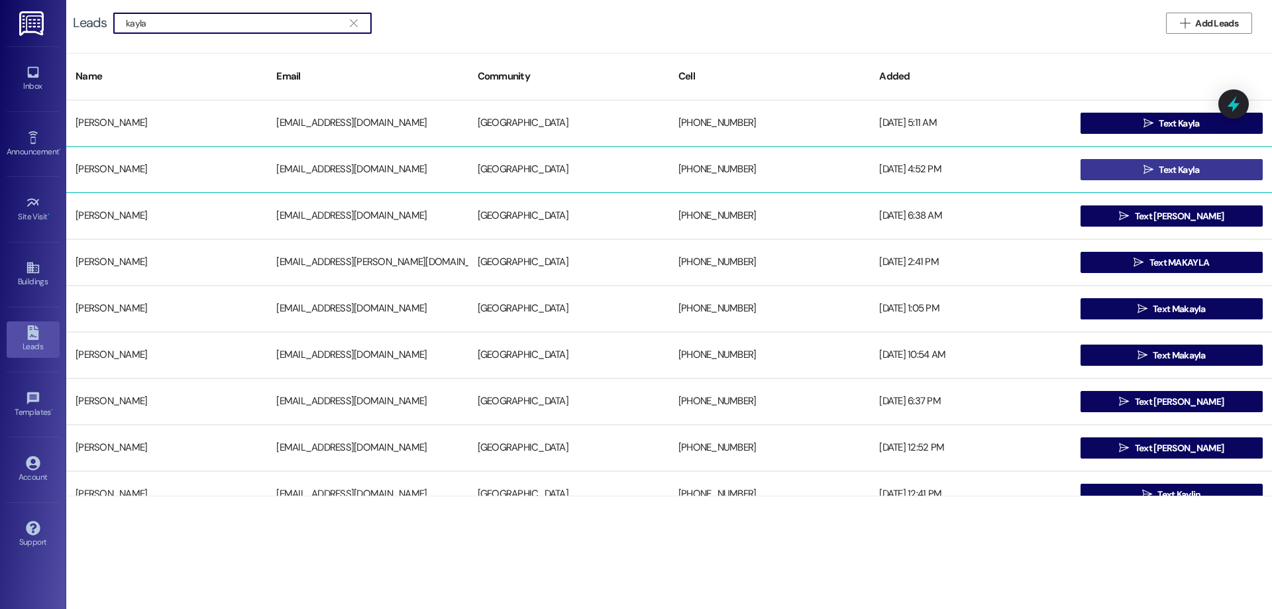
type input "kayla"
click at [1194, 169] on span "Text Kayla" at bounding box center [1179, 170] width 40 height 14
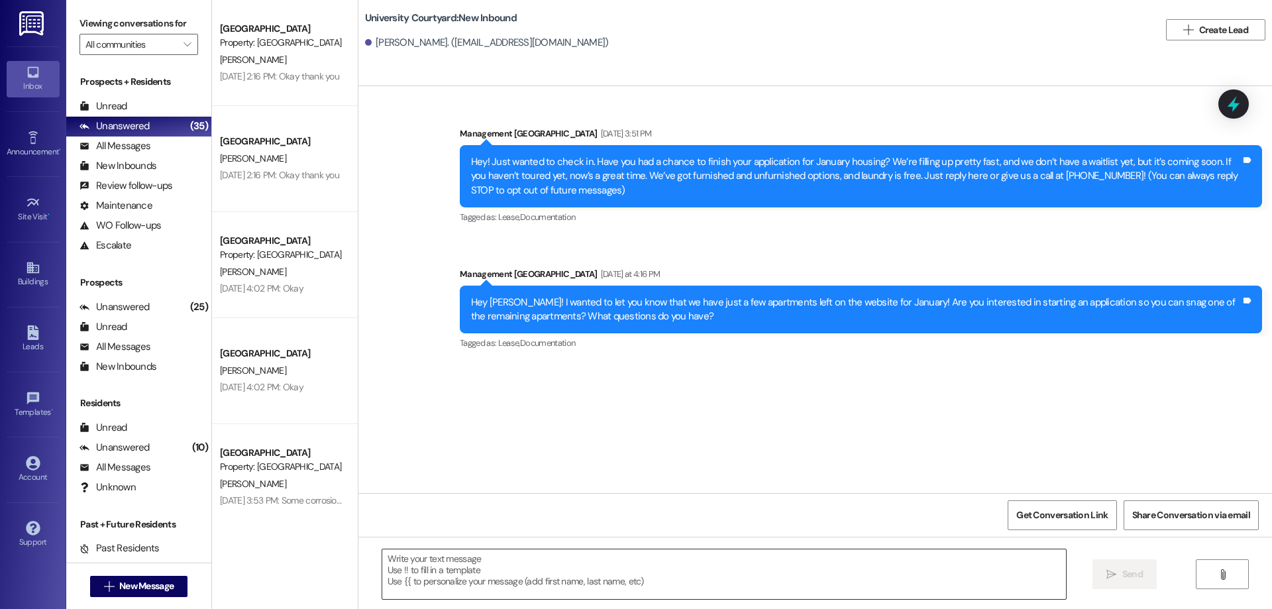
click at [500, 577] on textarea at bounding box center [724, 574] width 684 height 50
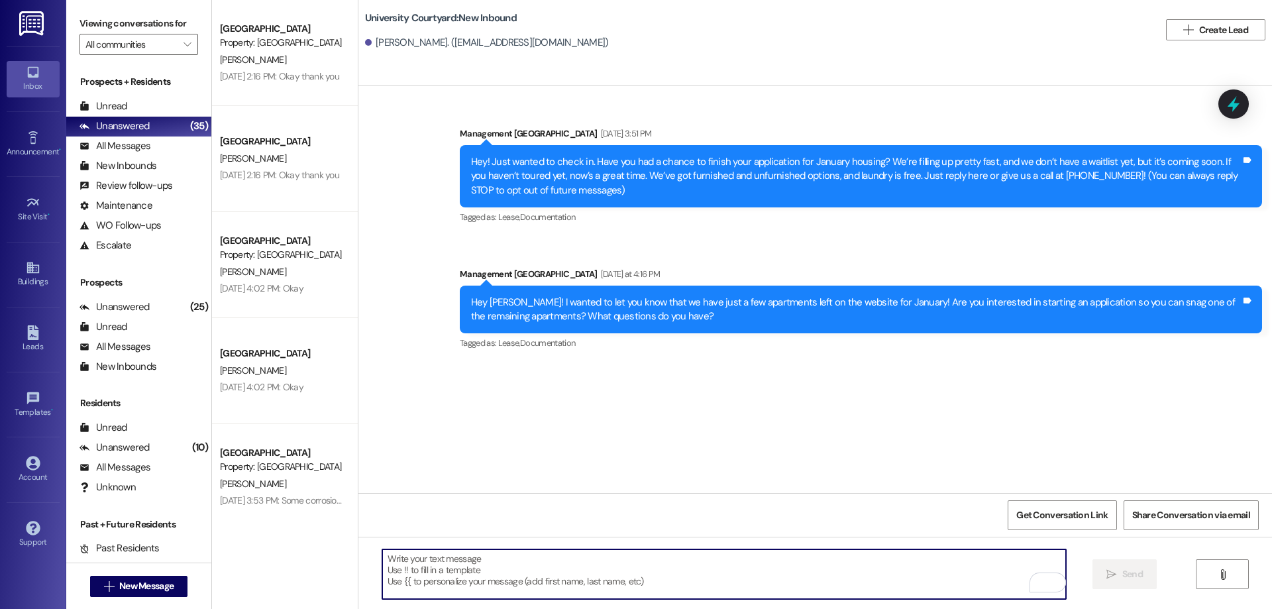
paste textarea "Hey there! I just had 1 unfurnished apartment become available for September mo…"
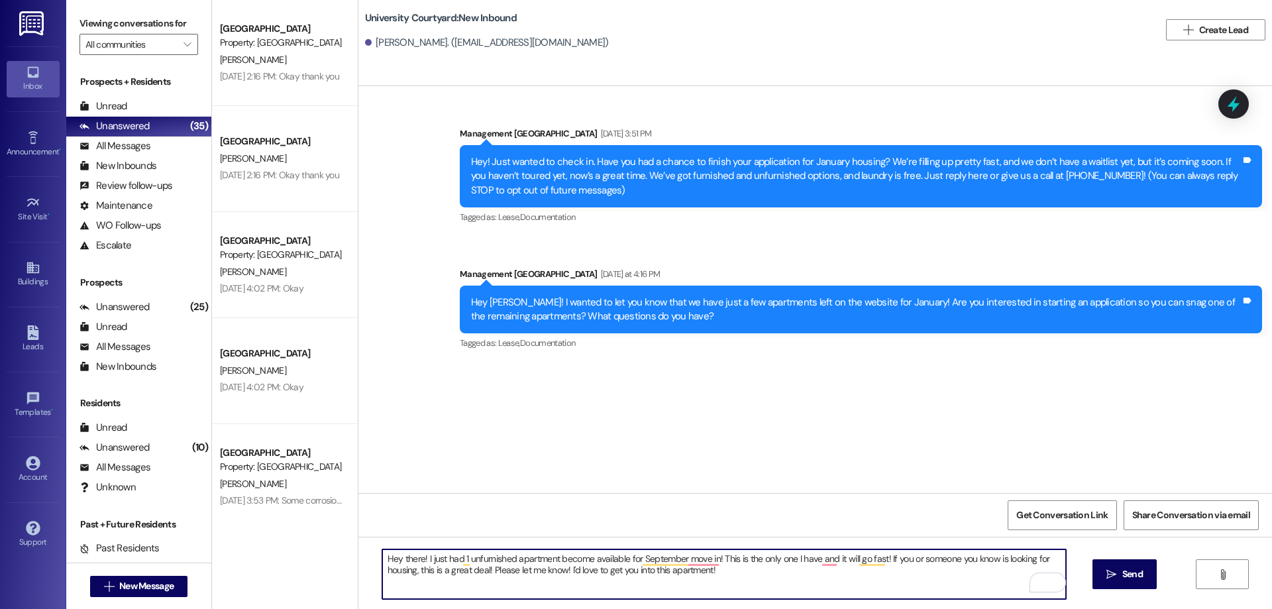
click at [419, 555] on textarea "Hey there! I just had 1 unfurnished apartment become available for September mo…" at bounding box center [724, 574] width 684 height 50
click at [669, 567] on textarea "Hey there! I just left a voicemail, but I wanted to let you know that I just ha…" at bounding box center [724, 574] width 684 height 50
drag, startPoint x: 435, startPoint y: 568, endPoint x: 513, endPoint y: 573, distance: 78.3
click at [513, 573] on textarea "Hey there! I just left a voicemail, but I wanted to let you know that I just ha…" at bounding box center [724, 574] width 684 height 50
click at [431, 571] on textarea "Hey there! I just left a voicemail, but I wanted to let you know that I just ha…" at bounding box center [724, 574] width 684 height 50
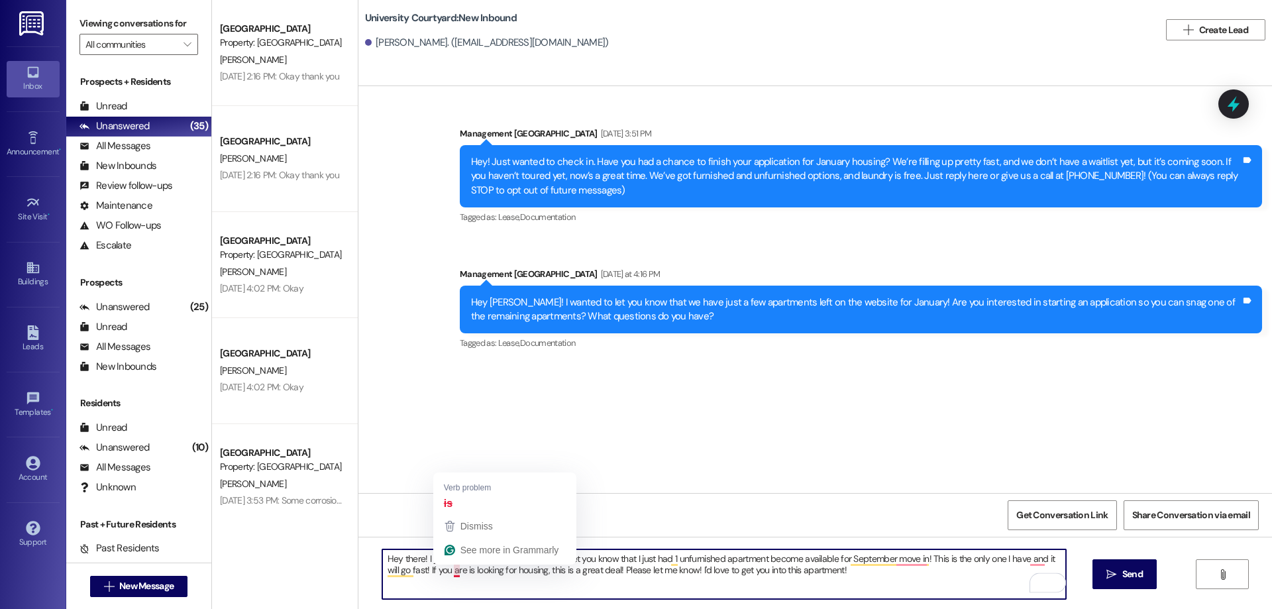
click at [444, 571] on textarea "Hey there! I just left a voicemail, but I wanted to let you know that I just ha…" at bounding box center [724, 574] width 684 height 50
click at [889, 577] on textarea "Hey there! I just left a voicemail, but I wanted to let you know that I just ha…" at bounding box center [724, 574] width 684 height 50
type textarea "Hey there! I just left a voicemail, but I wanted to let you know that I just ha…"
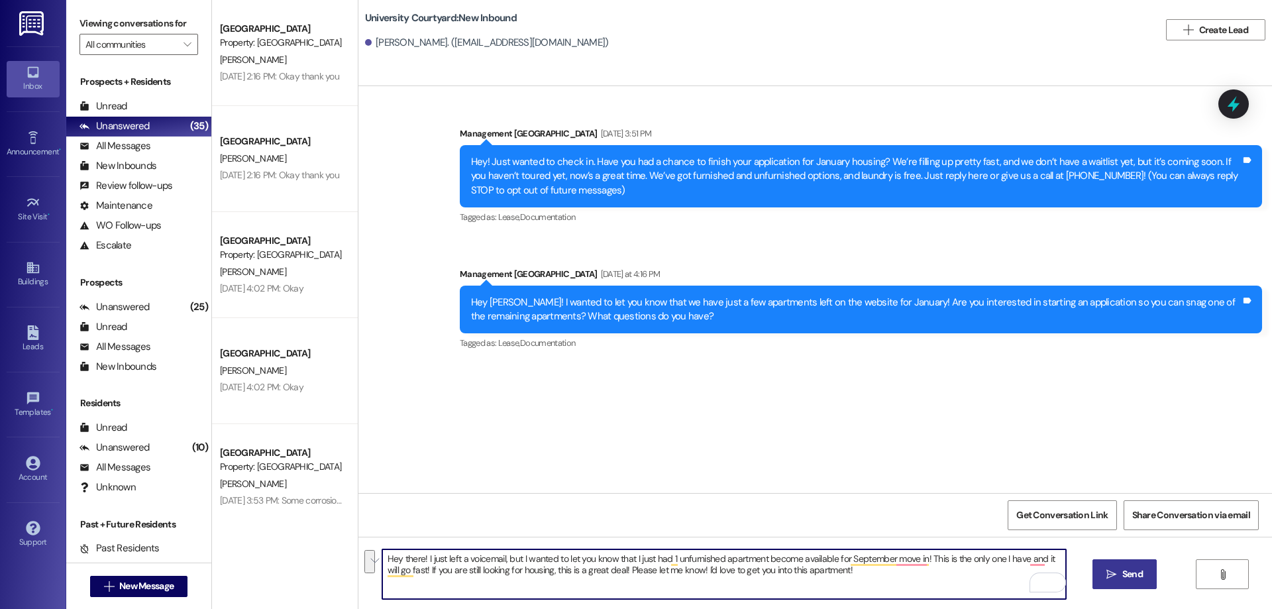
click at [1127, 574] on span "Send" at bounding box center [1133, 574] width 21 height 14
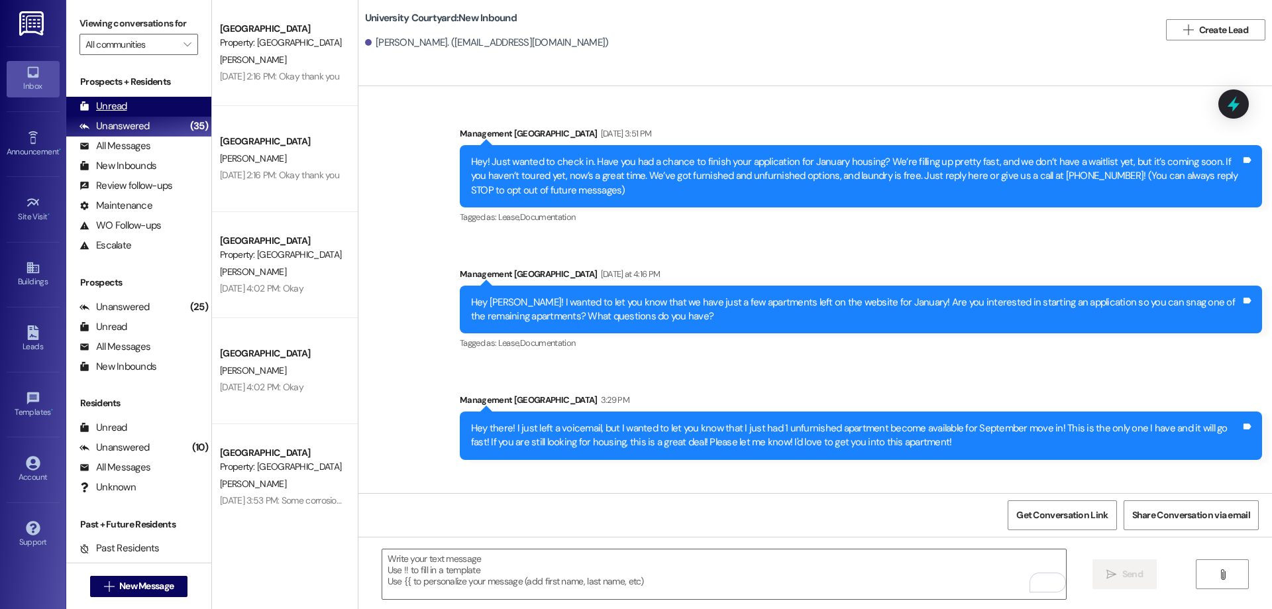
click at [137, 111] on div "Unread (0)" at bounding box center [138, 107] width 145 height 20
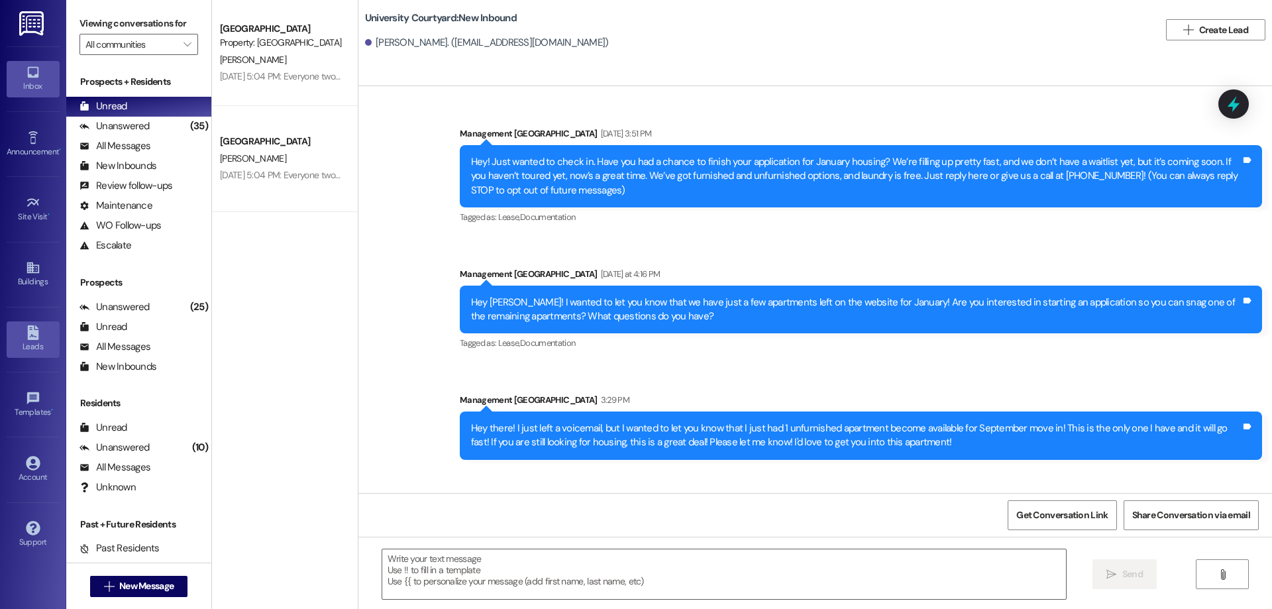
click at [32, 345] on div "Leads" at bounding box center [33, 346] width 66 height 13
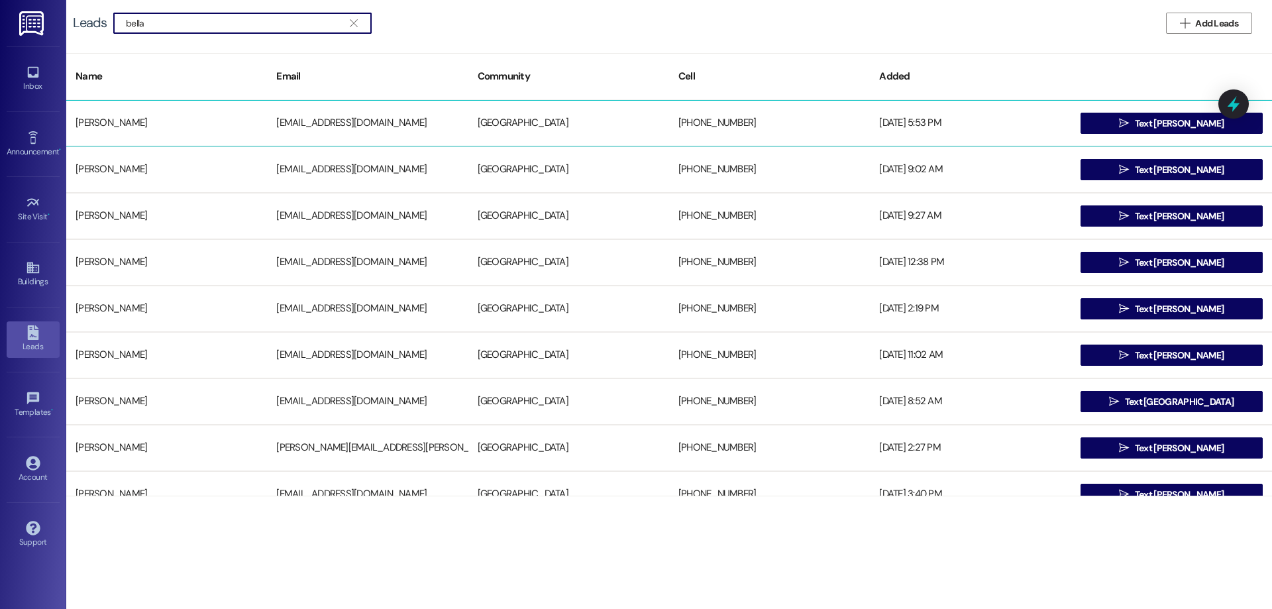
type input "bella"
click at [1190, 112] on div " Text Bella" at bounding box center [1172, 123] width 201 height 27
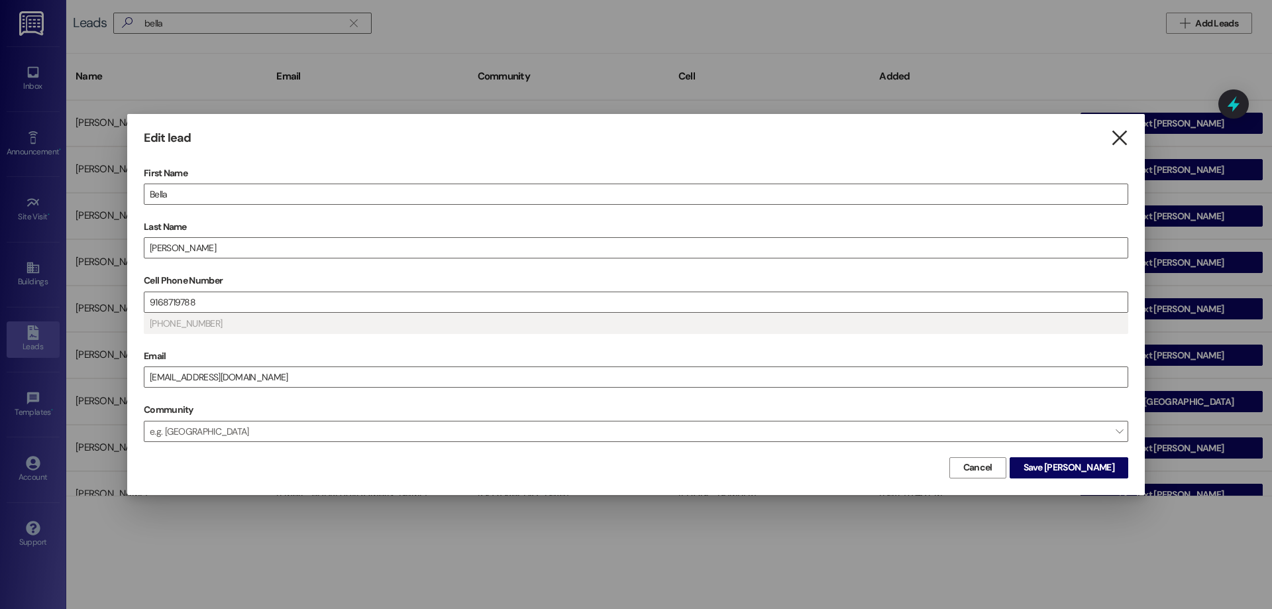
click at [1113, 138] on icon "" at bounding box center [1120, 138] width 18 height 14
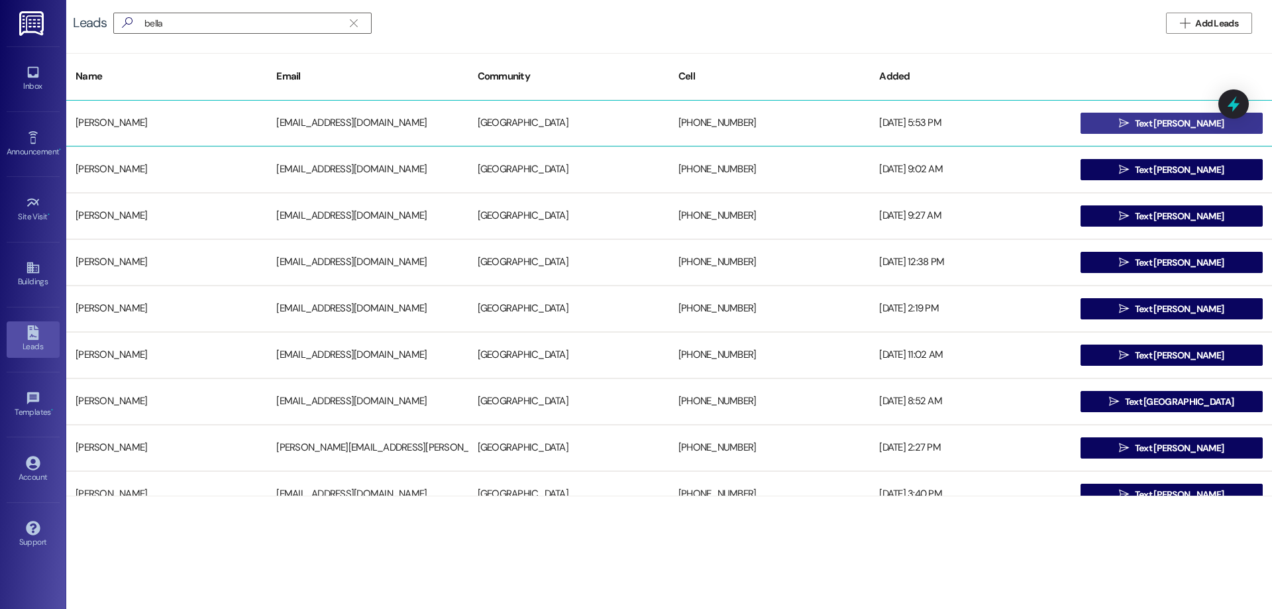
click at [1134, 119] on button " Text Bella" at bounding box center [1172, 123] width 182 height 21
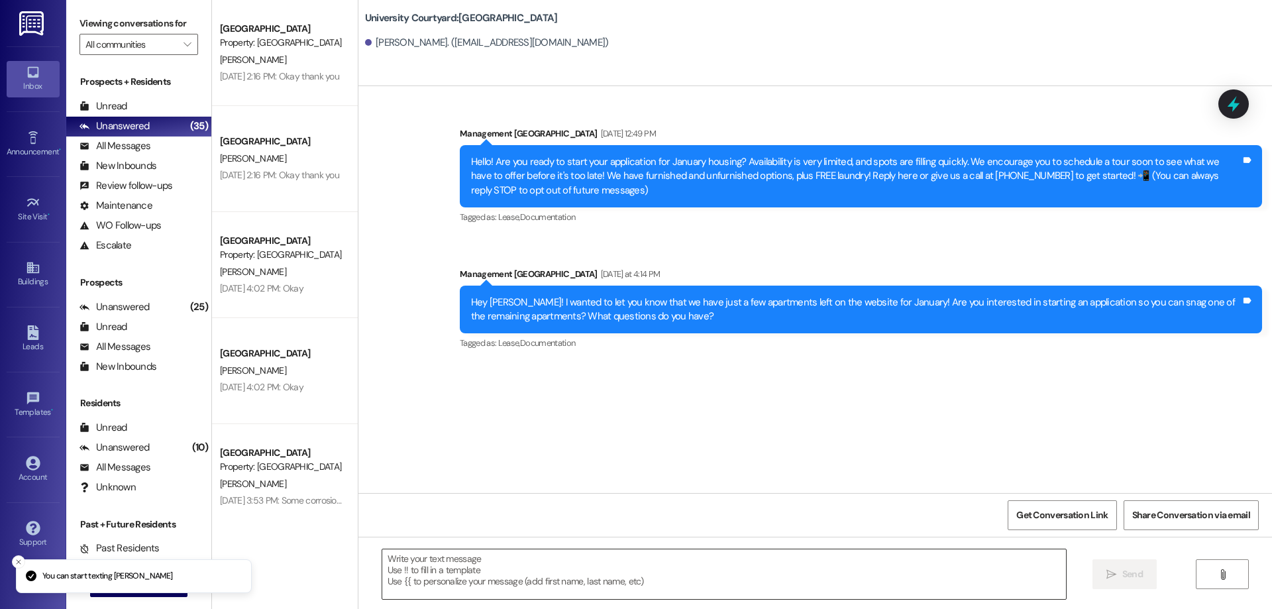
click at [496, 575] on textarea at bounding box center [724, 574] width 684 height 50
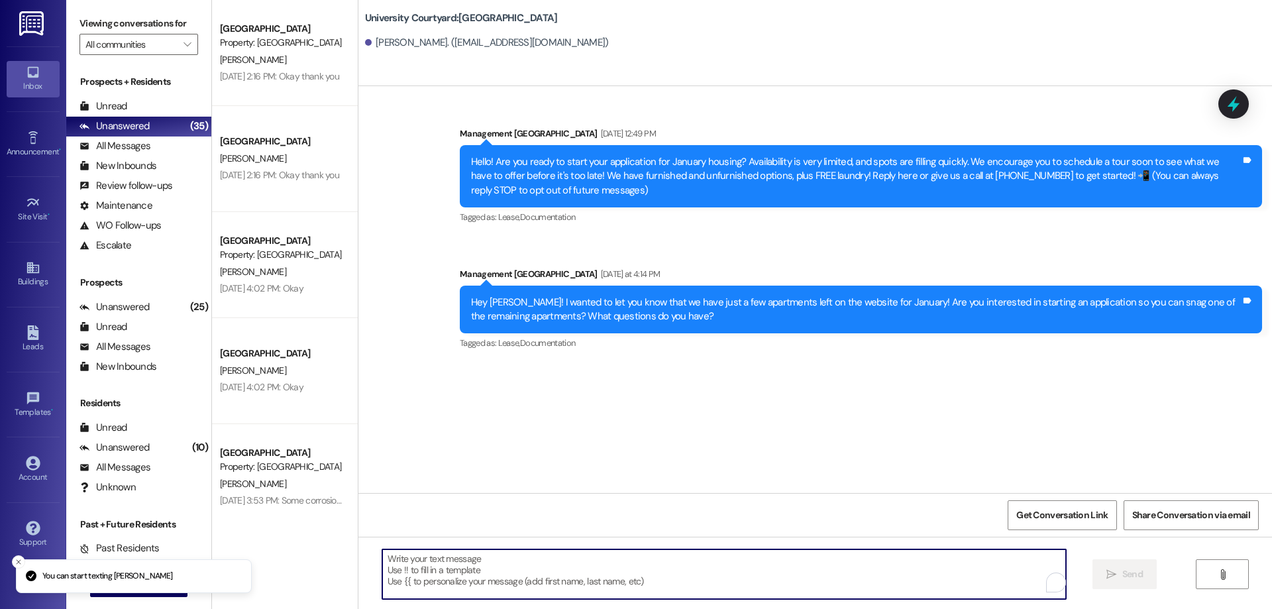
paste textarea "Hey there! I just left a voicemail, but I wanted to let you know that I just ha…"
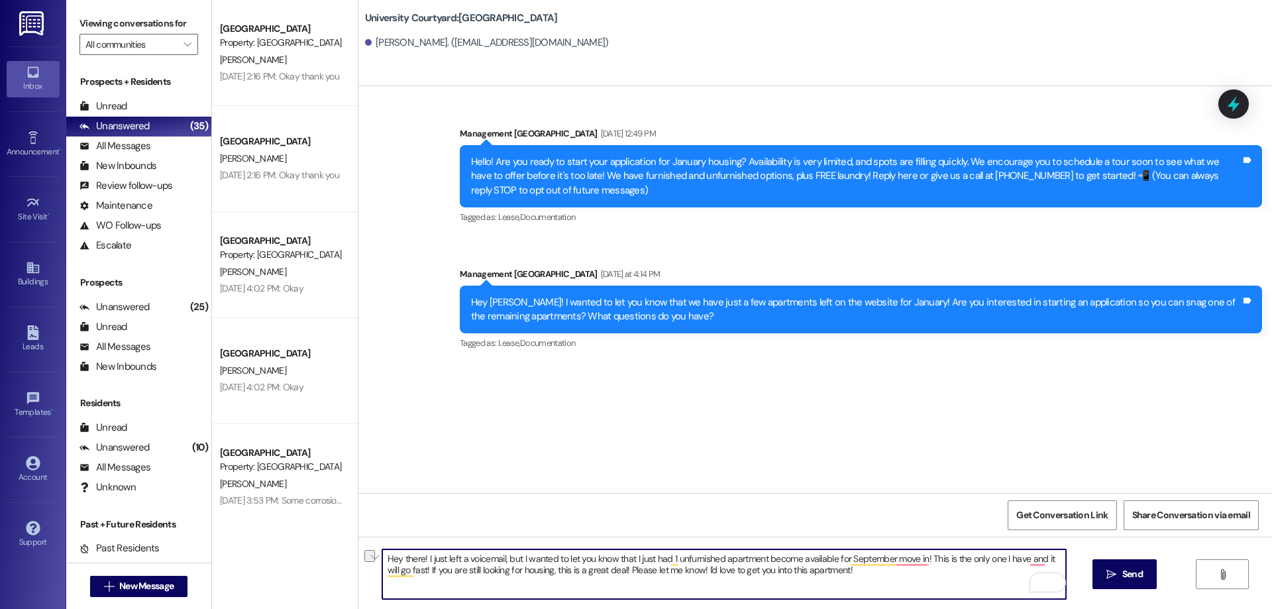
drag, startPoint x: 419, startPoint y: 557, endPoint x: 510, endPoint y: 555, distance: 91.5
click at [510, 555] on textarea "Hey there! I just left a voicemail, but I wanted to let you know that I just ha…" at bounding box center [724, 574] width 684 height 50
click at [799, 561] on textarea "Hey there! I wanted to let you know that I just had 1 unfurnished apartment bec…" at bounding box center [724, 574] width 684 height 50
type textarea "Hey there! I wanted to let you know that I just had 1 unfurnished apartment bec…"
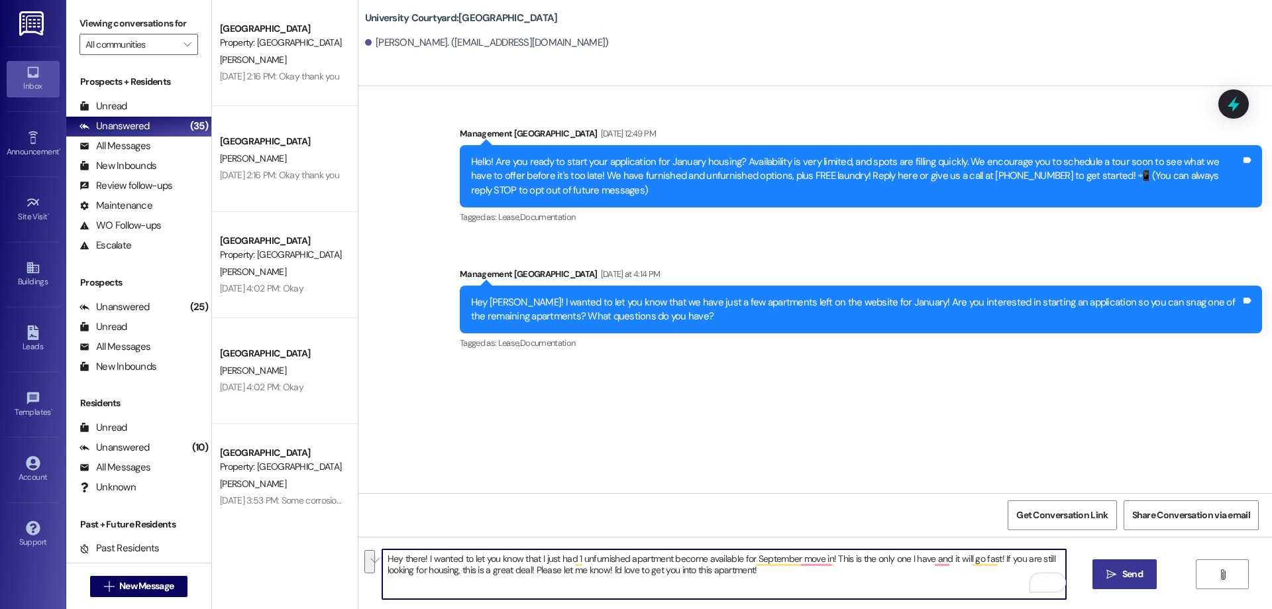
click at [1123, 573] on span "Send" at bounding box center [1133, 574] width 21 height 14
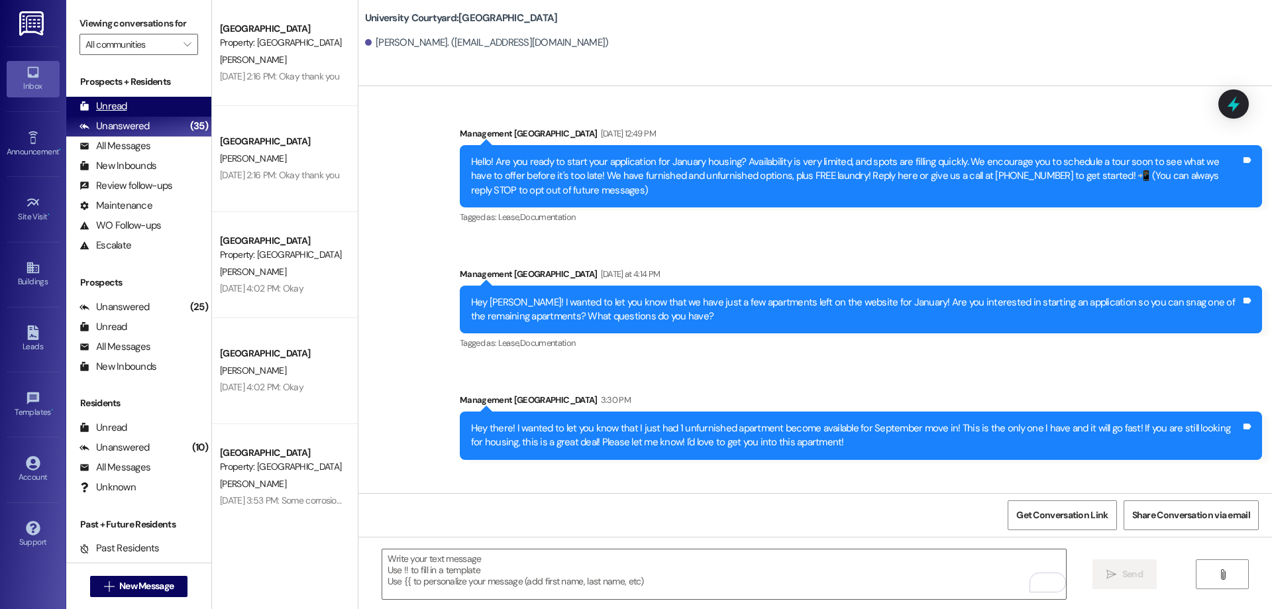
click at [152, 109] on div "Unread (0)" at bounding box center [138, 107] width 145 height 20
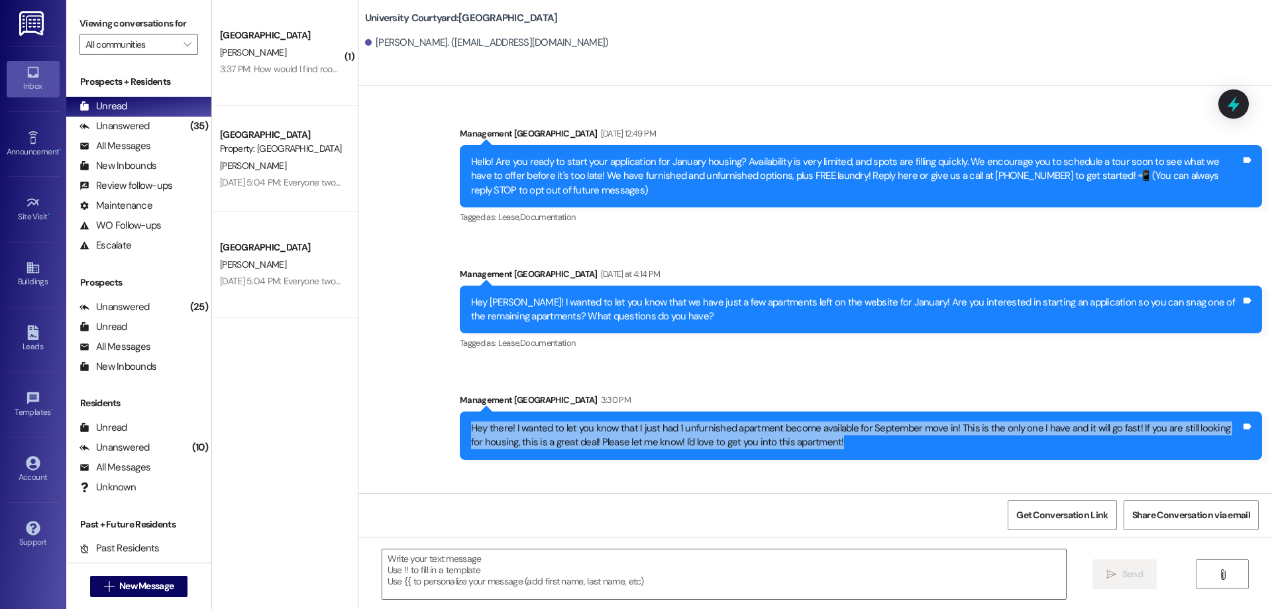
drag, startPoint x: 840, startPoint y: 447, endPoint x: 440, endPoint y: 419, distance: 401.2
click at [450, 419] on div "Sent via SMS Management University Courtyard 3:30 PM Hey there! I wanted to let…" at bounding box center [861, 426] width 822 height 87
copy div "Hey there! I wanted to let you know that I just had 1 unfurnished apartment bec…"
click at [26, 347] on div "Leads" at bounding box center [33, 346] width 66 height 13
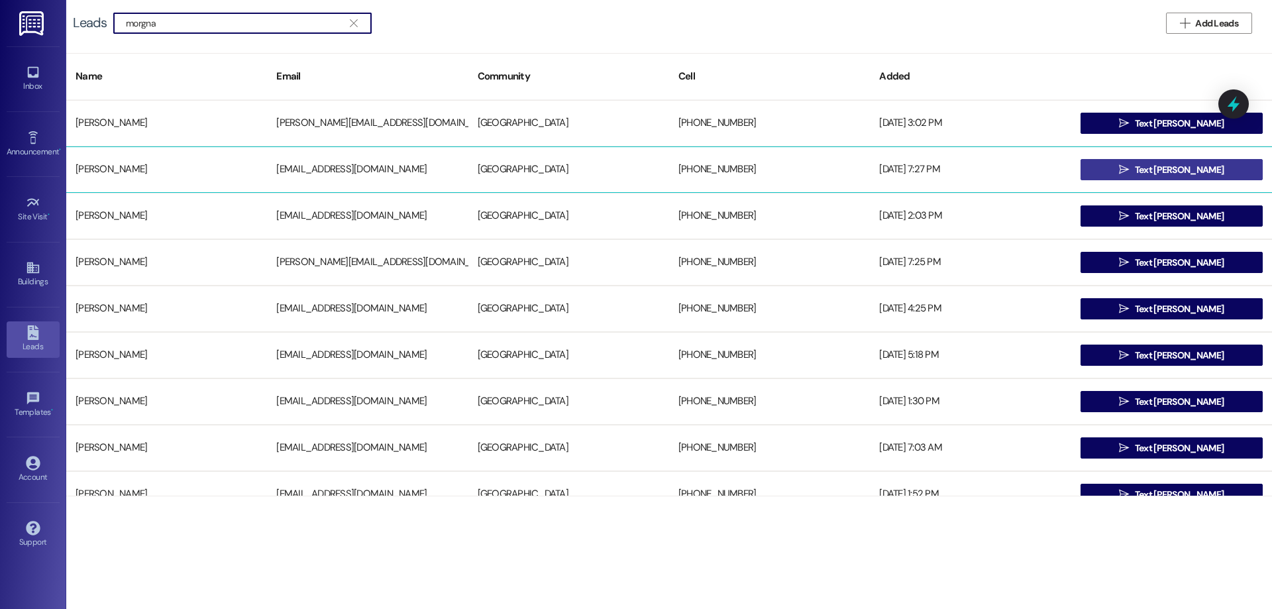
type input "morgna"
click at [1097, 178] on button " Text Morgan" at bounding box center [1172, 169] width 182 height 21
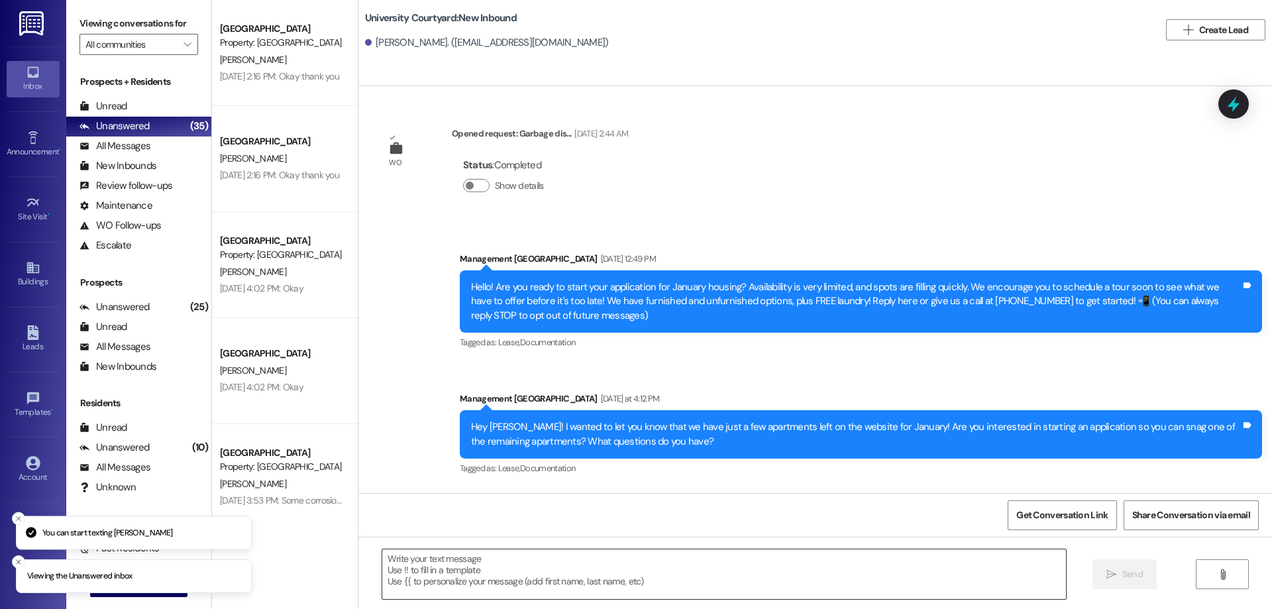
click at [671, 571] on textarea at bounding box center [724, 574] width 684 height 50
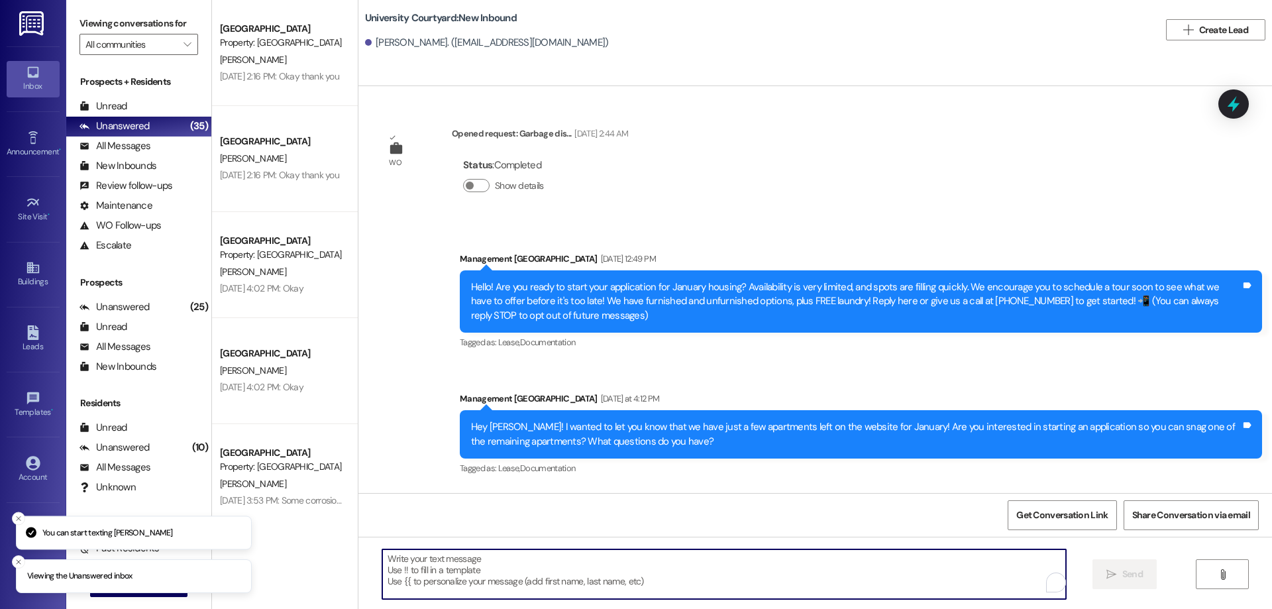
paste textarea "Hey there! I wanted to let you know that I just had 1 unfurnished apartment bec…"
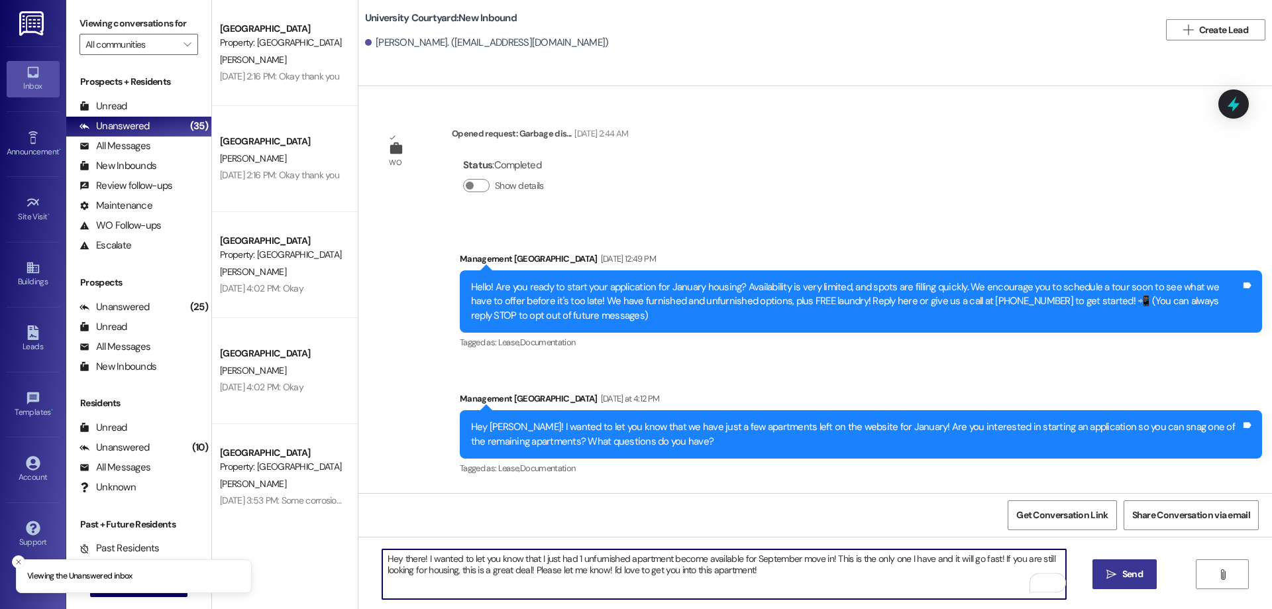
type textarea "Hey there! I wanted to let you know that I just had 1 unfurnished apartment bec…"
click at [1133, 581] on span "Send" at bounding box center [1133, 574] width 21 height 14
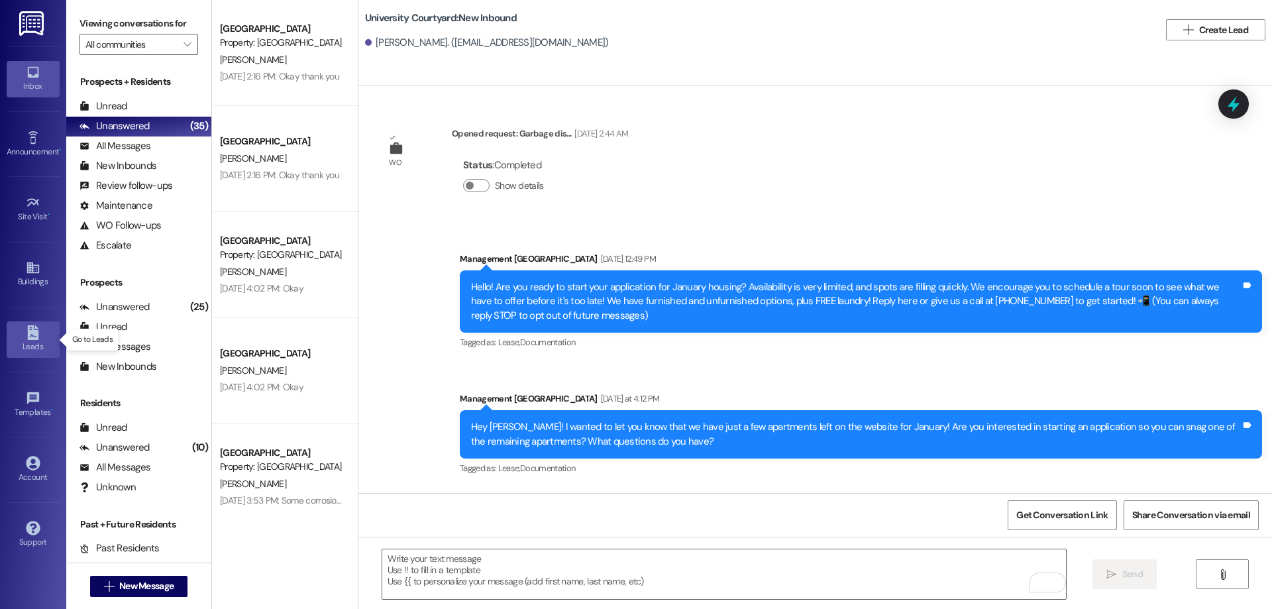
click at [36, 335] on icon at bounding box center [32, 332] width 11 height 15
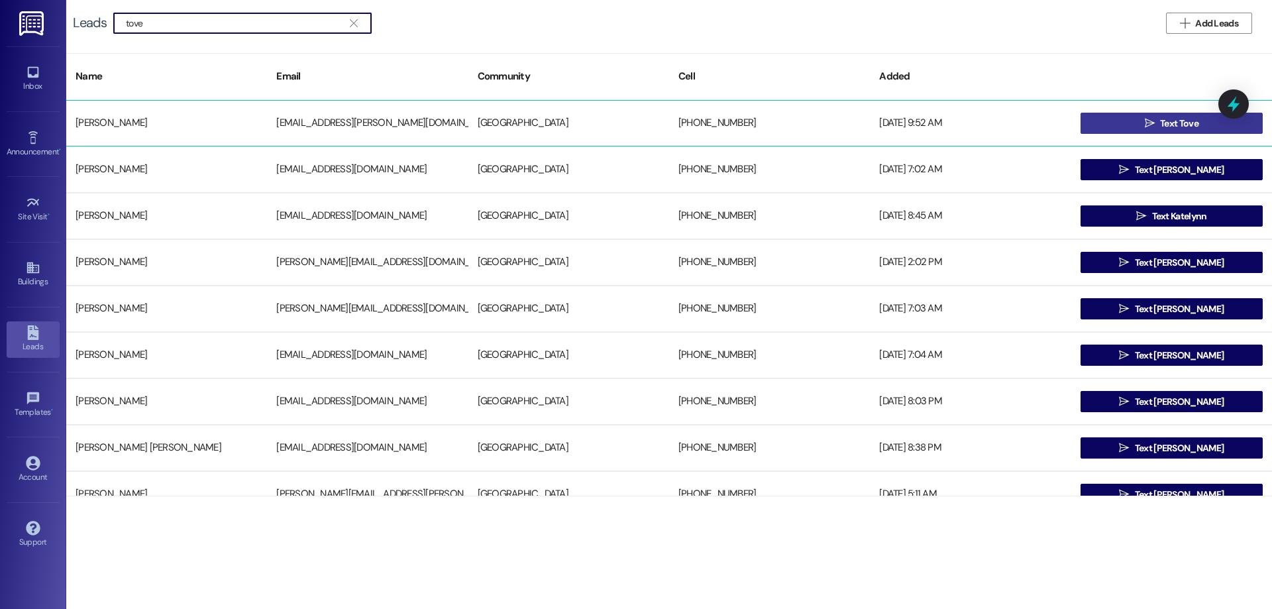
type input "tove"
click at [1125, 121] on button " Text Tove" at bounding box center [1172, 123] width 182 height 21
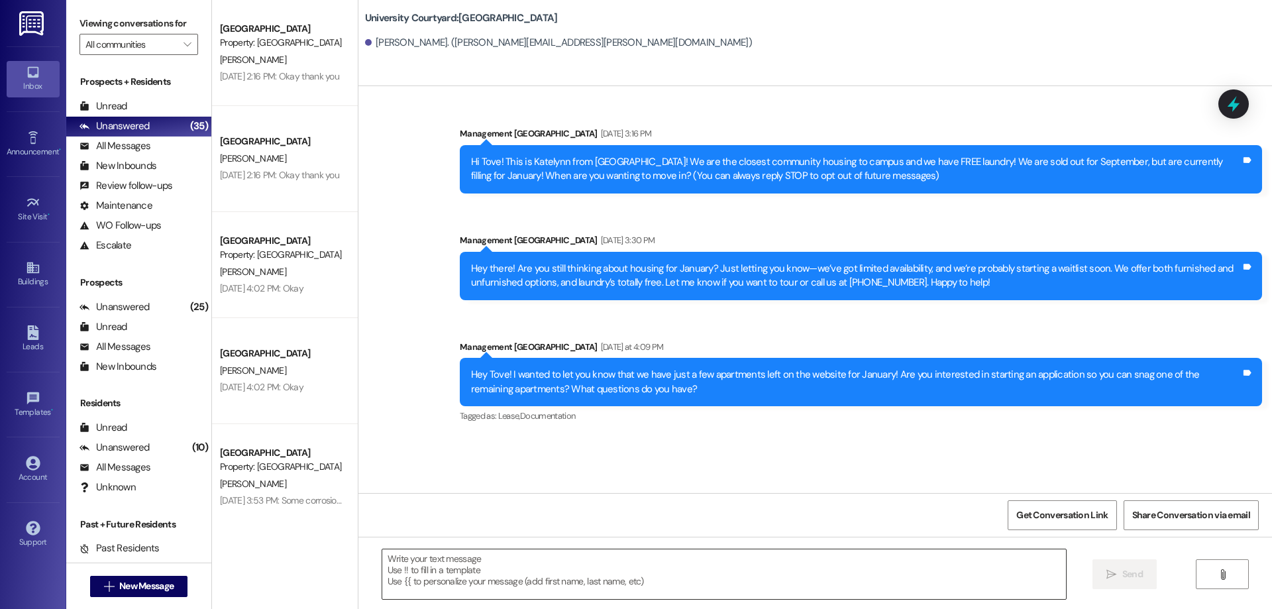
click at [507, 562] on textarea at bounding box center [724, 574] width 684 height 50
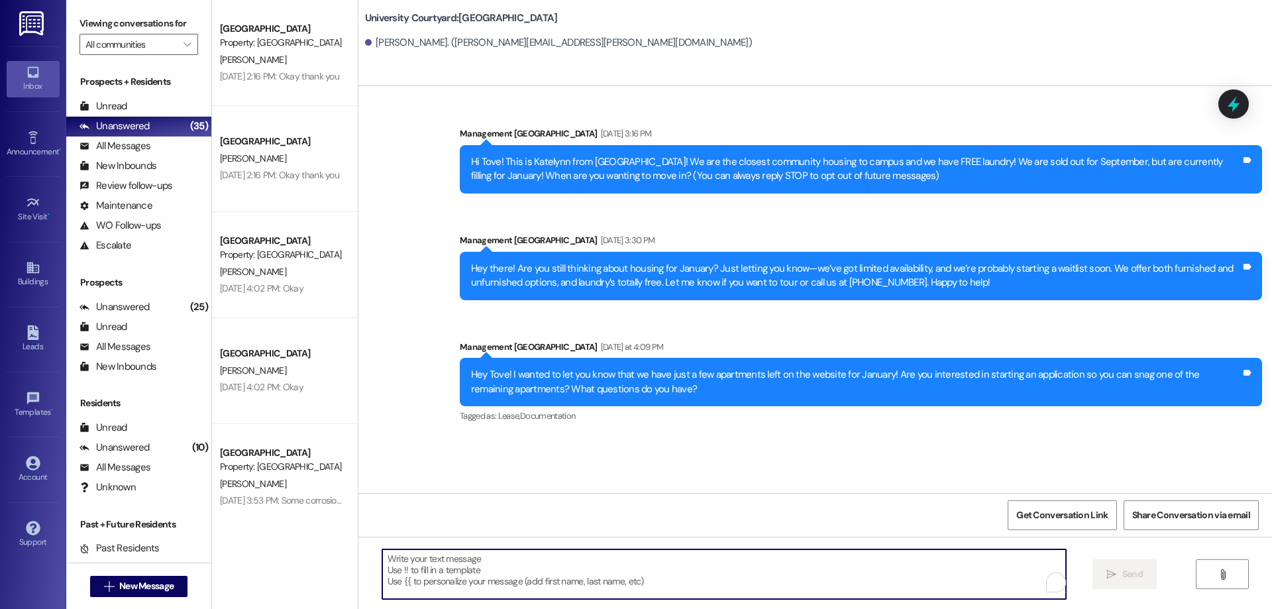
paste textarea "Hey there! I wanted to let you know that I just had 1 unfurnished apartment bec…"
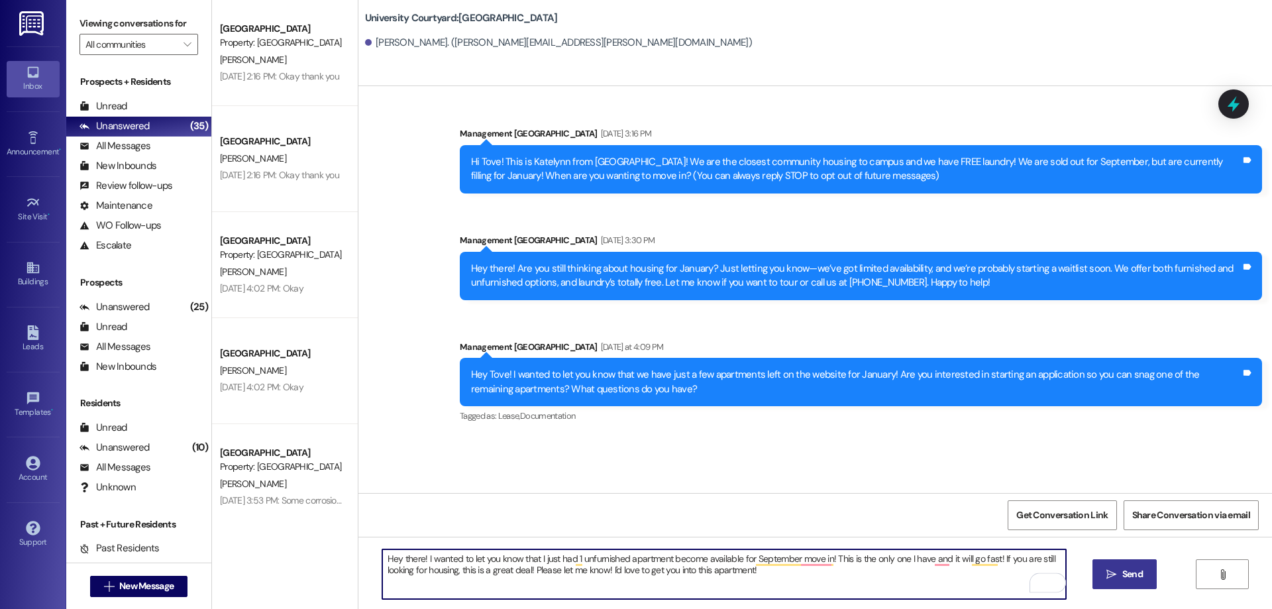
type textarea "Hey there! I wanted to let you know that I just had 1 unfurnished apartment bec…"
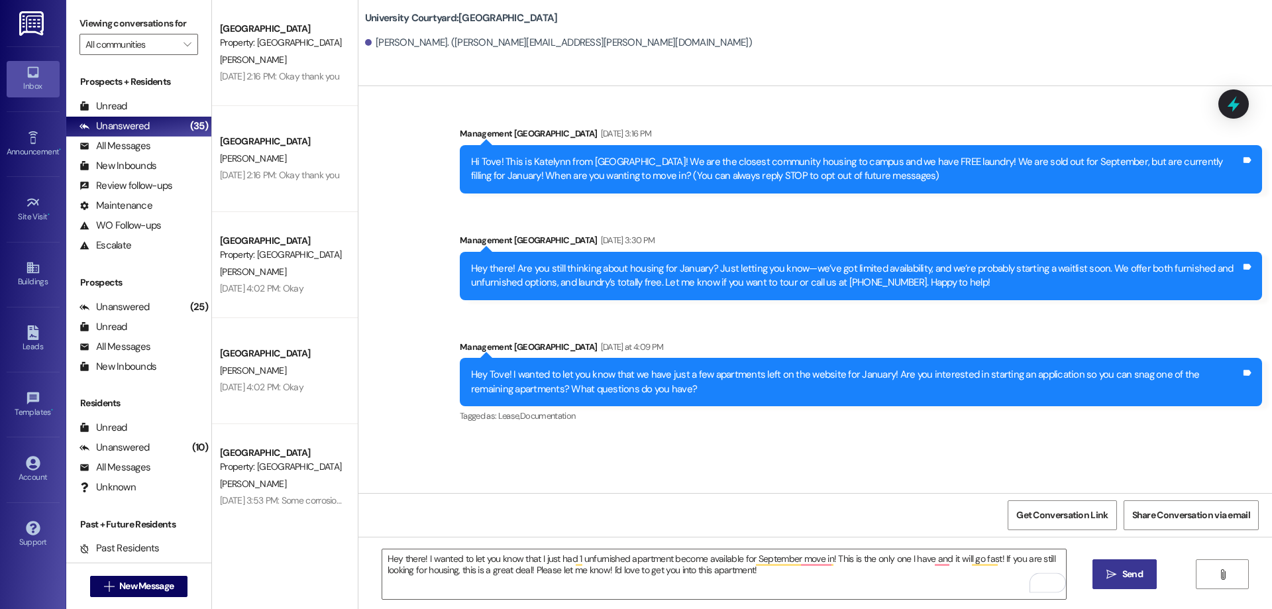
click at [1115, 571] on icon "" at bounding box center [1112, 574] width 10 height 11
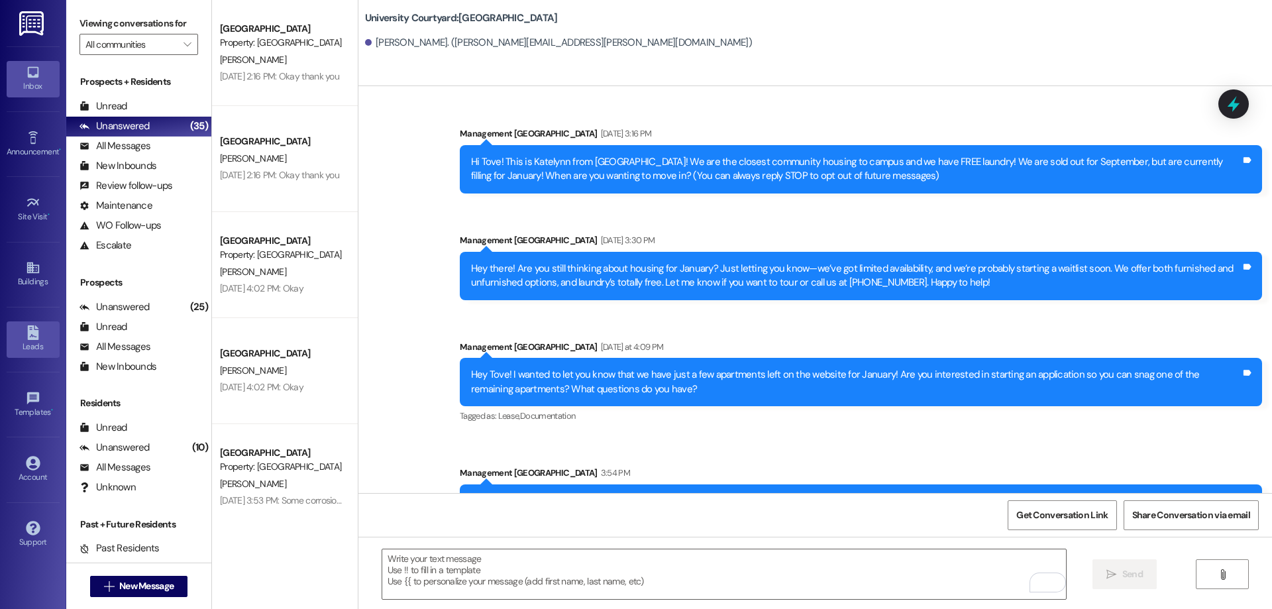
click at [20, 343] on div "Leads" at bounding box center [33, 346] width 66 height 13
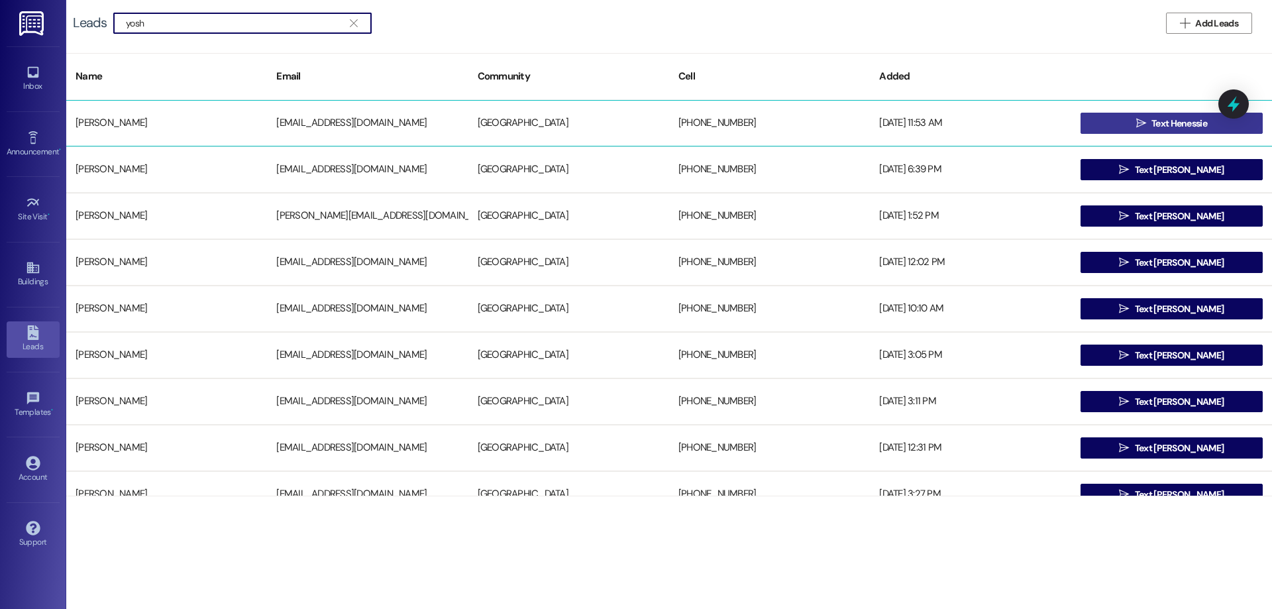
type input "yosh"
click at [1152, 127] on span "Text Henessie" at bounding box center [1180, 124] width 56 height 14
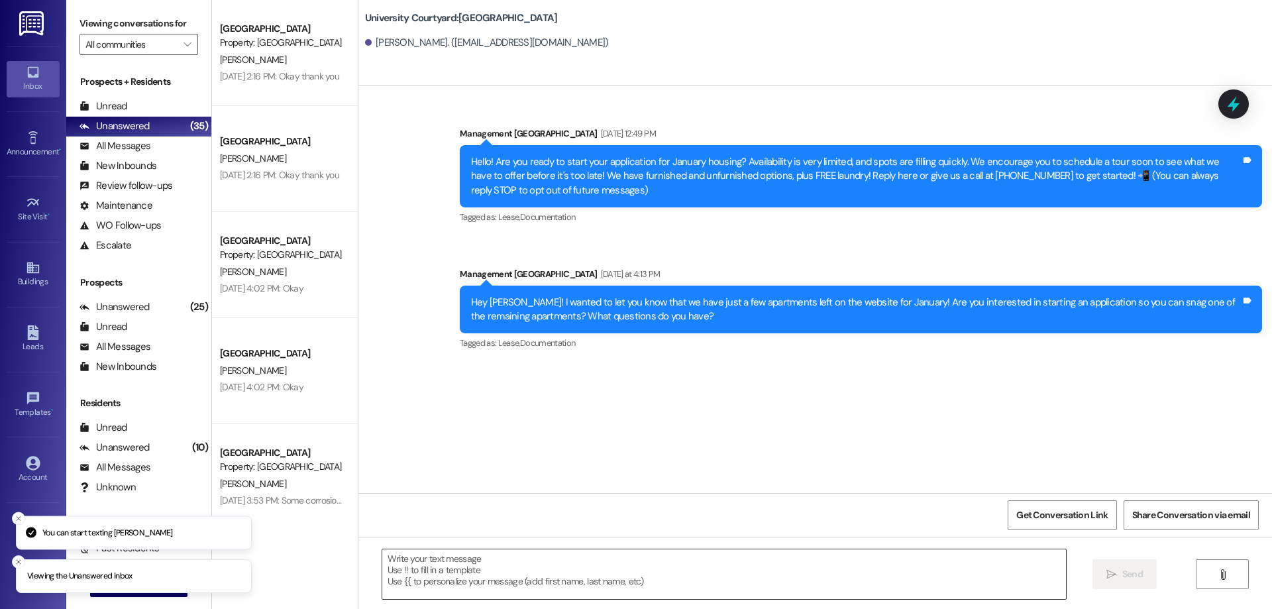
click at [592, 574] on textarea at bounding box center [724, 574] width 684 height 50
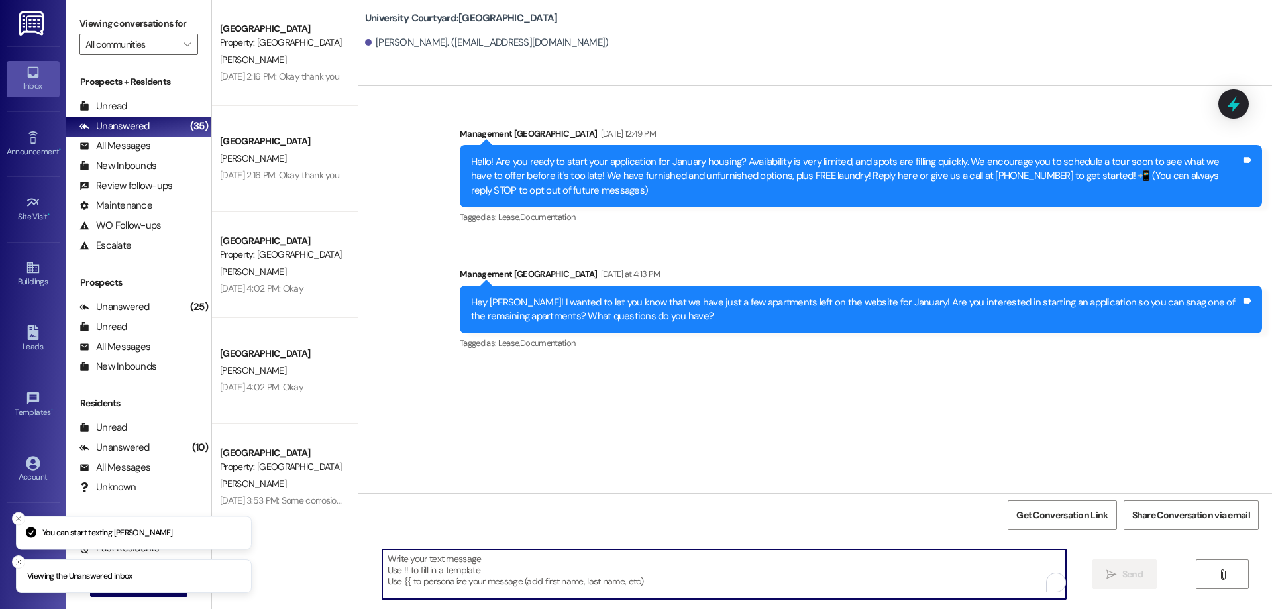
paste textarea "Hey there! I wanted to let you know that I just had 1 unfurnished apartment bec…"
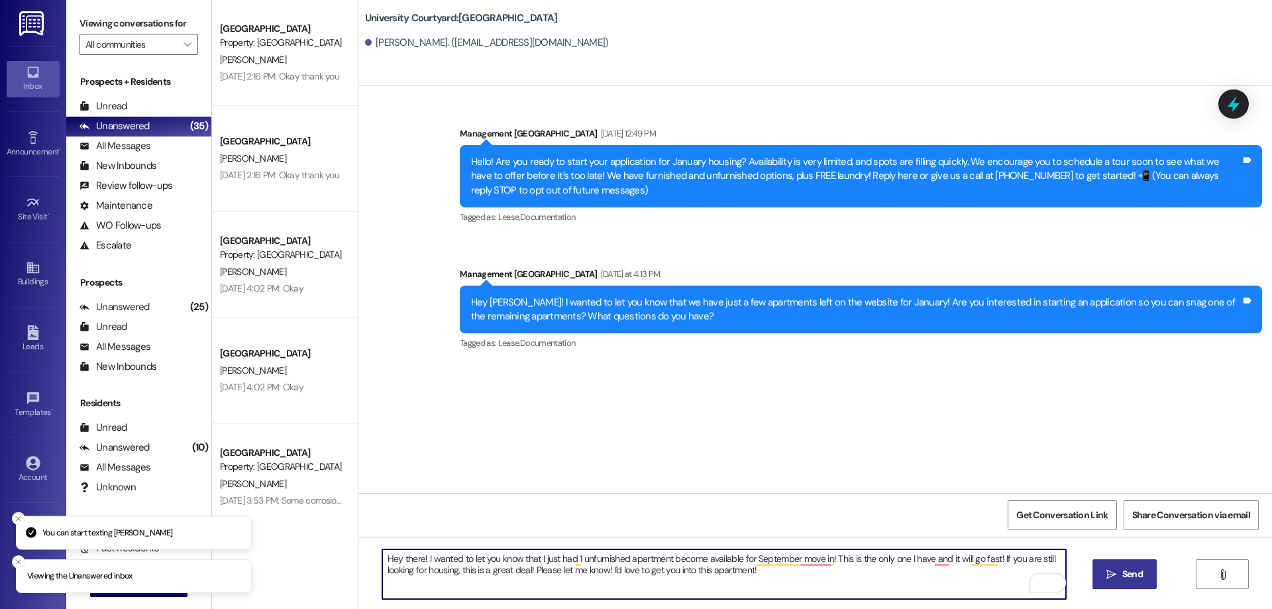
type textarea "Hey there! I wanted to let you know that I just had 1 unfurnished apartment bec…"
click at [1133, 574] on span "Send" at bounding box center [1133, 574] width 21 height 14
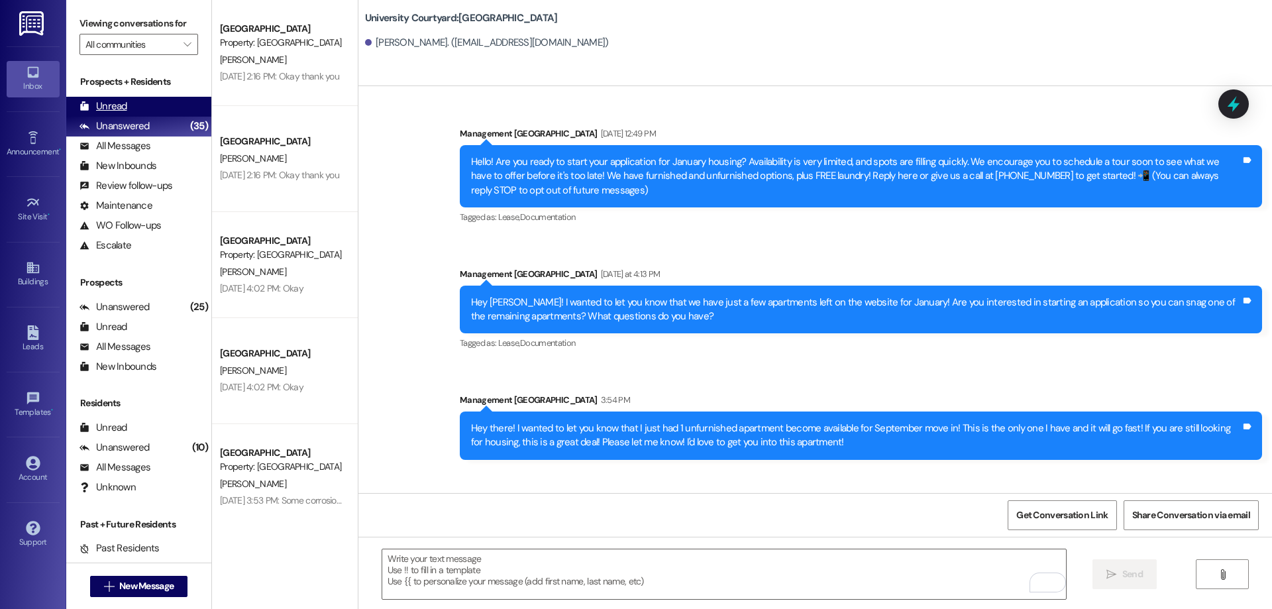
click at [148, 102] on div "Unread (0)" at bounding box center [138, 107] width 145 height 20
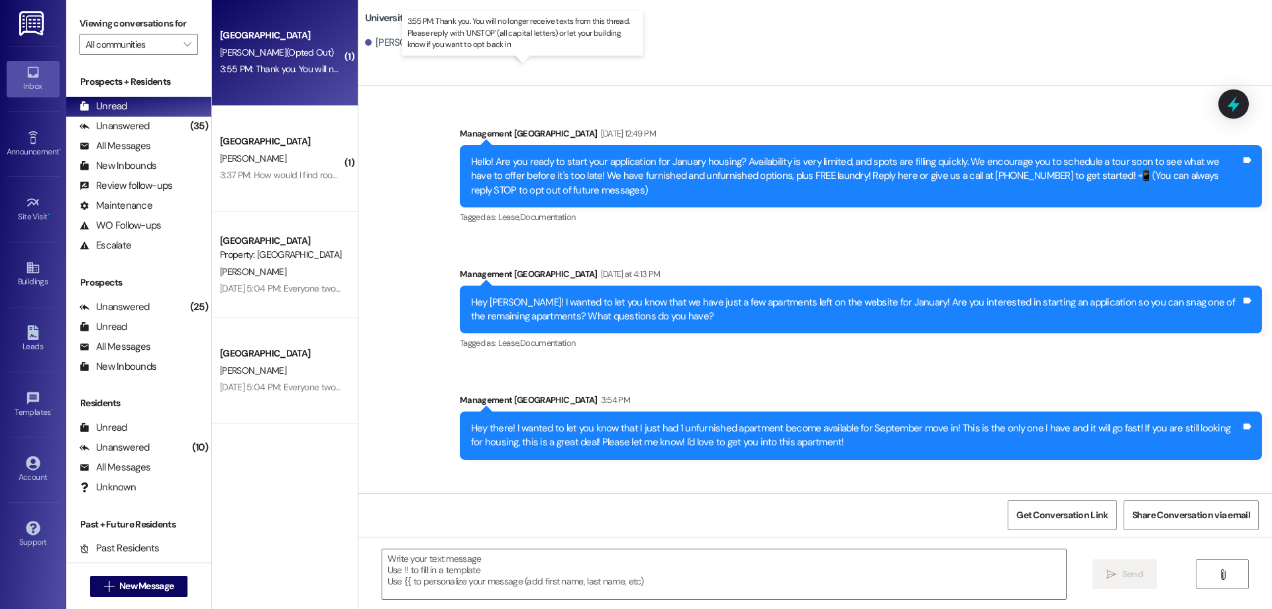
click at [239, 64] on div "3:55 PM: Thank you. You will no longer receive texts from this thread. Please r…" at bounding box center [534, 69] width 628 height 12
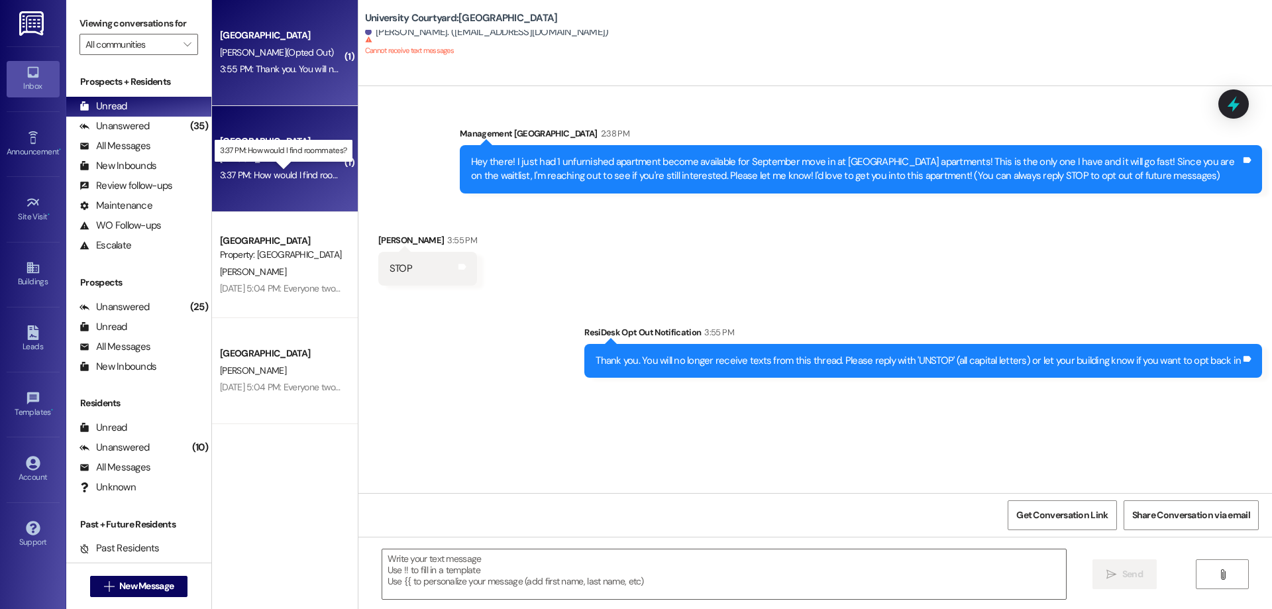
click at [310, 172] on div "3:37 PM: How would I find roommates? 3:37 PM: How would I find roommates?" at bounding box center [294, 175] width 148 height 12
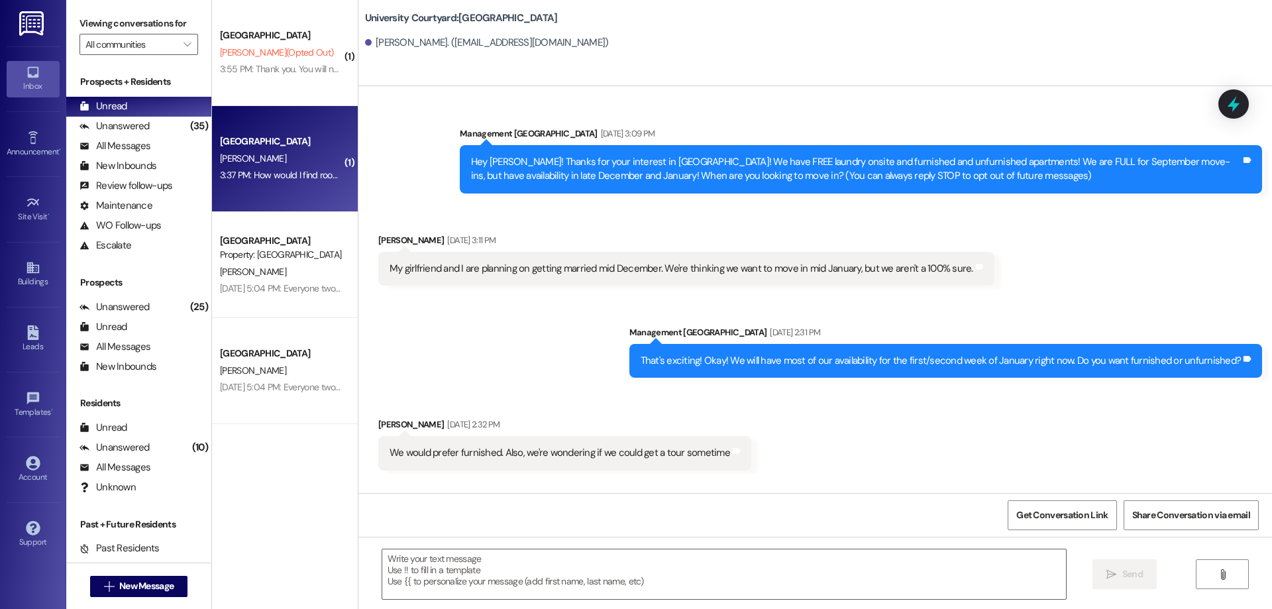
scroll to position [5818, 0]
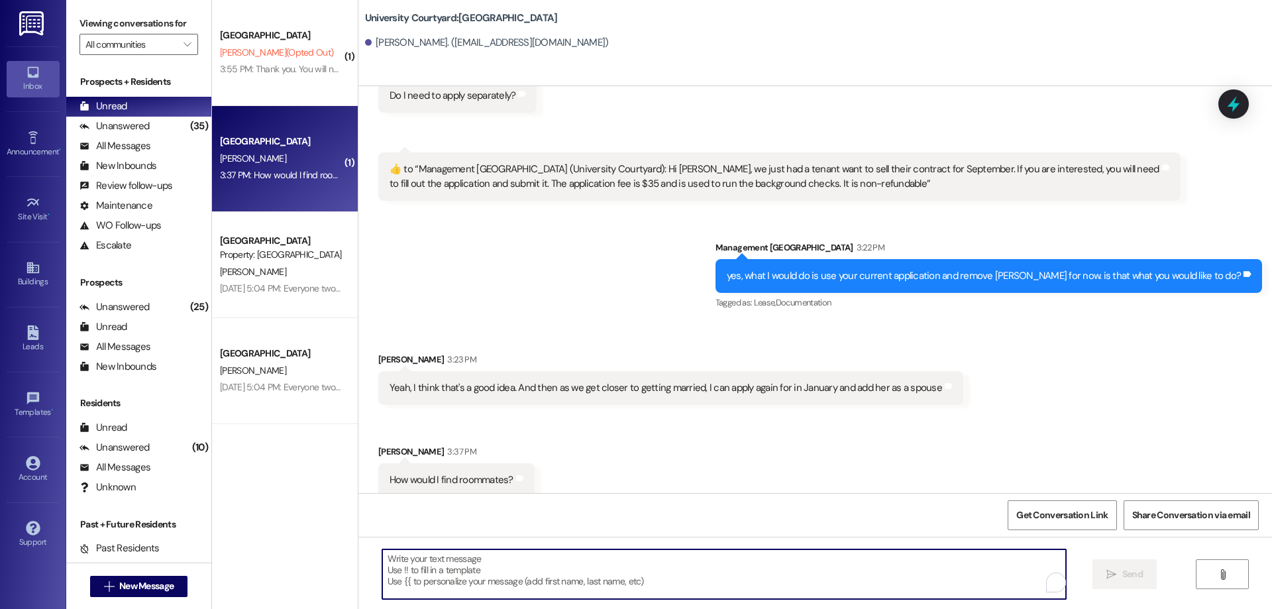
click at [693, 582] on textarea "To enrich screen reader interactions, please activate Accessibility in Grammarl…" at bounding box center [724, 574] width 684 height 50
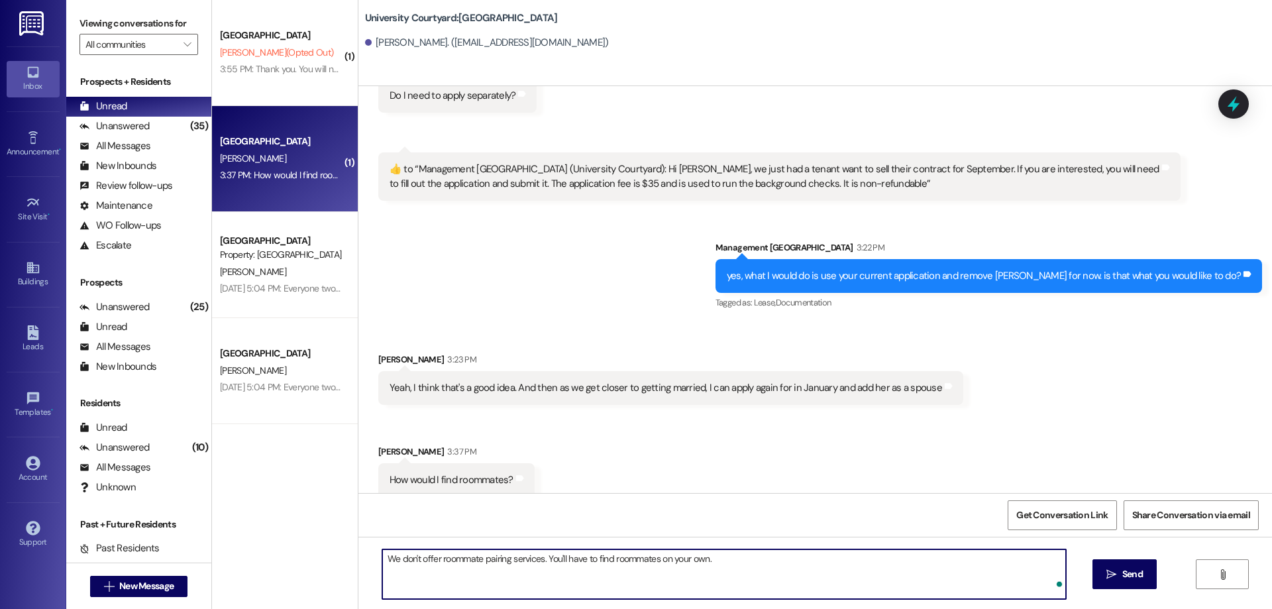
type textarea "We don't offer roommate pairing services. You'll have to find roommates on your…"
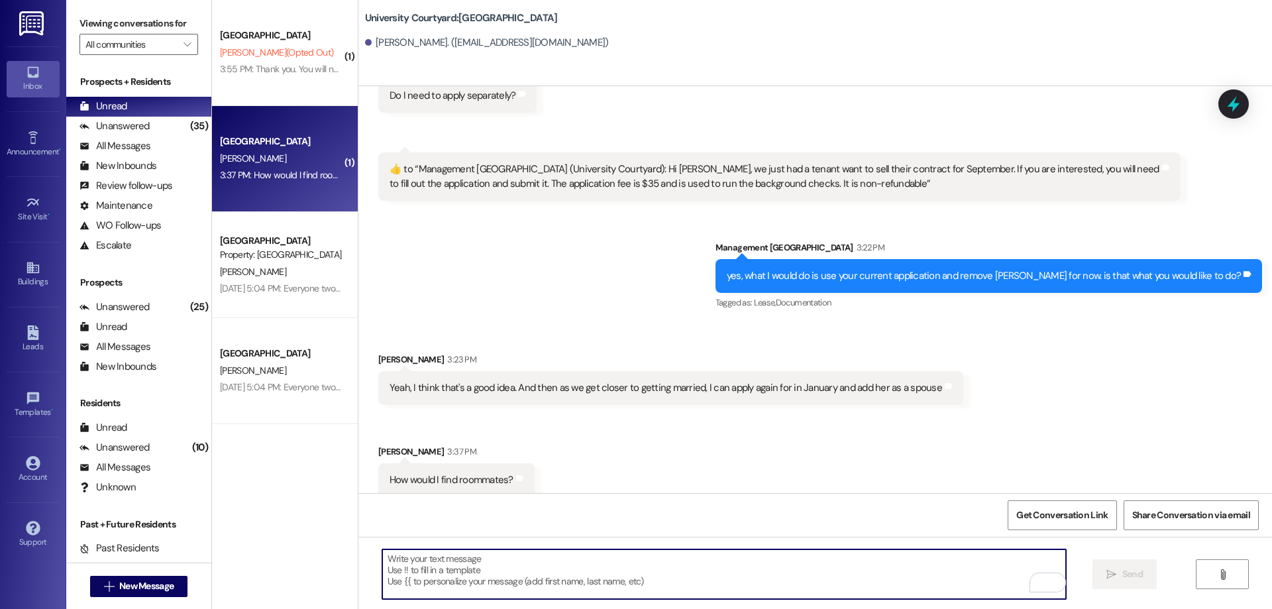
scroll to position [5911, 0]
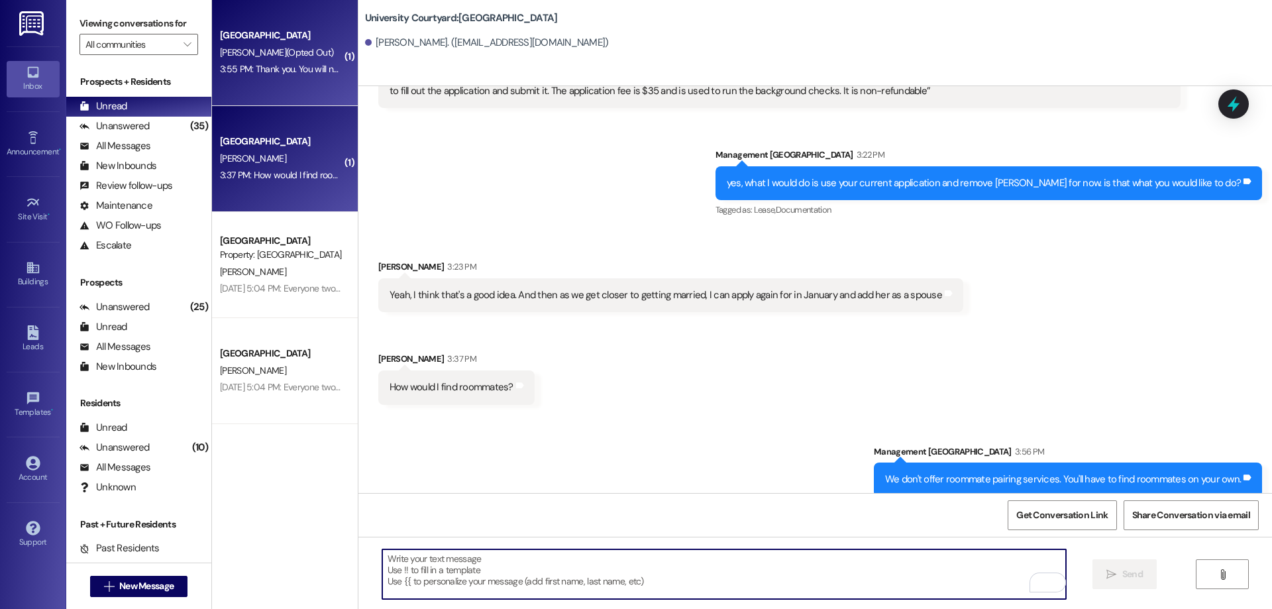
click at [284, 74] on div "3:55 PM: Thank you. You will no longer receive texts from this thread. Please r…" at bounding box center [534, 69] width 628 height 12
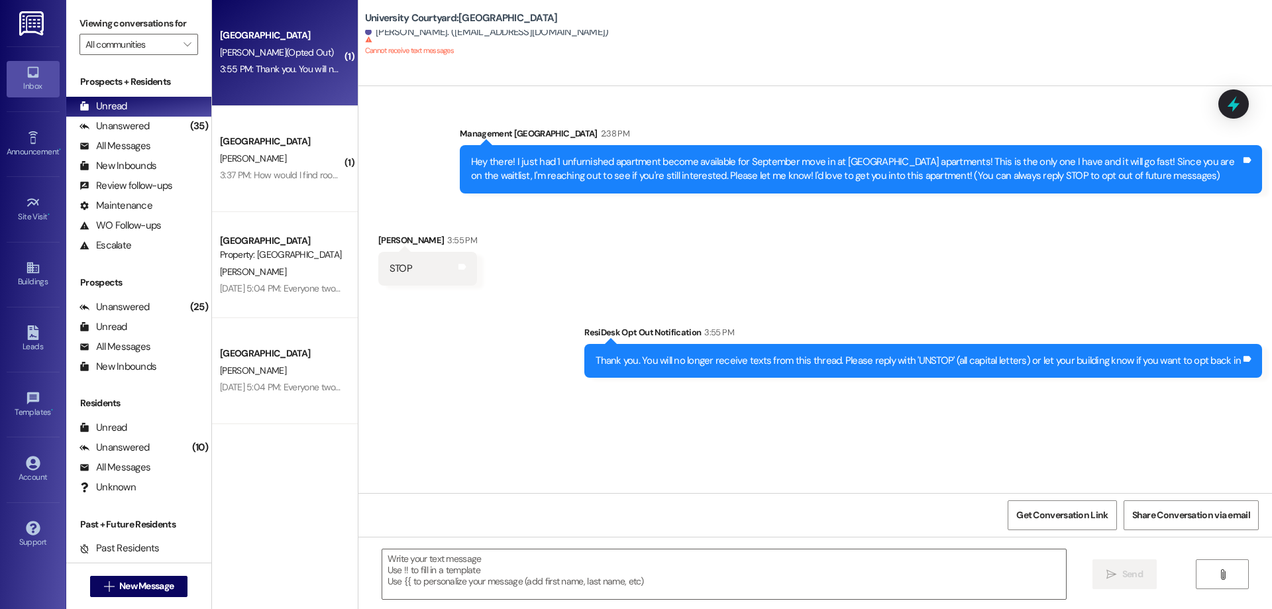
scroll to position [0, 0]
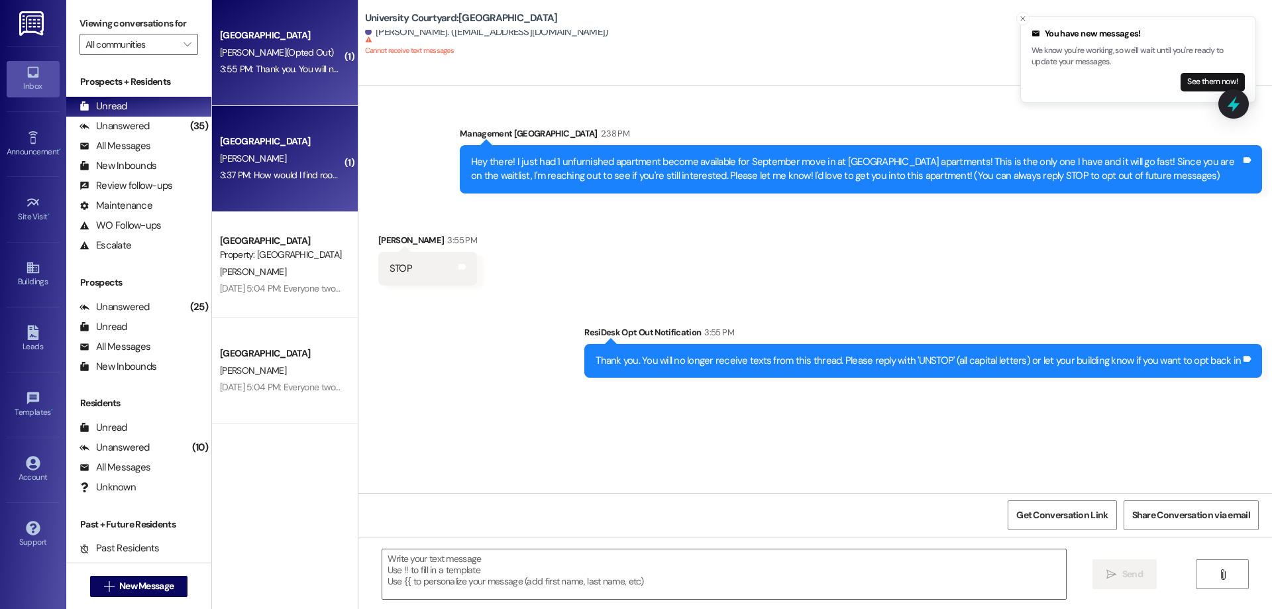
click at [281, 173] on div "3:37 PM: How would I find roommates? 3:37 PM: How would I find roommates?" at bounding box center [294, 175] width 148 height 12
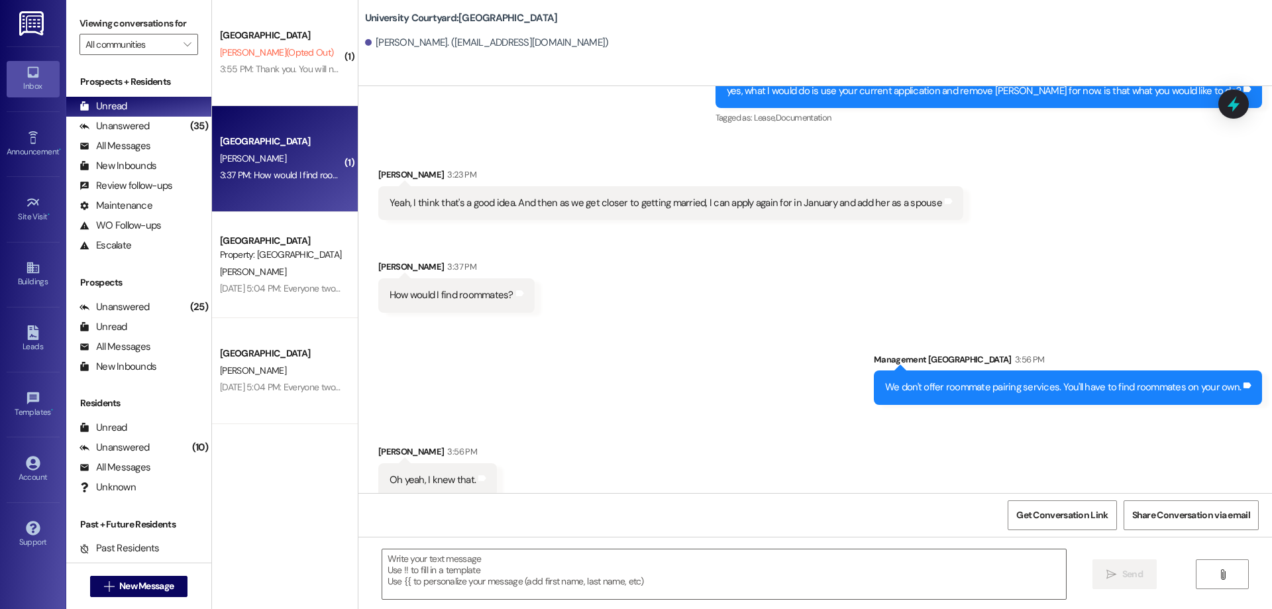
scroll to position [6004, 0]
